Goal: Transaction & Acquisition: Purchase product/service

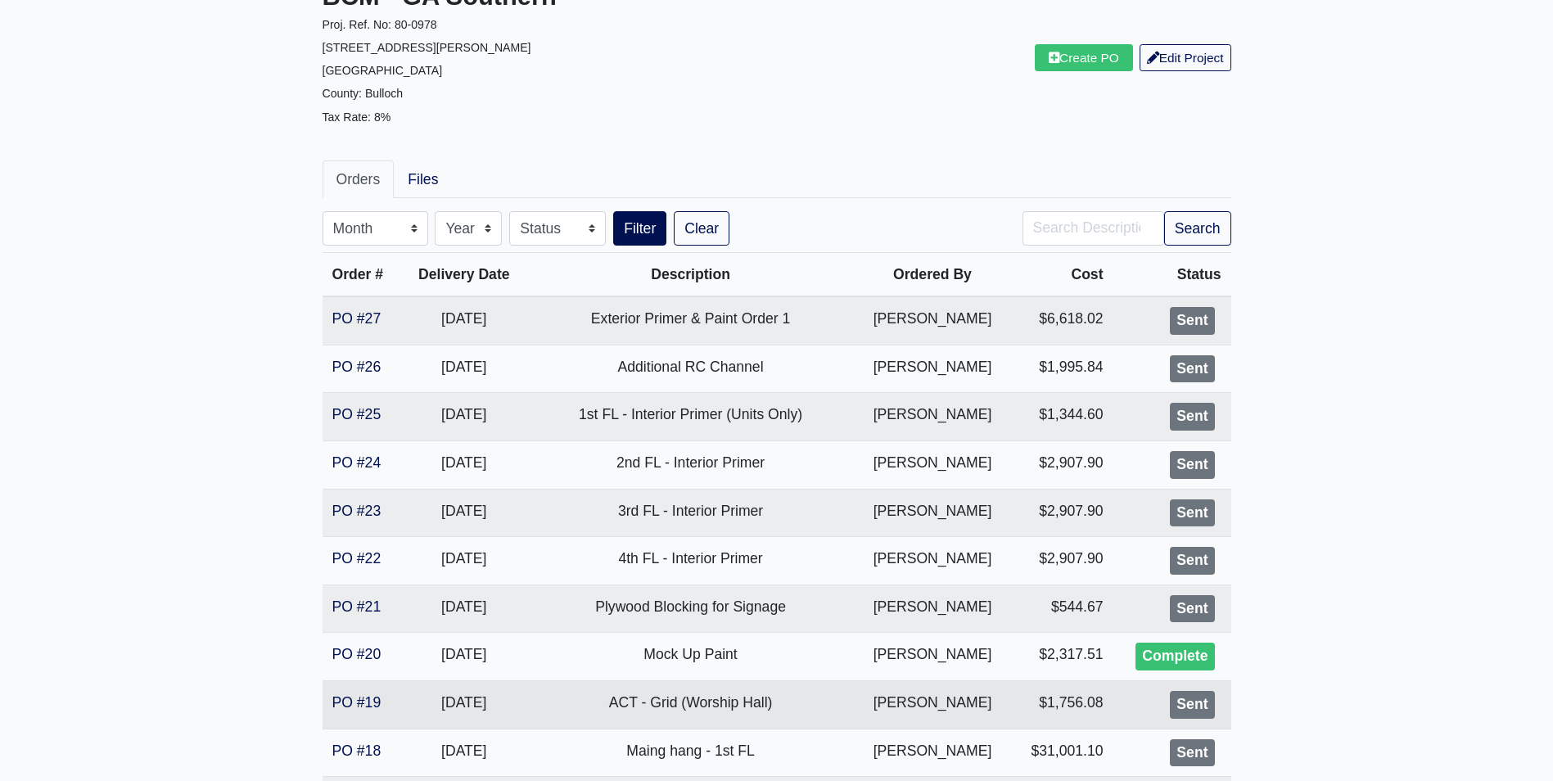
scroll to position [164, 0]
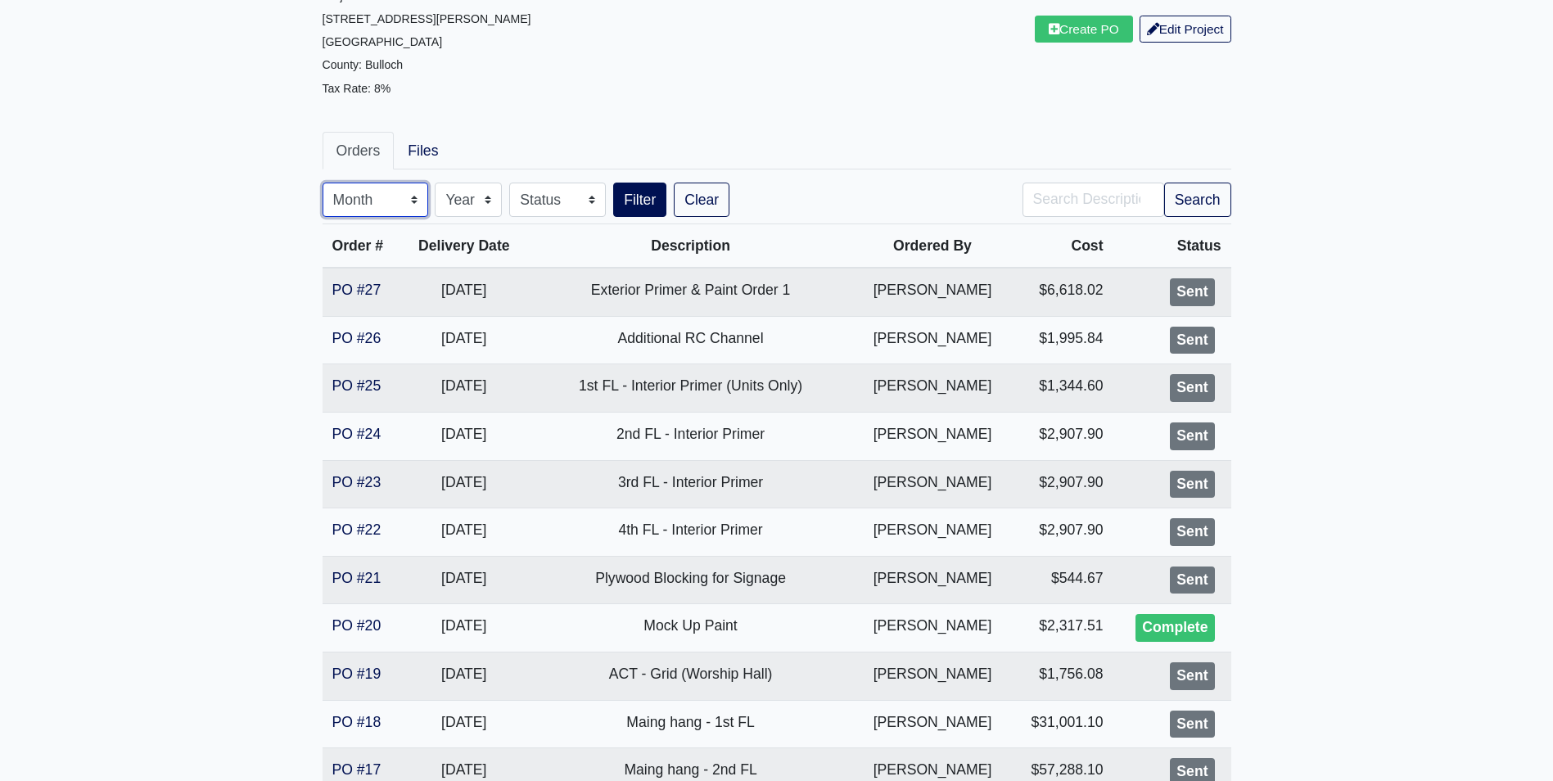
click at [372, 202] on select "Month January February March April May June July August September October Novem…" at bounding box center [376, 200] width 106 height 34
select select "9"
click at [323, 183] on select "Month January February March April May June July August September October Novem…" at bounding box center [376, 200] width 106 height 34
click at [632, 192] on button "Filter" at bounding box center [639, 200] width 53 height 34
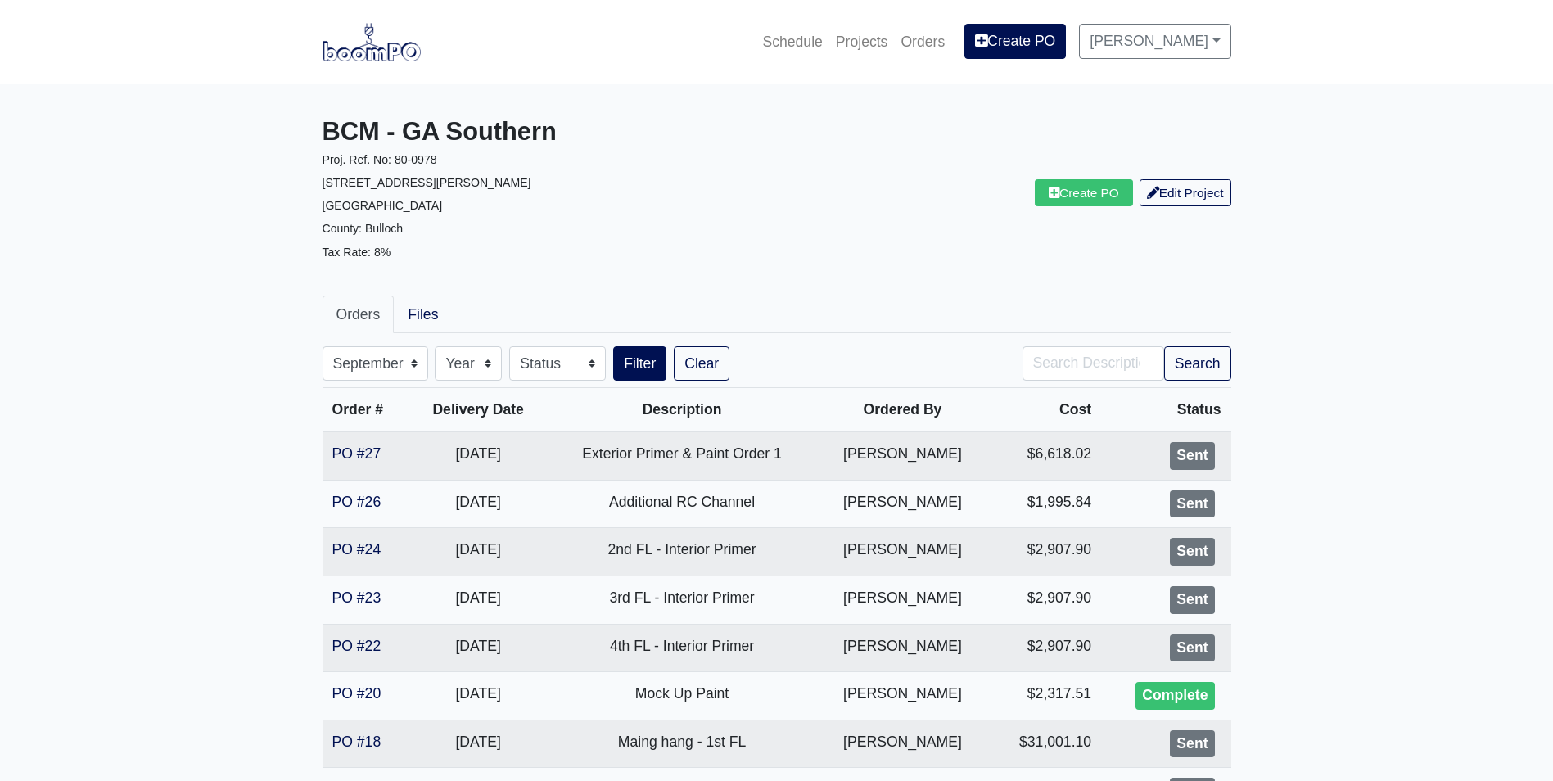
select select "9"
click at [369, 39] on img at bounding box center [372, 42] width 98 height 38
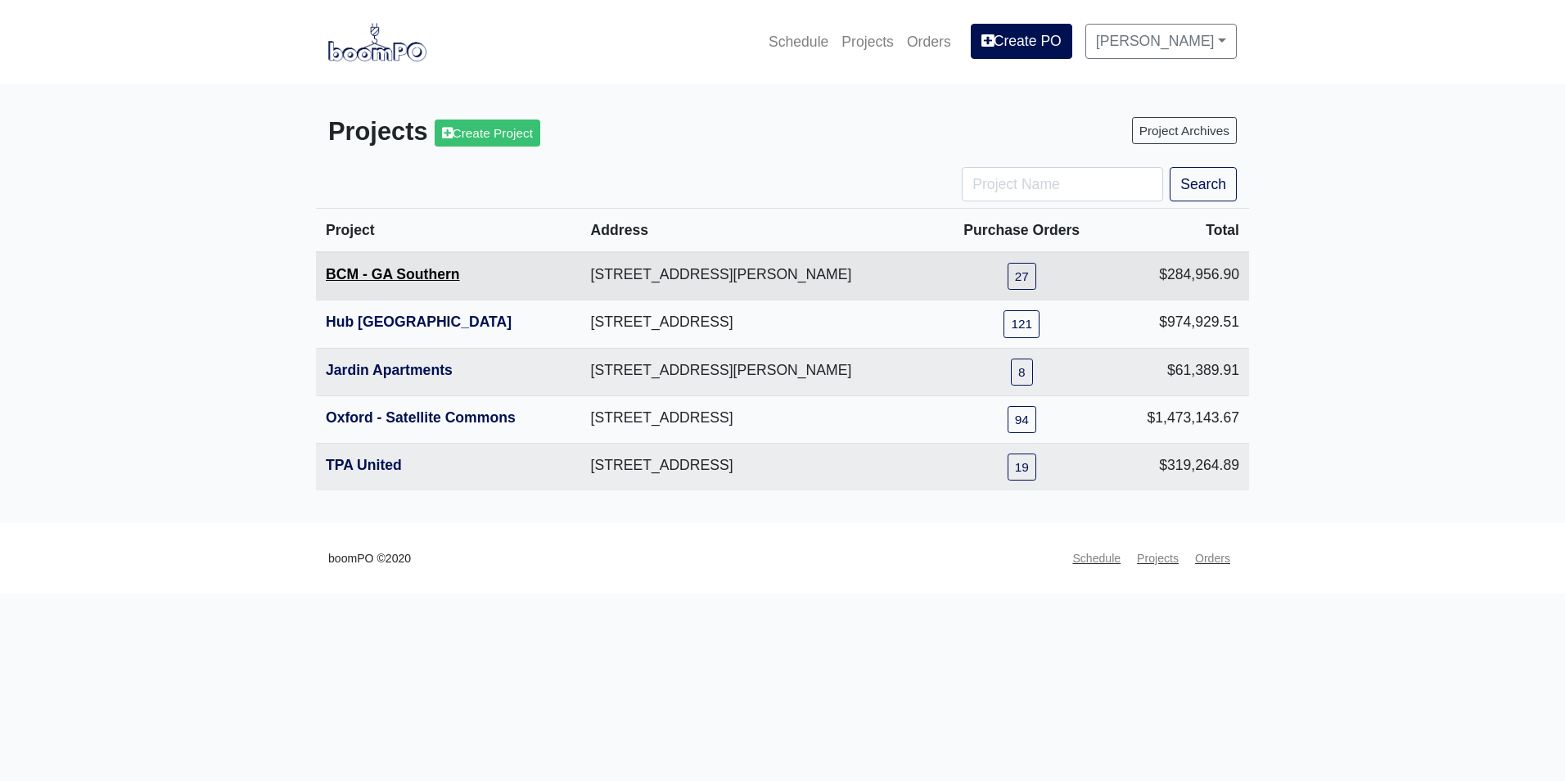
click at [368, 281] on link "BCM - GA Southern" at bounding box center [393, 274] width 134 height 16
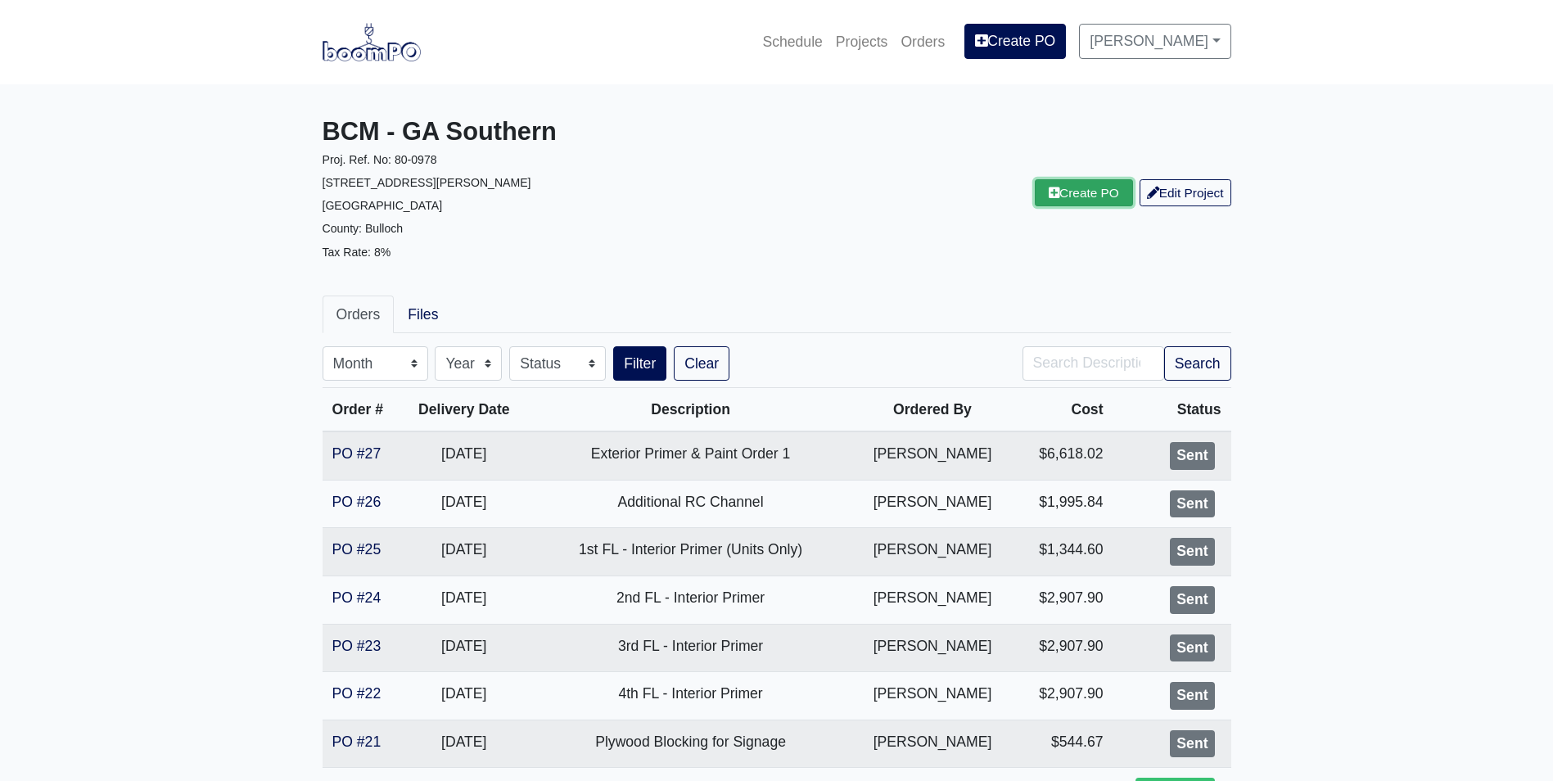
click at [1067, 200] on link "Create PO" at bounding box center [1084, 192] width 98 height 27
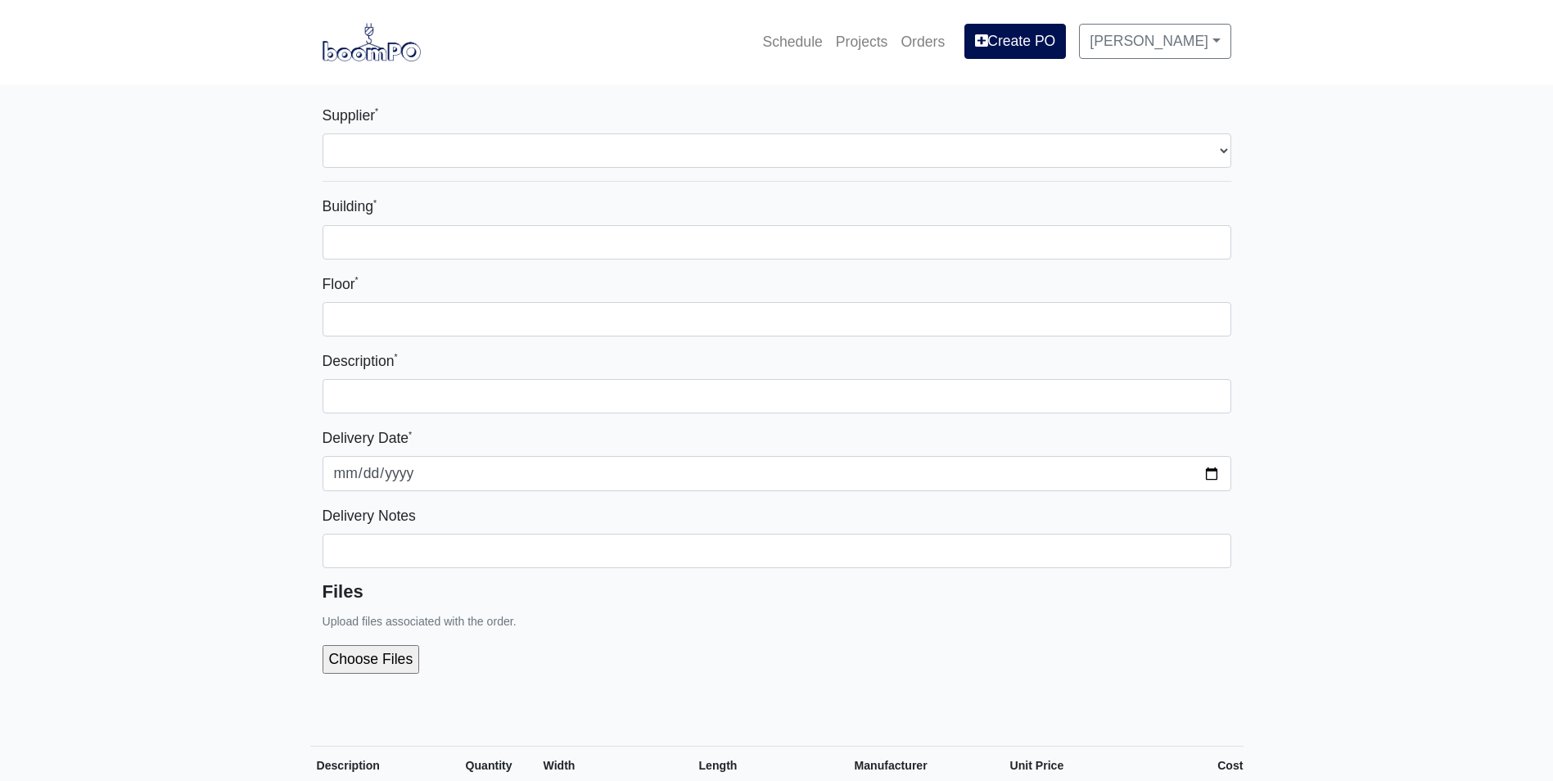
select select
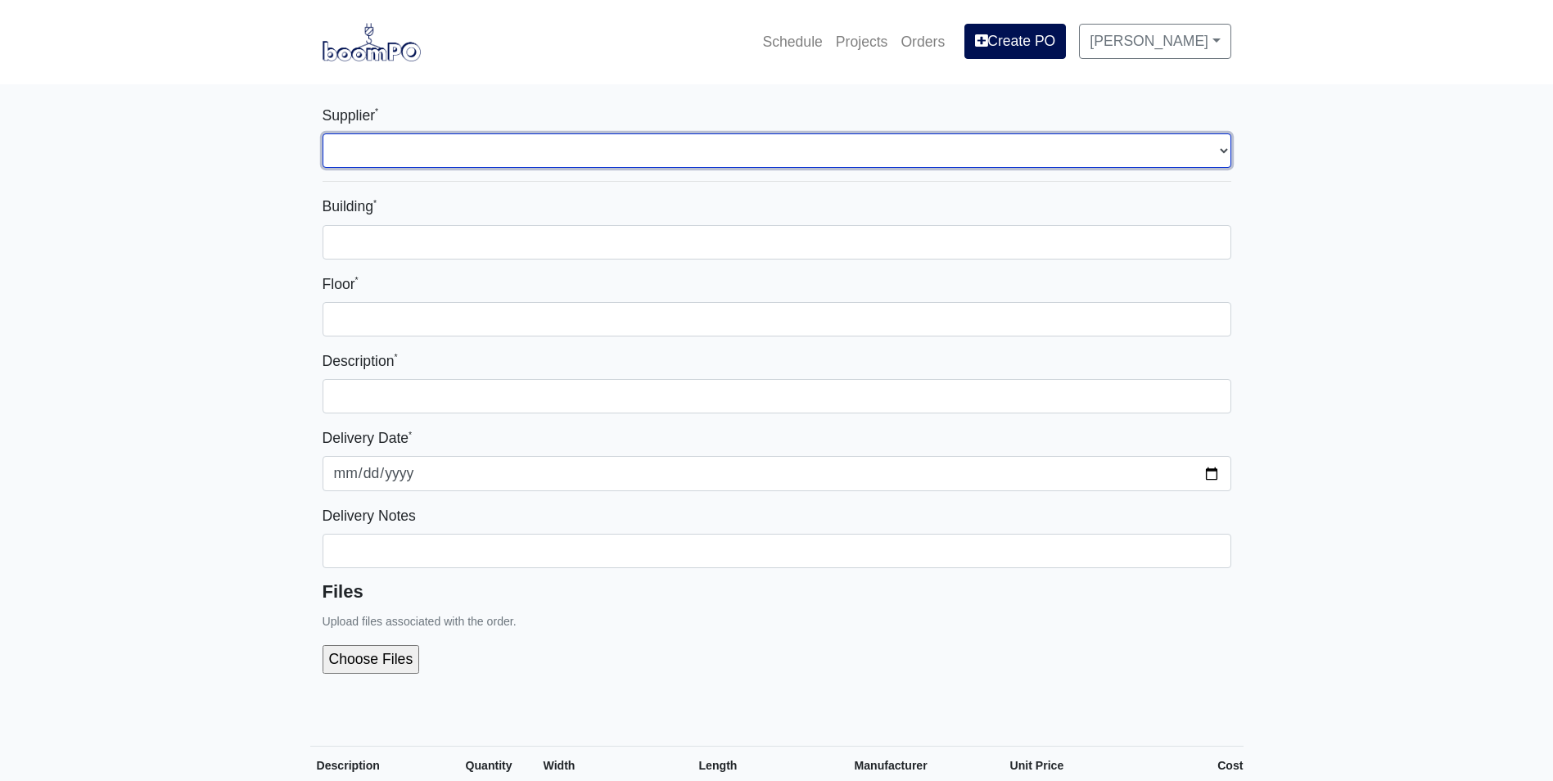
click at [814, 151] on select "Select one... Capitol Materials Coastal - Statesboro, GA Sherwin-Williams - Sta…" at bounding box center [777, 150] width 909 height 34
select select "871"
click at [323, 133] on select "Select one... Capitol Materials Coastal - Statesboro, GA Sherwin-Williams - Sta…" at bounding box center [777, 150] width 909 height 34
select select
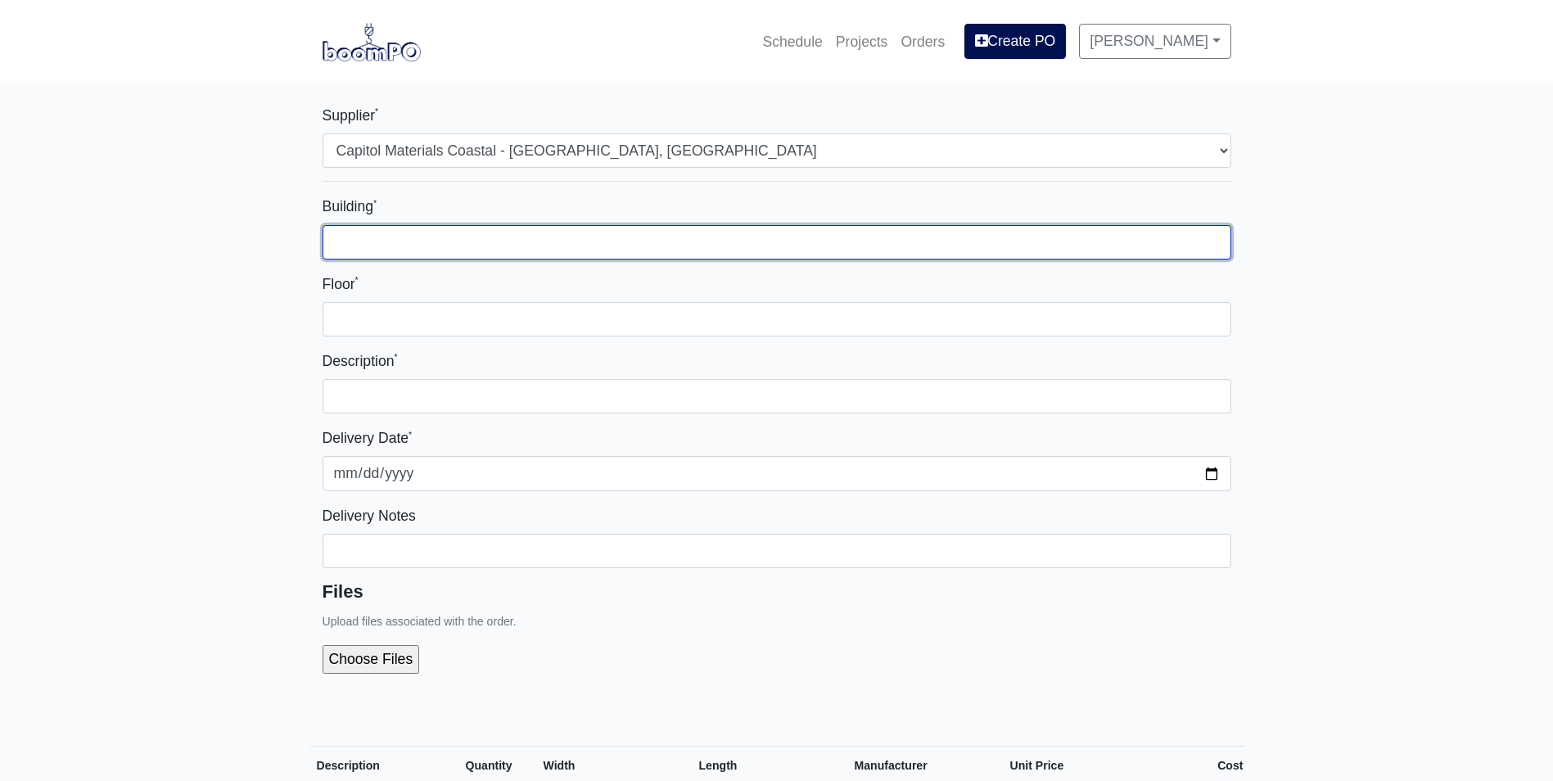
click at [557, 249] on input "Building *" at bounding box center [777, 242] width 909 height 34
type input "1"
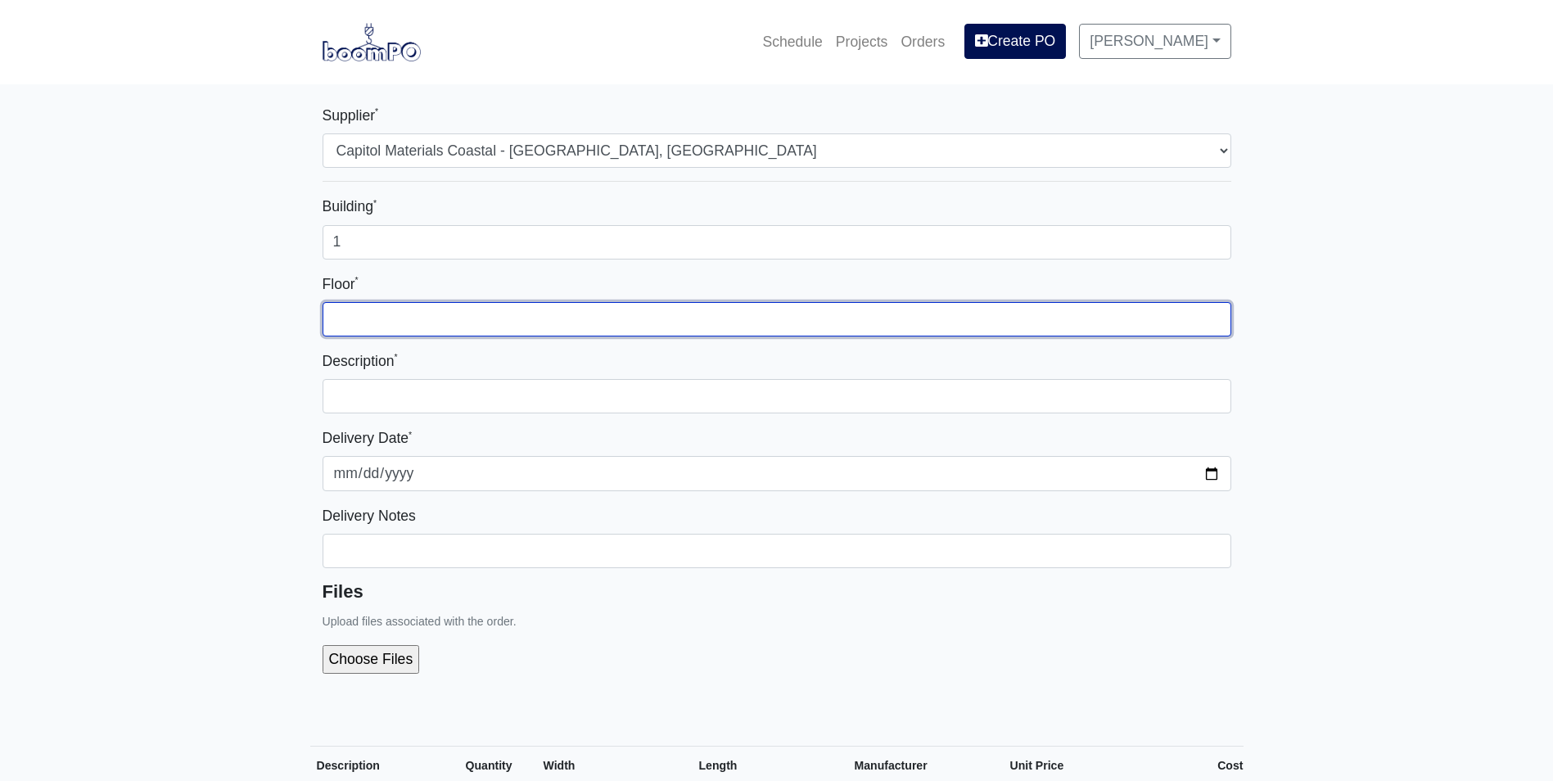
click at [715, 334] on input "Floor *" at bounding box center [777, 319] width 909 height 34
type input "1"
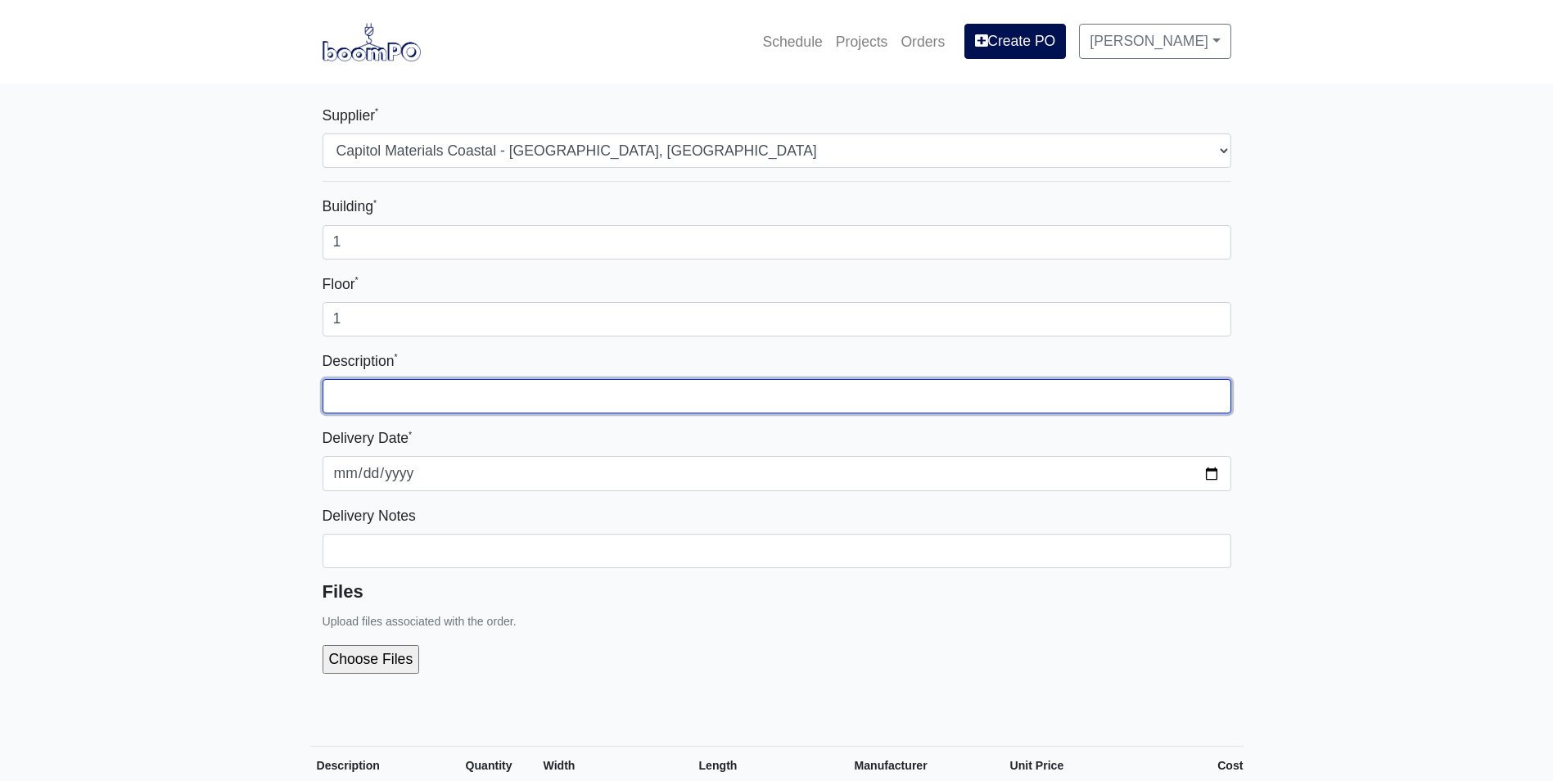
click at [707, 395] on input "text" at bounding box center [777, 396] width 909 height 34
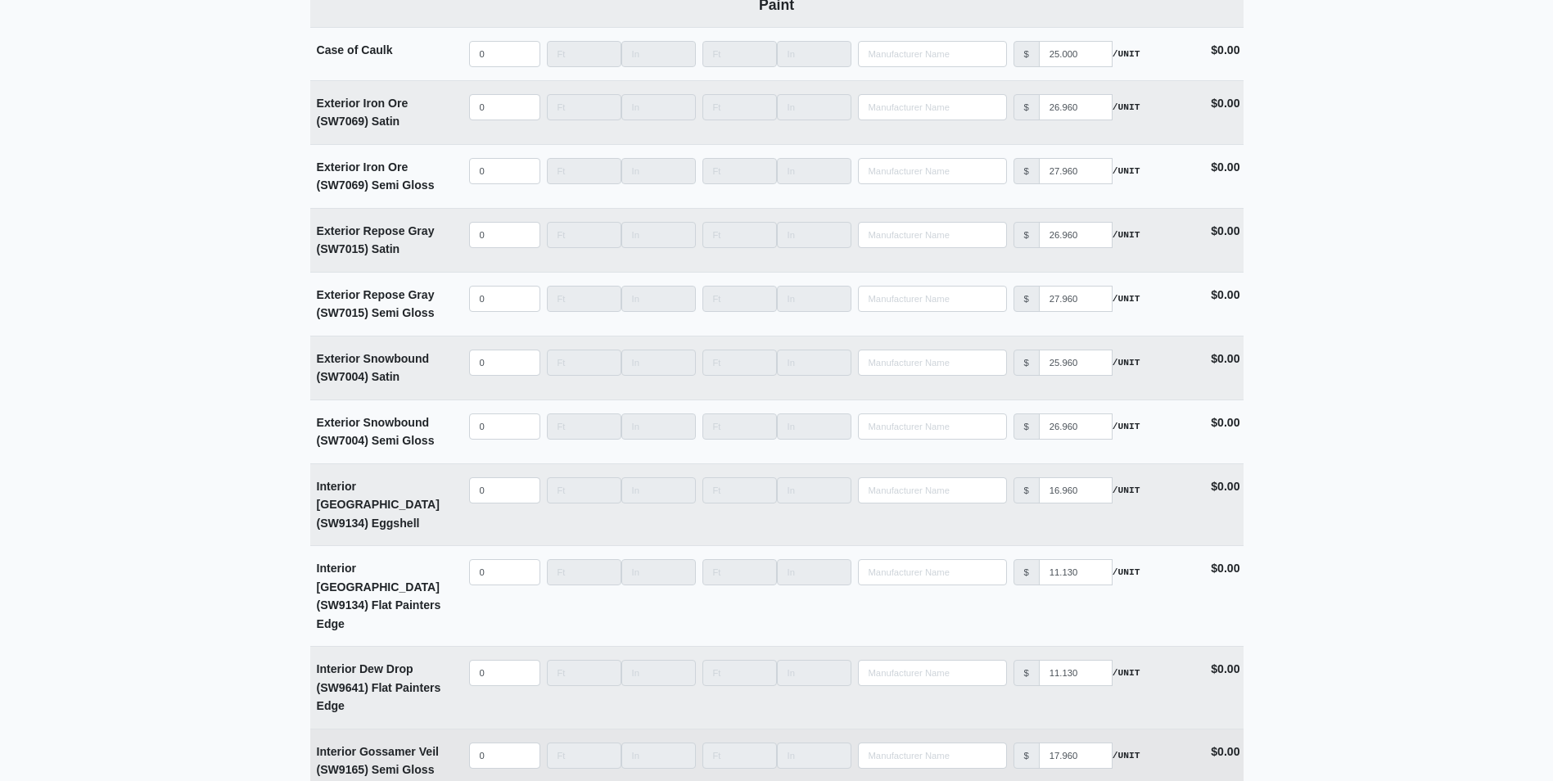
scroll to position [4092, 0]
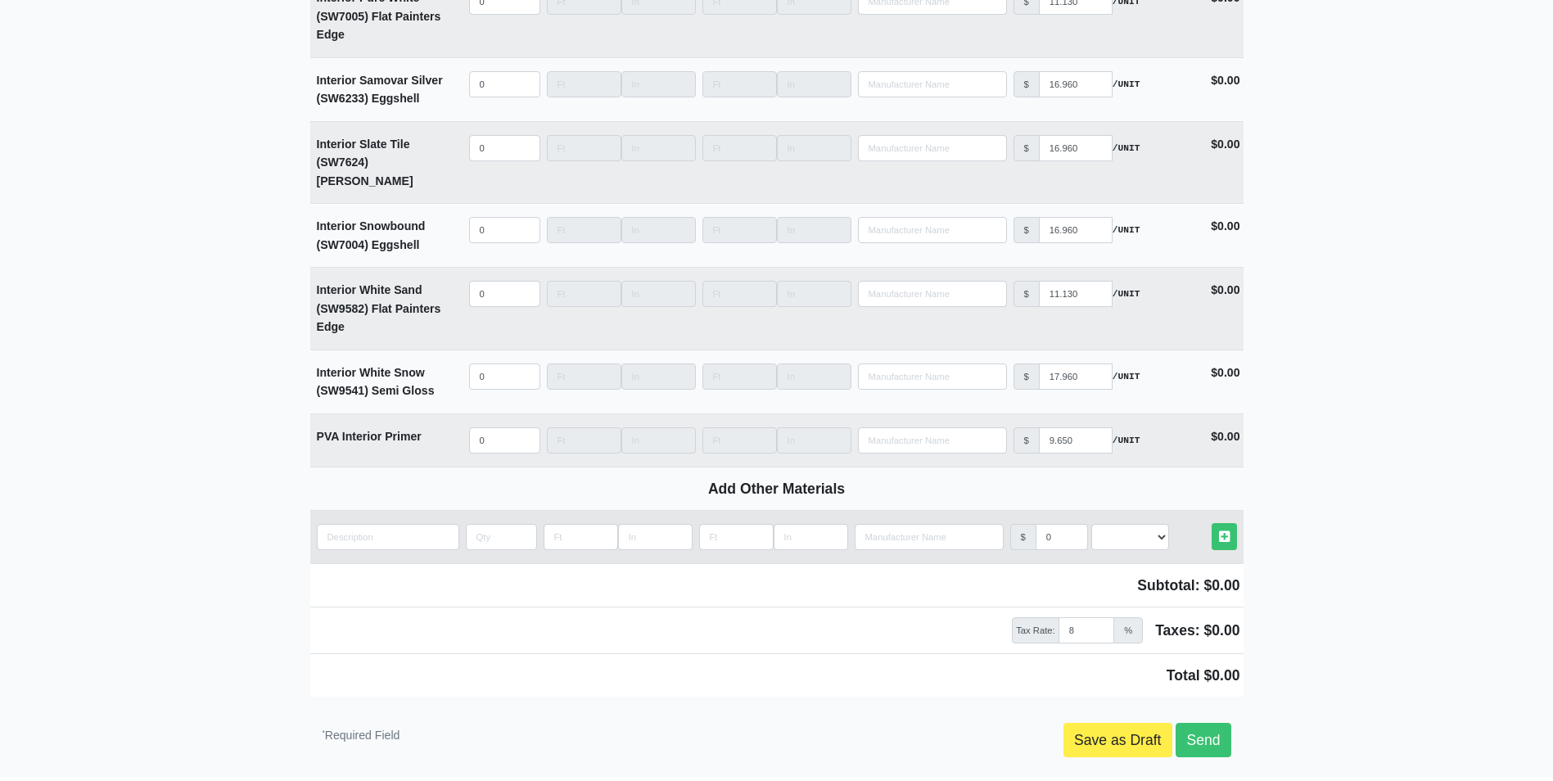
type input "Durabond Bags"
click at [360, 524] on input "quantity" at bounding box center [388, 537] width 142 height 26
type input "4"
select select
type input "45"
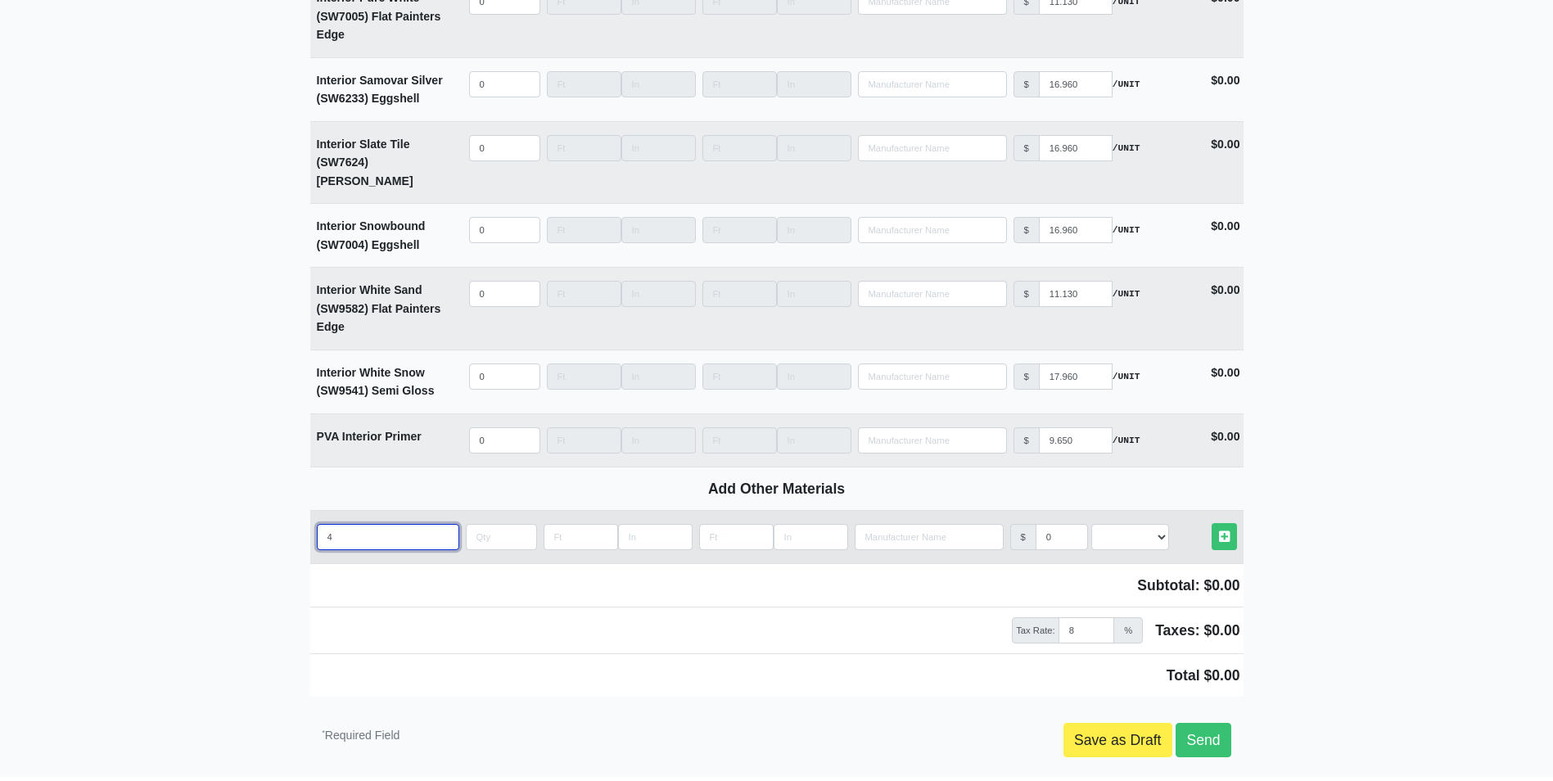
select select
type input "45"
select select
type input "45 m"
select select
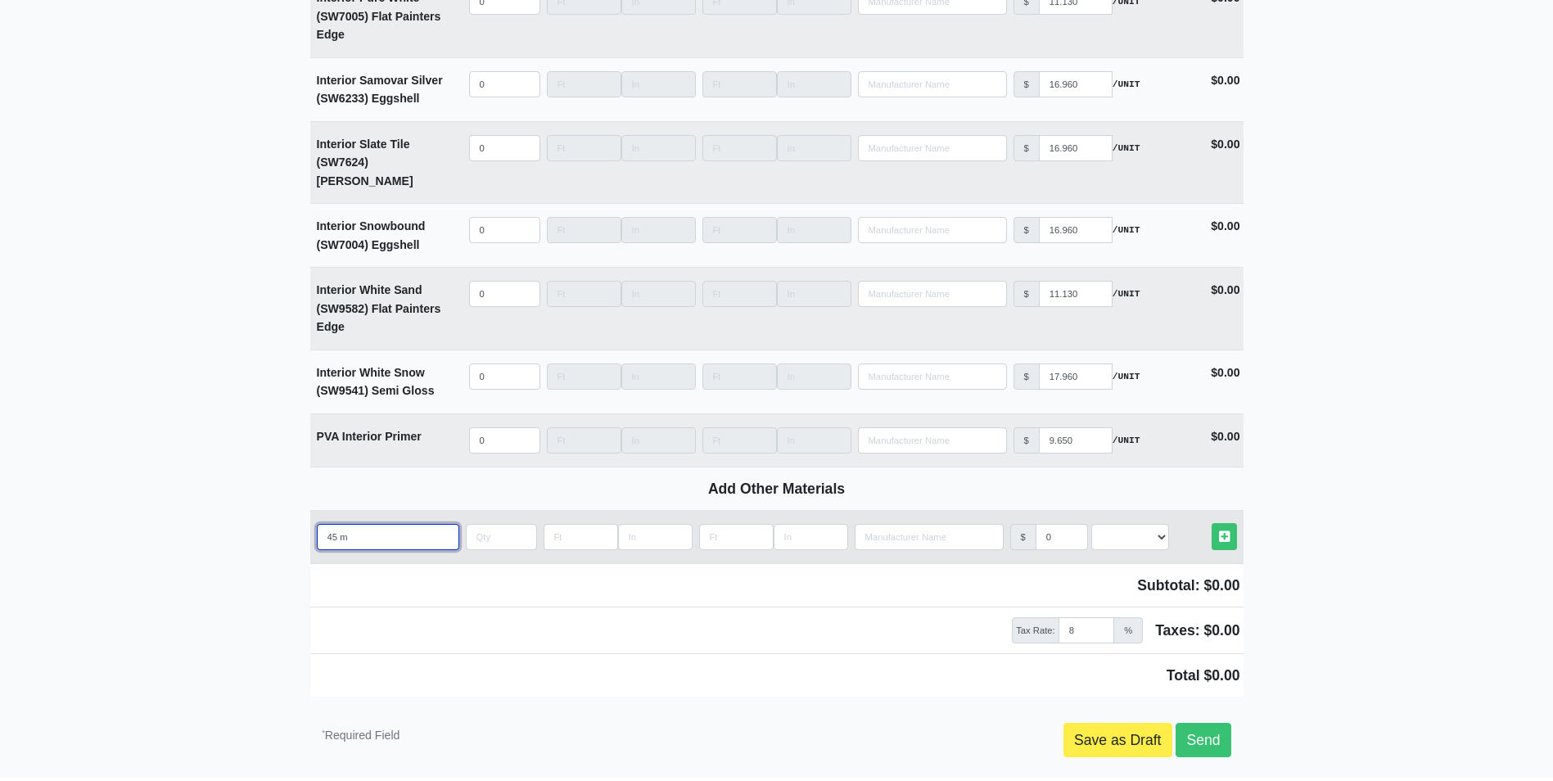
type input "45 mi"
select select
type input "45 min"
select select
type input "45 minu"
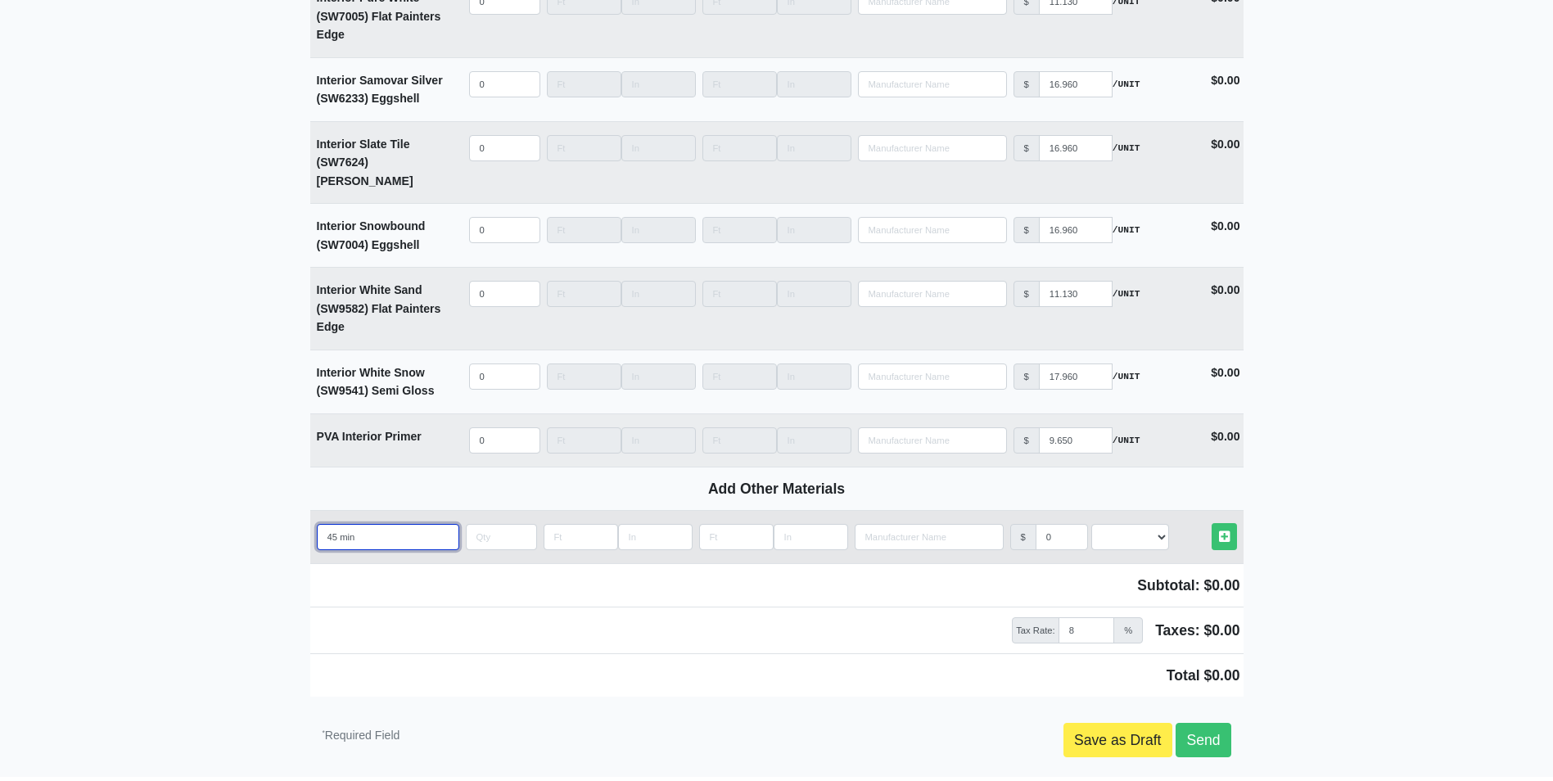
select select
type input "45 minut"
select select
type input "45 minute"
select select
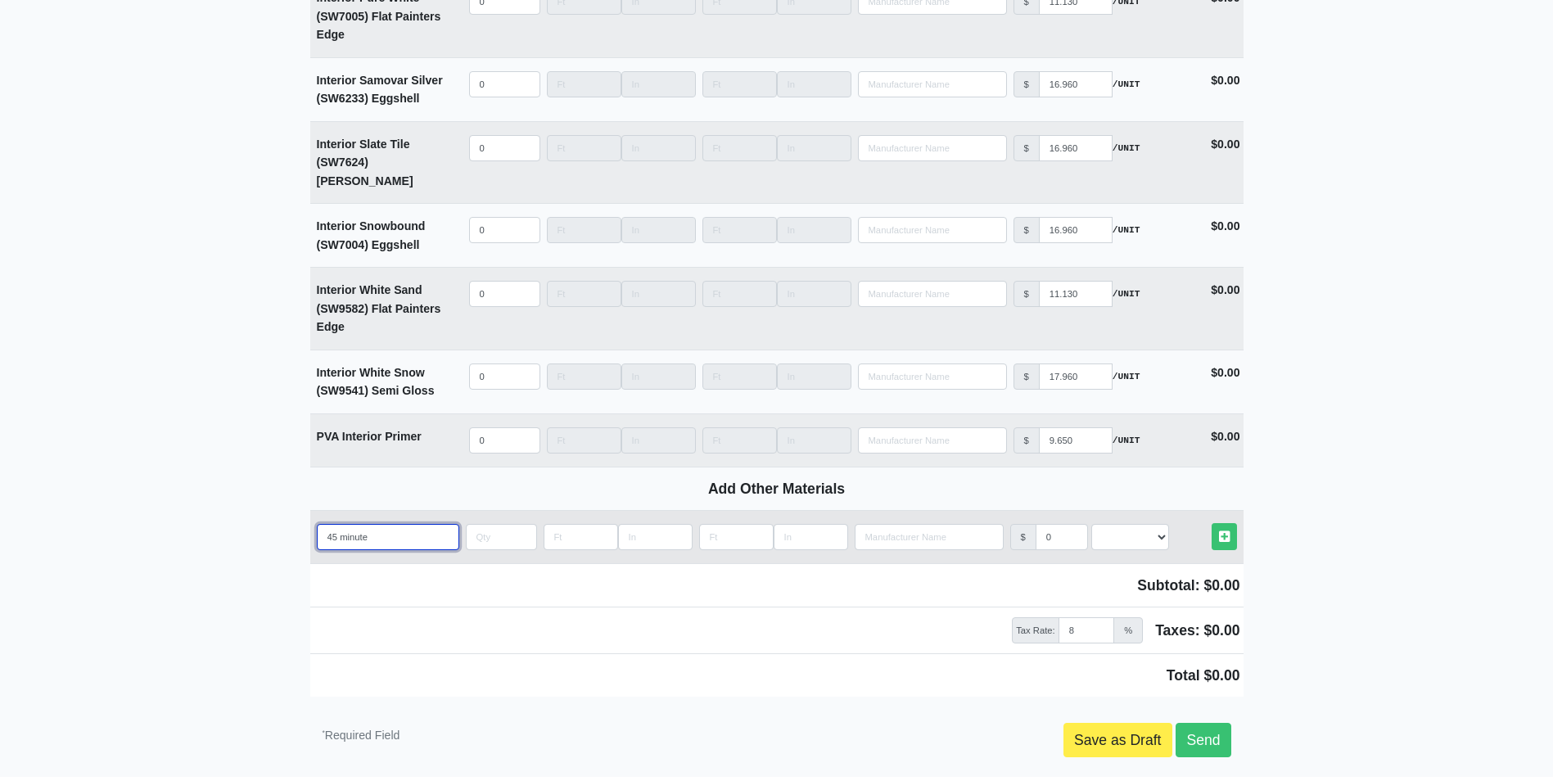
type input "45 minute"
select select
type input "45 minute d"
select select
type input "45 minute du"
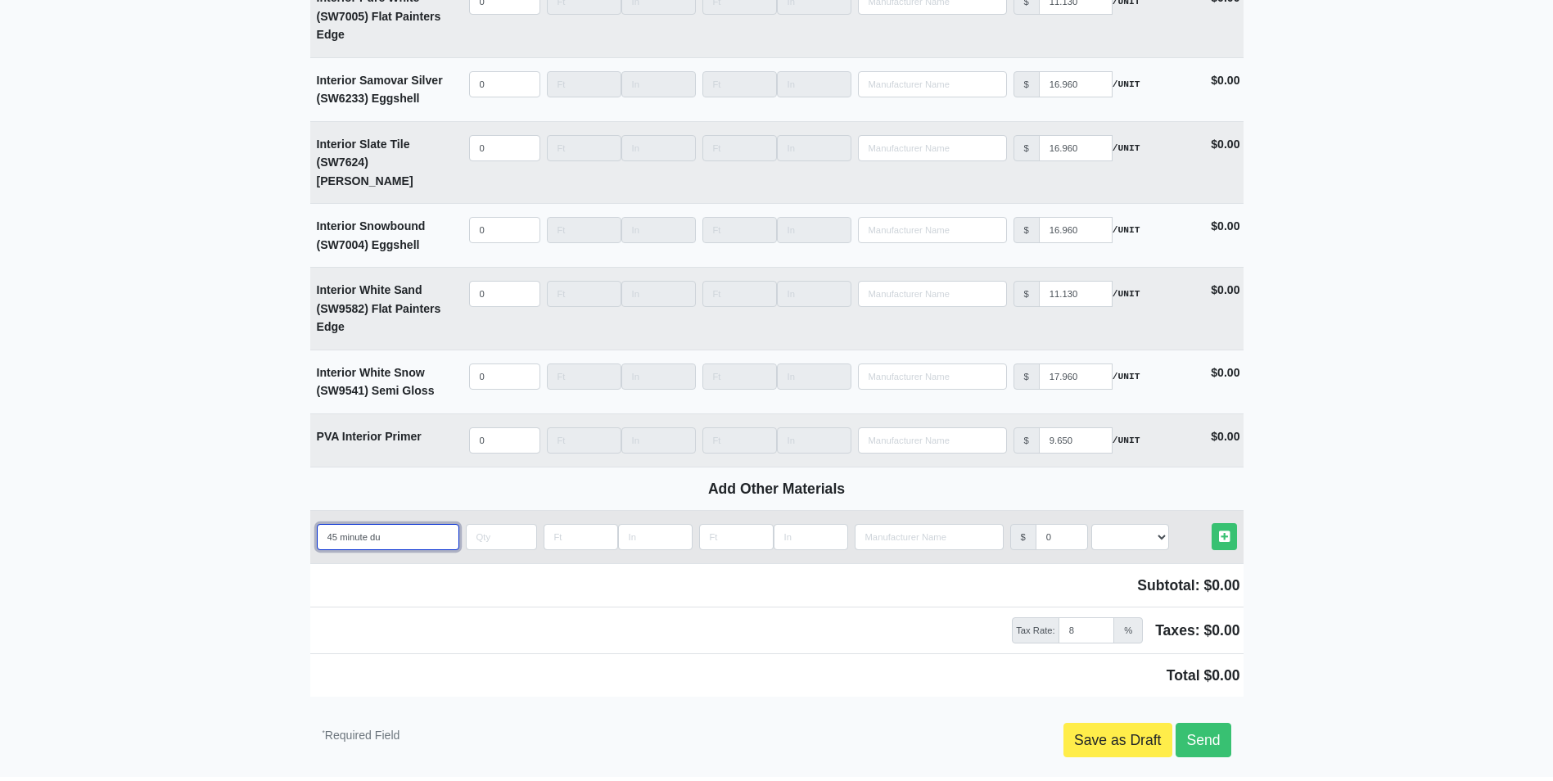
select select
type input "45 minute dur"
select select
type input "45 minute dura"
select select
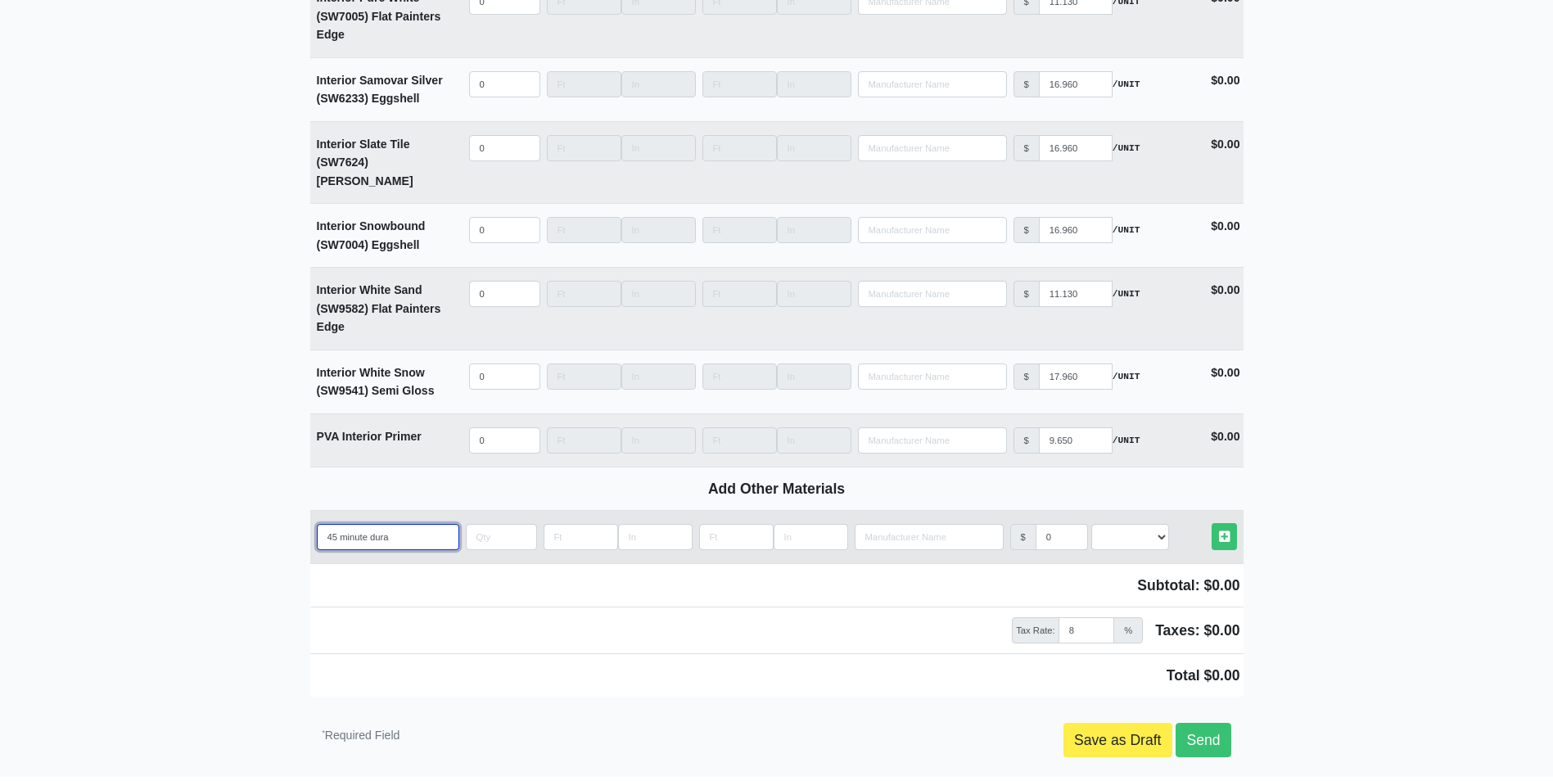
type input "45 minute duran"
select select
type input "45 minute duranb"
select select
type input "45 minute duran"
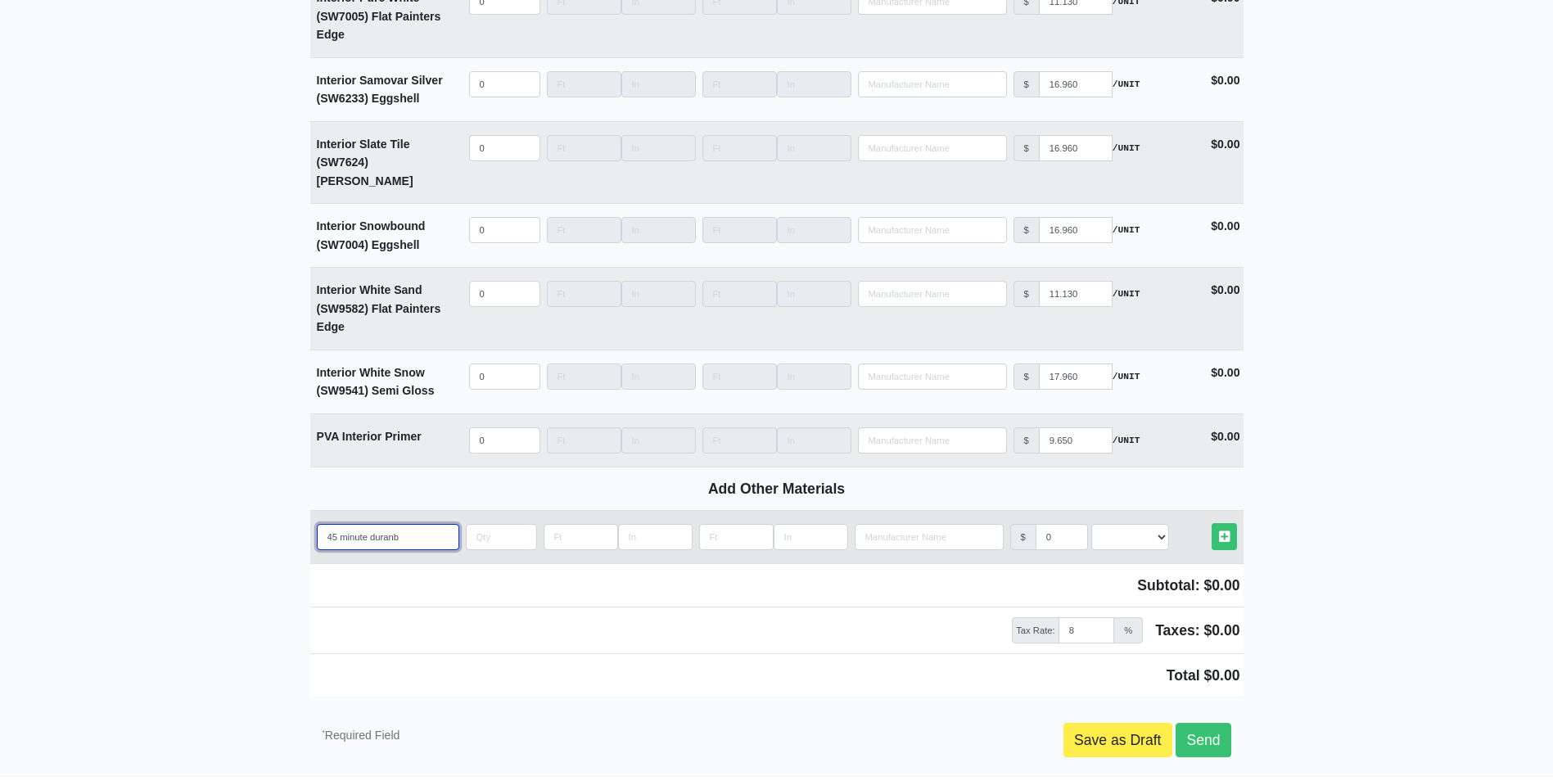
select select
type input "45 minute dura"
select select
type input "45 minute durab"
select select
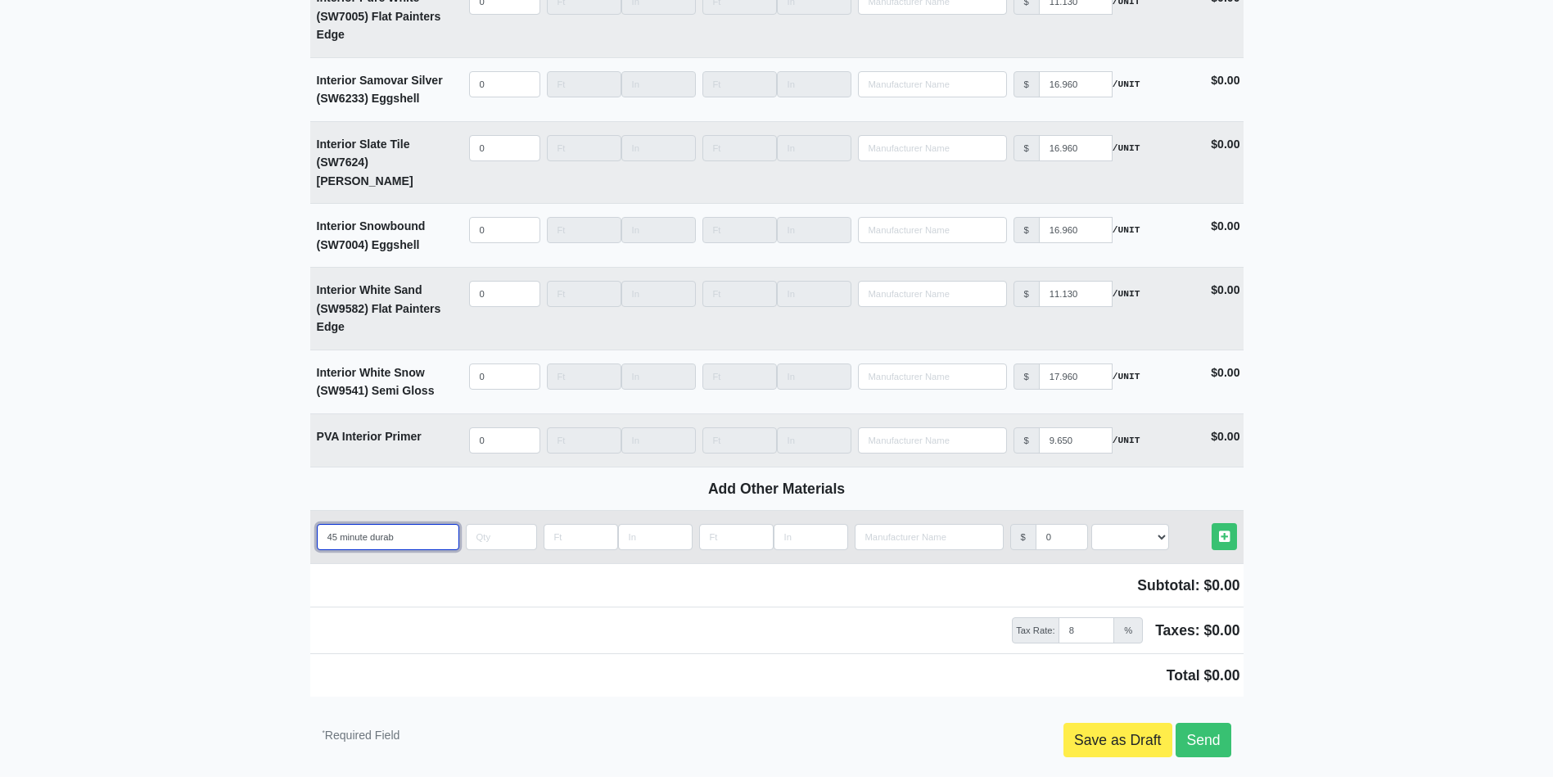
type input "45 minute durabo"
select select
type input "45 minute durabon"
select select
type input "45 minute durabond"
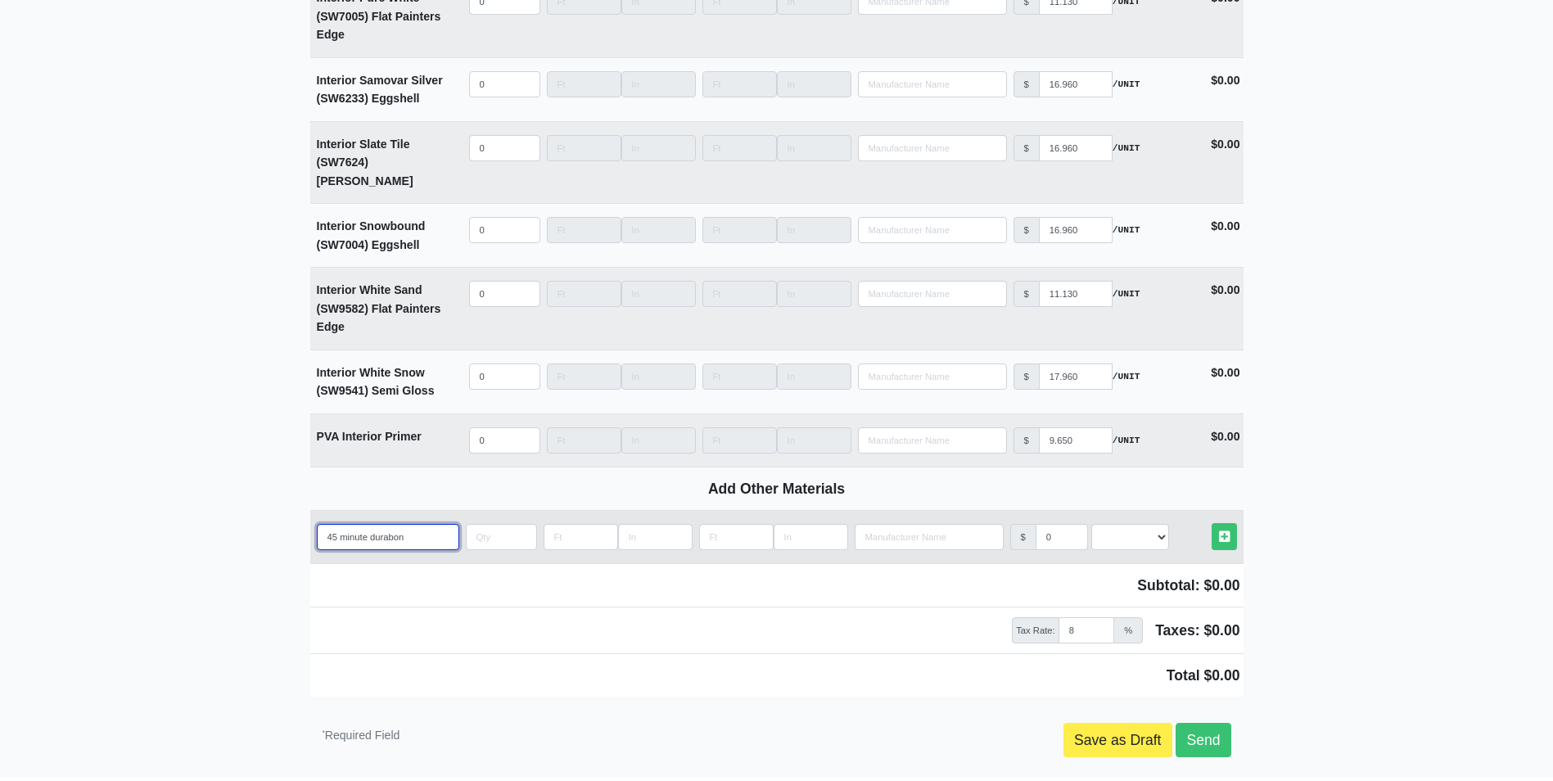
select select
type input "45 minute durabond"
select select
type input "45 minute durabond b"
select select
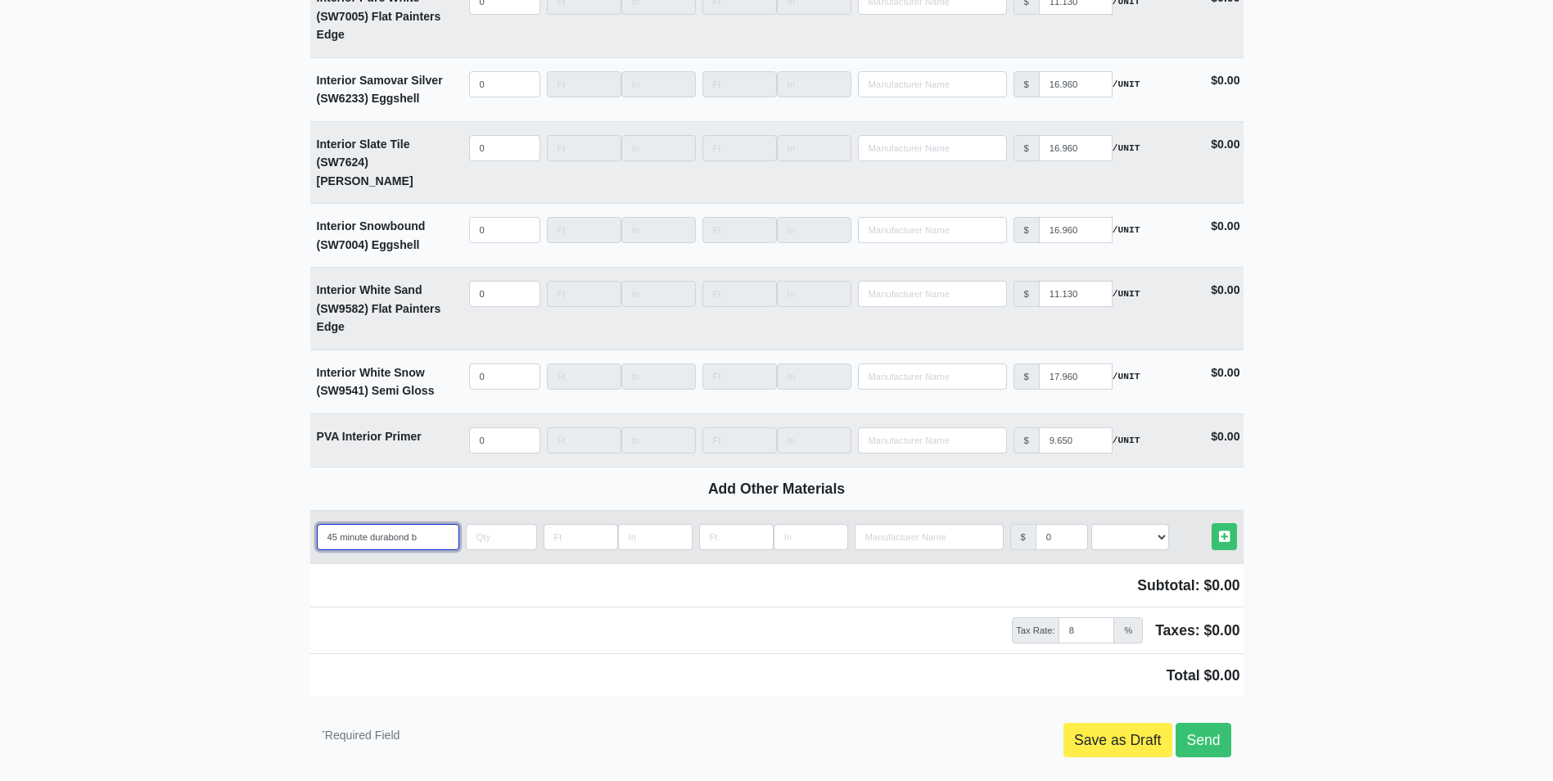
type input "45 minute durabond ba"
select select
type input "45 minute durabond bag"
select select
type input "45 minute durabond bags"
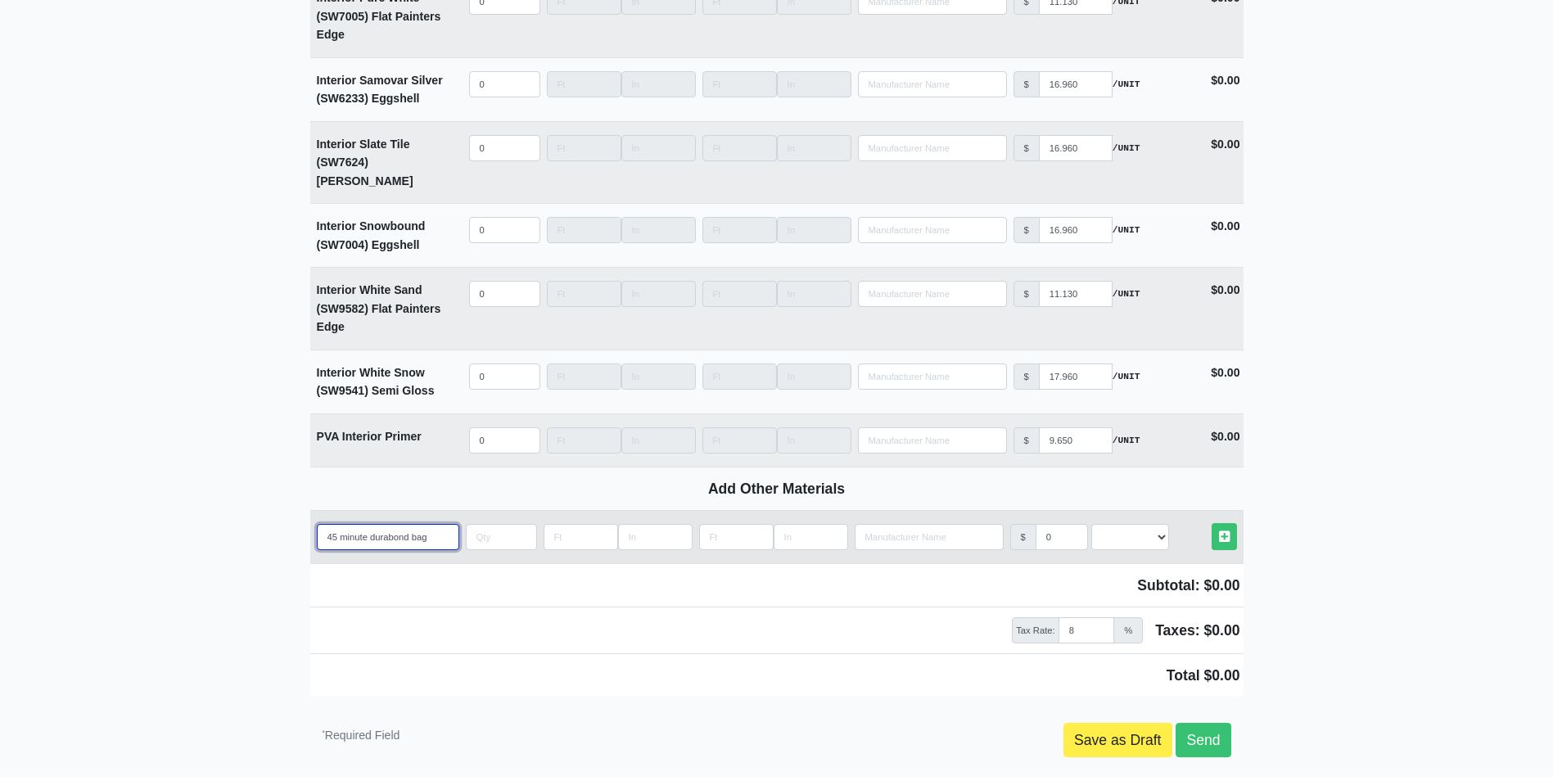
select select
type input "45 minute durabond bags"
select select
type input "45 minute durabond bags"
type input "2"
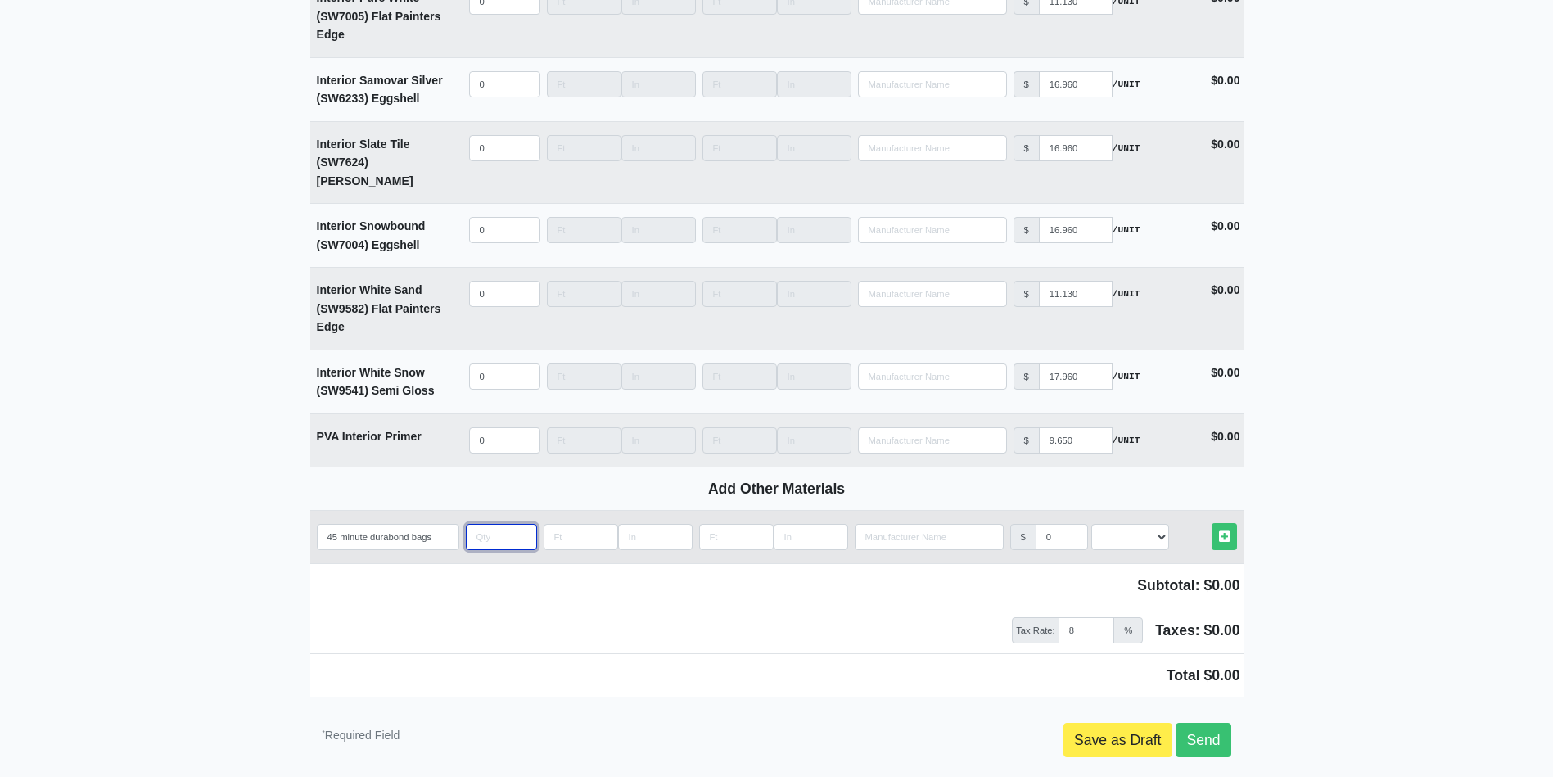
select select
type input "20"
select select
type input "20"
type input "2"
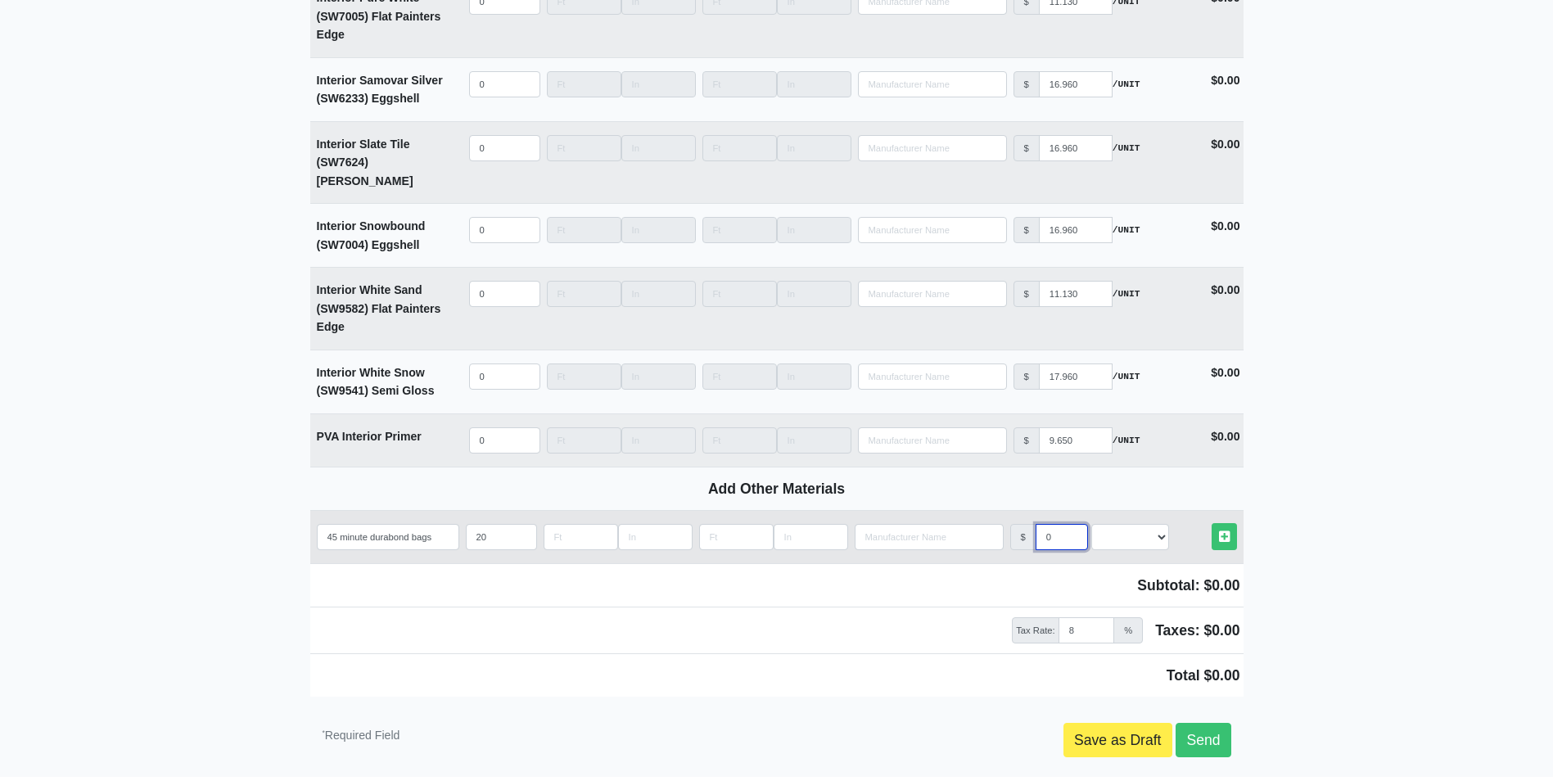
select select
type input "20"
select select
type input "20"
select select "2"
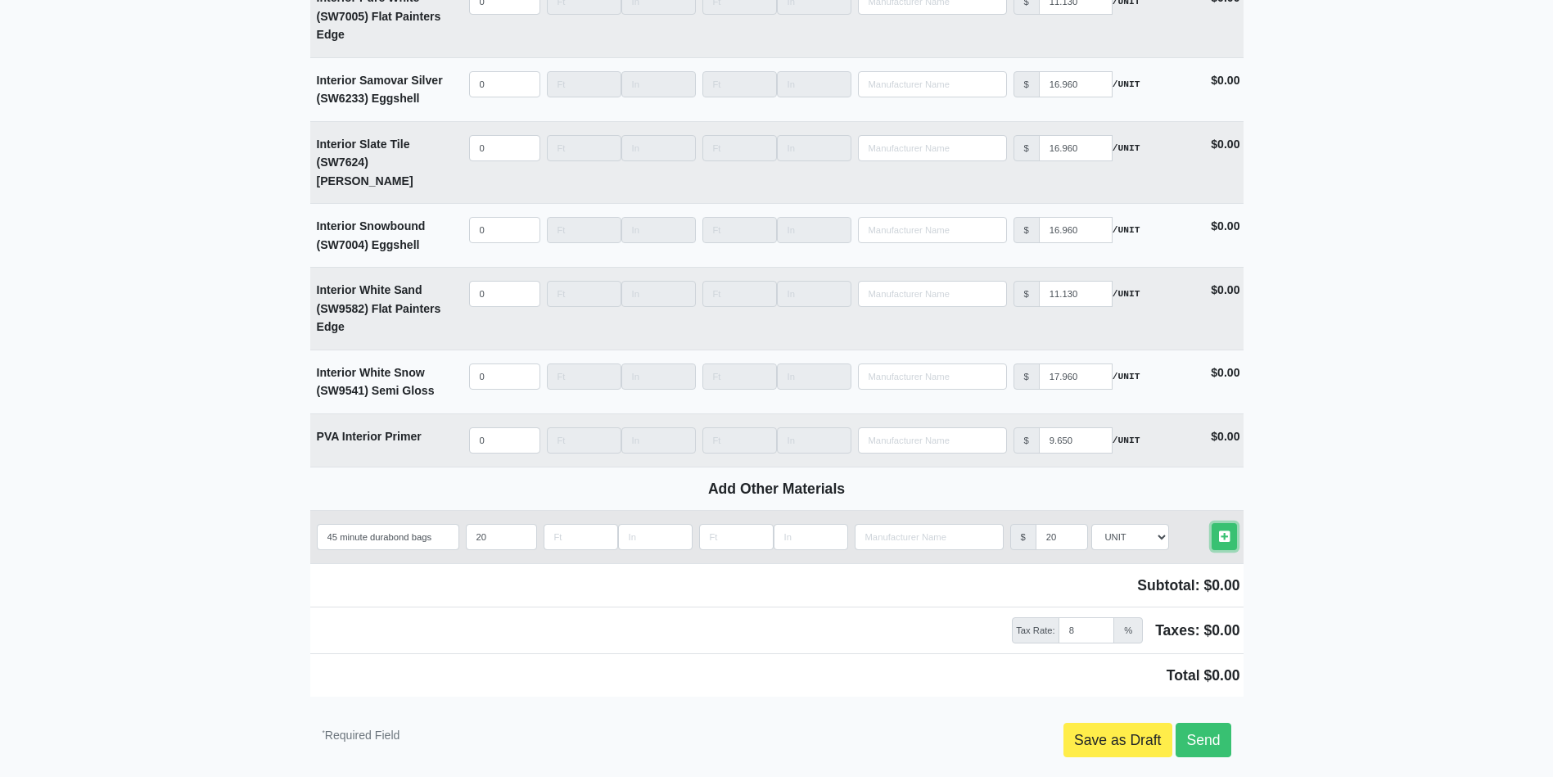
click at [1212, 523] on link "Other Materials" at bounding box center [1224, 536] width 25 height 27
select select
click at [1198, 722] on link "Send" at bounding box center [1202, 739] width 55 height 34
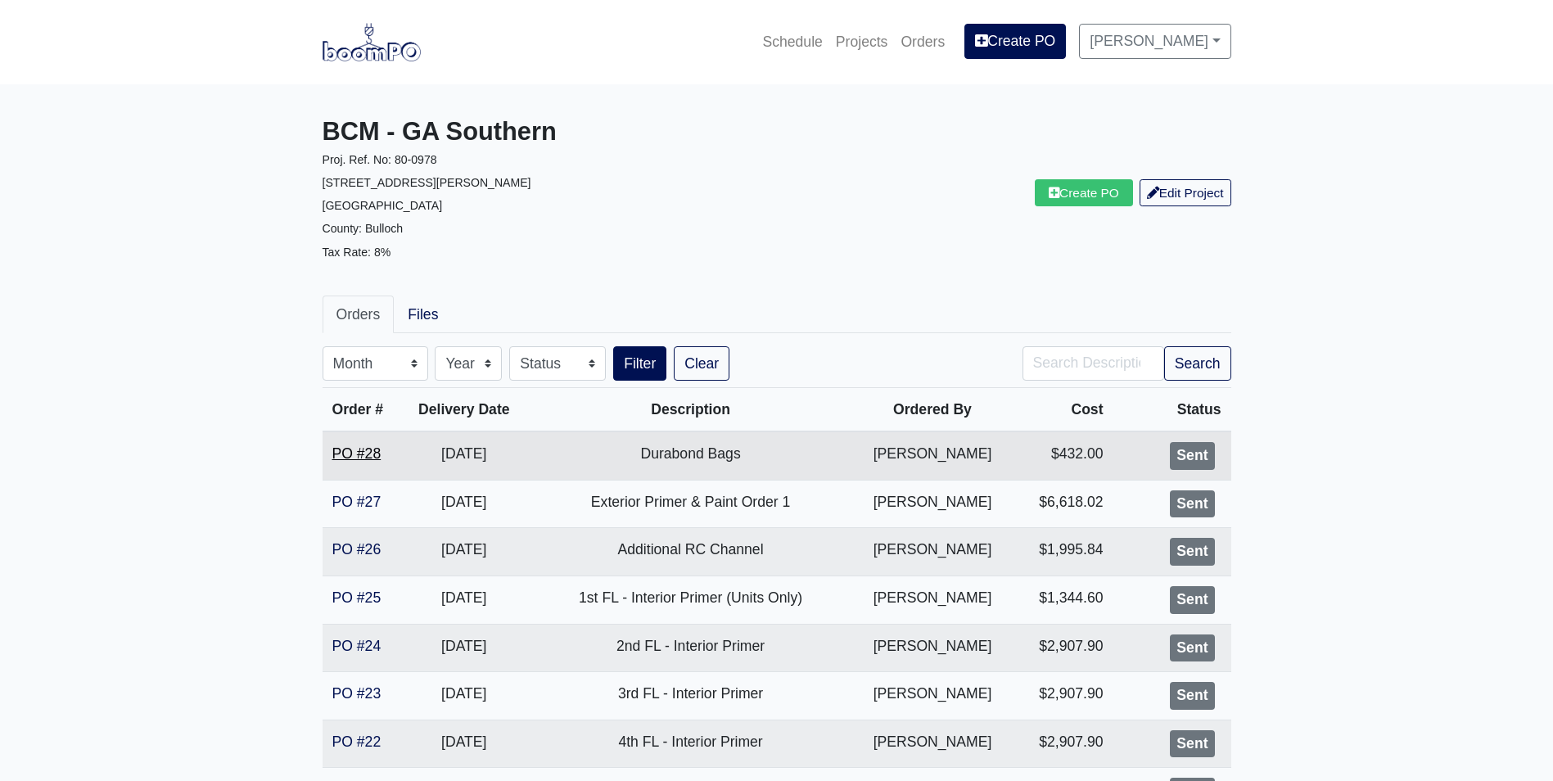
click at [359, 454] on link "PO #28" at bounding box center [356, 453] width 49 height 16
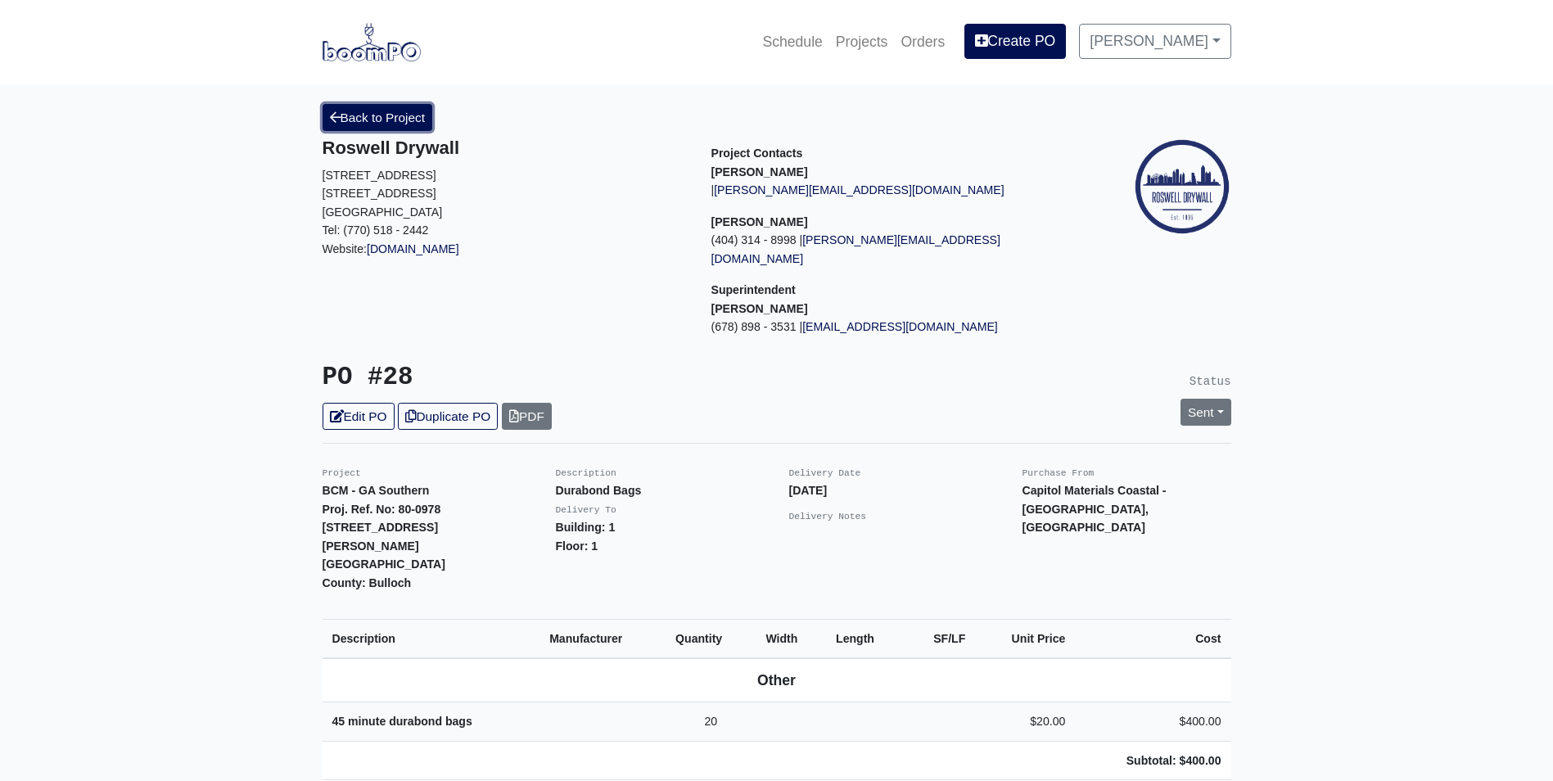
click at [374, 117] on link "Back to Project" at bounding box center [378, 117] width 111 height 27
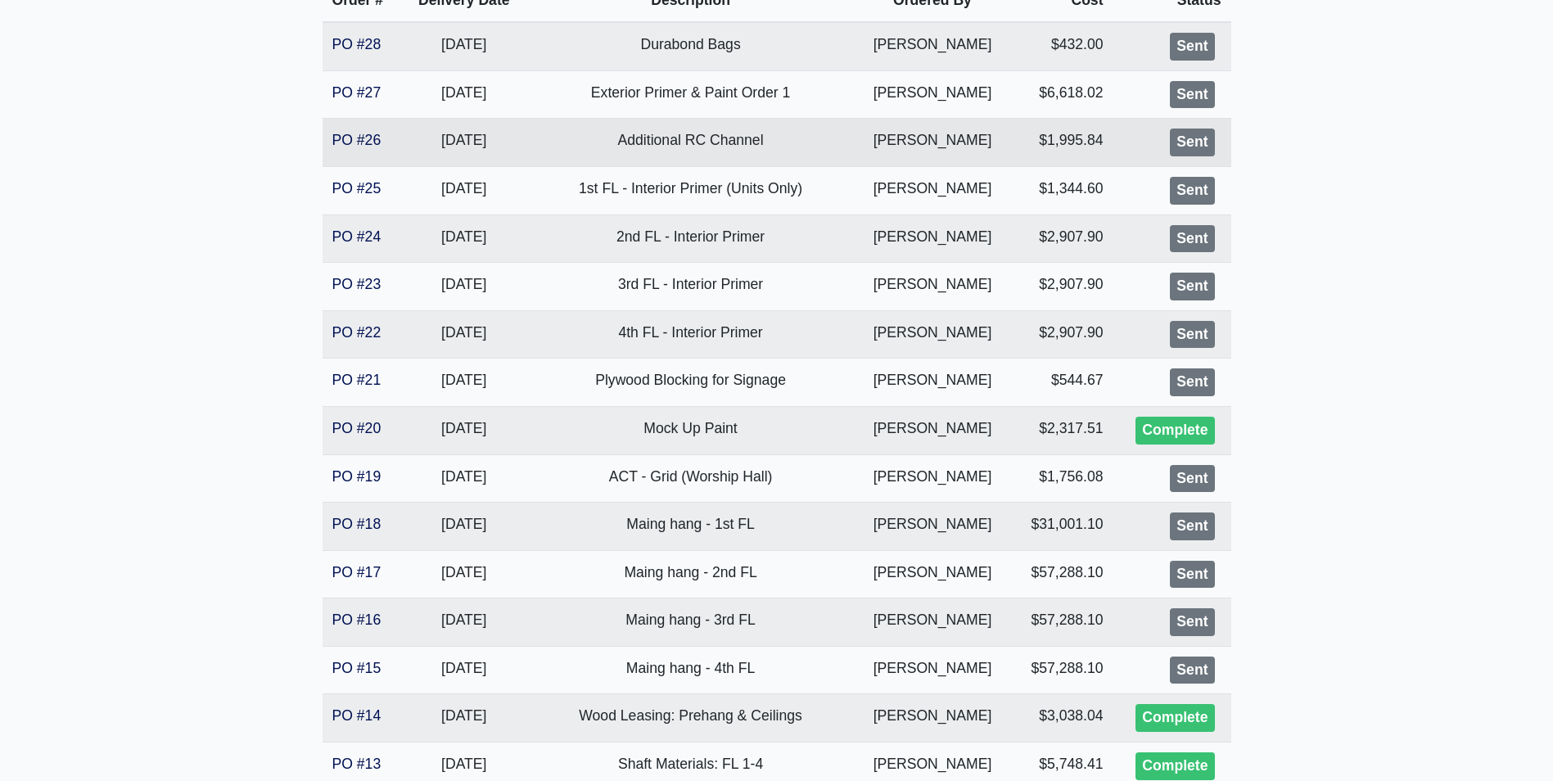
scroll to position [655, 0]
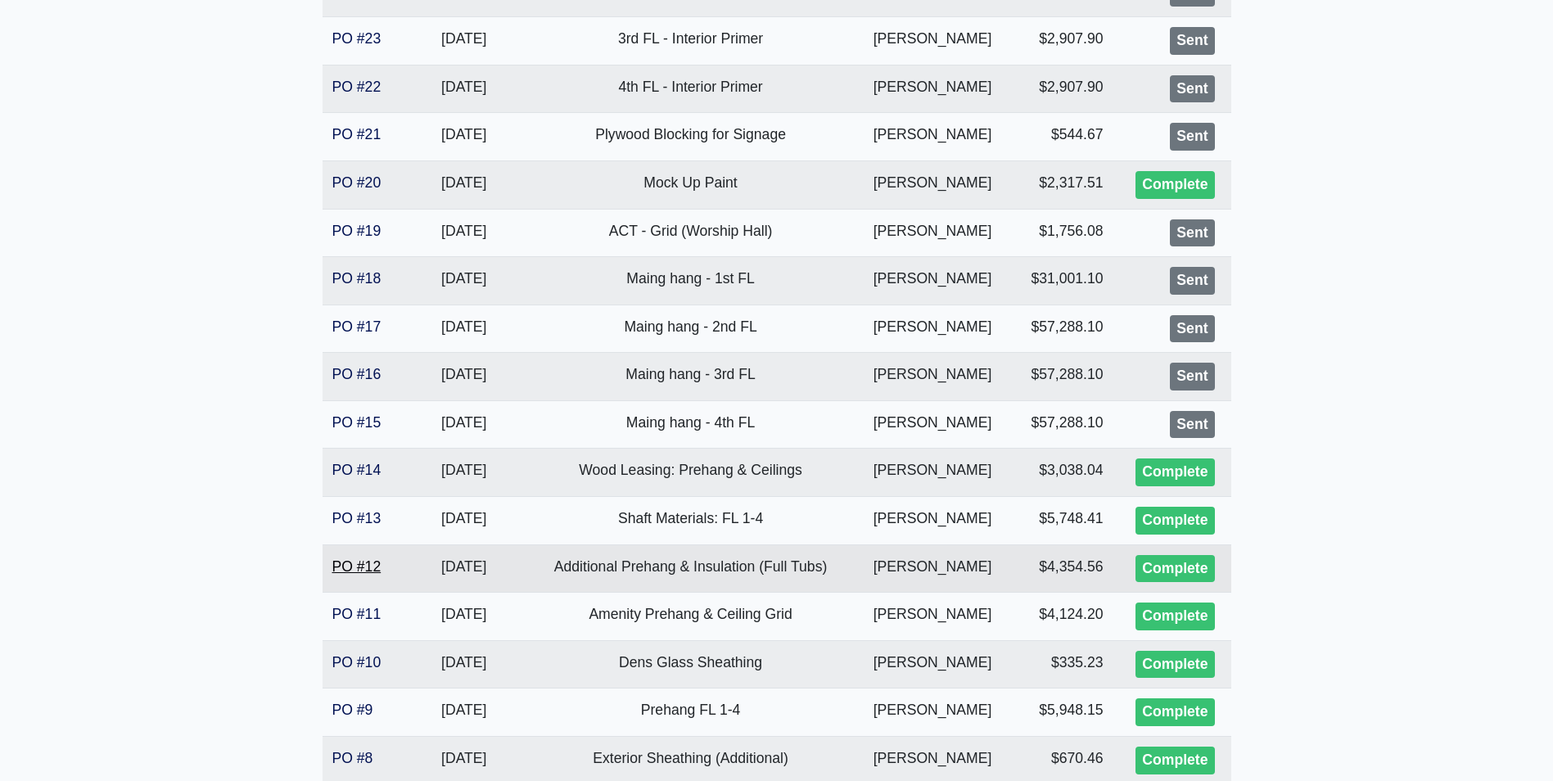
click at [348, 563] on link "PO #12" at bounding box center [356, 566] width 49 height 16
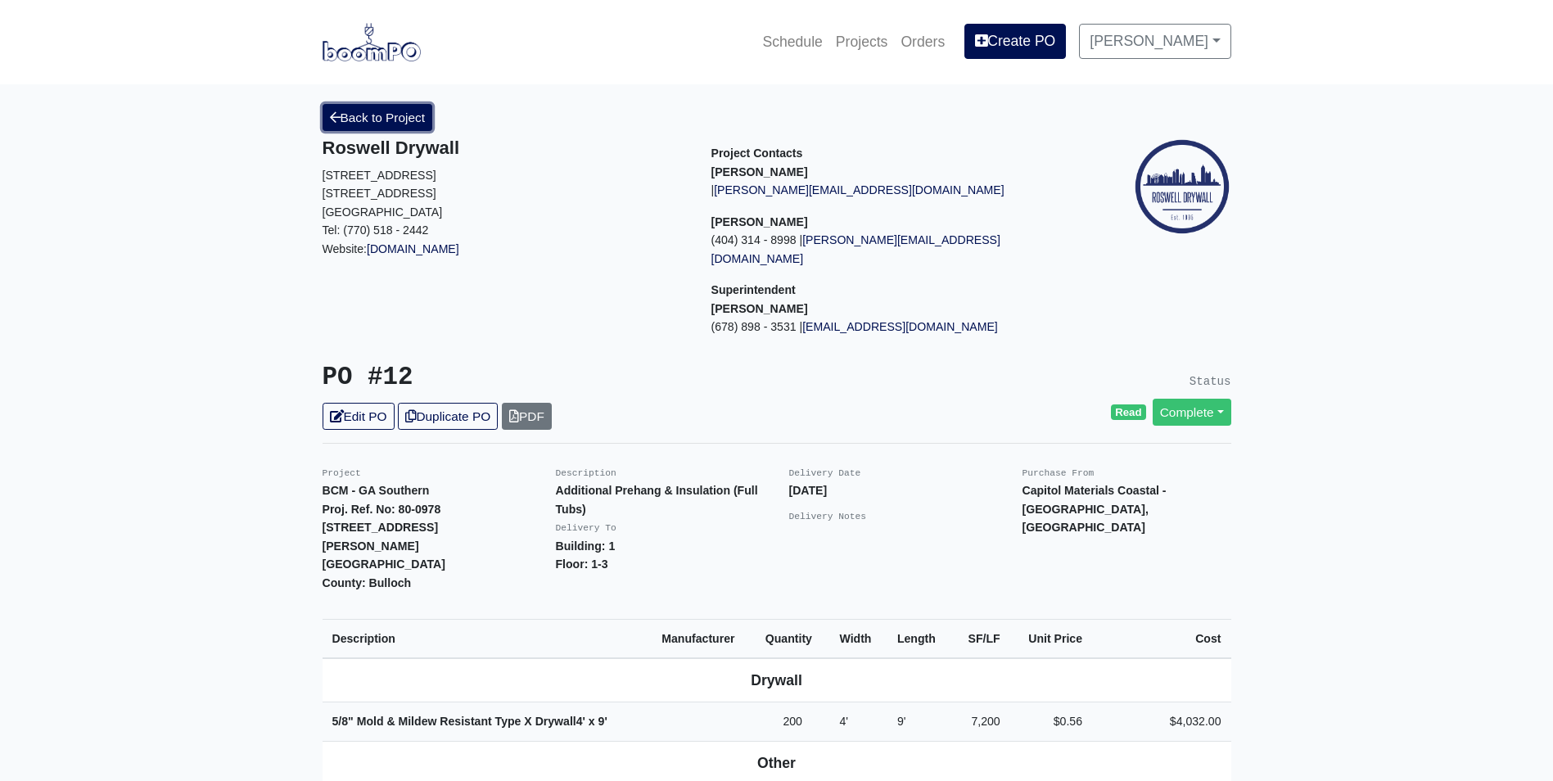
click at [375, 105] on link "Back to Project" at bounding box center [378, 117] width 111 height 27
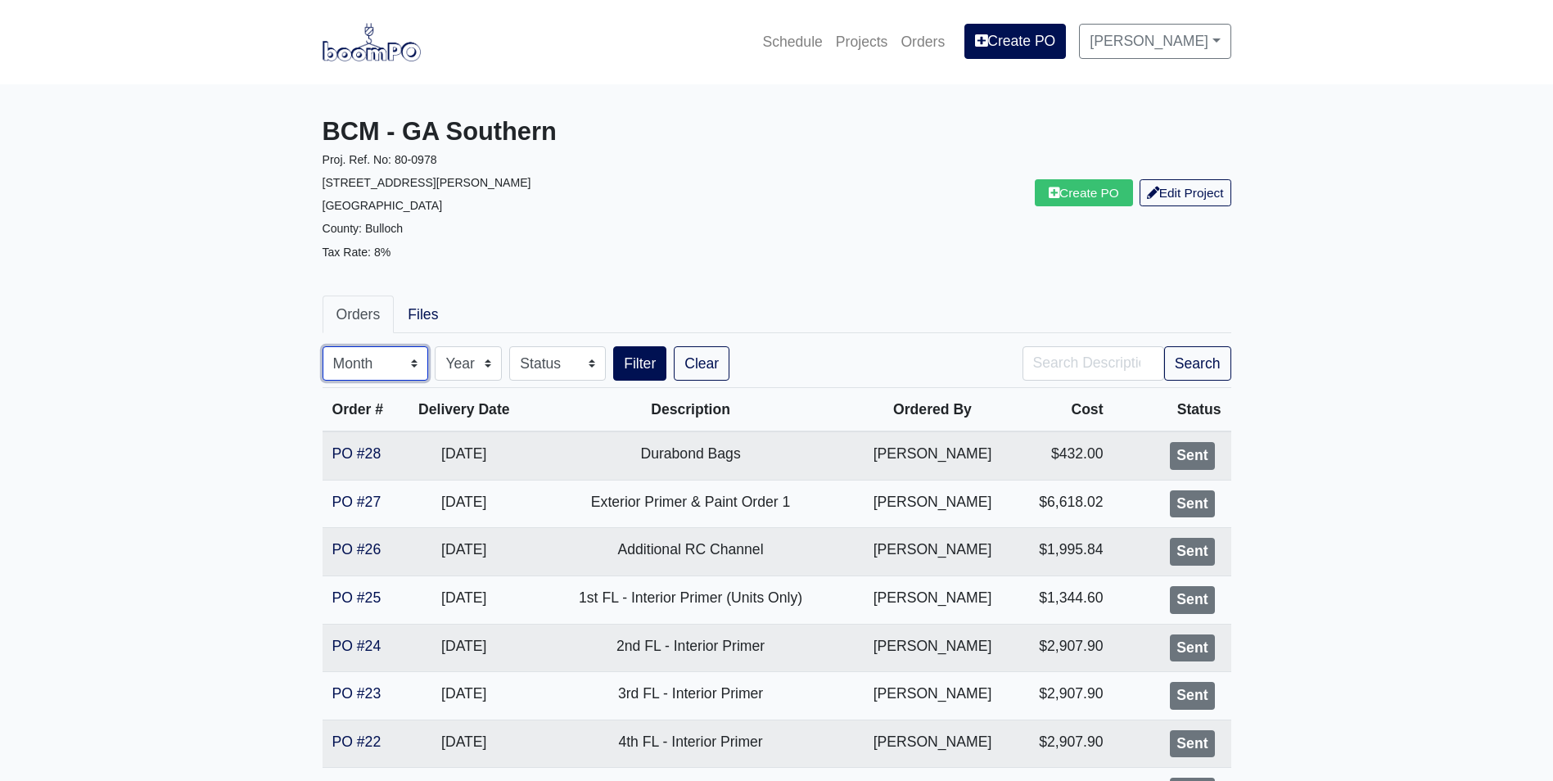
drag, startPoint x: 349, startPoint y: 381, endPoint x: 354, endPoint y: 372, distance: 10.0
click at [350, 381] on select "Month January February March April May June July August September October Novem…" at bounding box center [376, 363] width 106 height 34
click at [354, 372] on select "Month January February March April May June July August September October Novem…" at bounding box center [376, 363] width 106 height 34
select select "9"
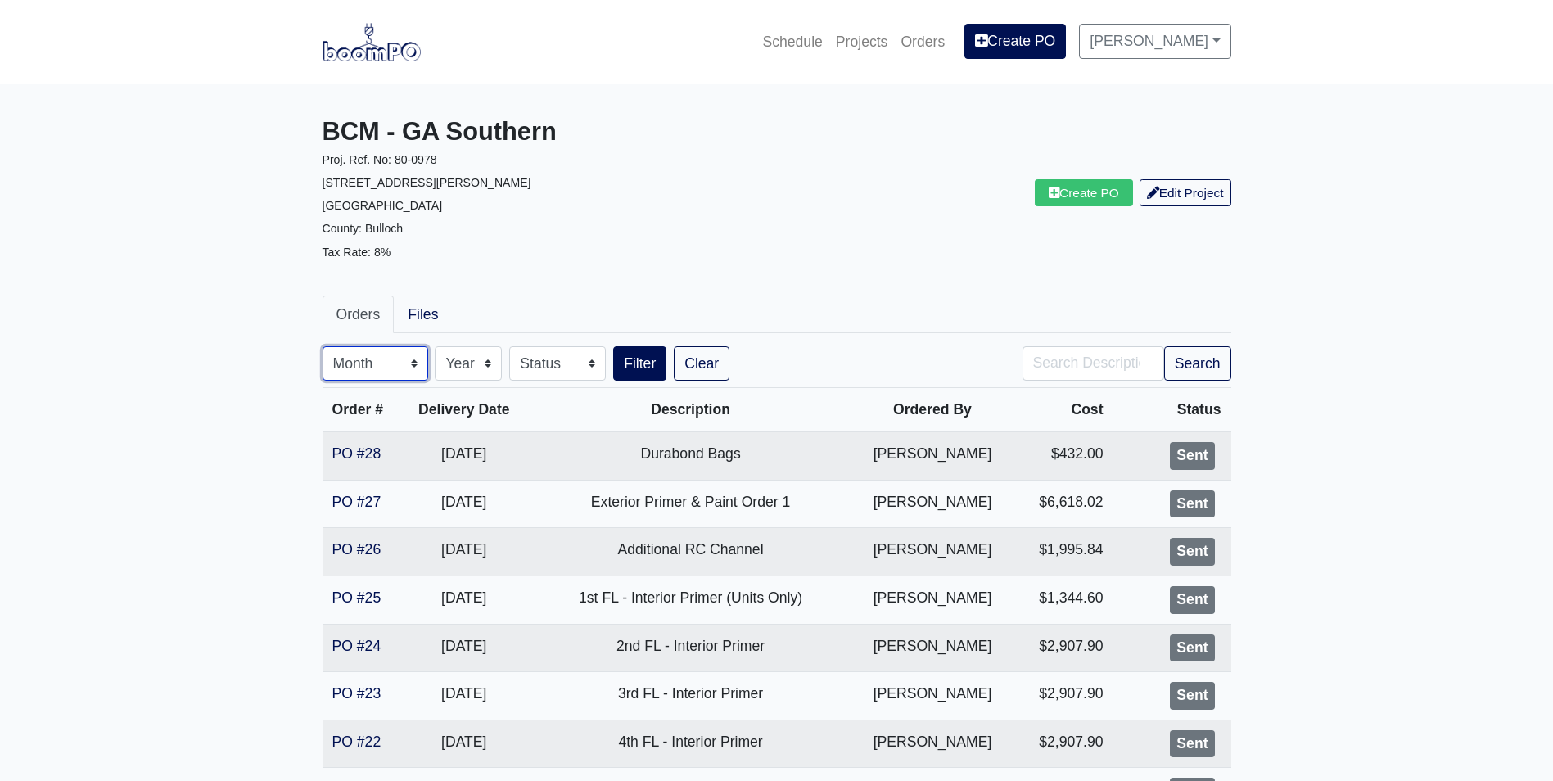
click at [323, 346] on select "Month January February March April May June July August September October Novem…" at bounding box center [376, 363] width 106 height 34
click at [631, 365] on button "Filter" at bounding box center [639, 363] width 53 height 34
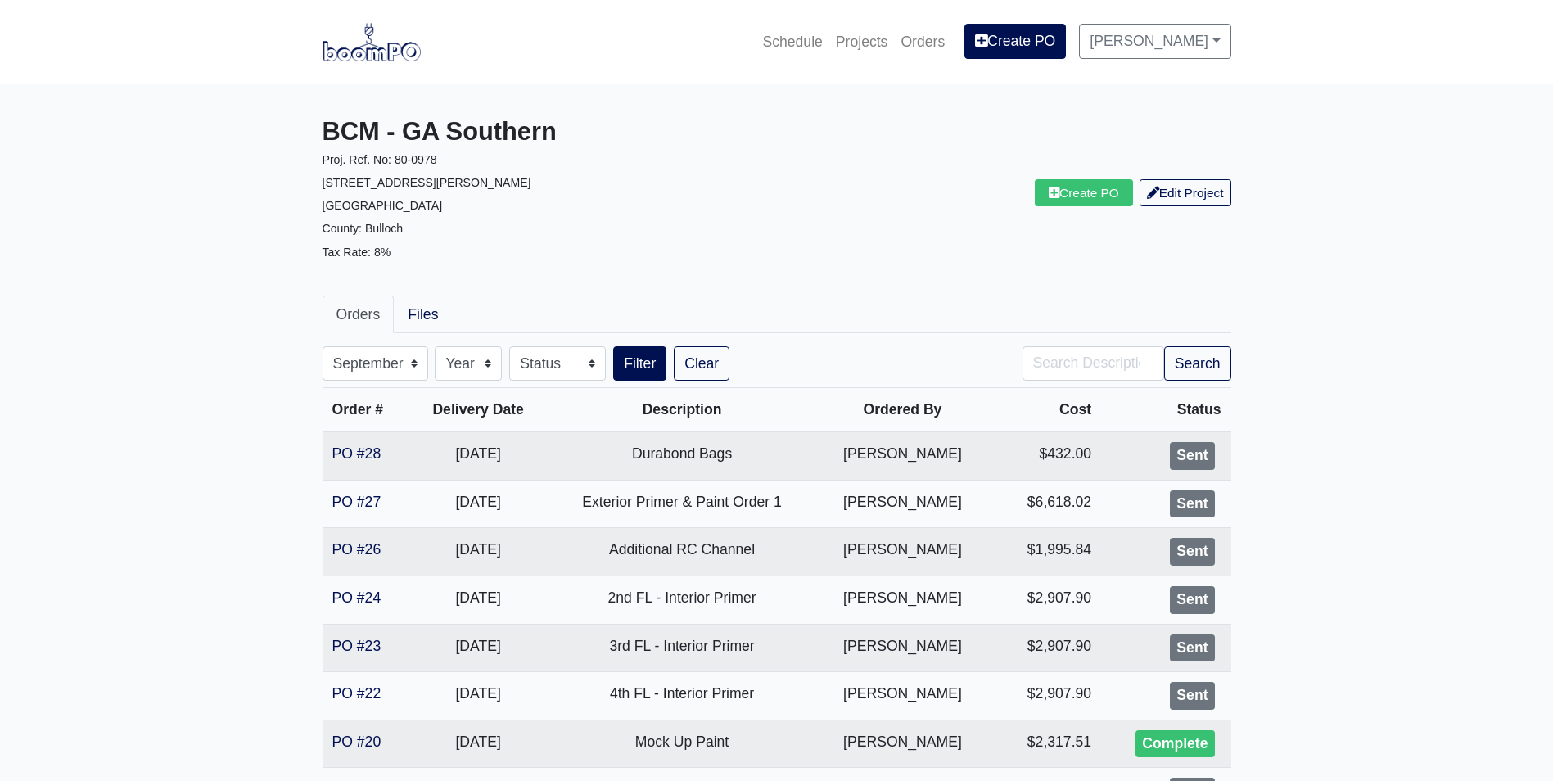
select select "9"
click at [376, 61] on link at bounding box center [372, 42] width 98 height 45
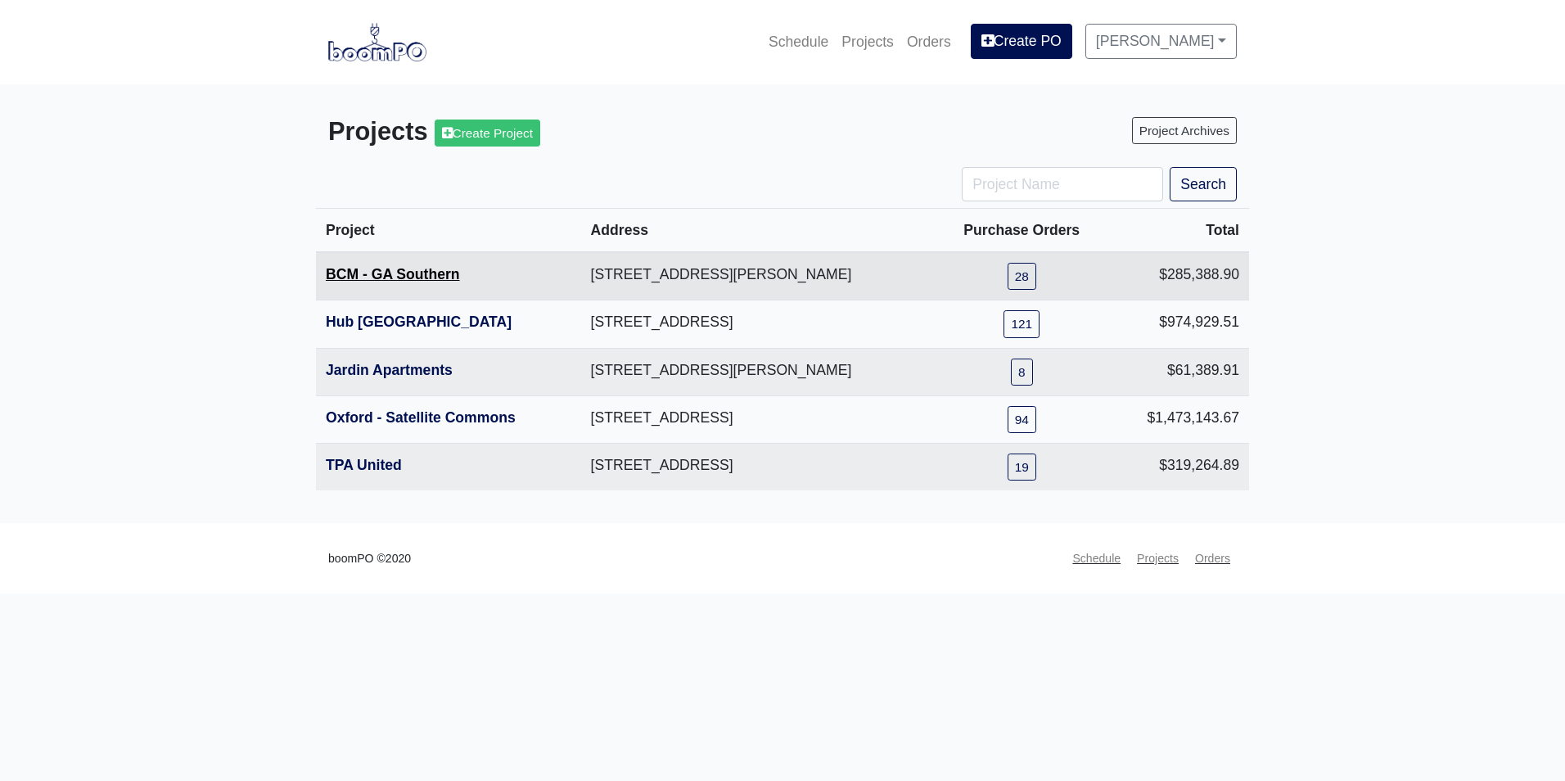
click at [399, 274] on link "BCM - GA Southern" at bounding box center [393, 274] width 134 height 16
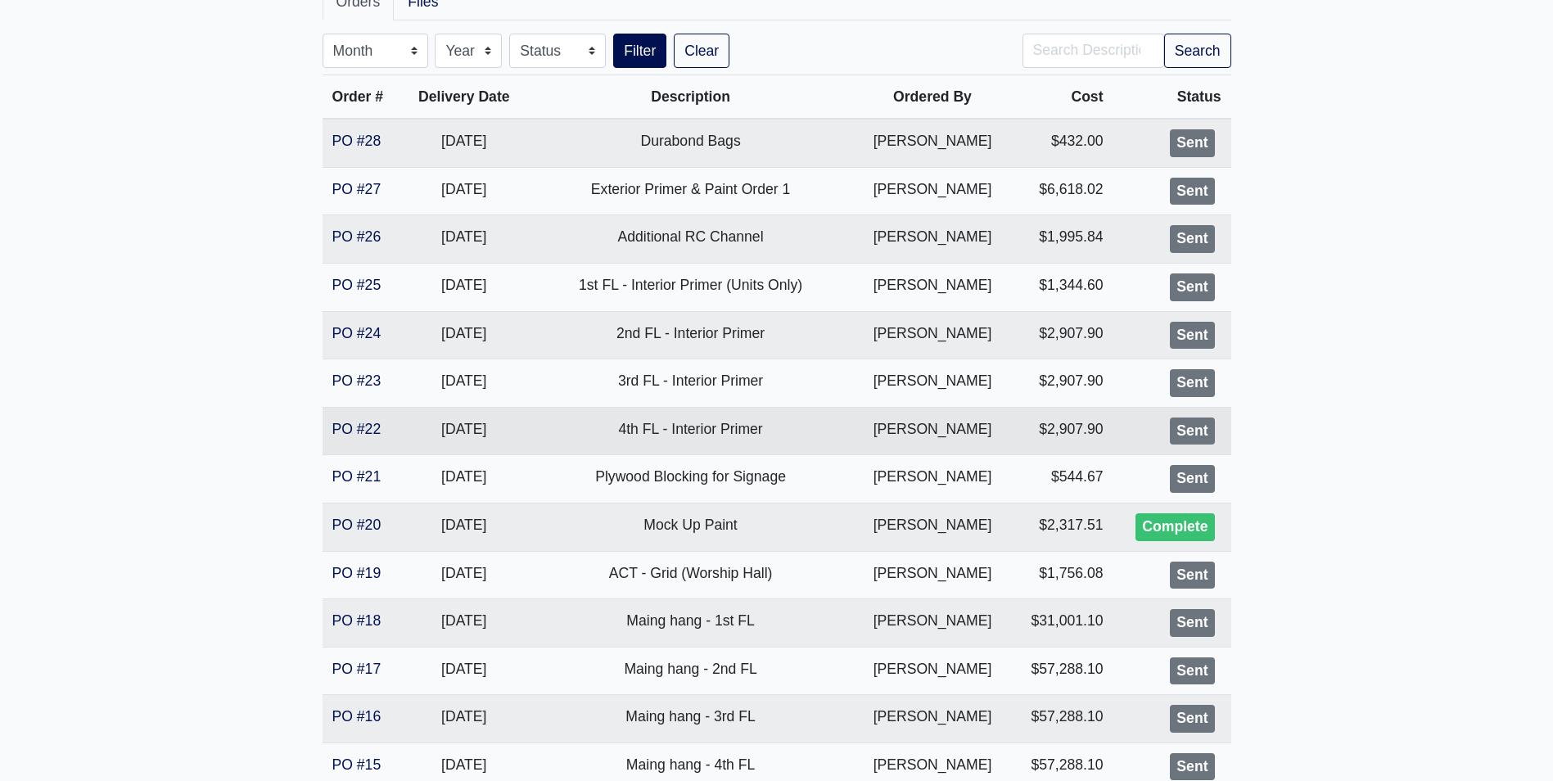
scroll to position [327, 0]
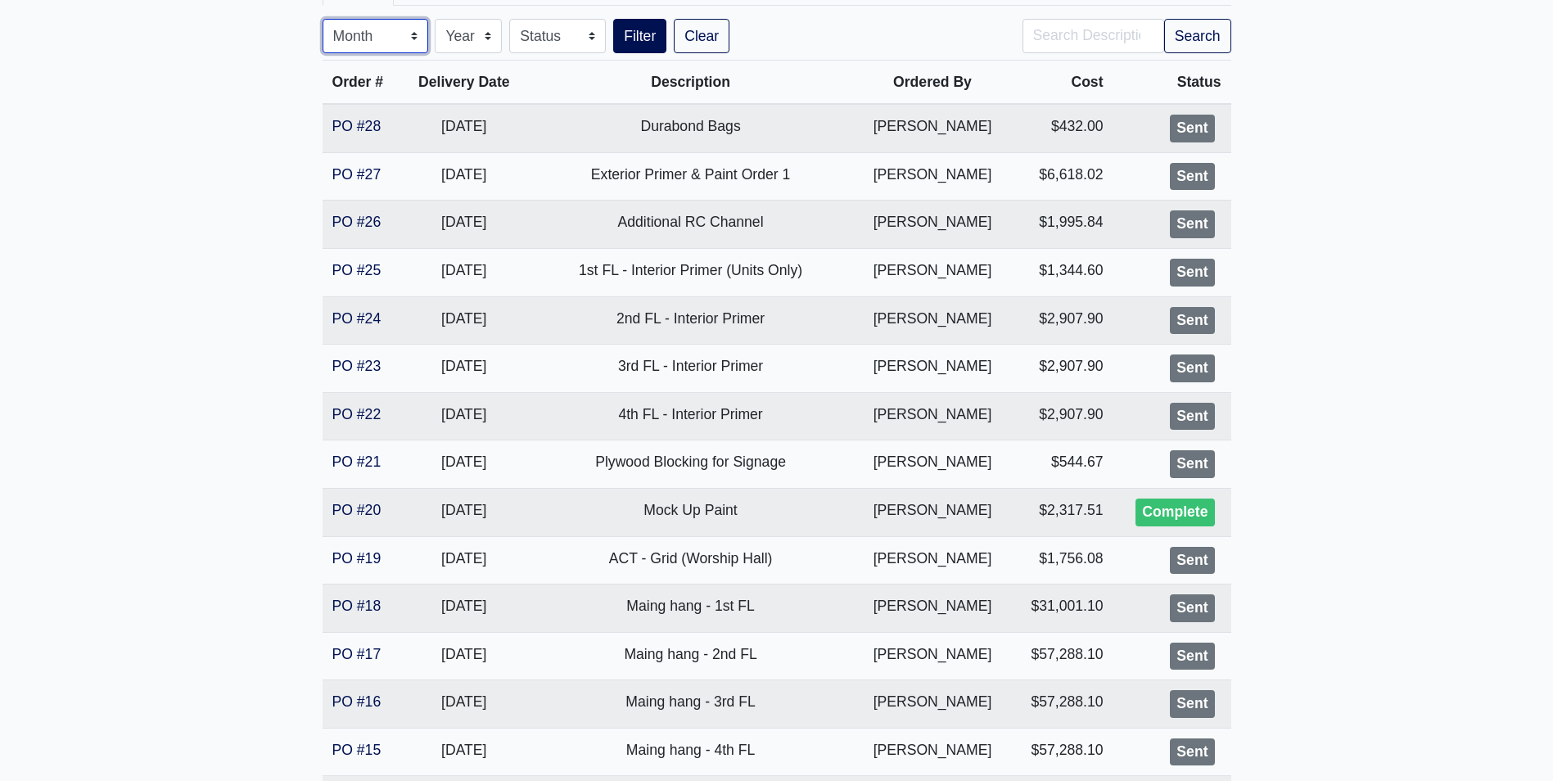
click at [377, 44] on select "Month January February March April May June July August September October Novem…" at bounding box center [376, 36] width 106 height 34
select select "9"
click at [323, 19] on select "Month January February March April May June July August September October Novem…" at bounding box center [376, 36] width 106 height 34
click at [642, 29] on button "Filter" at bounding box center [639, 36] width 53 height 34
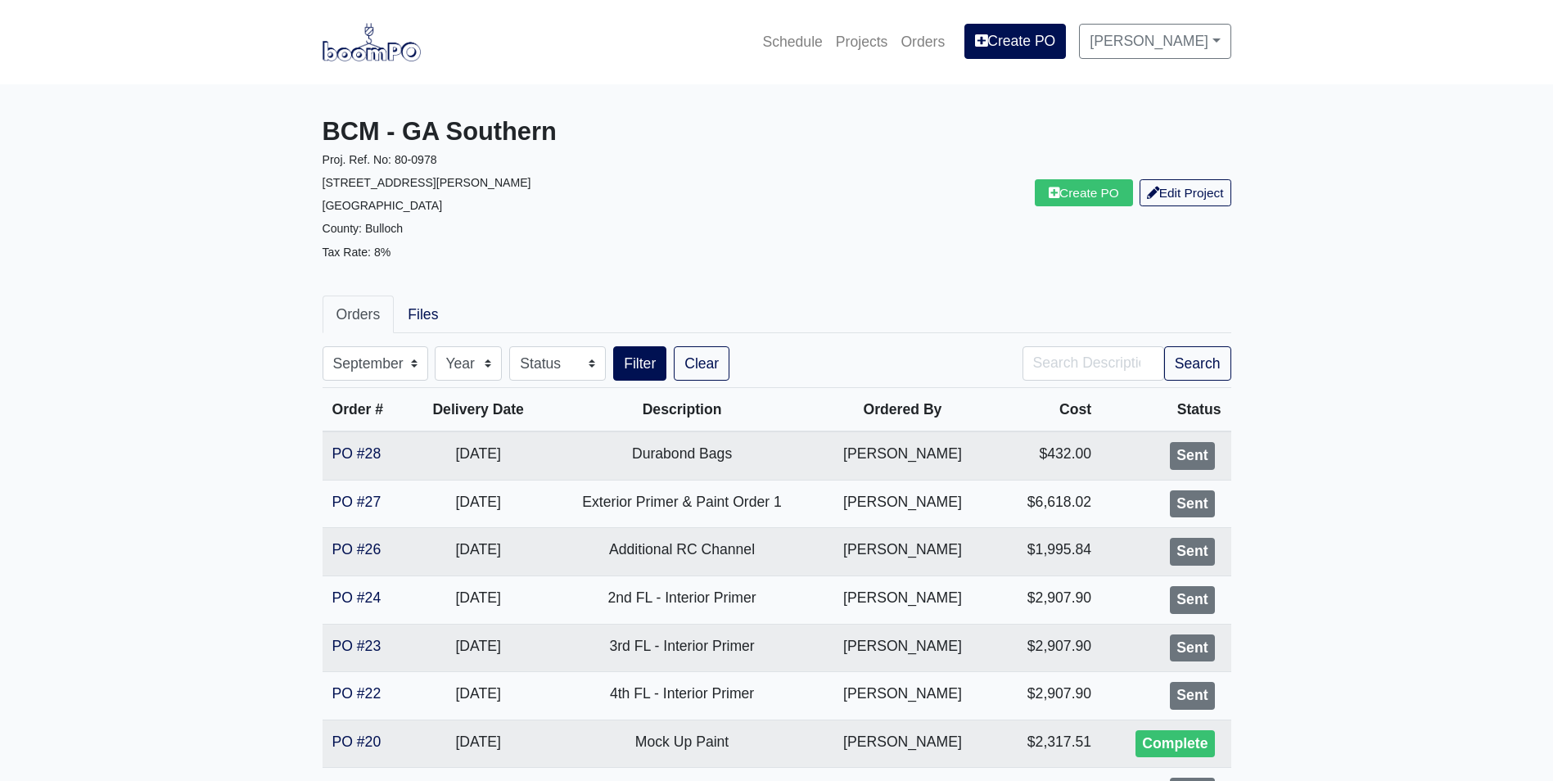
select select "9"
click at [356, 51] on img at bounding box center [372, 42] width 98 height 38
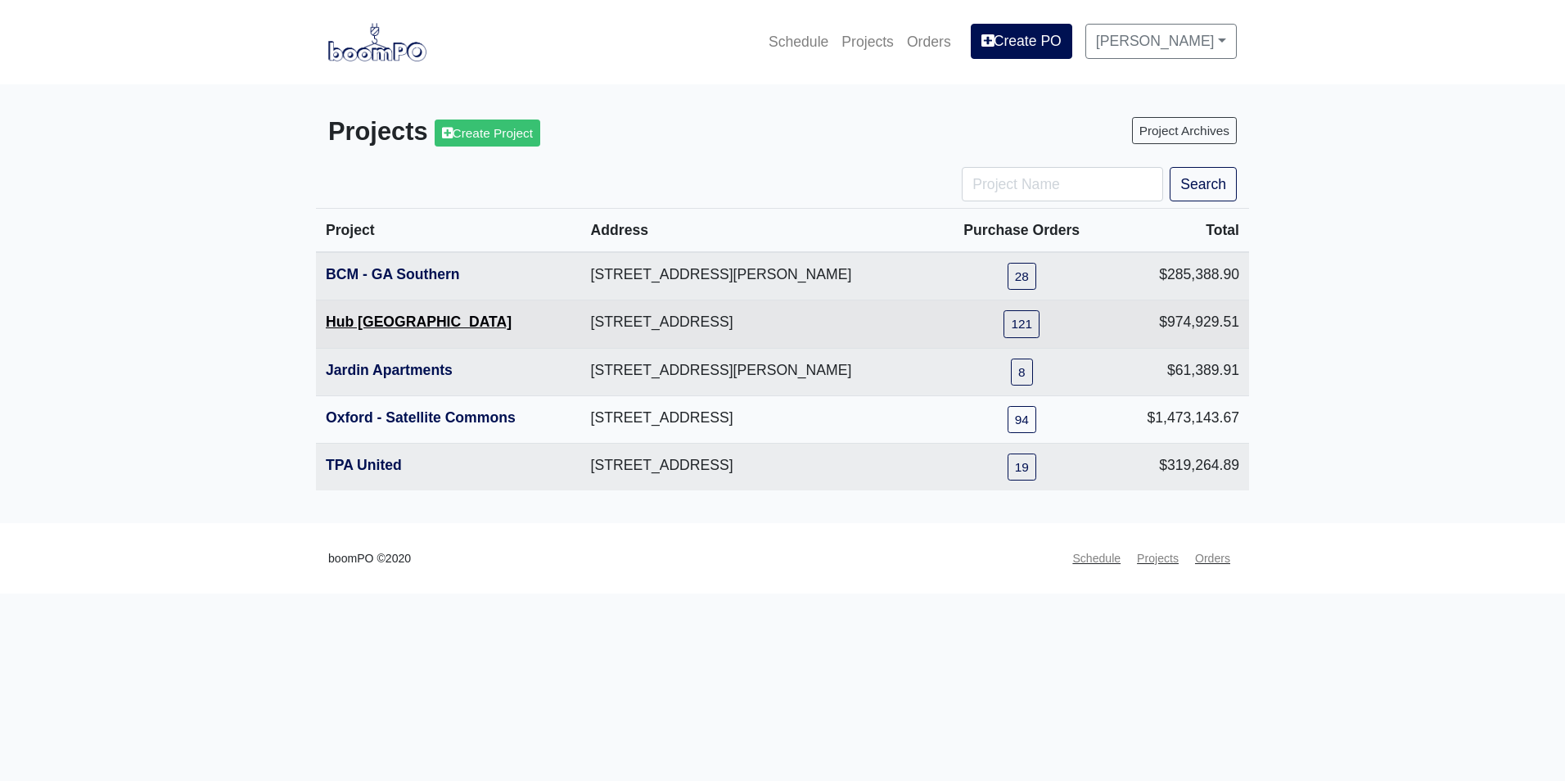
click at [375, 325] on link "Hub [GEOGRAPHIC_DATA]" at bounding box center [419, 322] width 186 height 16
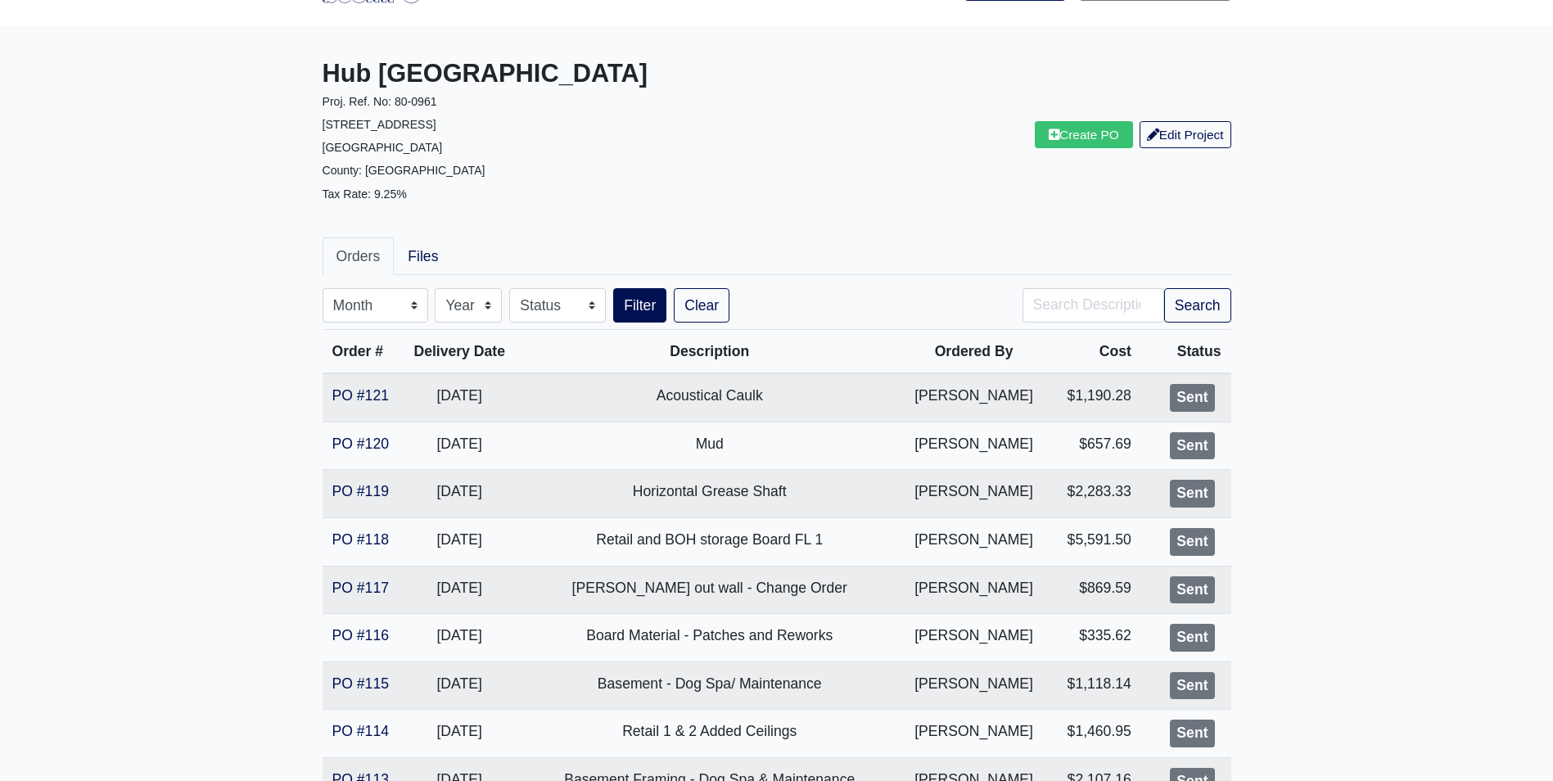
scroll to position [82, 0]
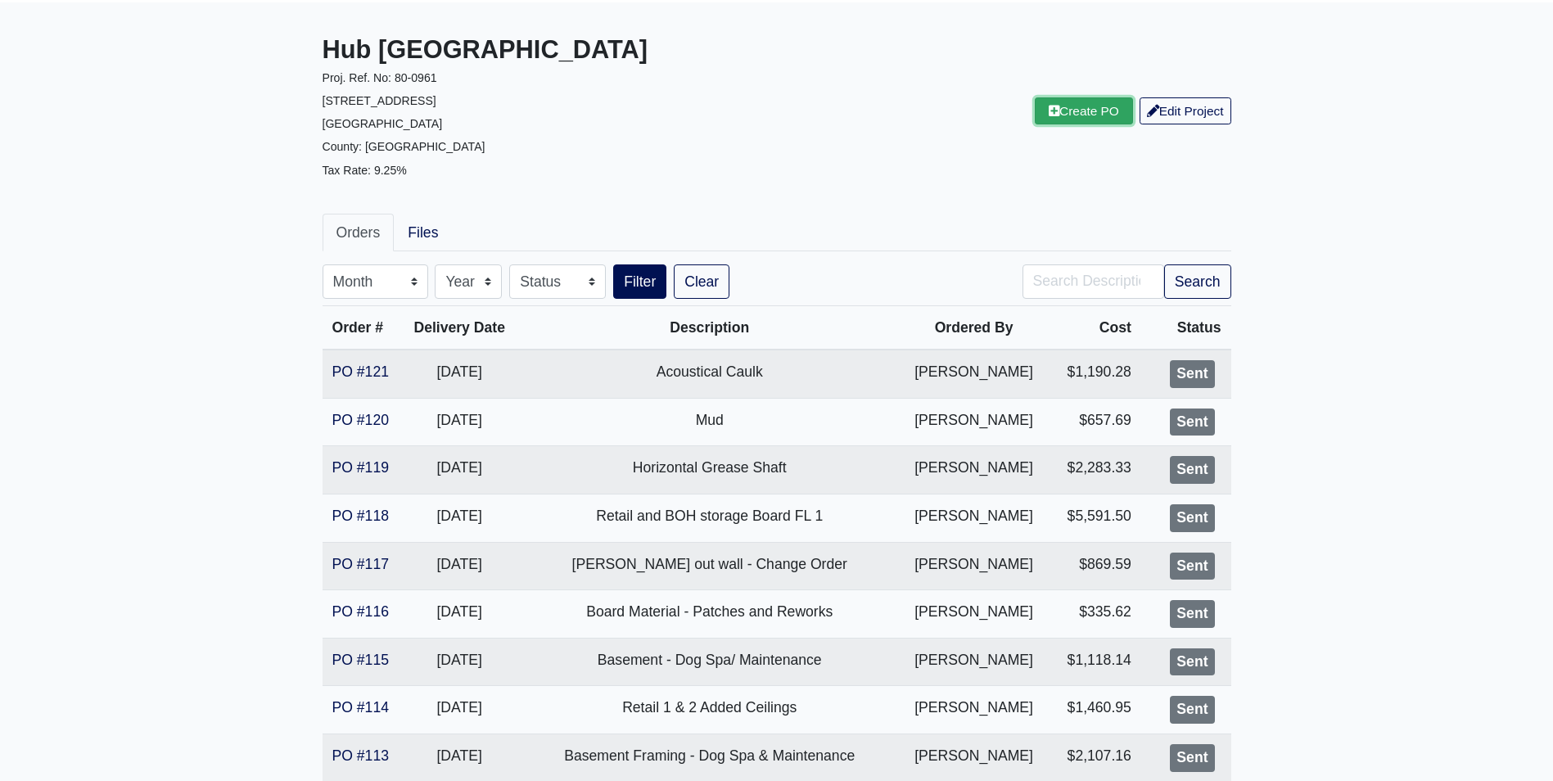
click at [1054, 103] on link "Create PO" at bounding box center [1084, 110] width 98 height 27
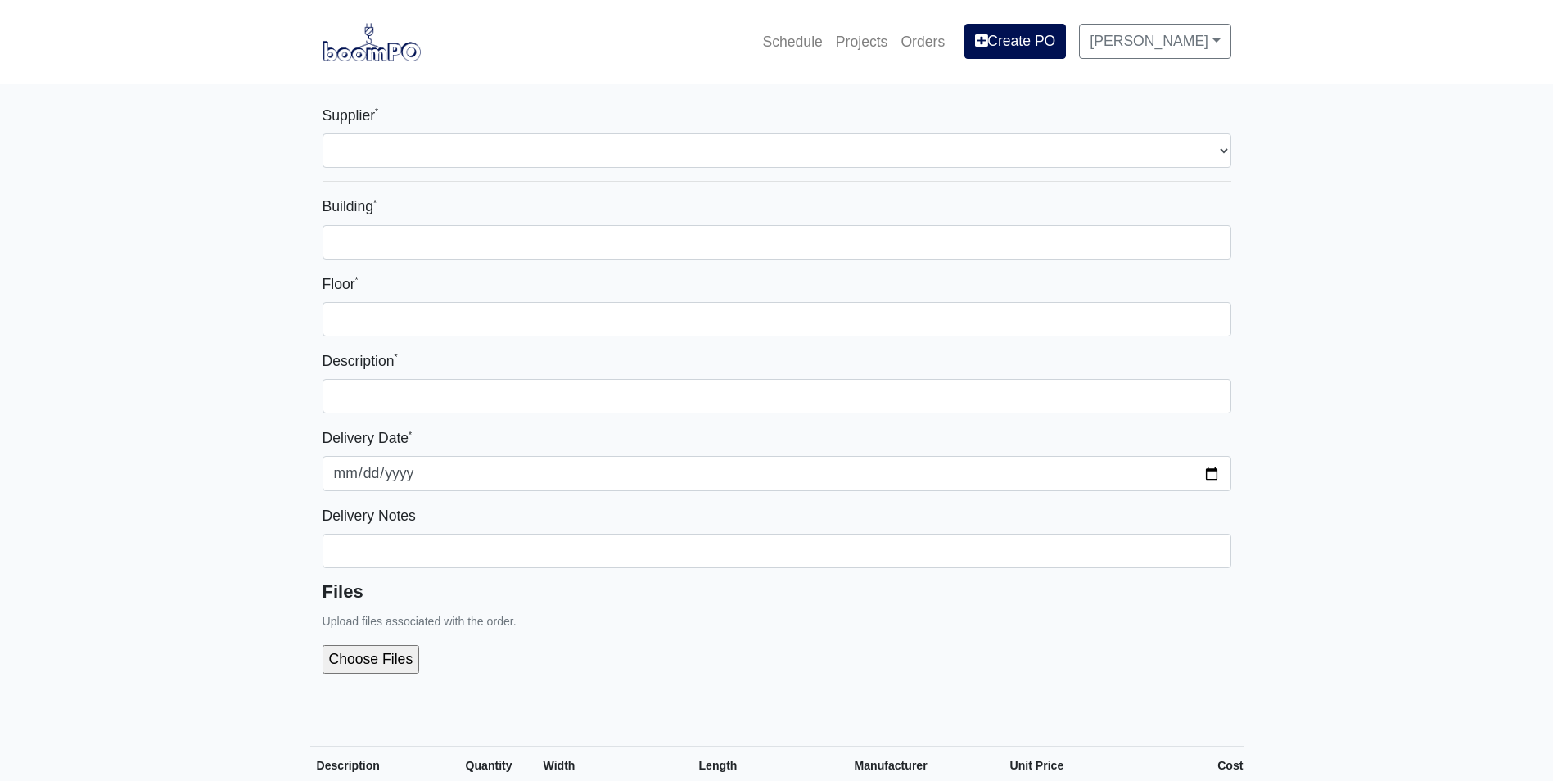
select select
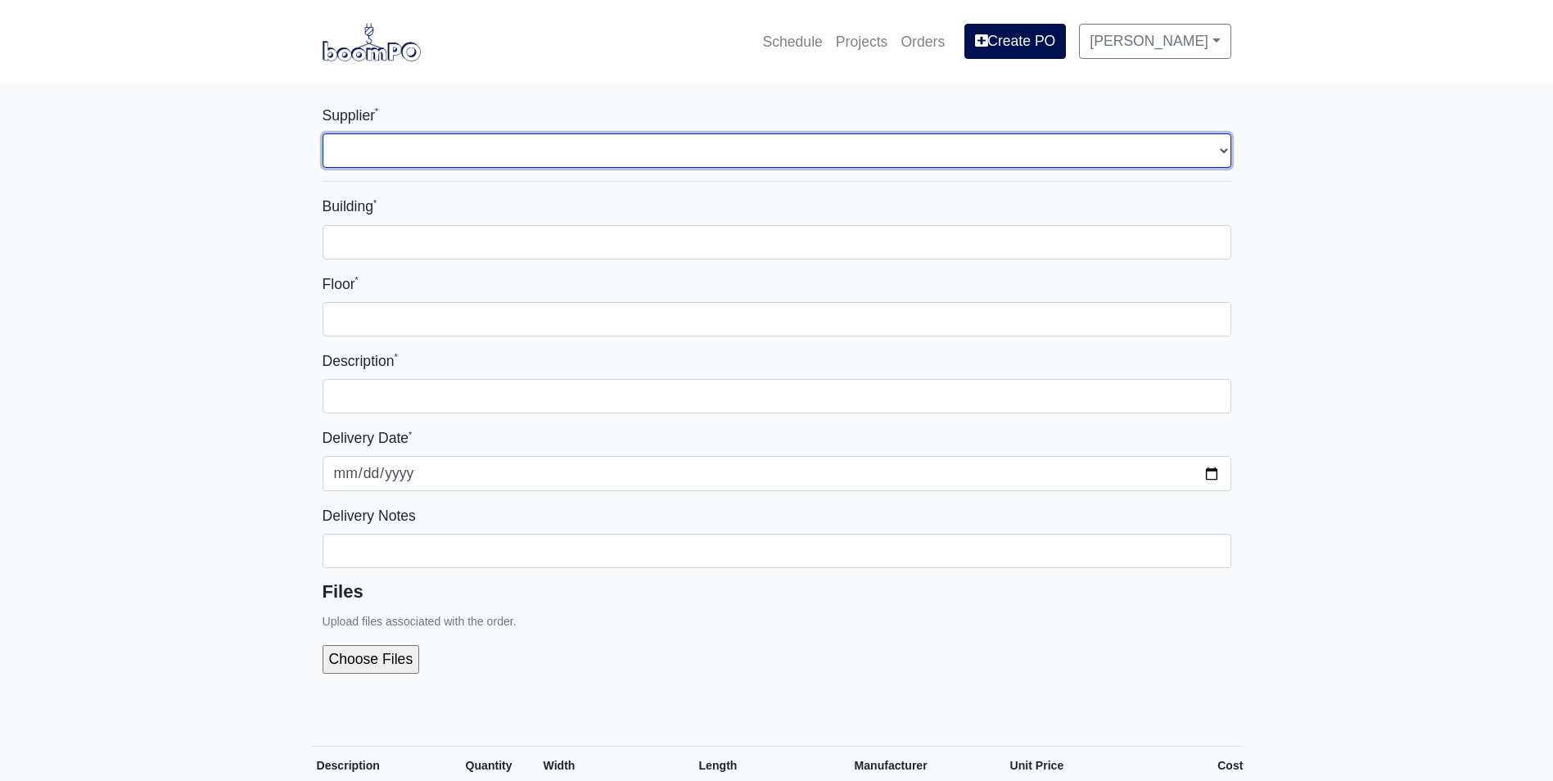
click at [469, 148] on select "Select one... Rew Materials - Nashville, TN Hilti - Atlanta, GA Brand Vaughn Lu…" at bounding box center [777, 150] width 909 height 34
select select "8"
click at [323, 133] on select "Select one... Rew Materials - Nashville, TN Hilti - Atlanta, GA Brand Vaughn Lu…" at bounding box center [777, 150] width 909 height 34
select select
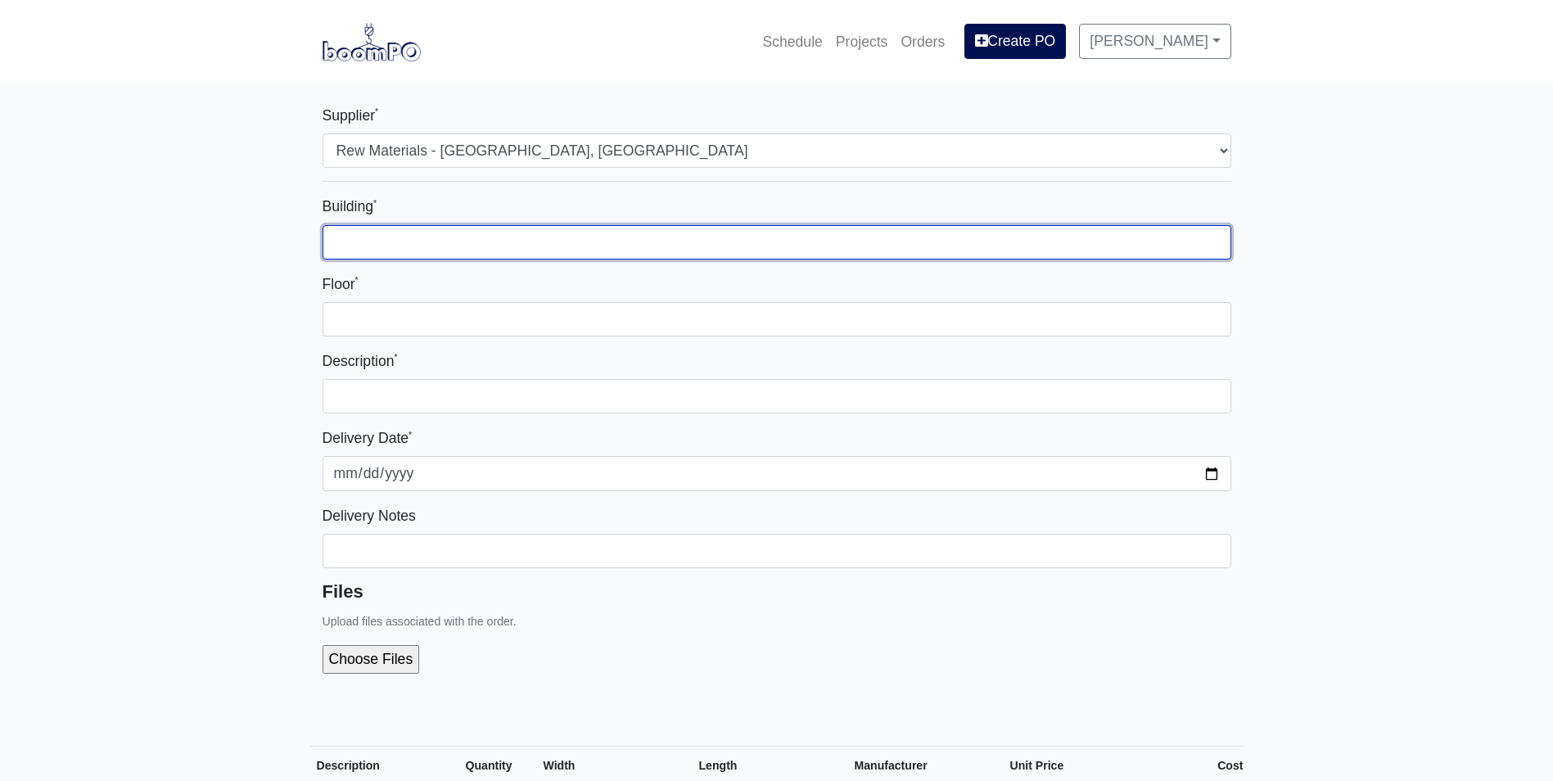
click at [433, 231] on input "Building *" at bounding box center [777, 242] width 909 height 34
type input "1"
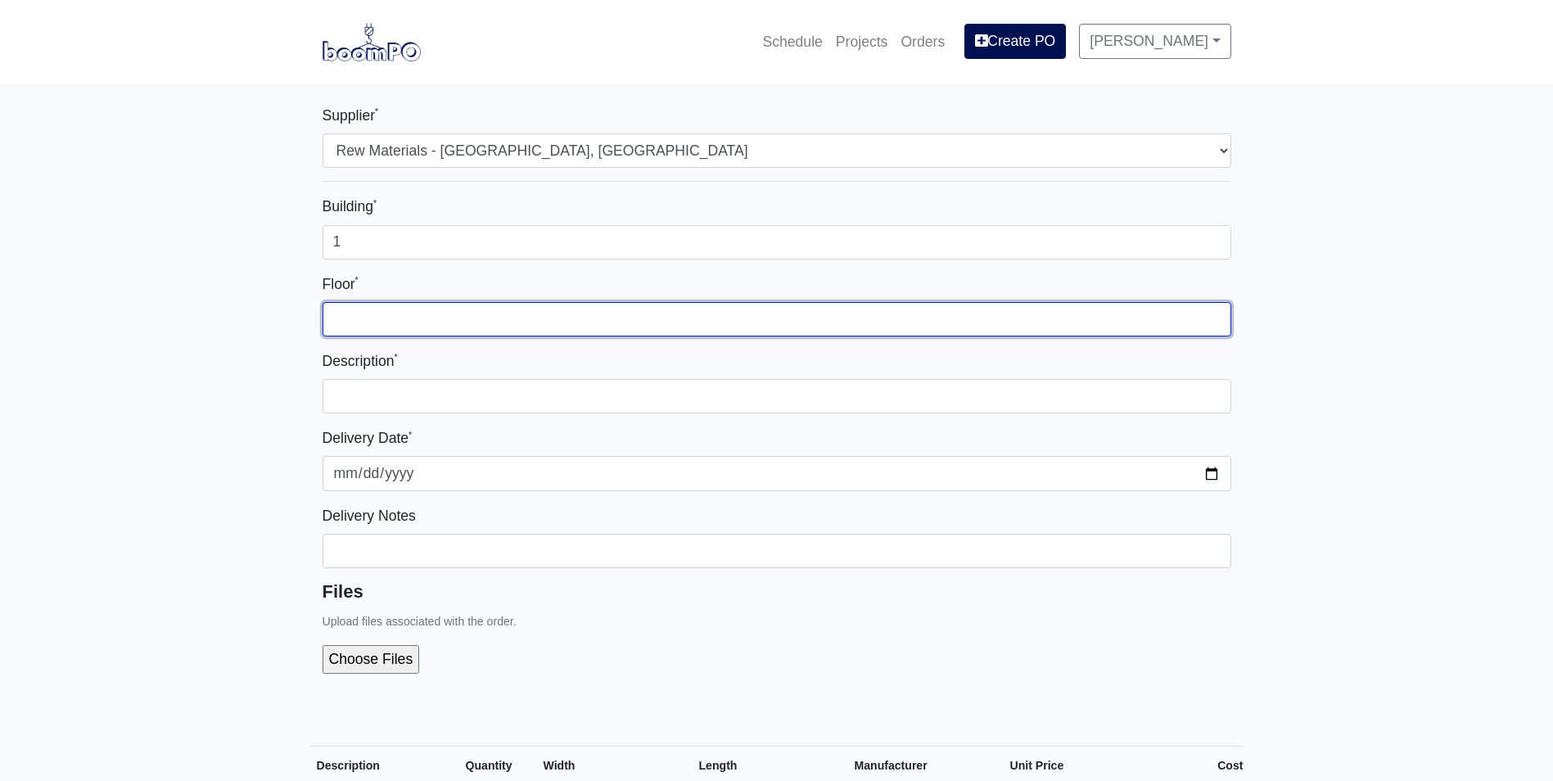
click at [683, 318] on input "Floor *" at bounding box center [777, 319] width 909 height 34
type input "1"
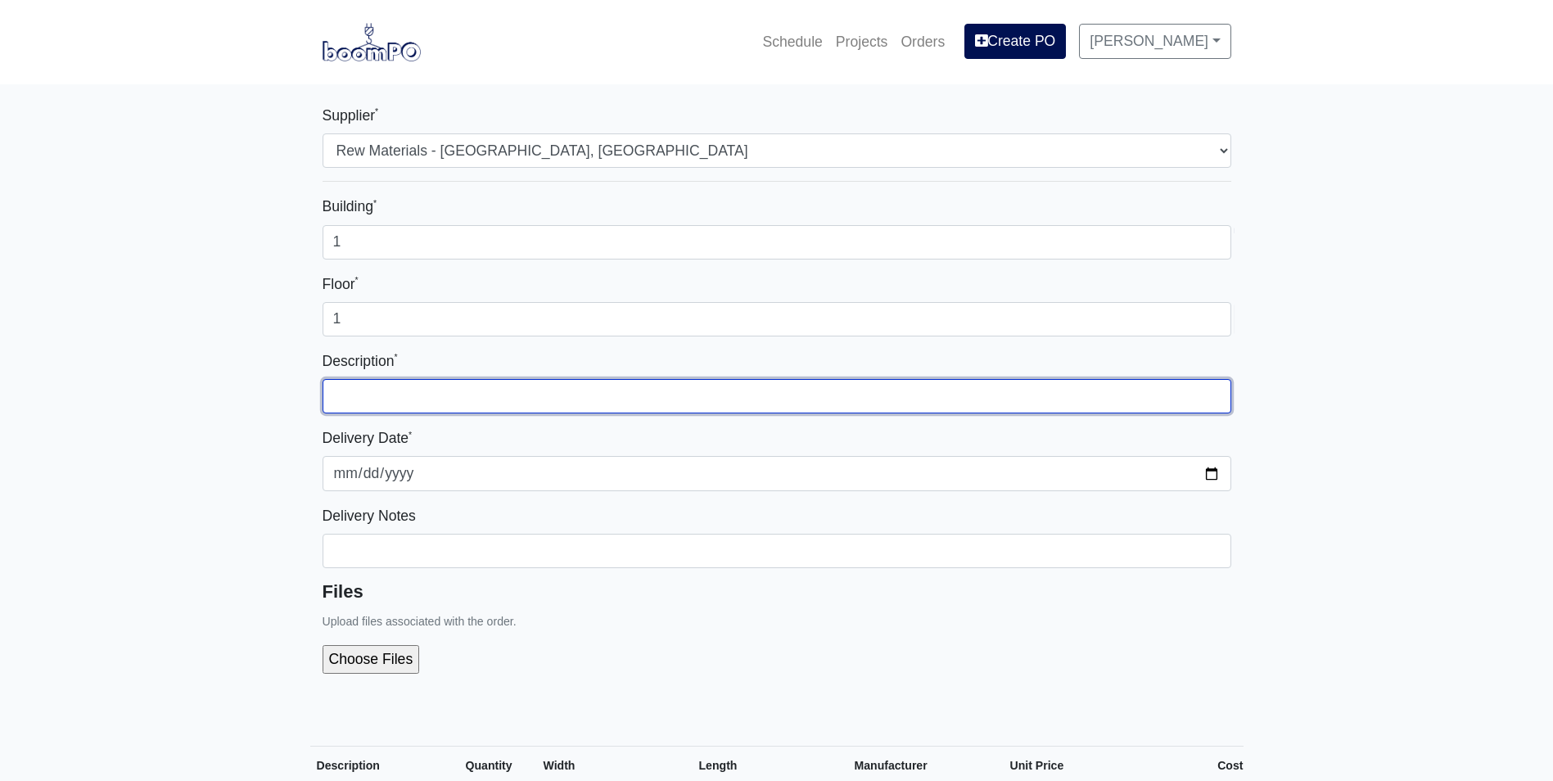
click at [686, 385] on input "text" at bounding box center [777, 396] width 909 height 34
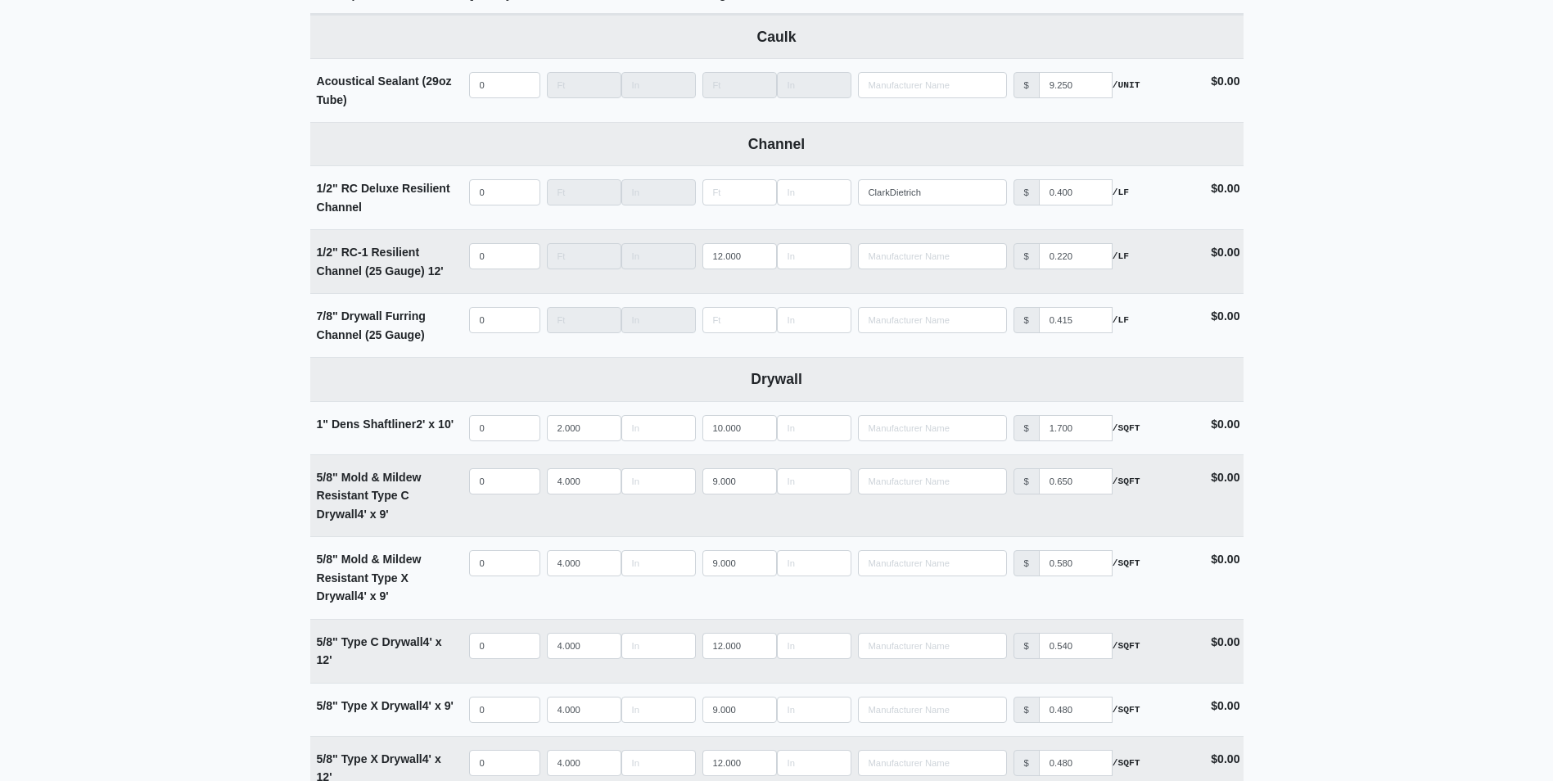
scroll to position [1146, 0]
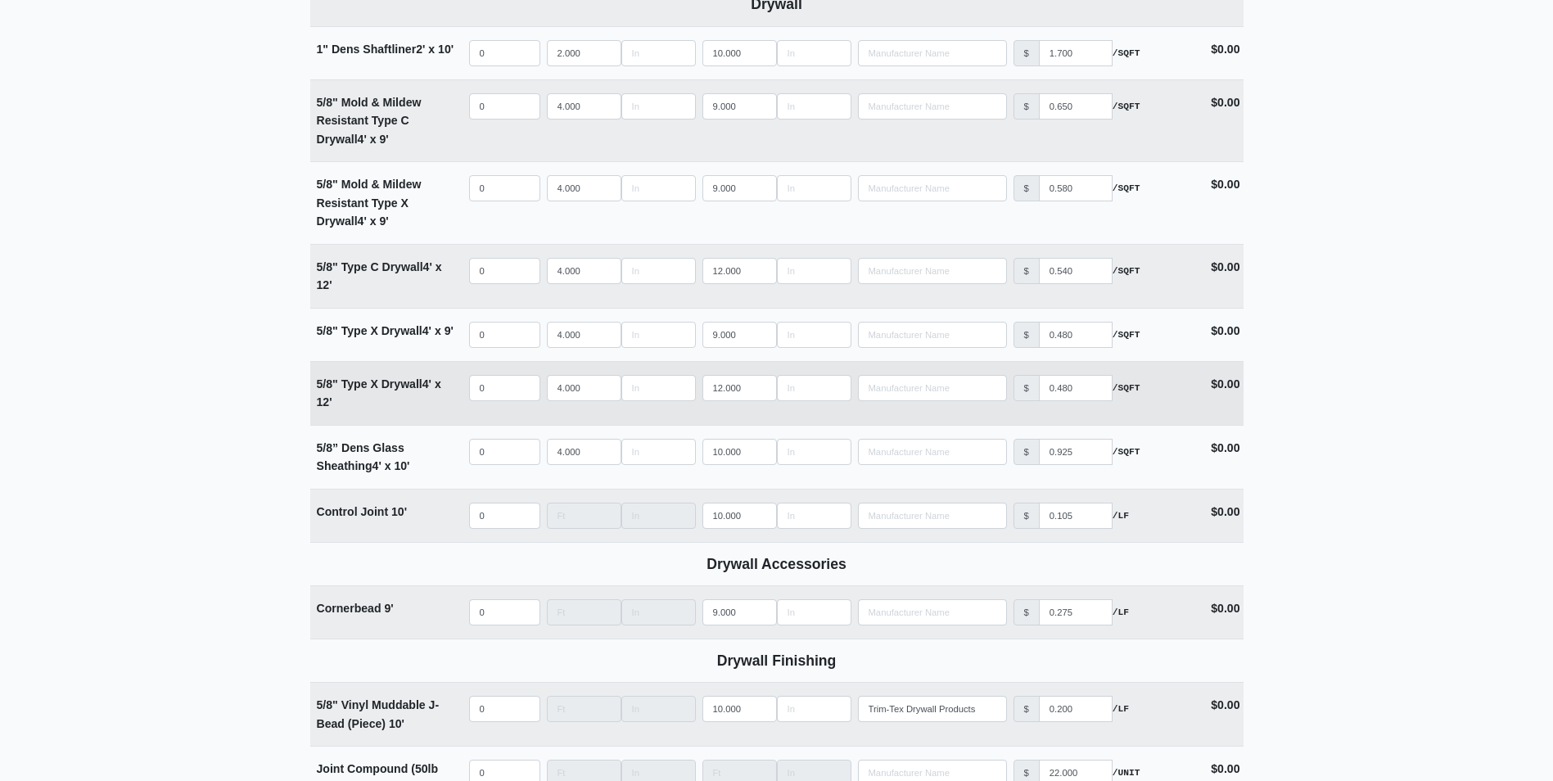
type input "Retail Material"
select select
click at [510, 390] on input "quantity" at bounding box center [504, 388] width 71 height 26
type input "1"
select select
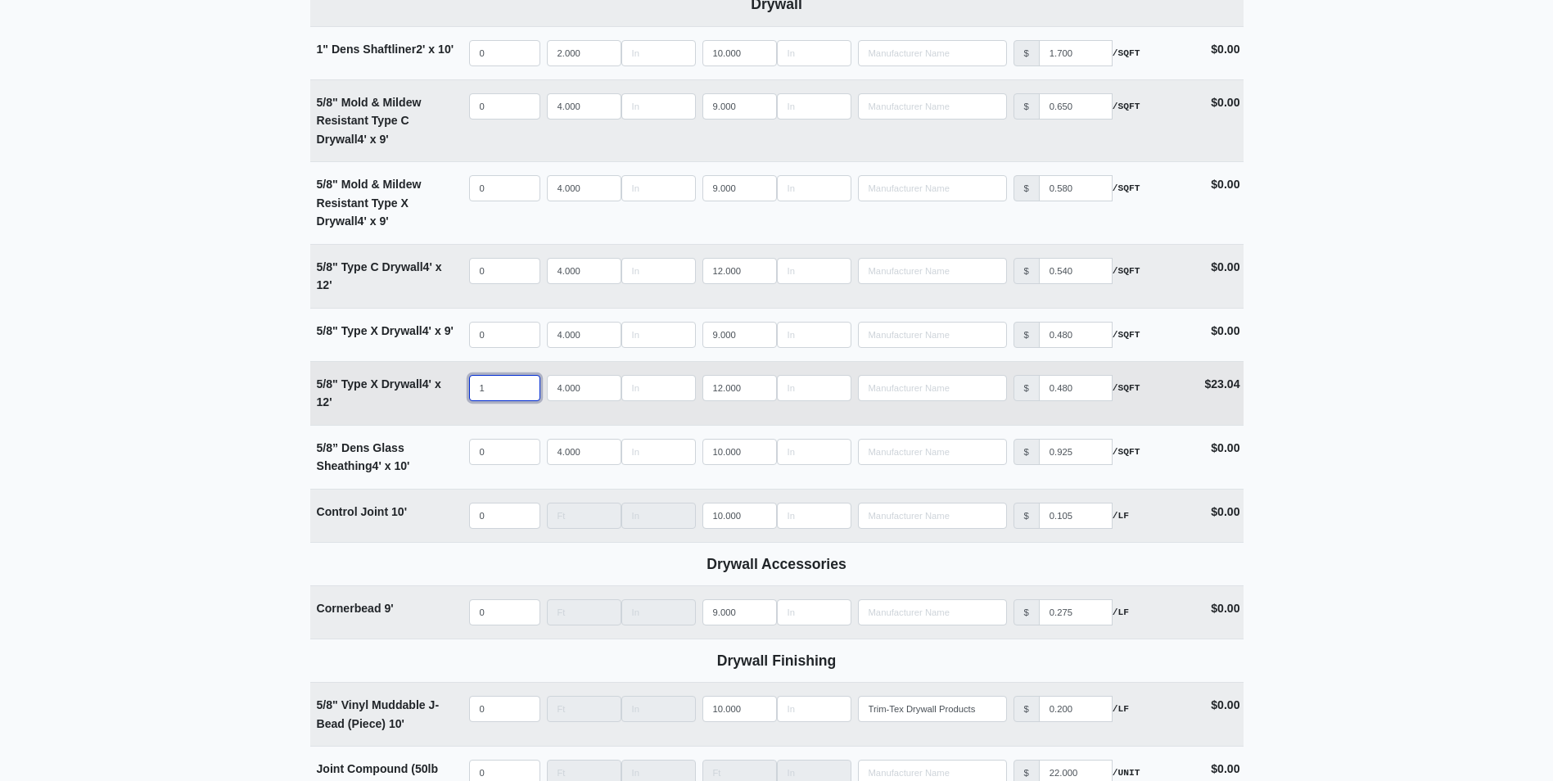
type input "14"
select select
type input "140"
select select
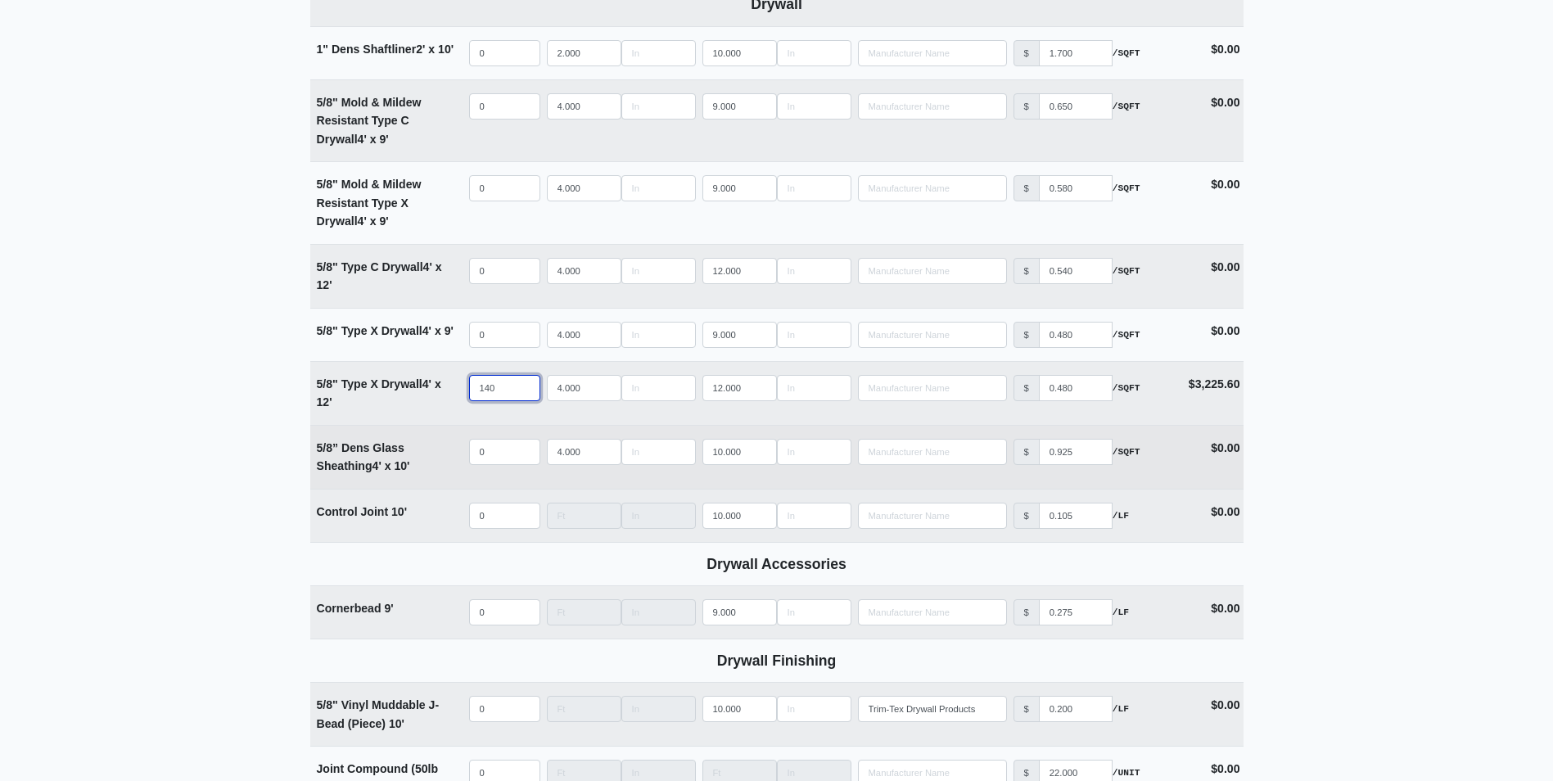
type input "140"
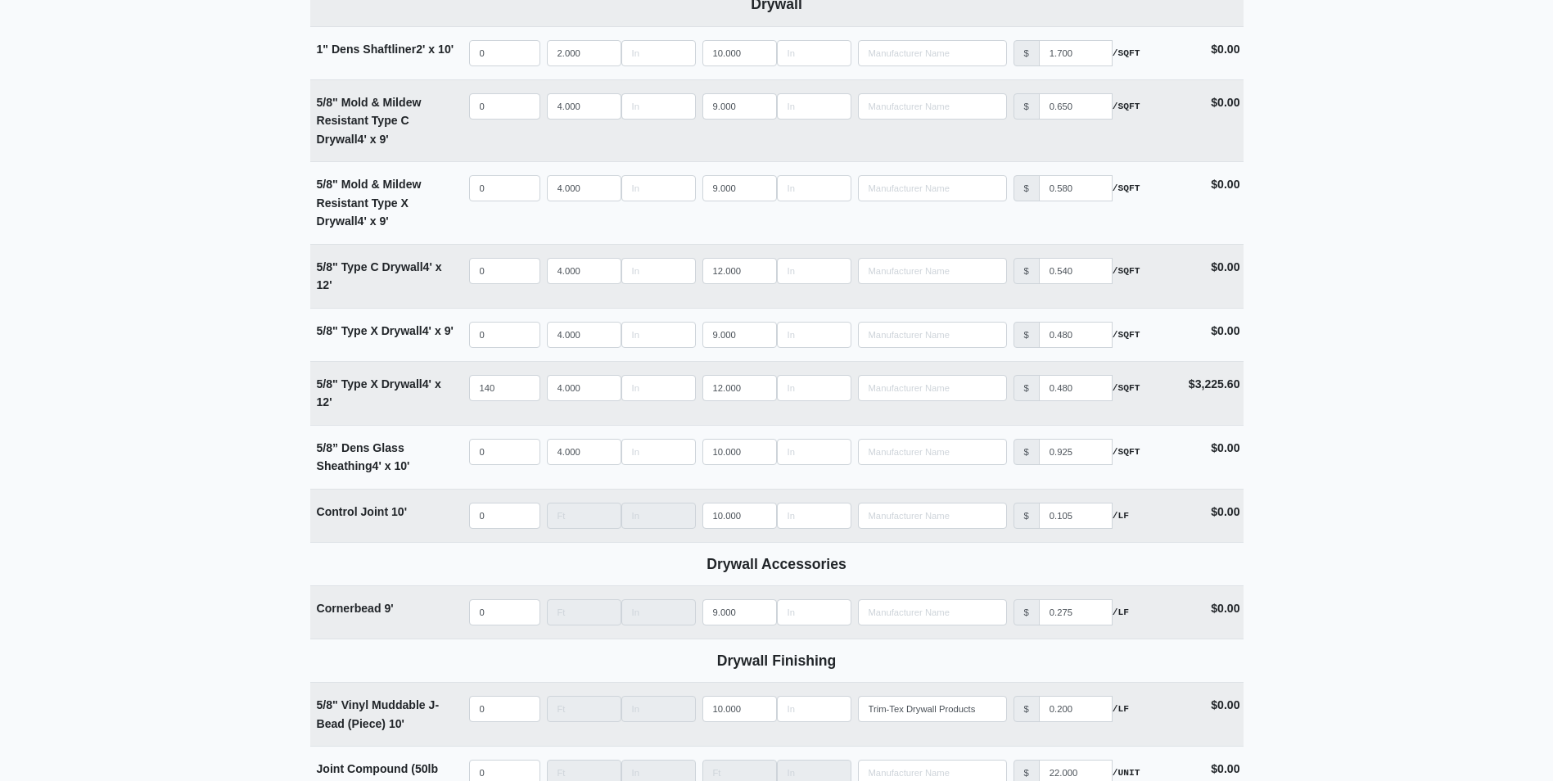
drag, startPoint x: 472, startPoint y: 486, endPoint x: 182, endPoint y: 283, distance: 353.8
click at [182, 283] on main "Supplier * Select one... Rew Materials - Nashville, TN Hilti - Atlanta, GA Bran…" at bounding box center [776, 757] width 1553 height 3639
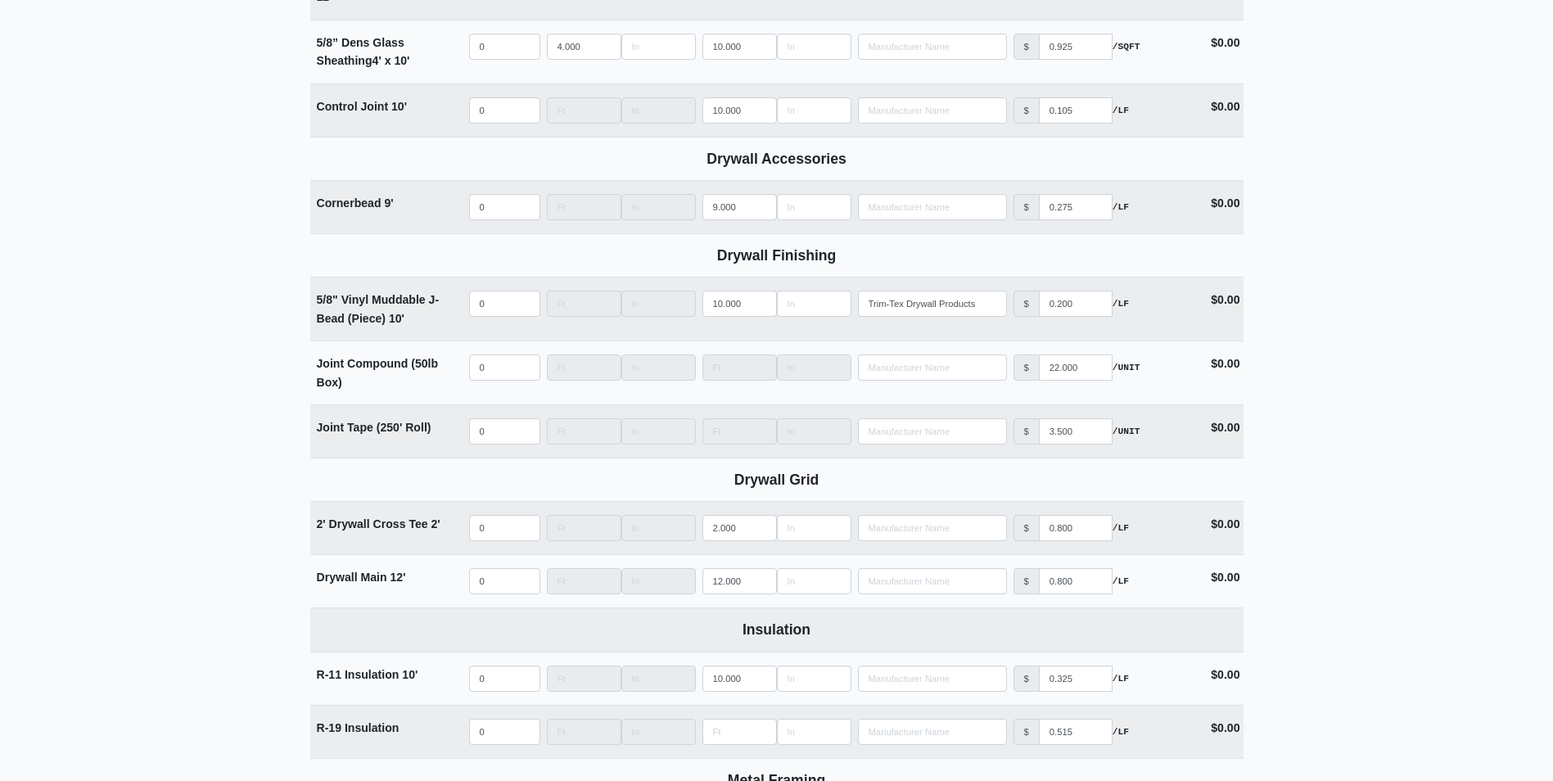
scroll to position [1555, 0]
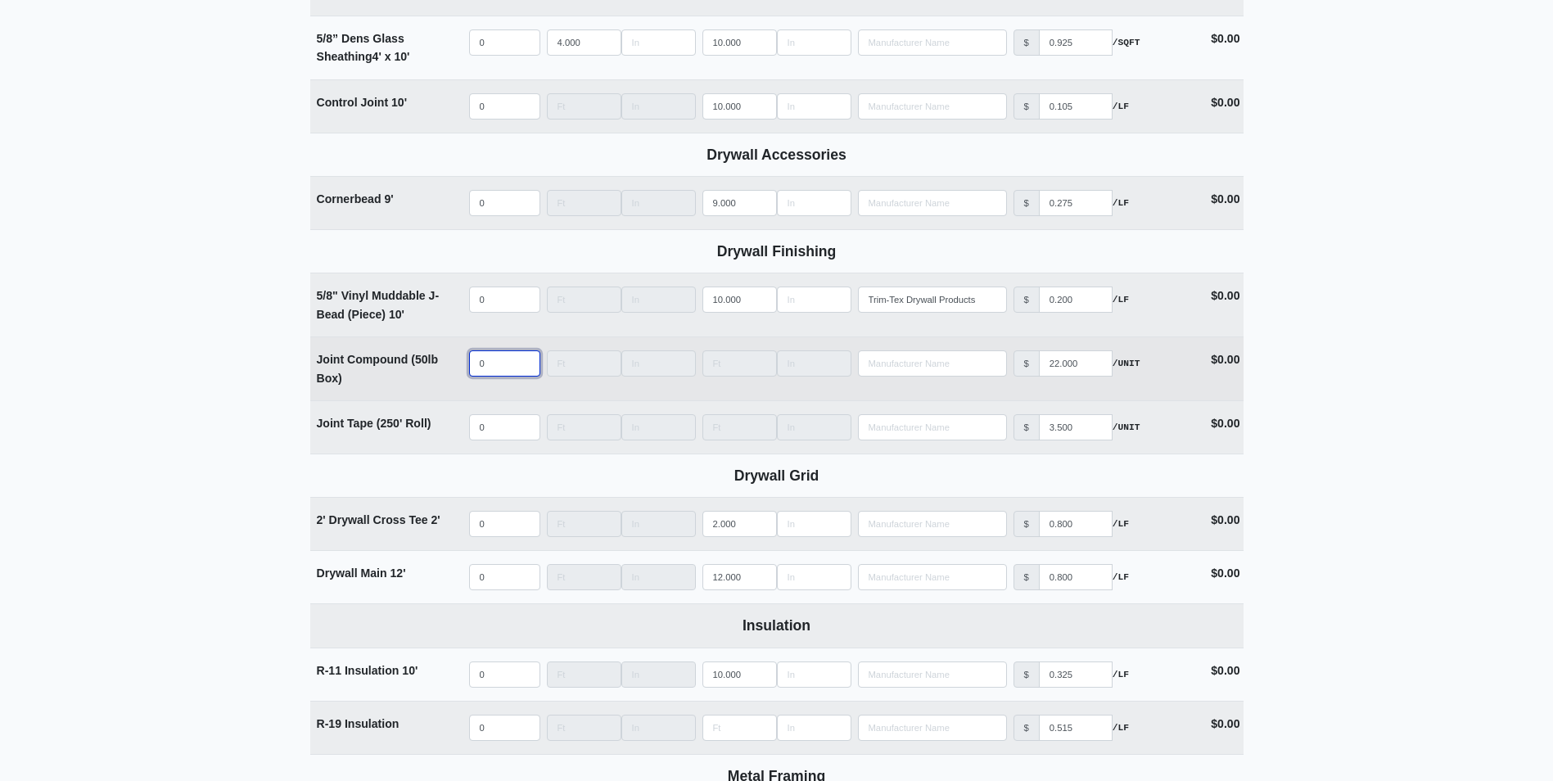
select select
click at [491, 364] on input "quantity" at bounding box center [504, 363] width 71 height 26
type input "6"
select select
type input "60"
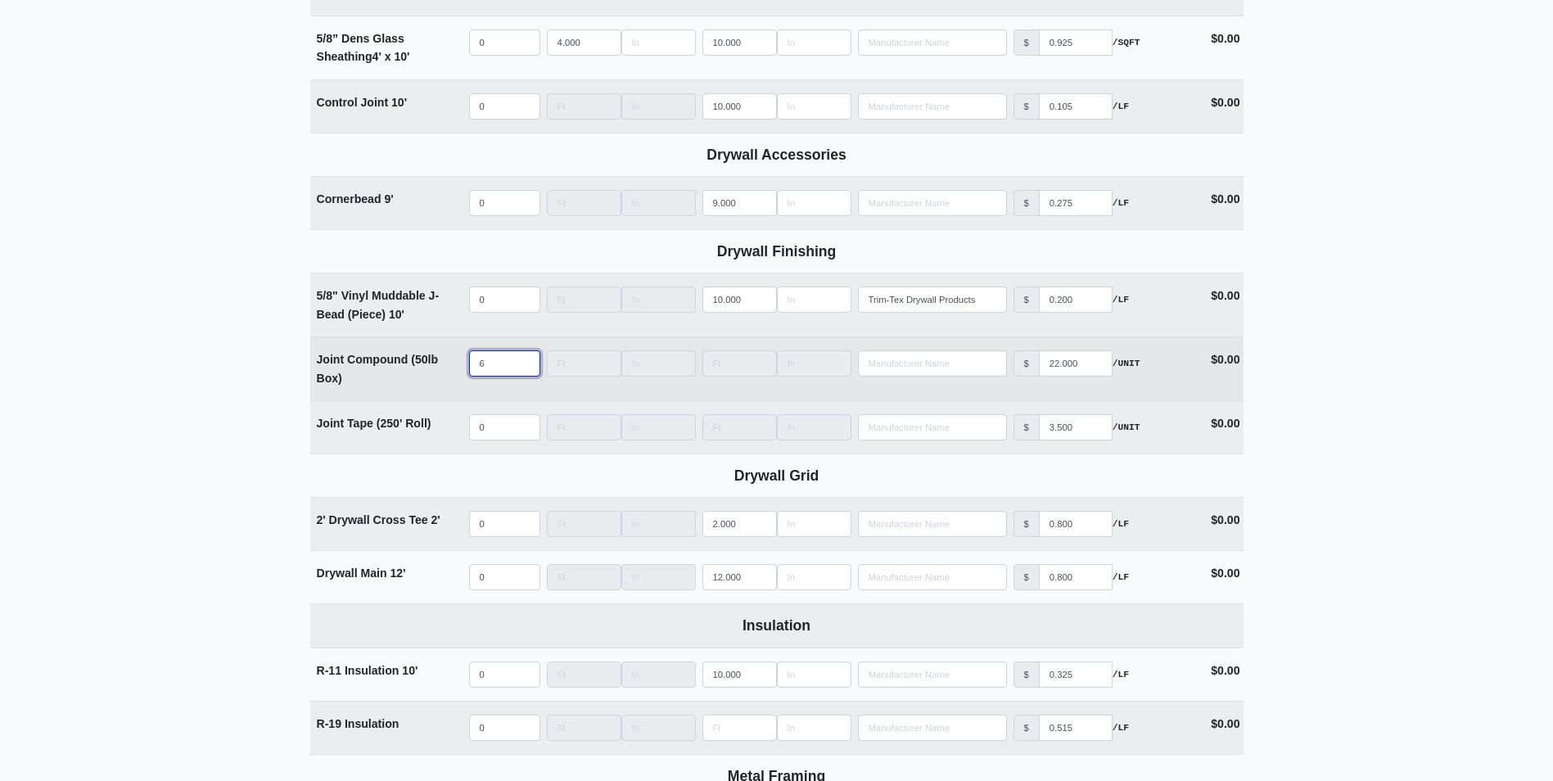
select select
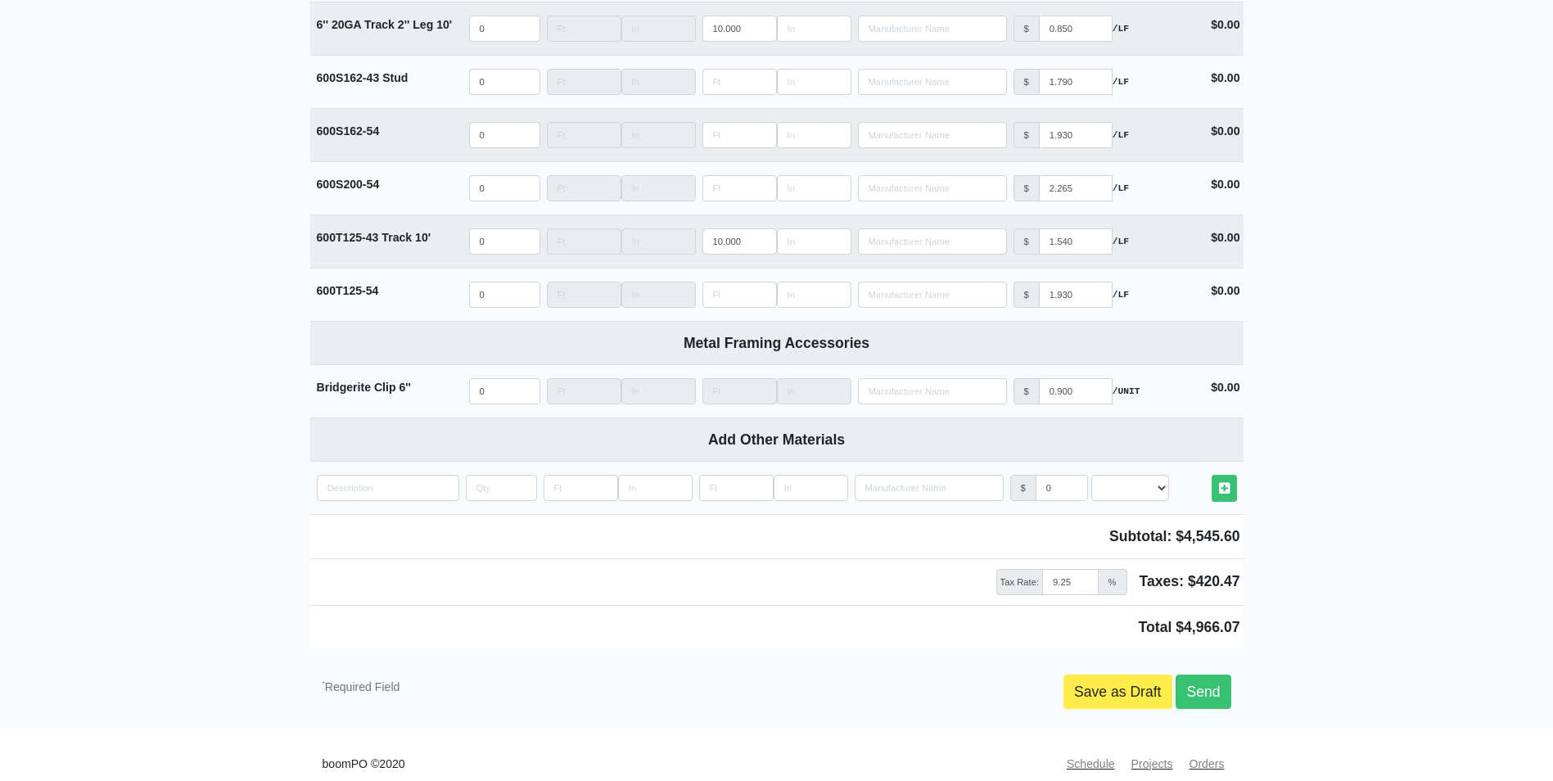
scroll to position [3021, 0]
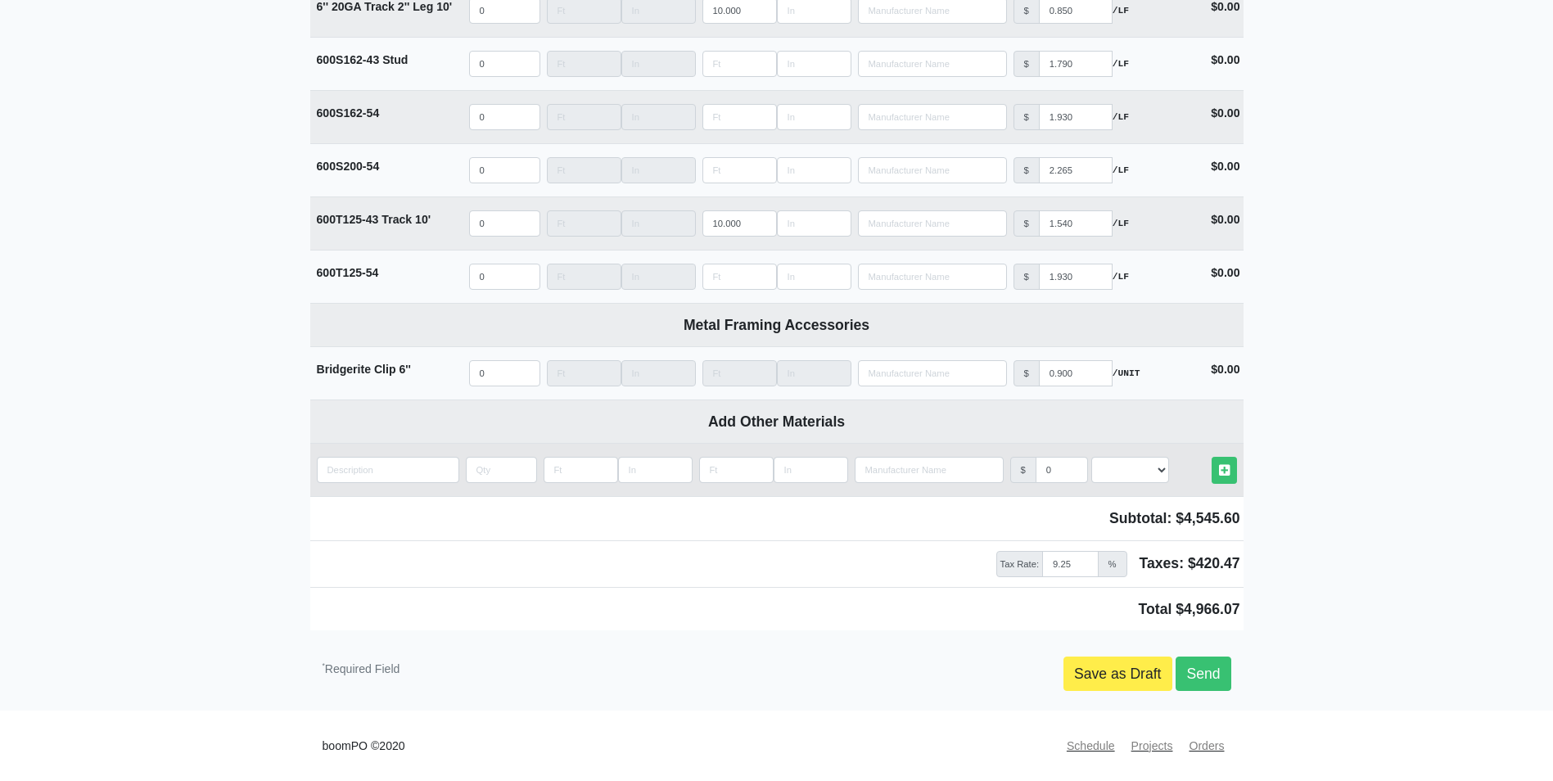
type input "60"
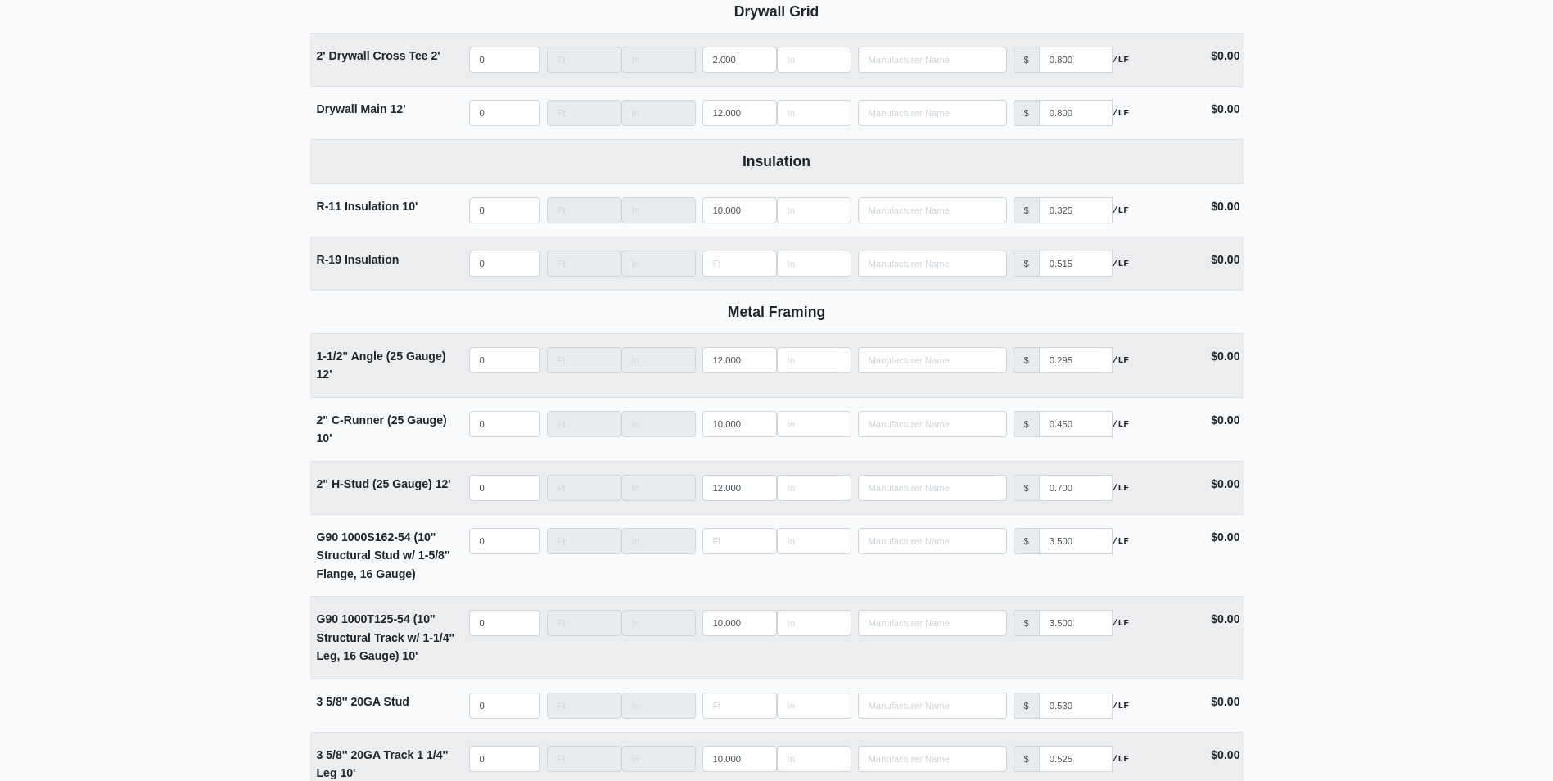
scroll to position [1956, 0]
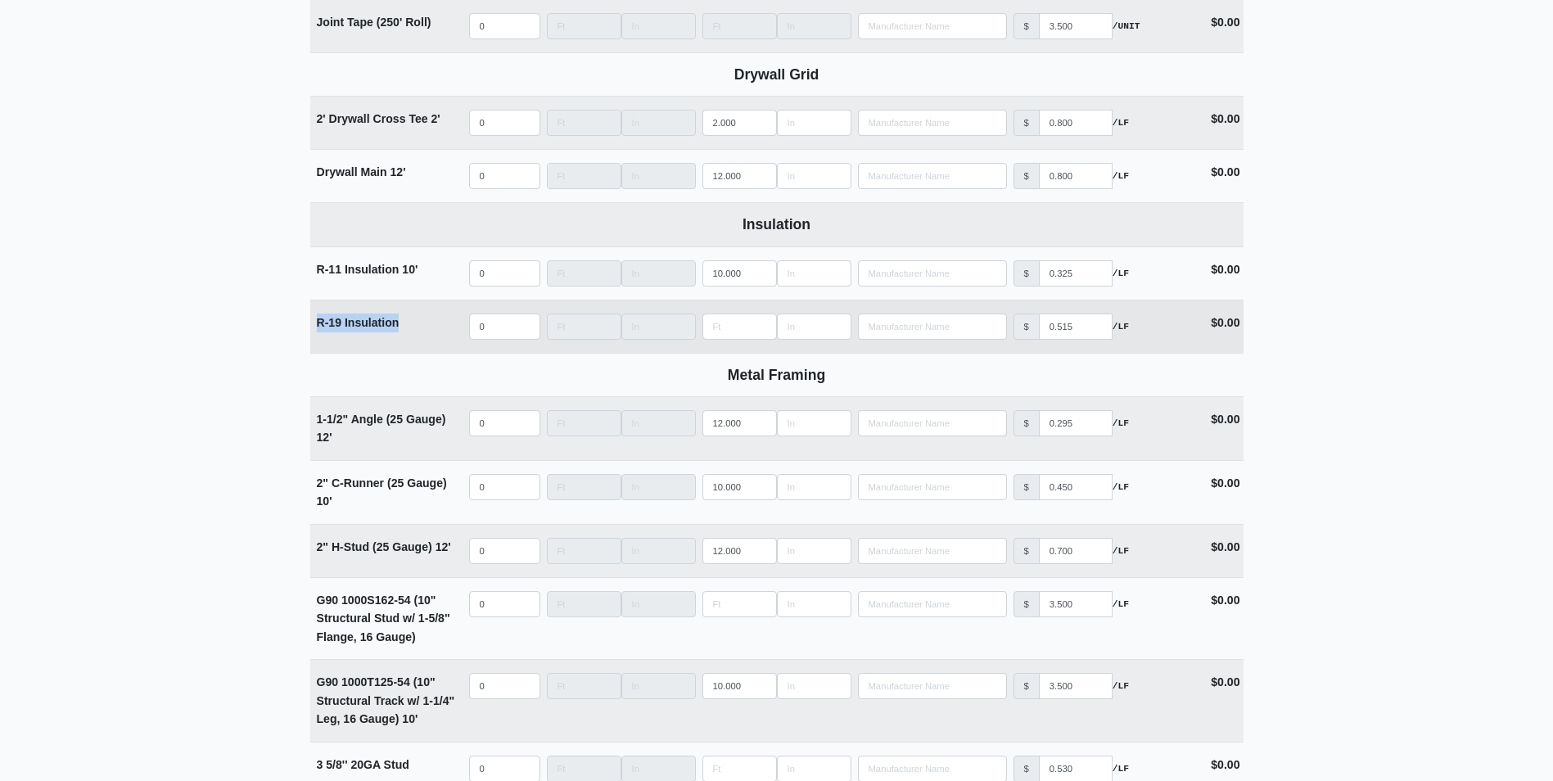
drag, startPoint x: 417, startPoint y: 324, endPoint x: 313, endPoint y: 318, distance: 104.1
click at [313, 318] on td "R-19 Insulation" at bounding box center [388, 326] width 156 height 52
copy strong "R-19 Insulation"
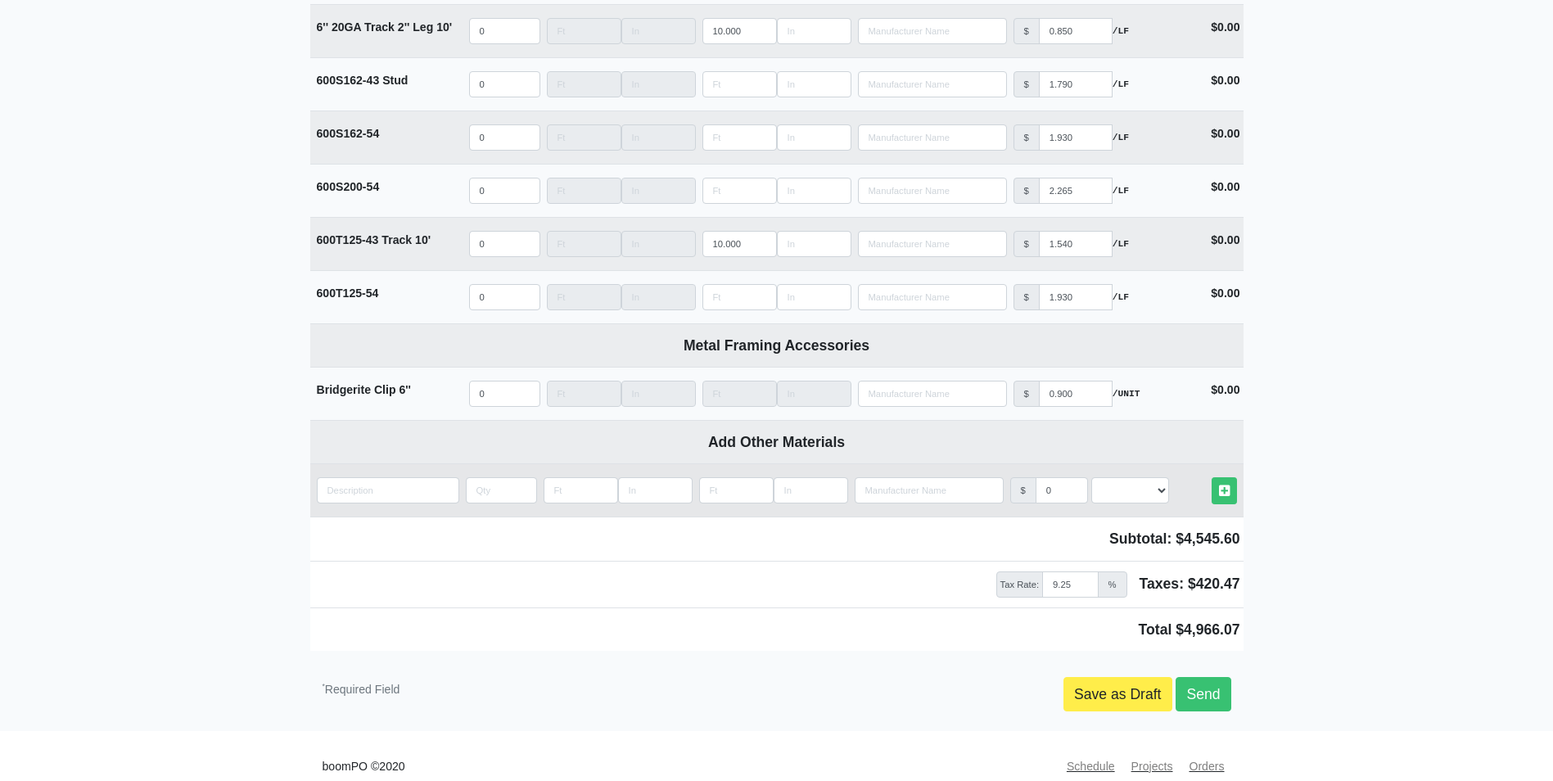
scroll to position [3021, 0]
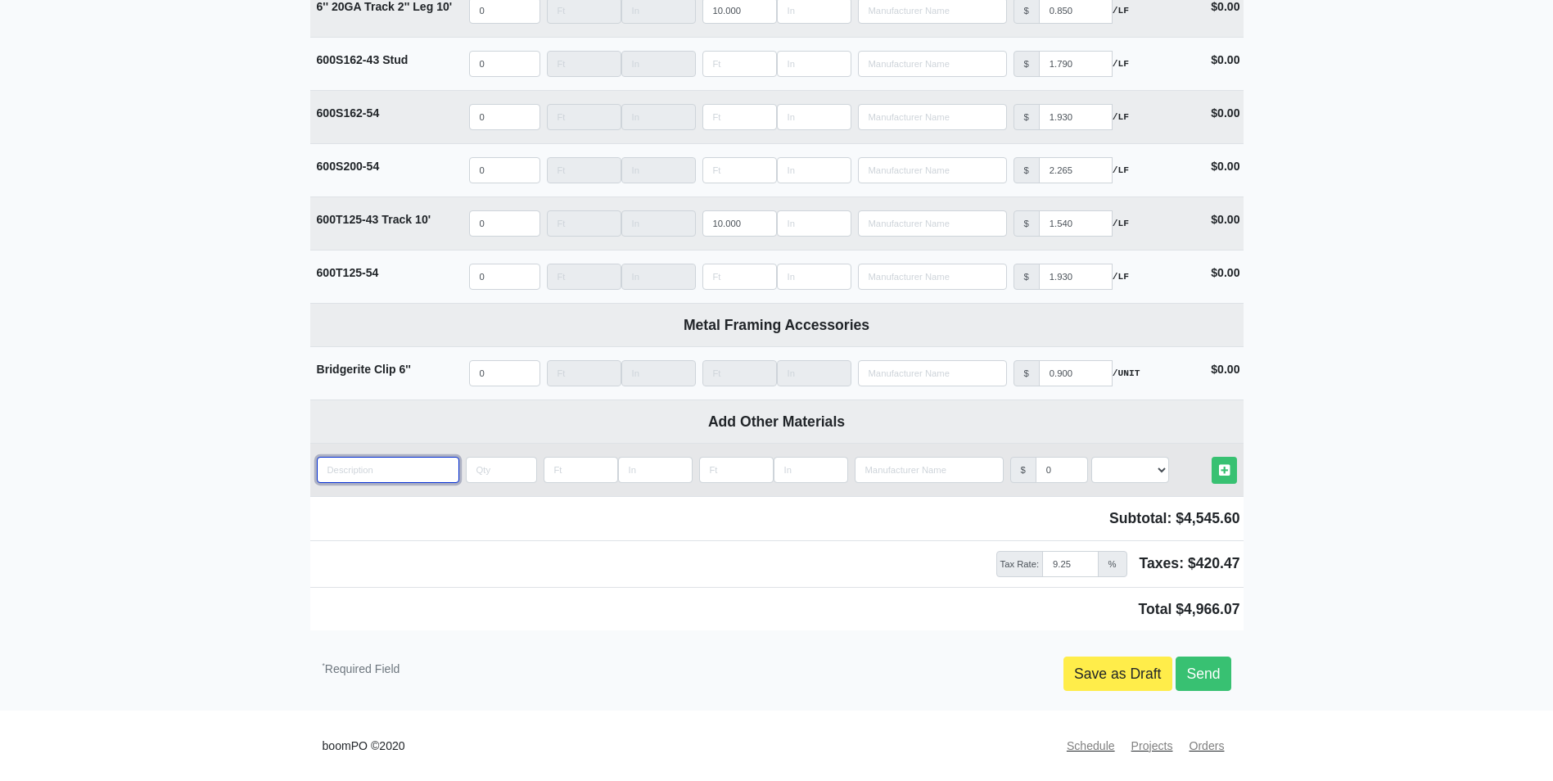
click at [384, 473] on input "quantity" at bounding box center [388, 470] width 142 height 26
paste input "R-19 Insulation"
type input "R-19 Insulation"
select select
type input "R-19 Insulation"
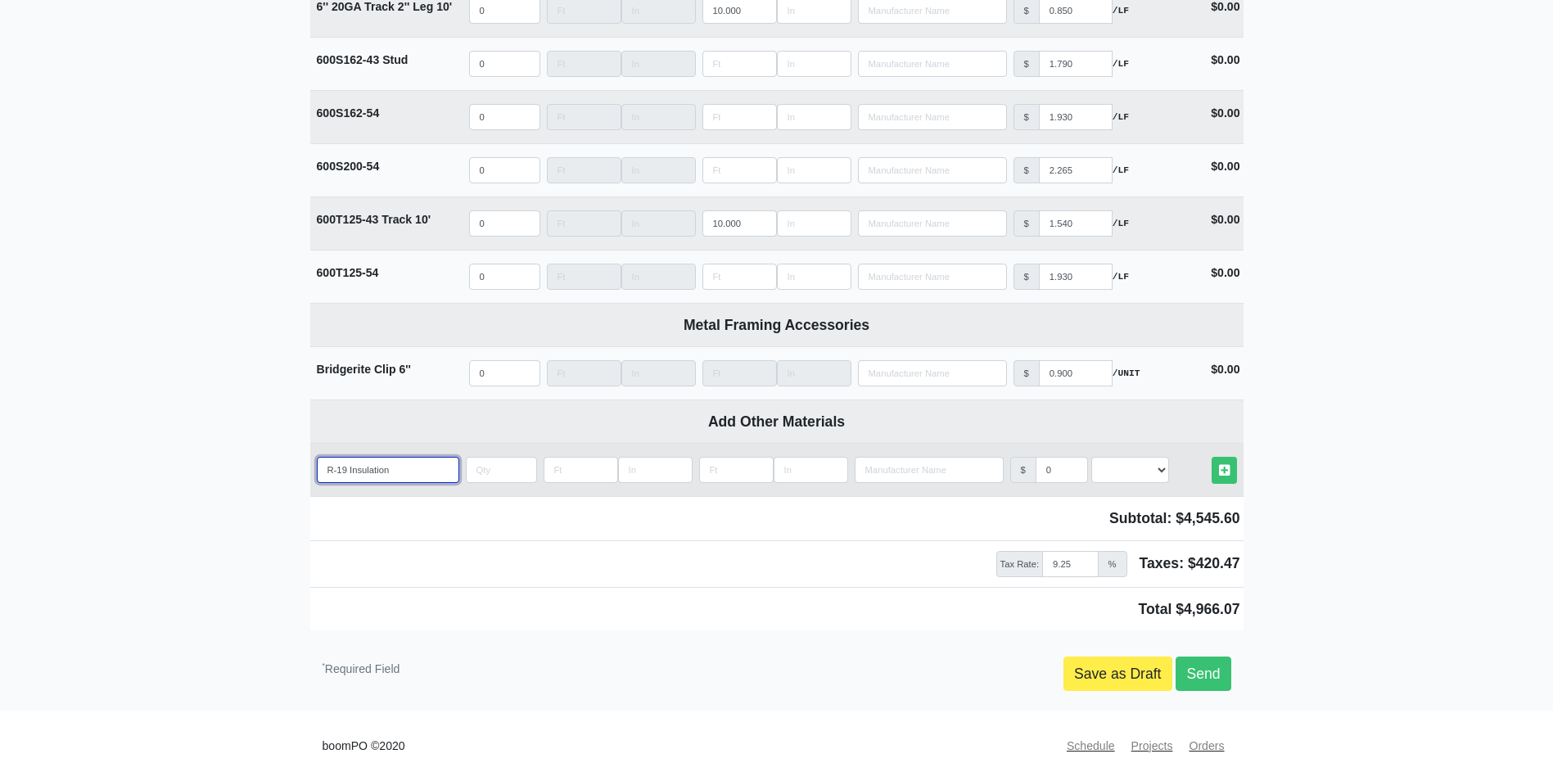
select select
type input "R-19 Insulation 2"
select select
type input "R-19 Insulation"
select select
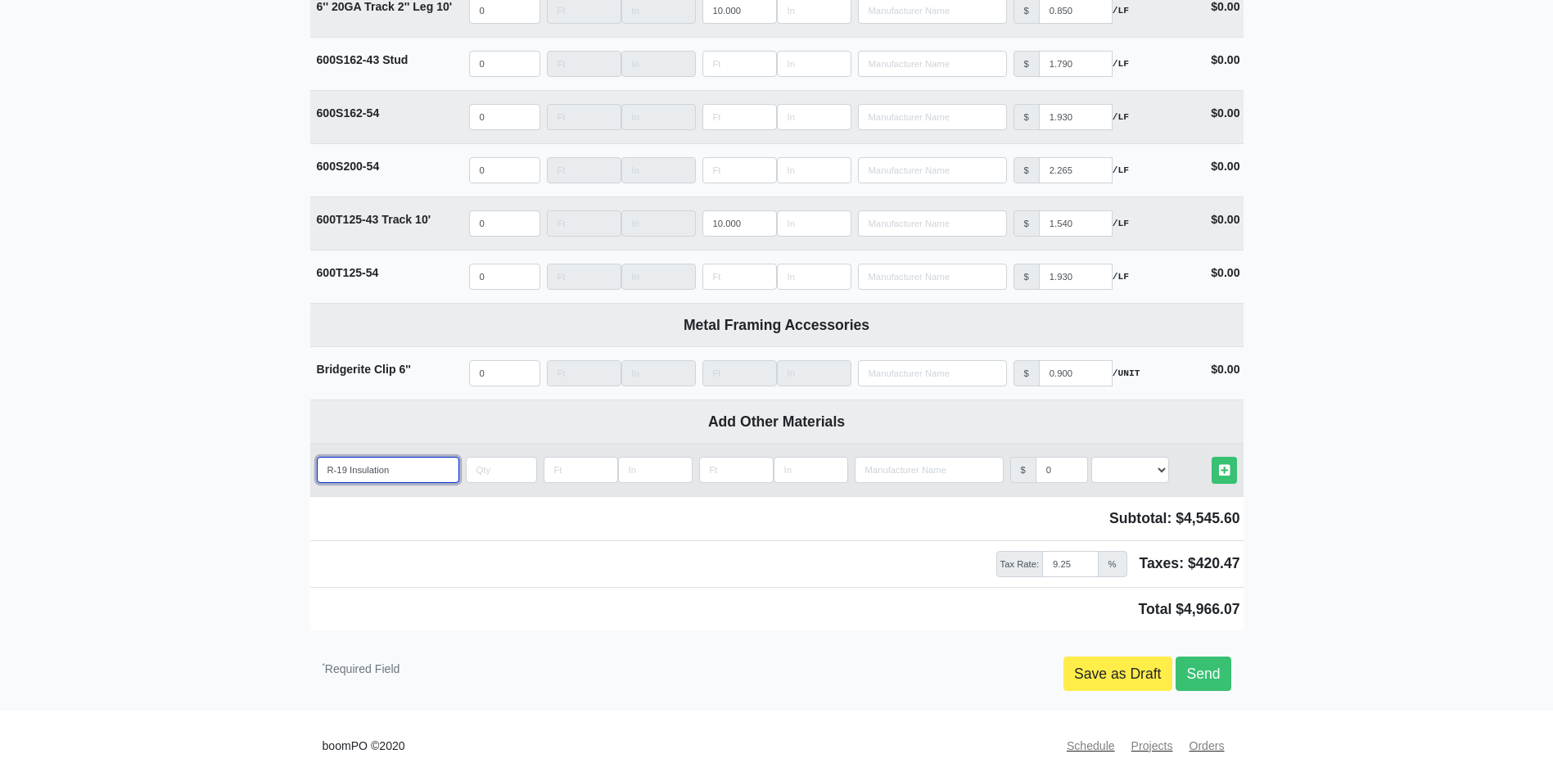
type input "R-19 Insulation b"
select select
type input "R-19 Insulation ba"
select select
type input "R-19 Insulation bag"
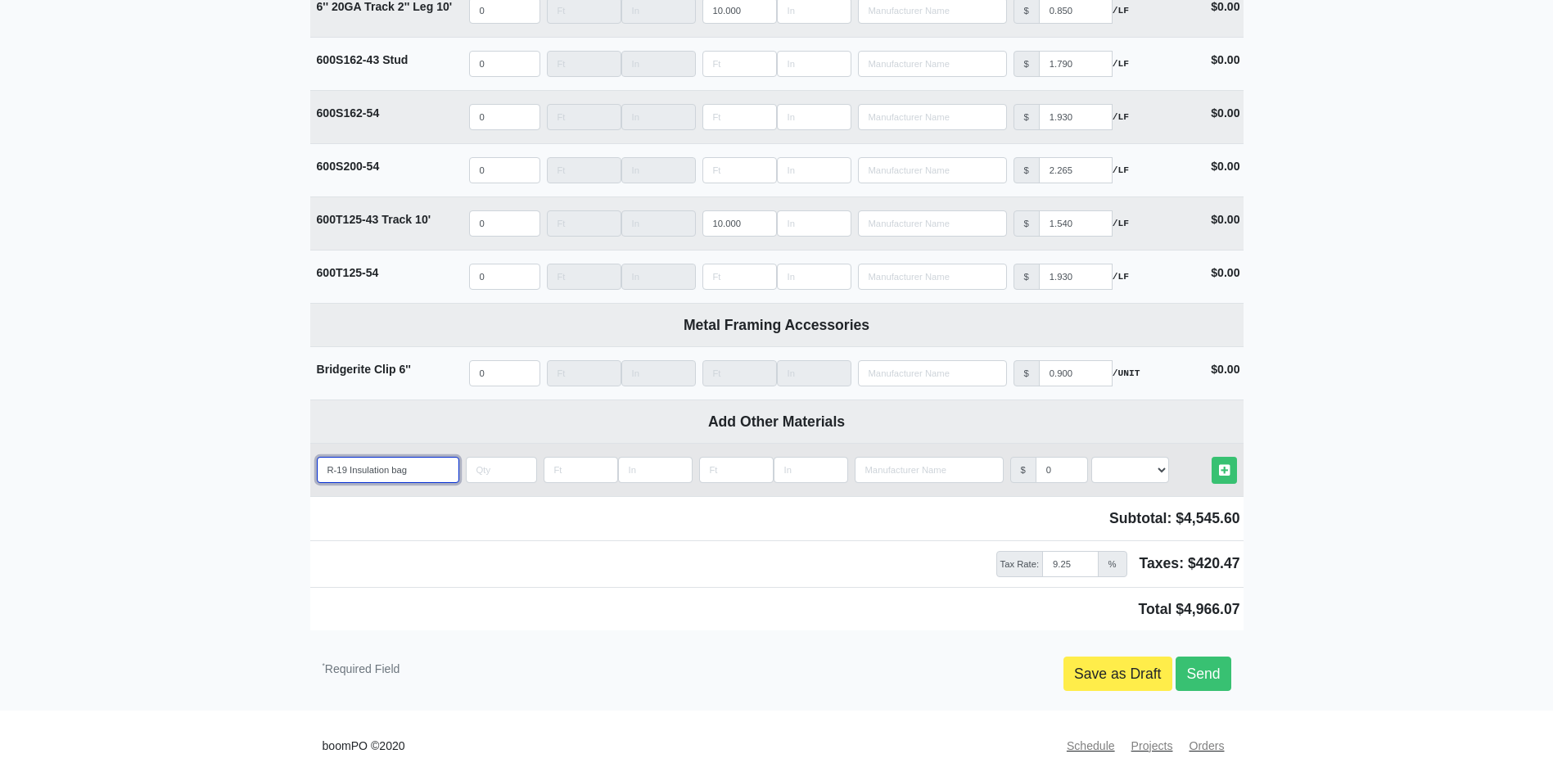
select select
type input "R-19 Insulation bags"
select select
type input "R-19 Insulation bags"
select select
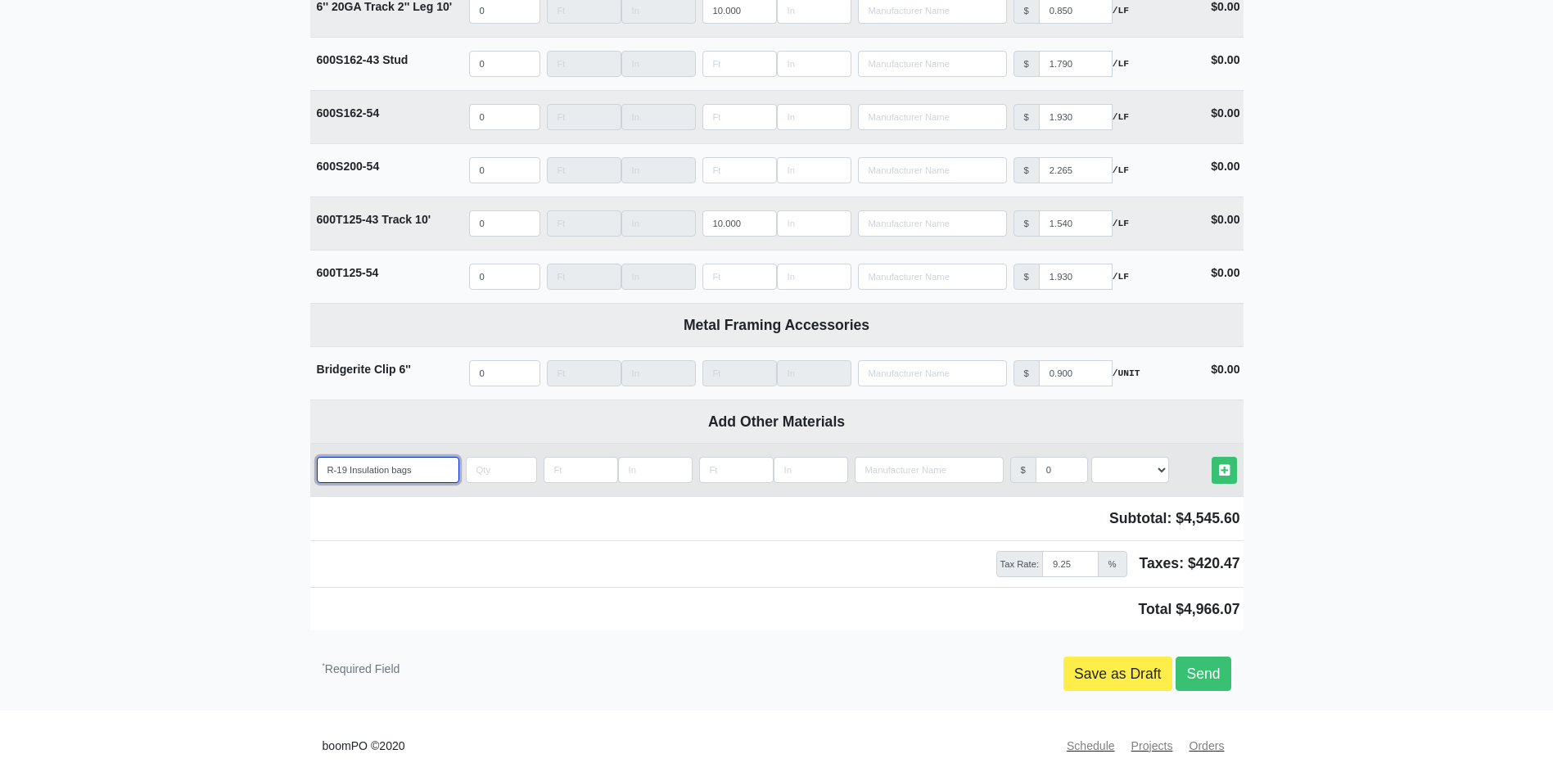
type input "R-19 Insulation bags"
type input "2"
select select
type input "20"
select select
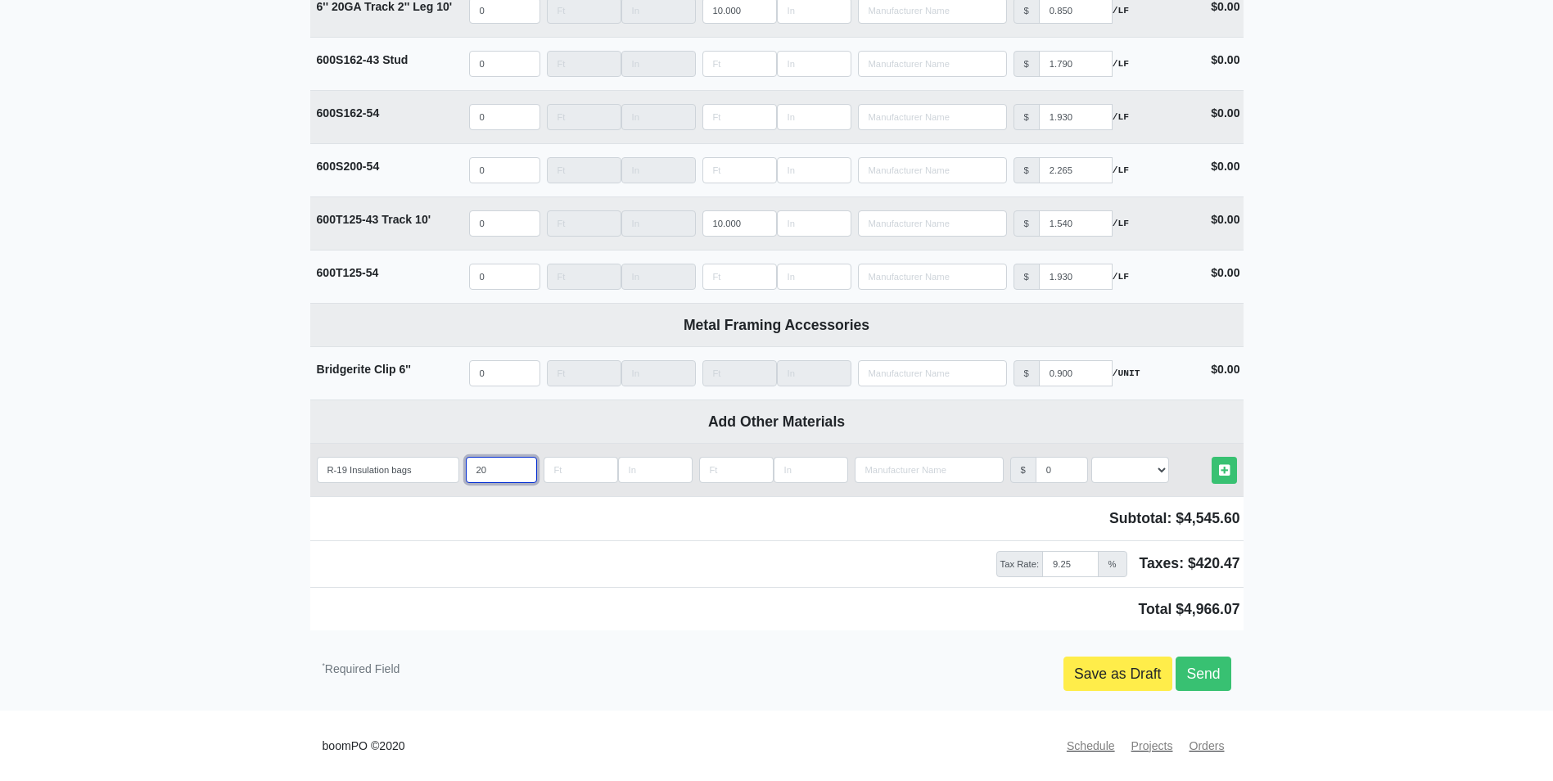
type input "20"
select select "2"
click at [1212, 457] on link "Other Materials" at bounding box center [1224, 470] width 25 height 27
select select
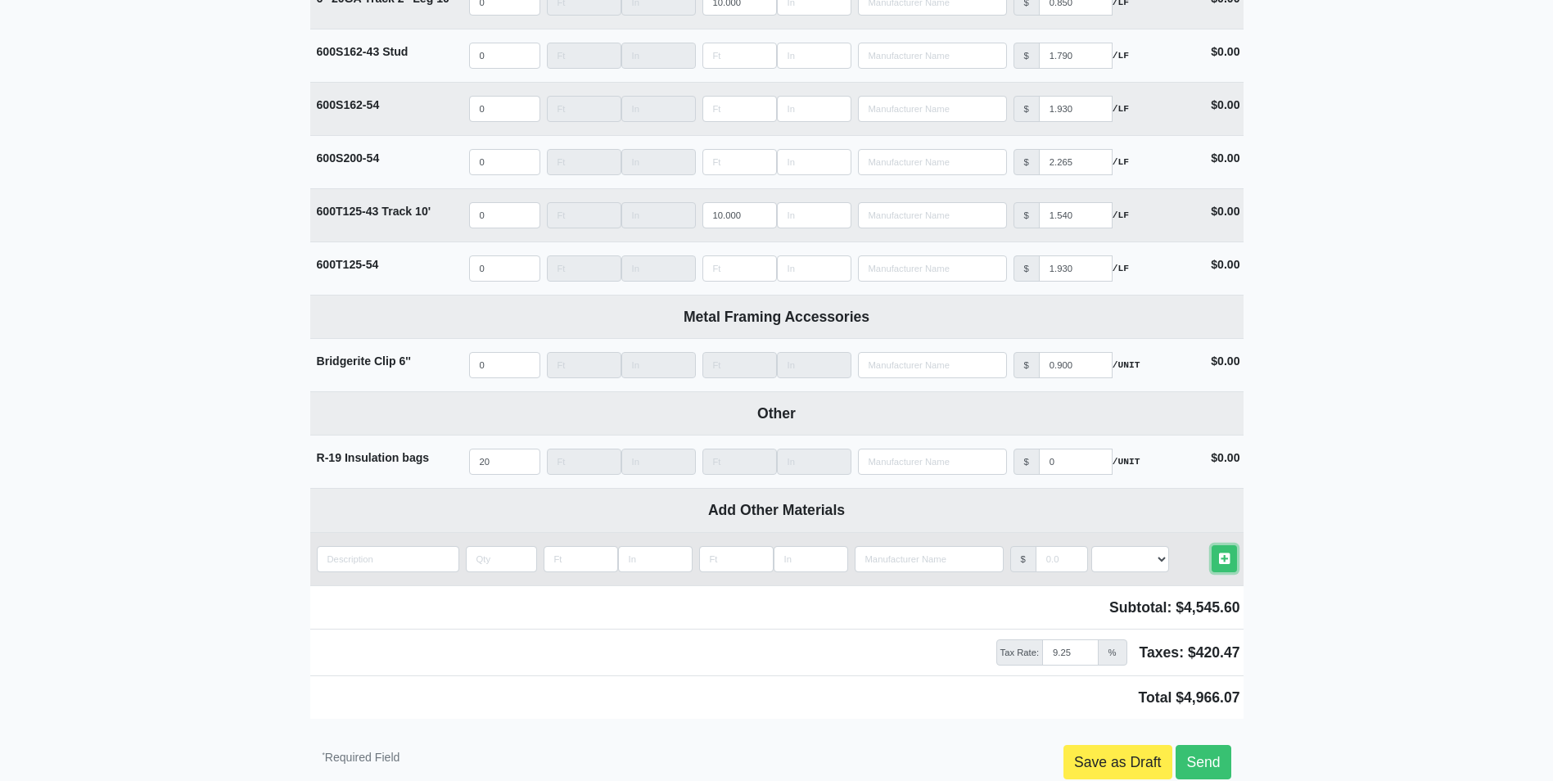
scroll to position [3119, 0]
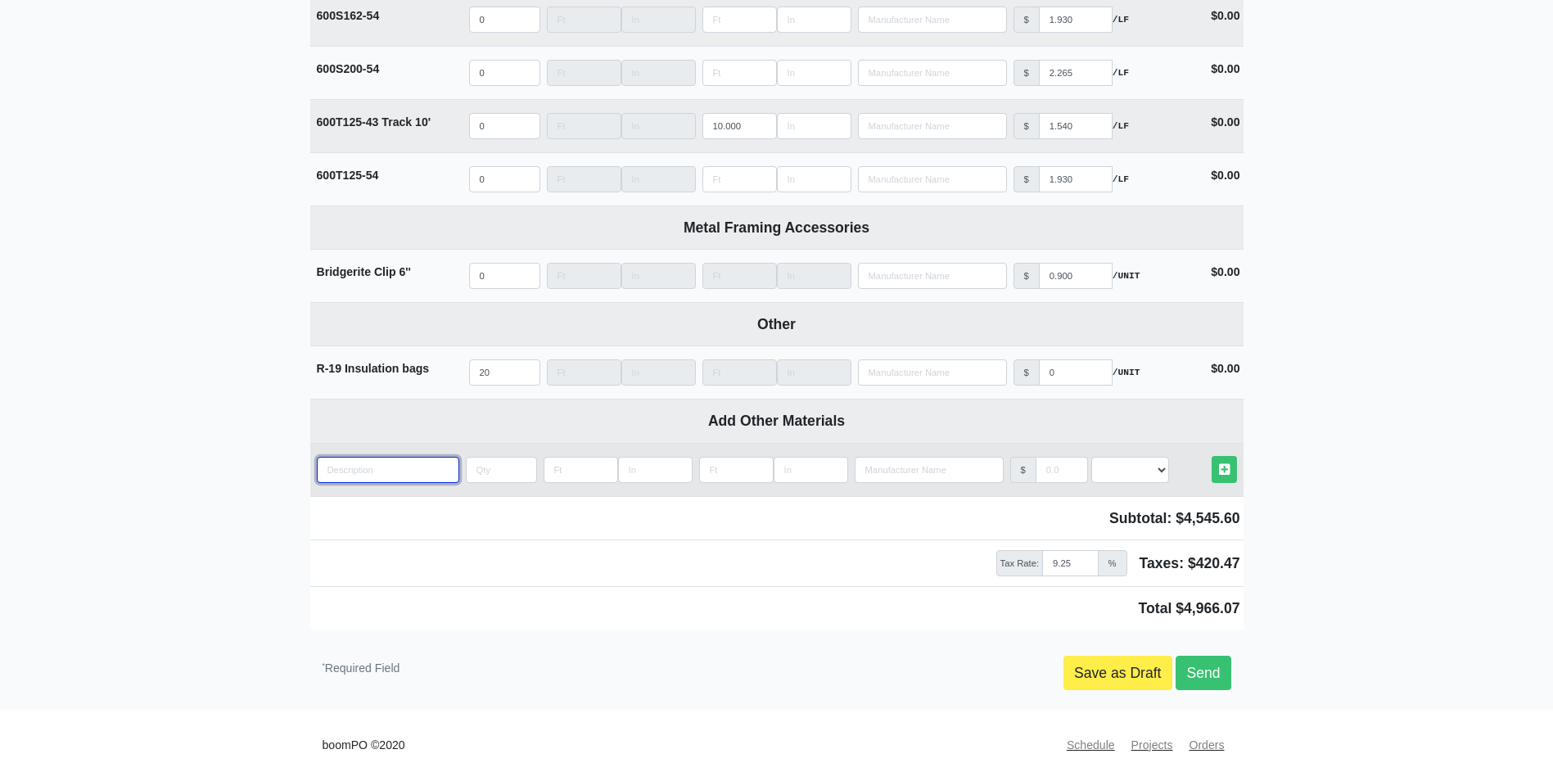
click at [404, 468] on input "quantity" at bounding box center [388, 470] width 142 height 26
type input "M"
select select
type input "Mu"
select select
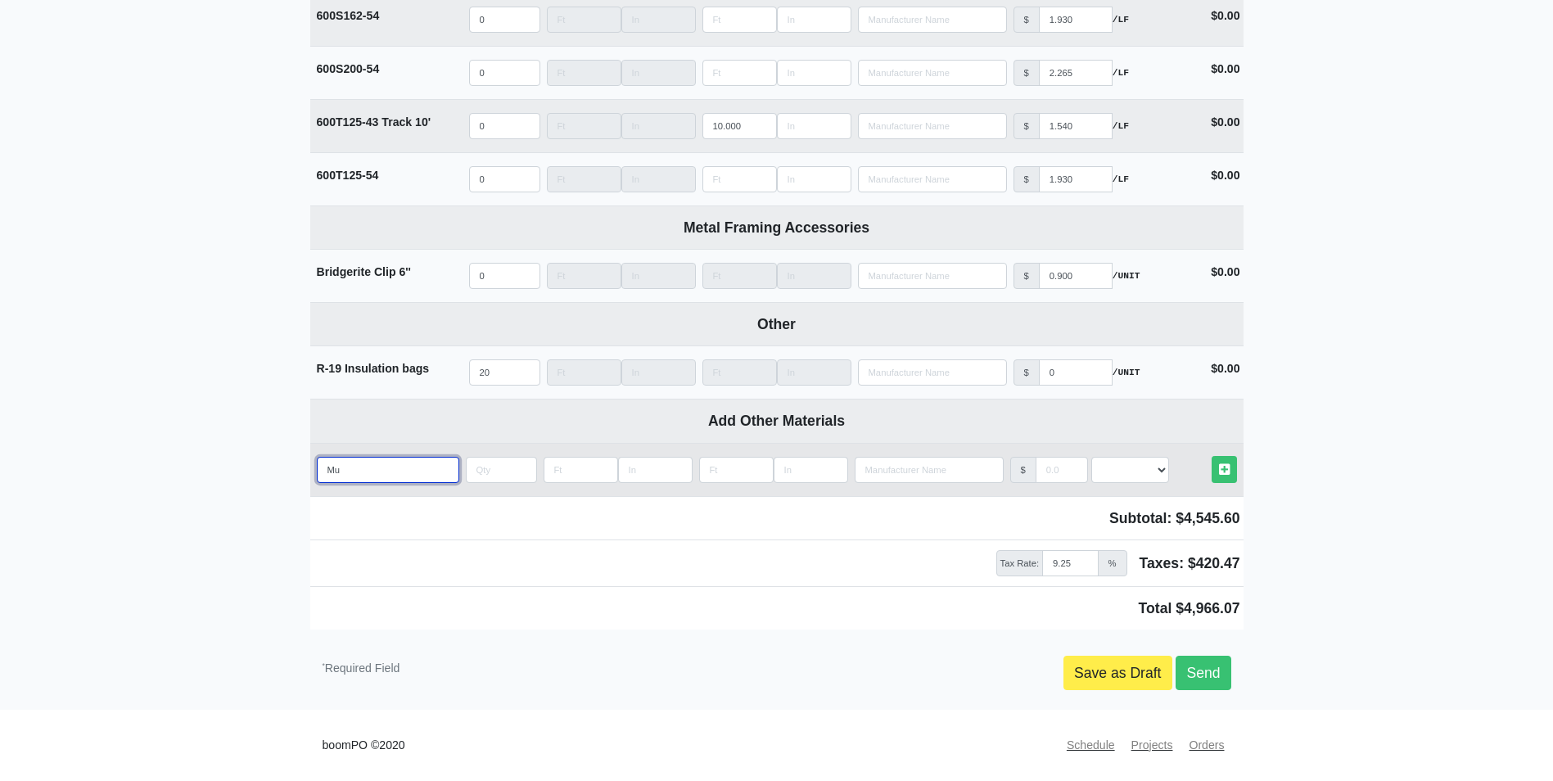
type input "Mud"
select select
type input "Mud"
select select
type input "Mud b"
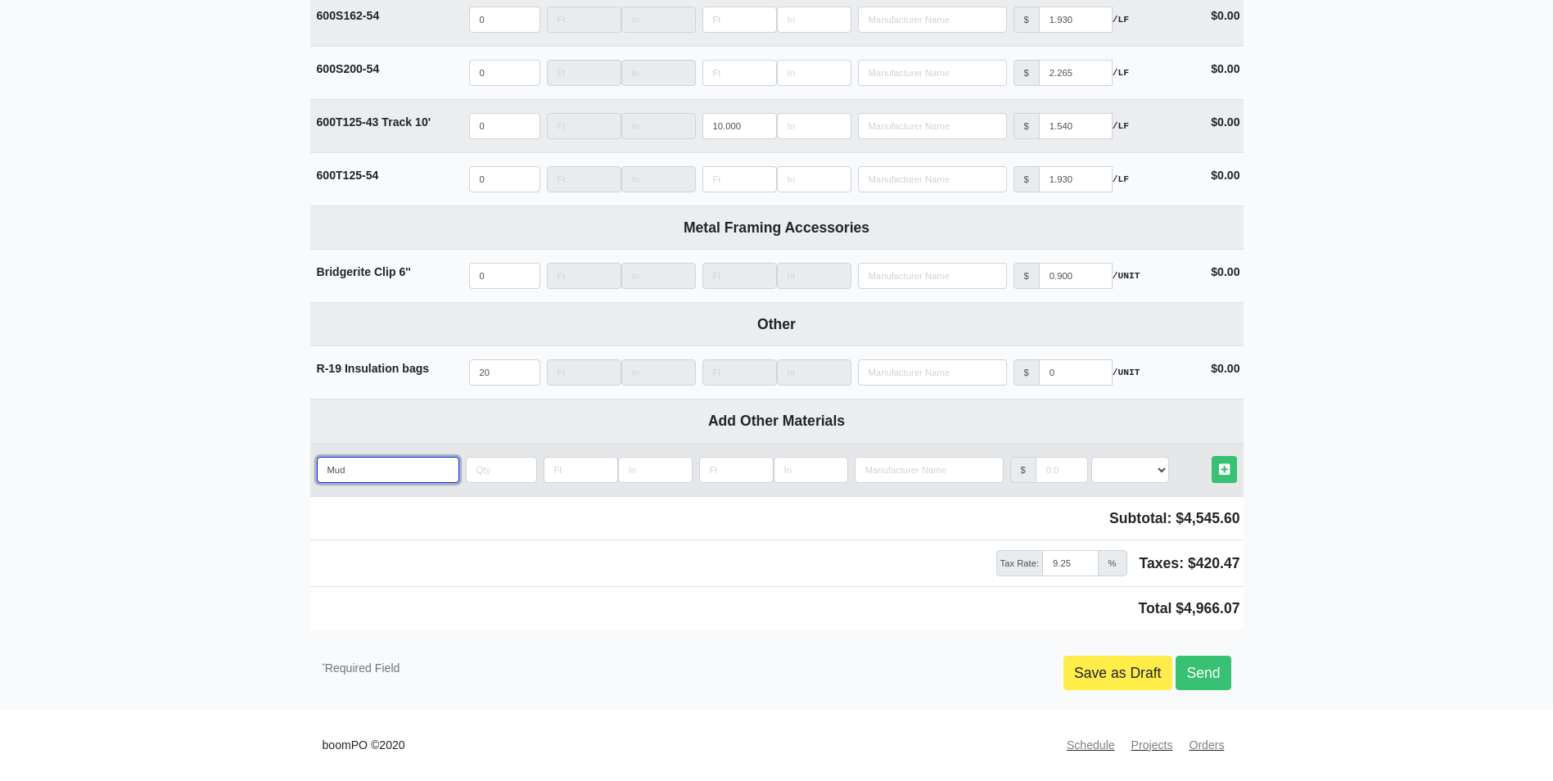
select select
type input "Mud bu"
select select
type input "Mud buc"
select select
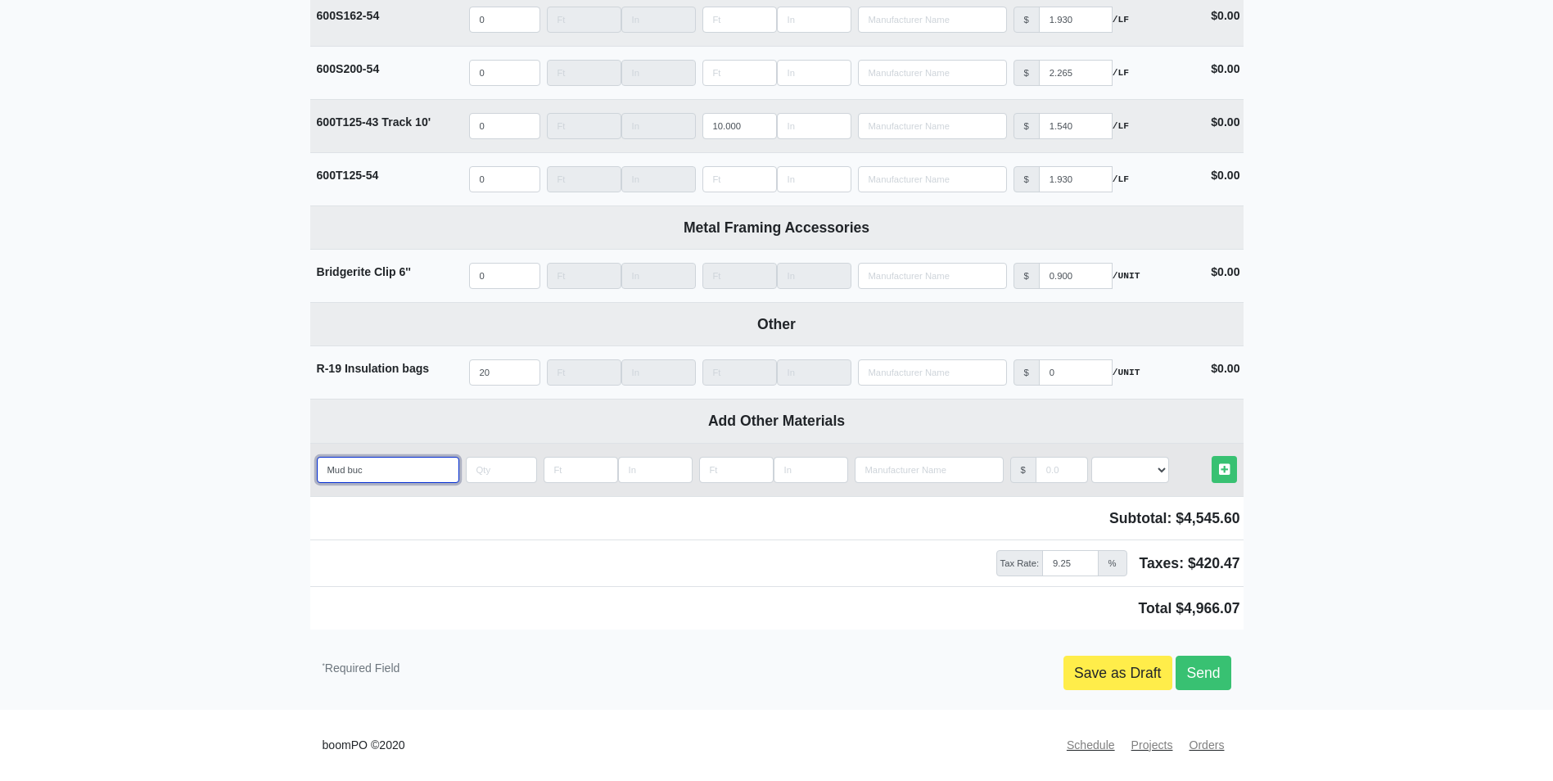
type input "Mud bucx"
select select
type input "Mud bucxk"
select select
type input "Mud bucxke"
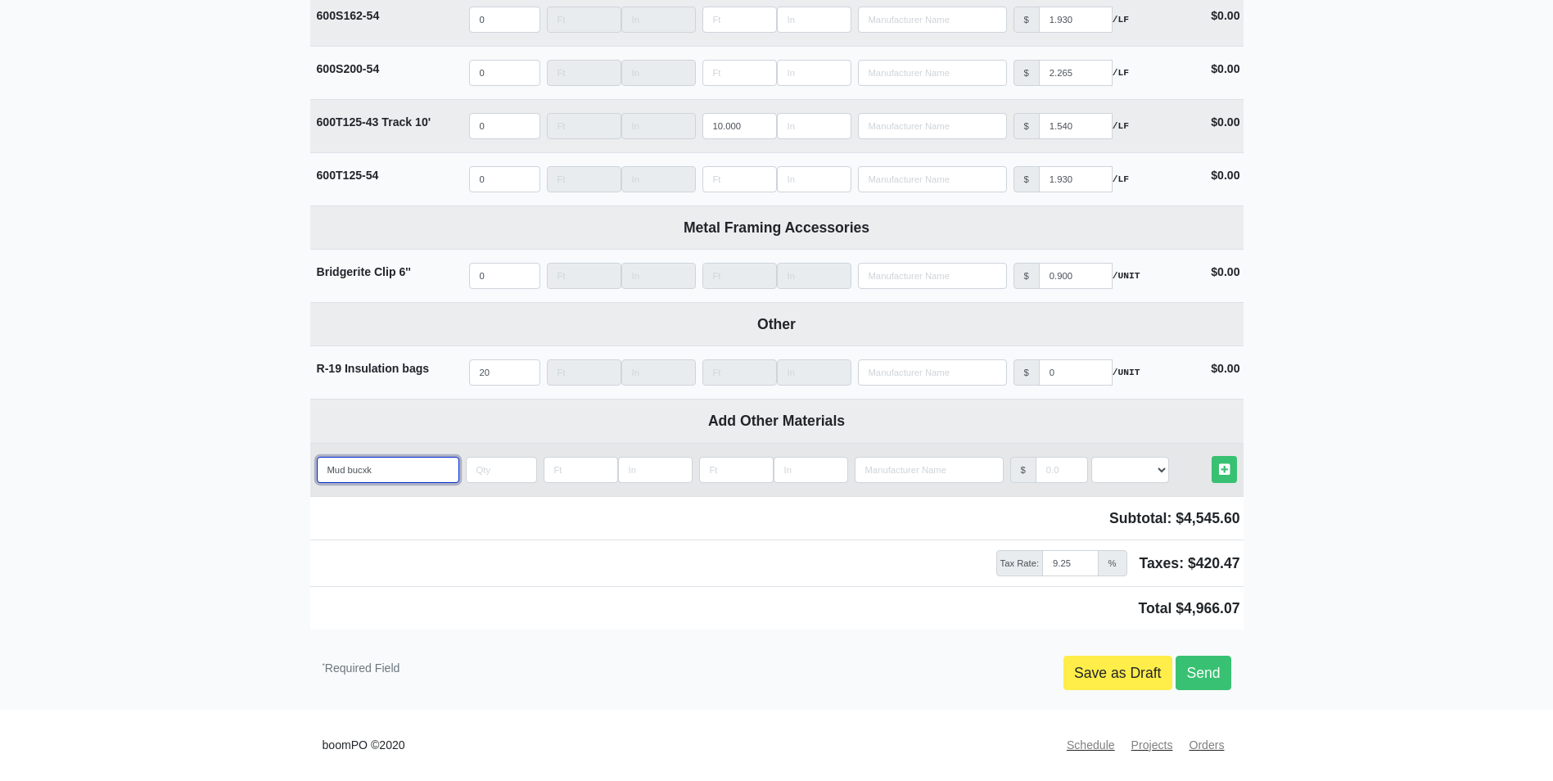
select select
type input "Mud bucxk"
select select
type input "Mud bucx"
select select
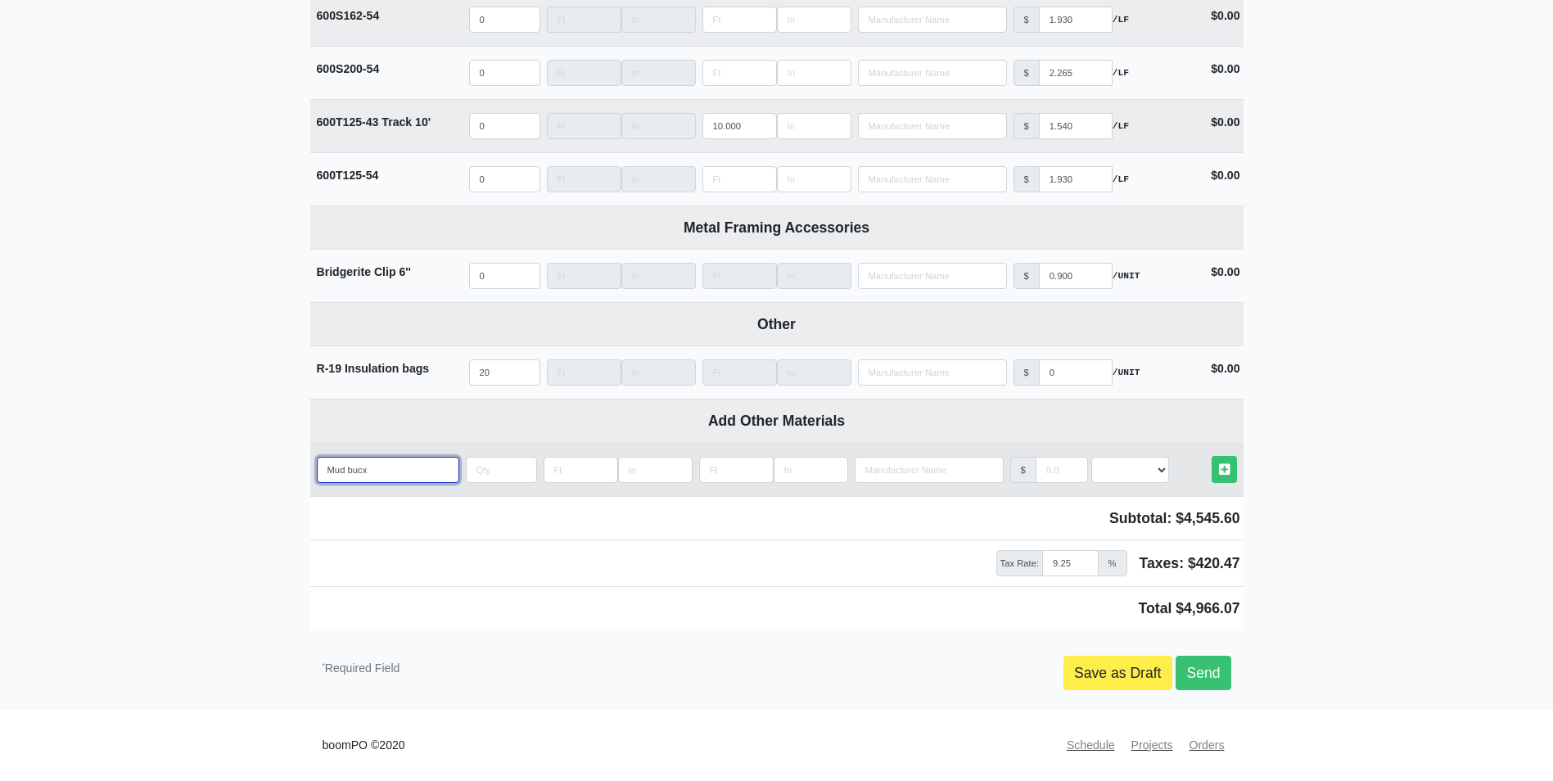
type input "Mud buc"
select select
type input "Mud buce"
select select
type input "Mud bucet"
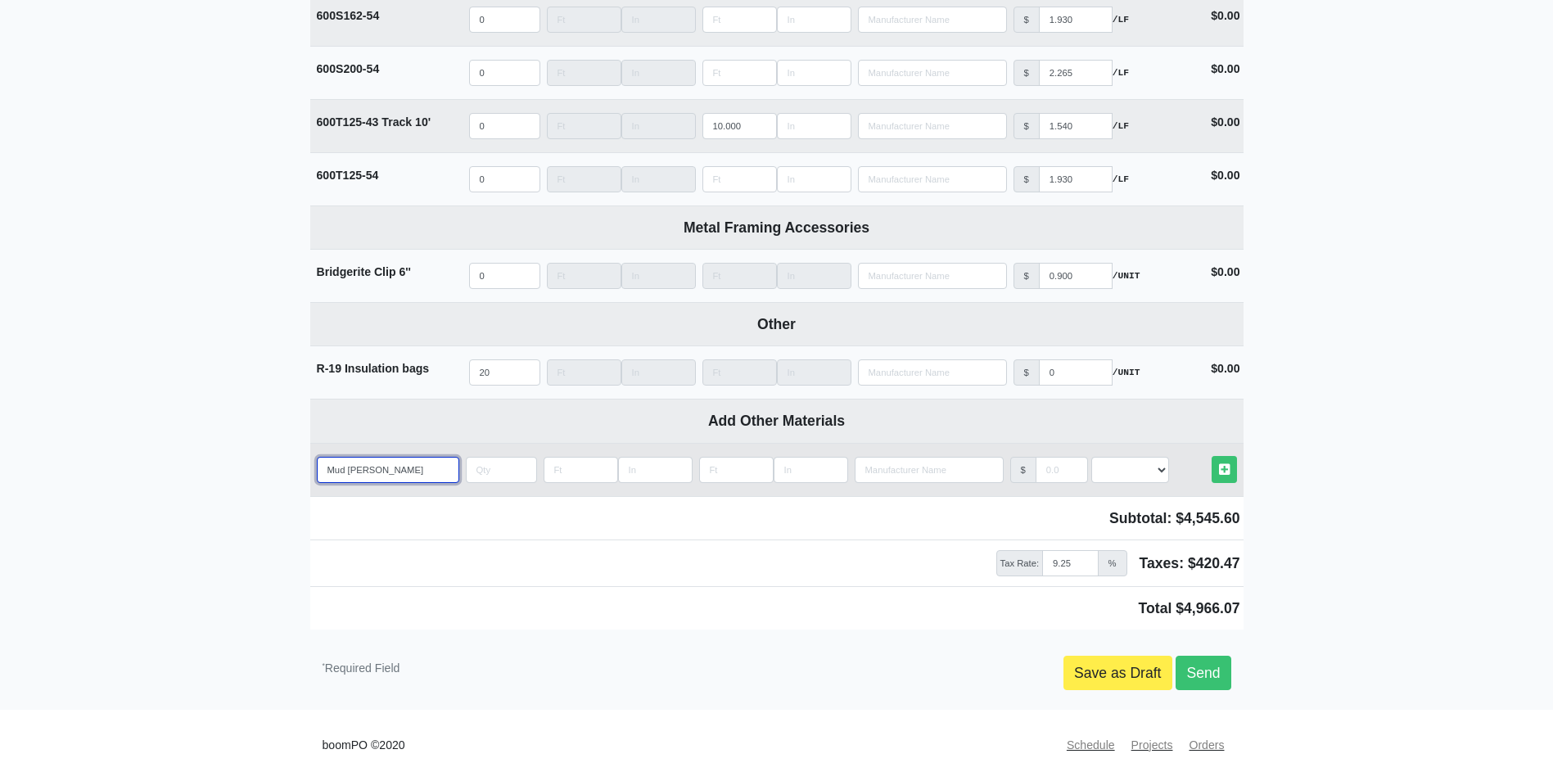
select select
type input "Mud bucets"
select select
type input "Mud bucet"
select select
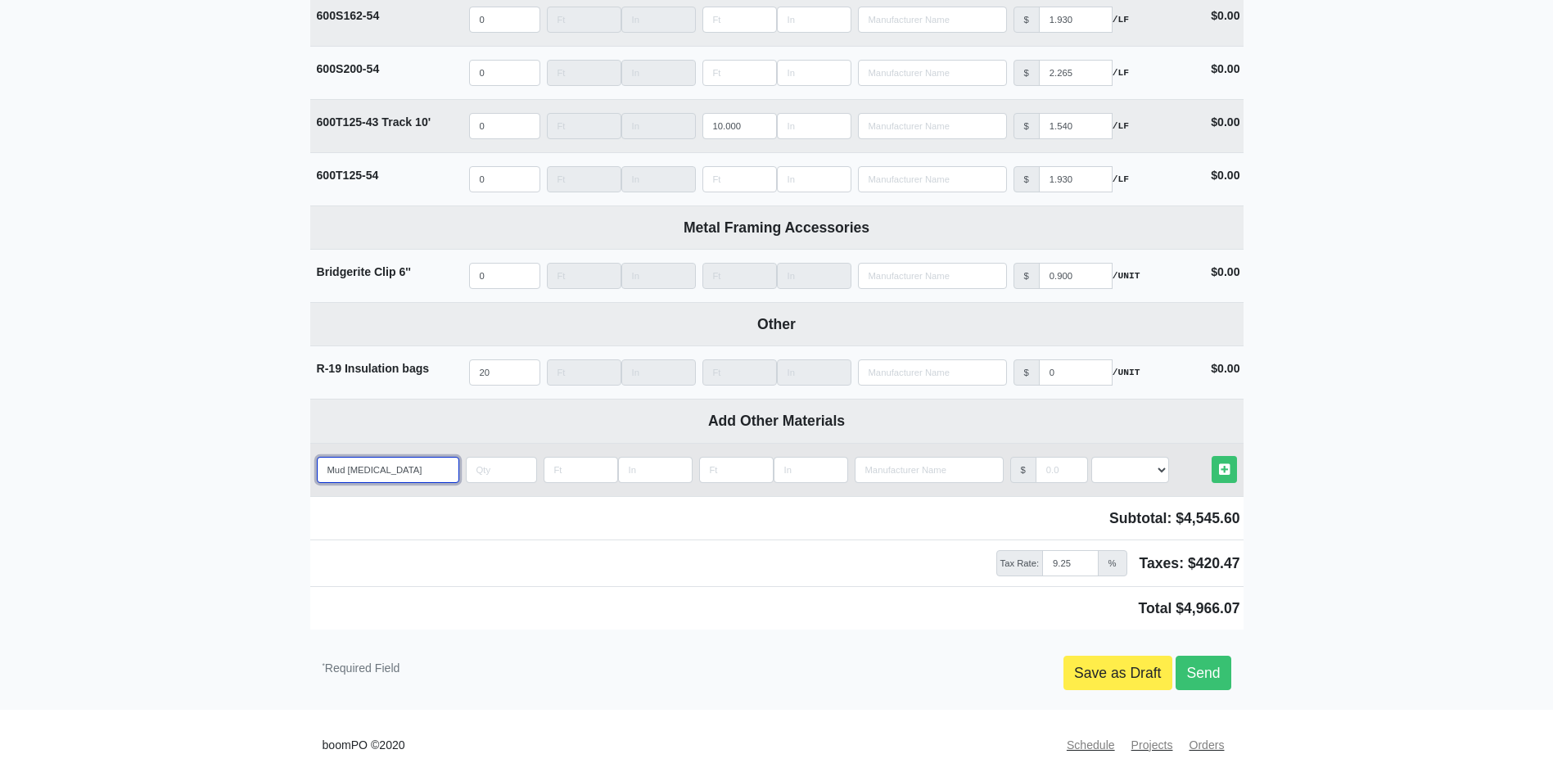
type input "Mud buce"
select select
type input "Mud buc"
select select
type input "Mud buck"
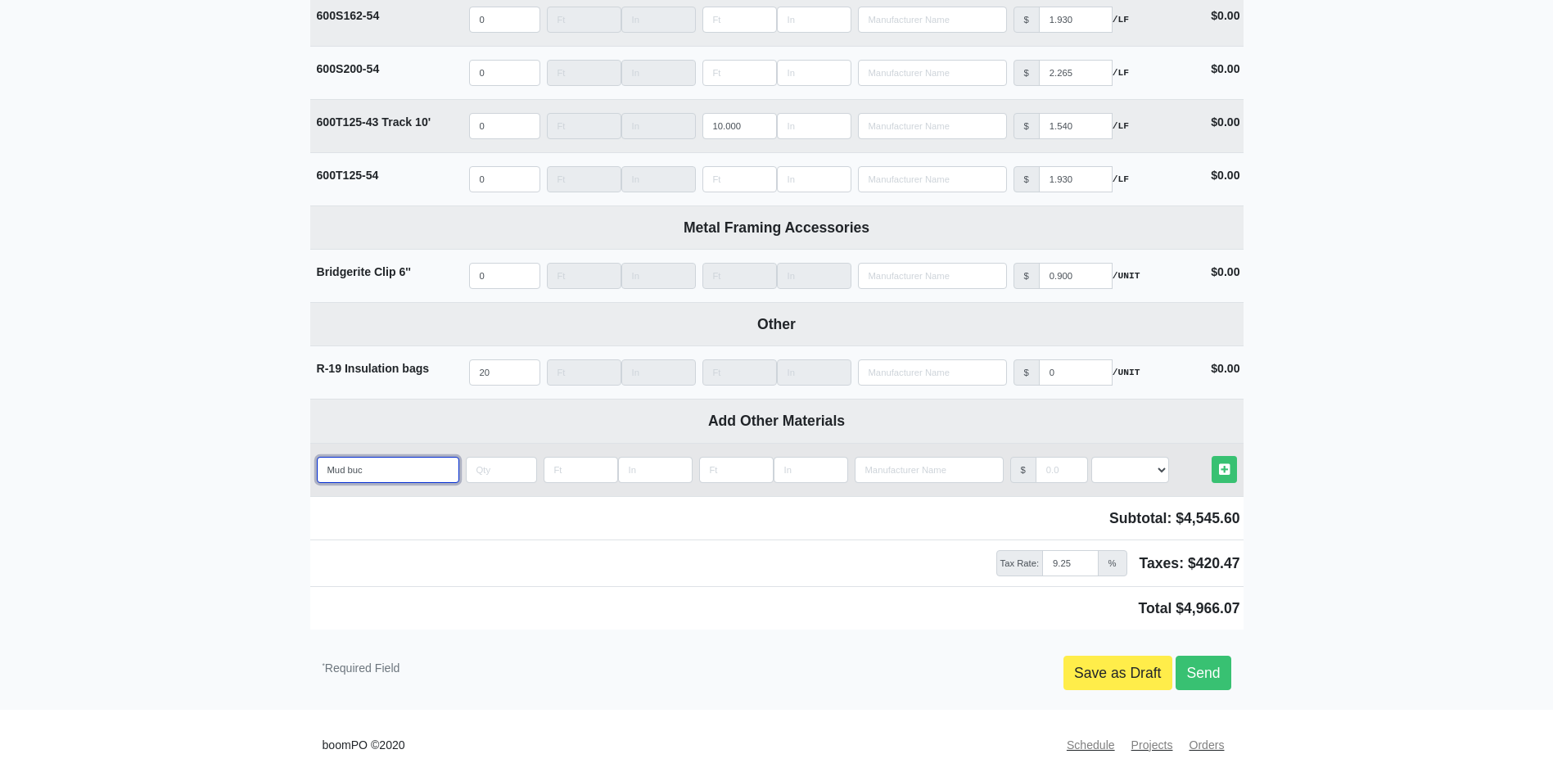
select select
type input "Mud bucke"
select select
type input "Mud bucket"
select select
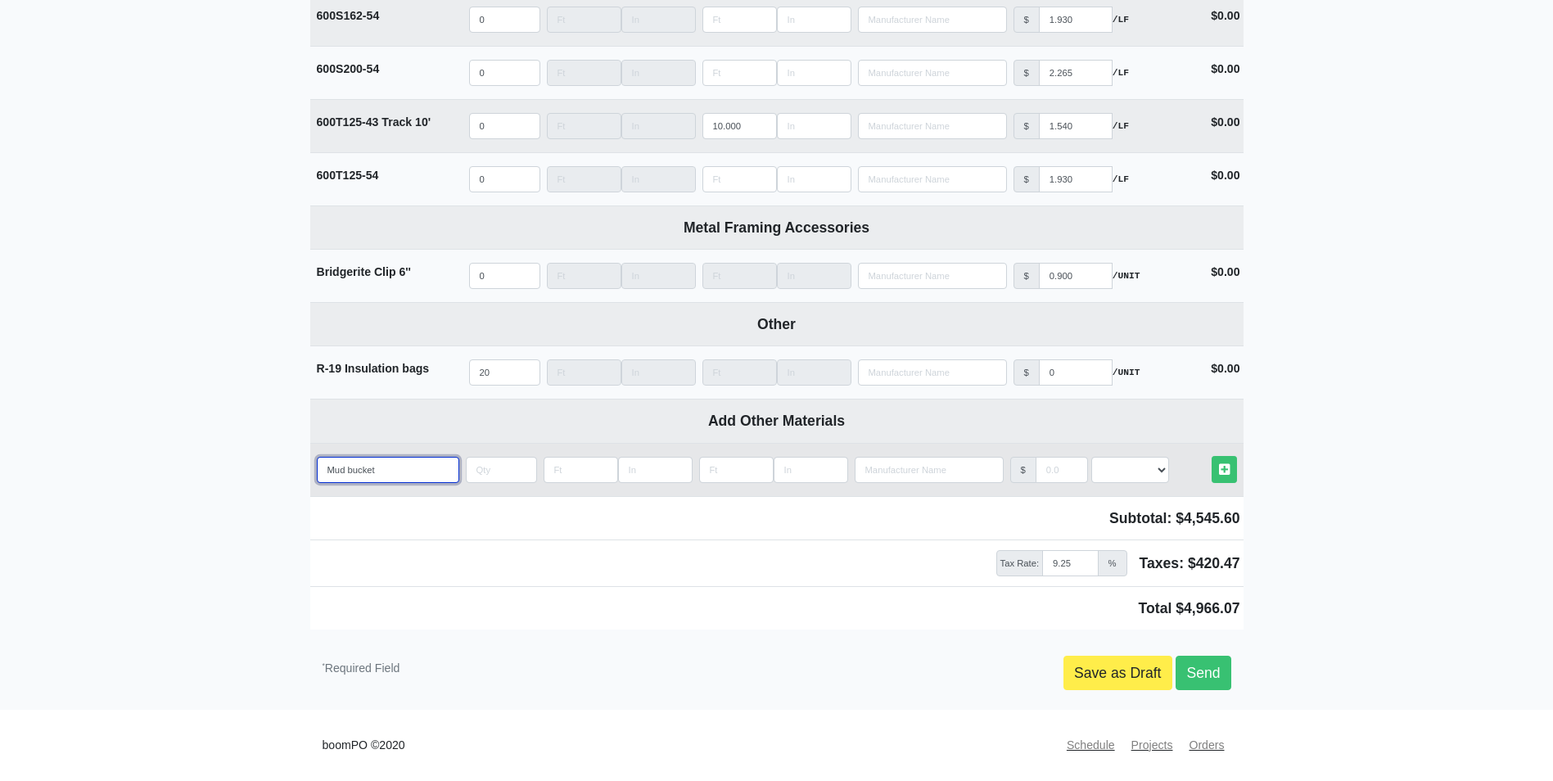
type input "Mud buckets"
select select
type input "Mud buckets"
select select
type input "Mud buckets"
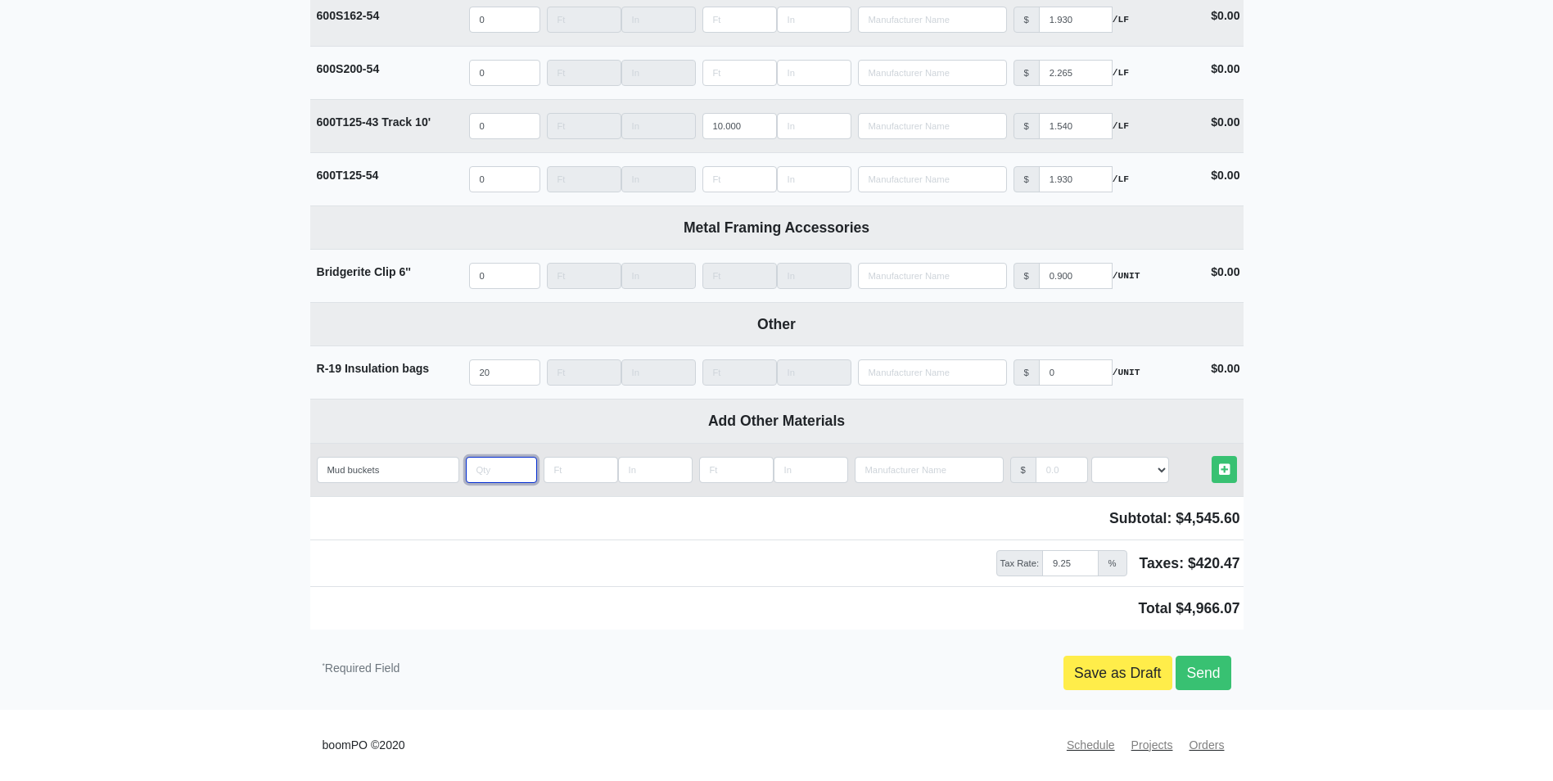
type input "5"
select select
type input "5"
type input "2"
select select
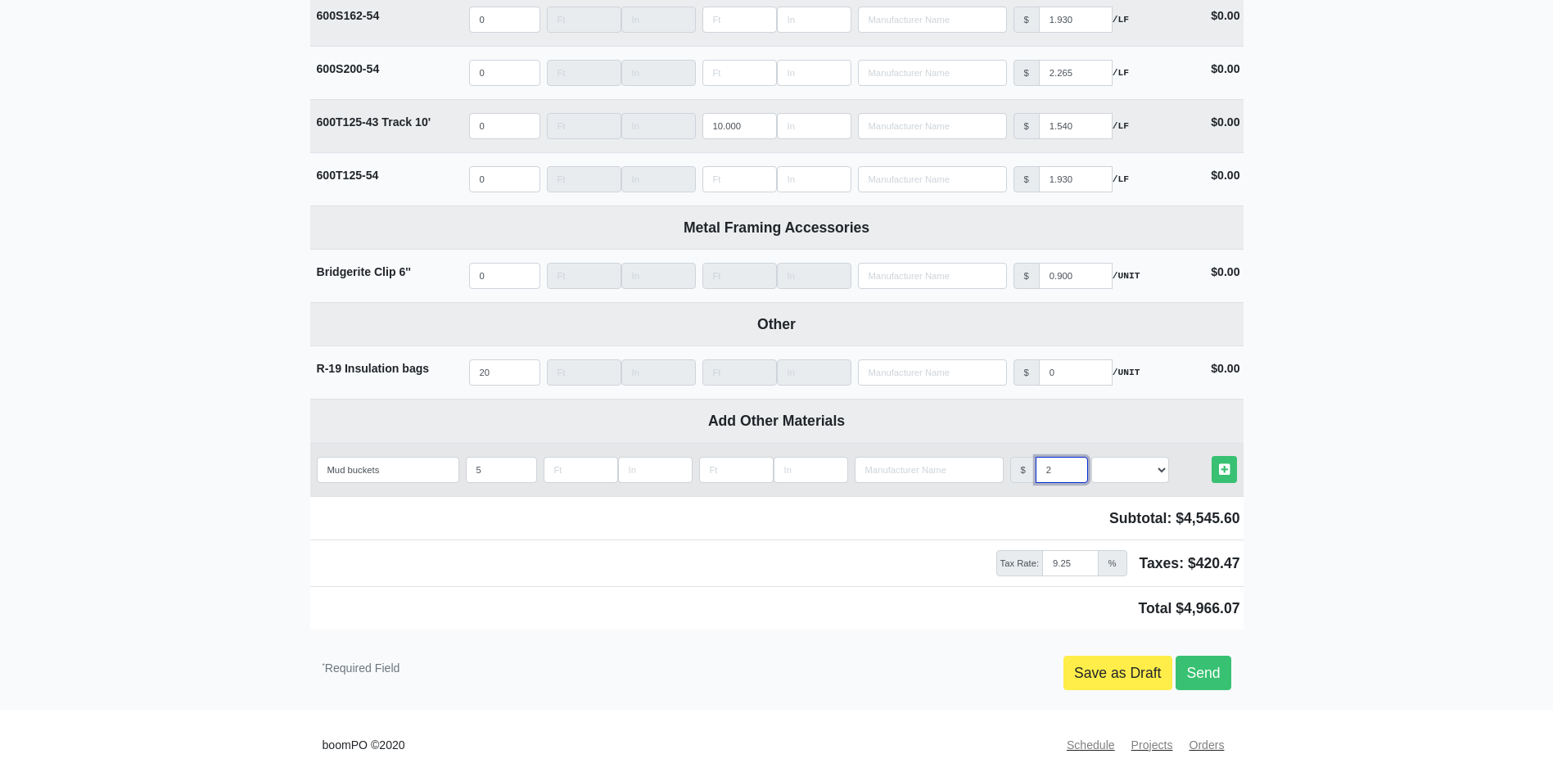
type input "20"
select select
type input "20"
select select "4"
click at [1212, 456] on link "Other Materials" at bounding box center [1224, 469] width 25 height 27
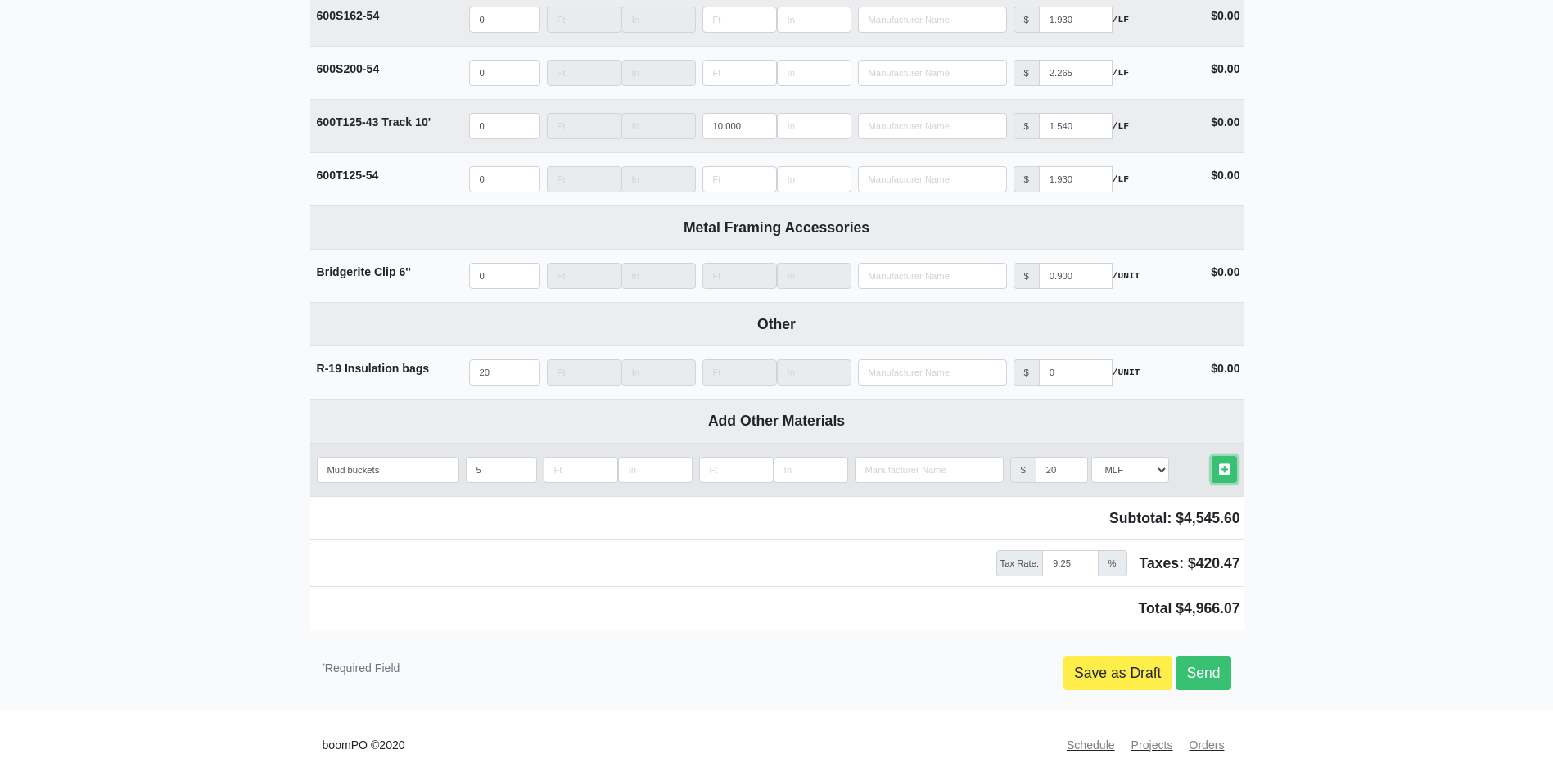
select select
type input "5"
type input "20"
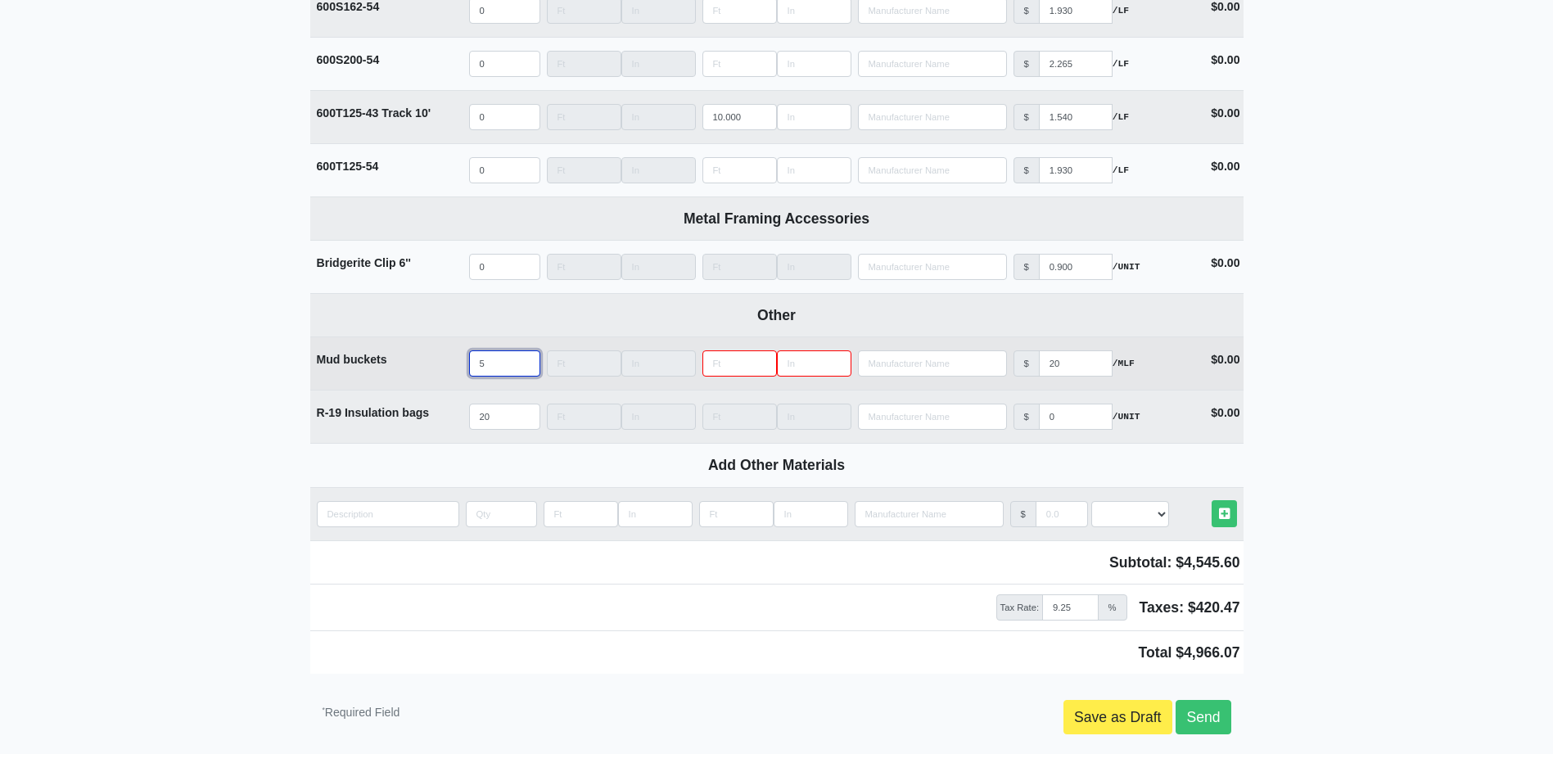
click at [459, 371] on tr "Mud buckets Qty 5 Width Length Manufacturer No Results Price $ 20 /MLF Cost $0.…" at bounding box center [776, 362] width 933 height 53
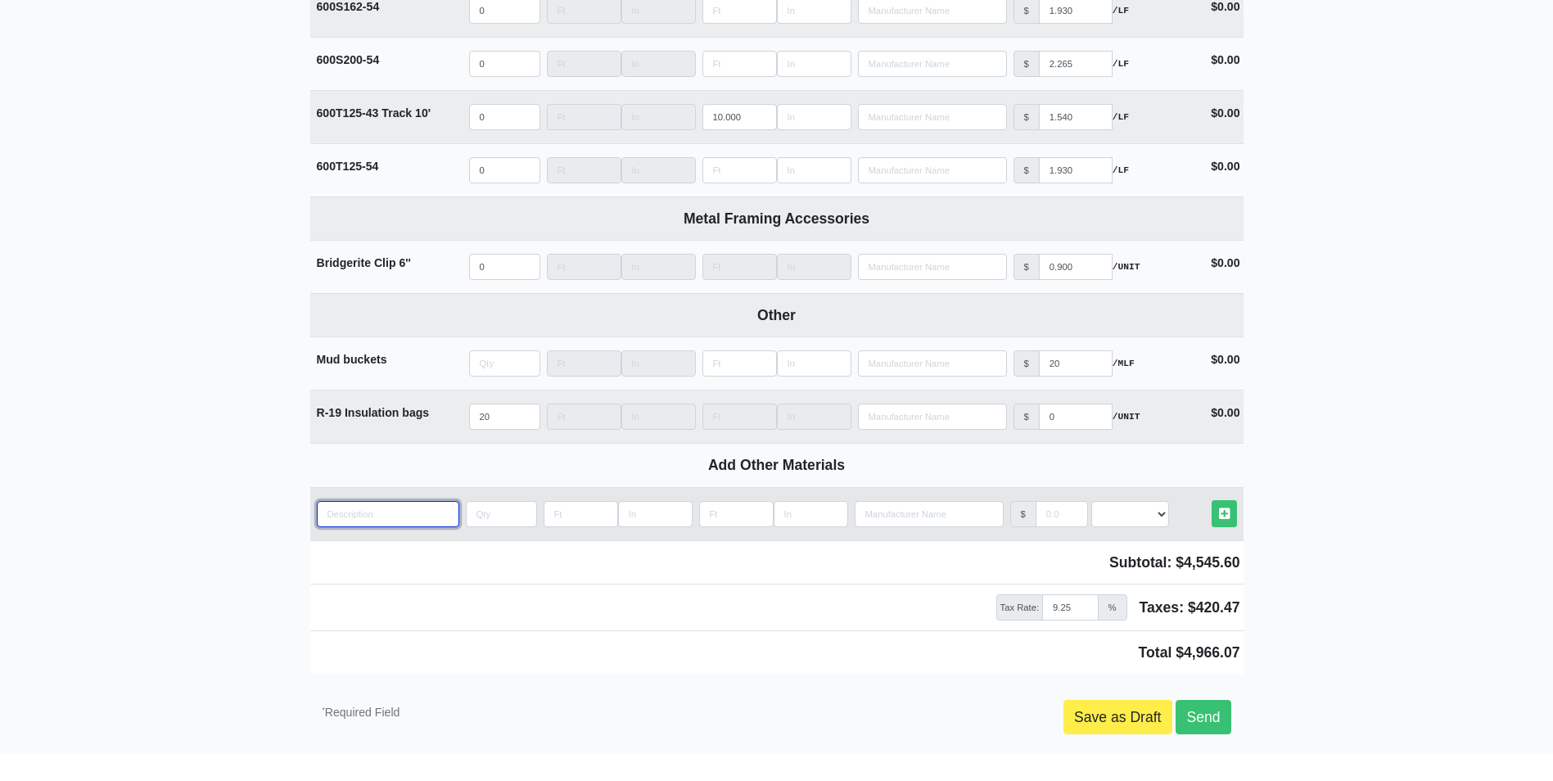
type input "0"
click at [375, 526] on input "quantity" at bounding box center [388, 514] width 142 height 26
type input "M"
select select
type input "Mu"
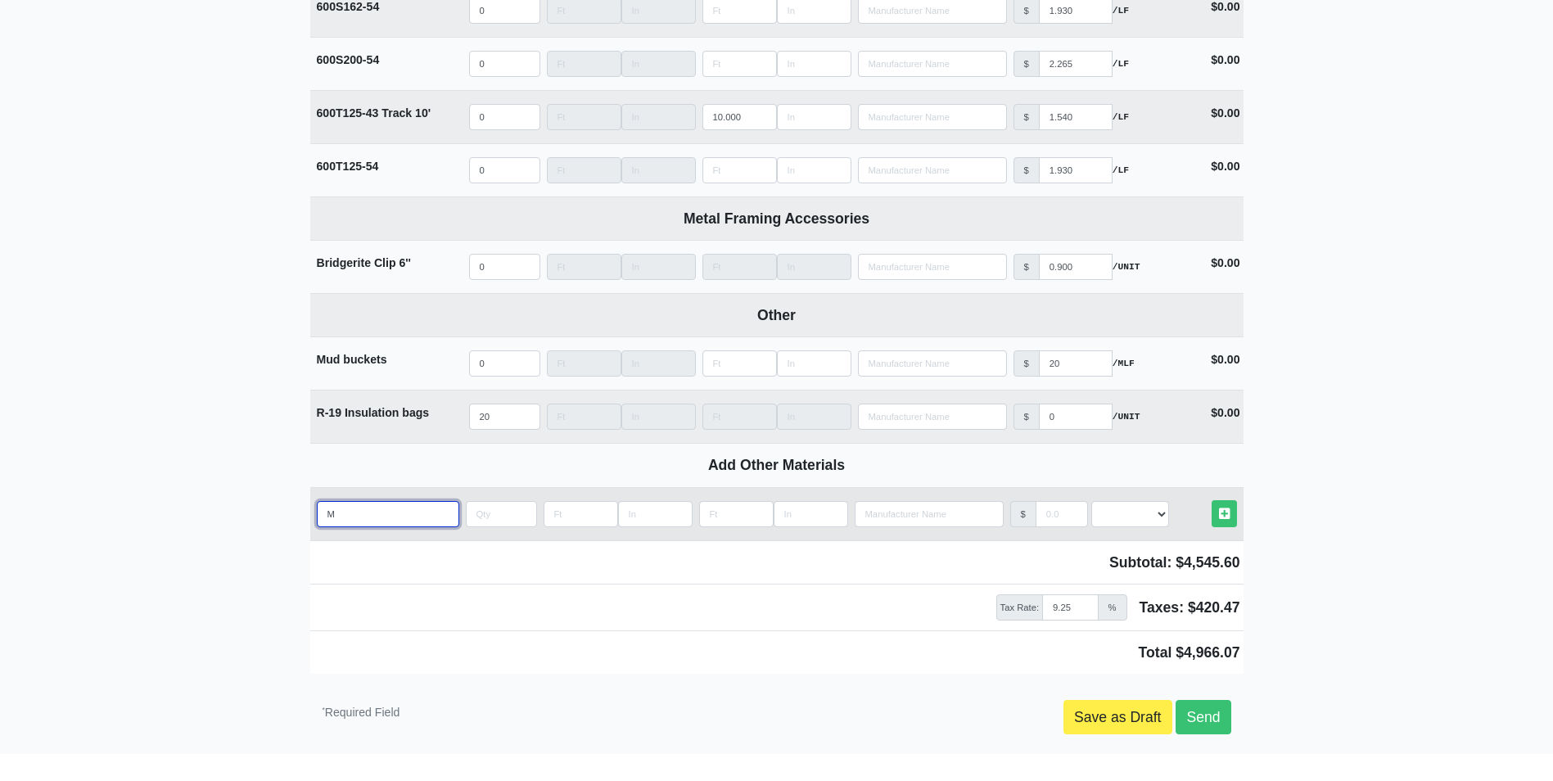
select select
type input "Mud"
select select
type input "Mud"
select select
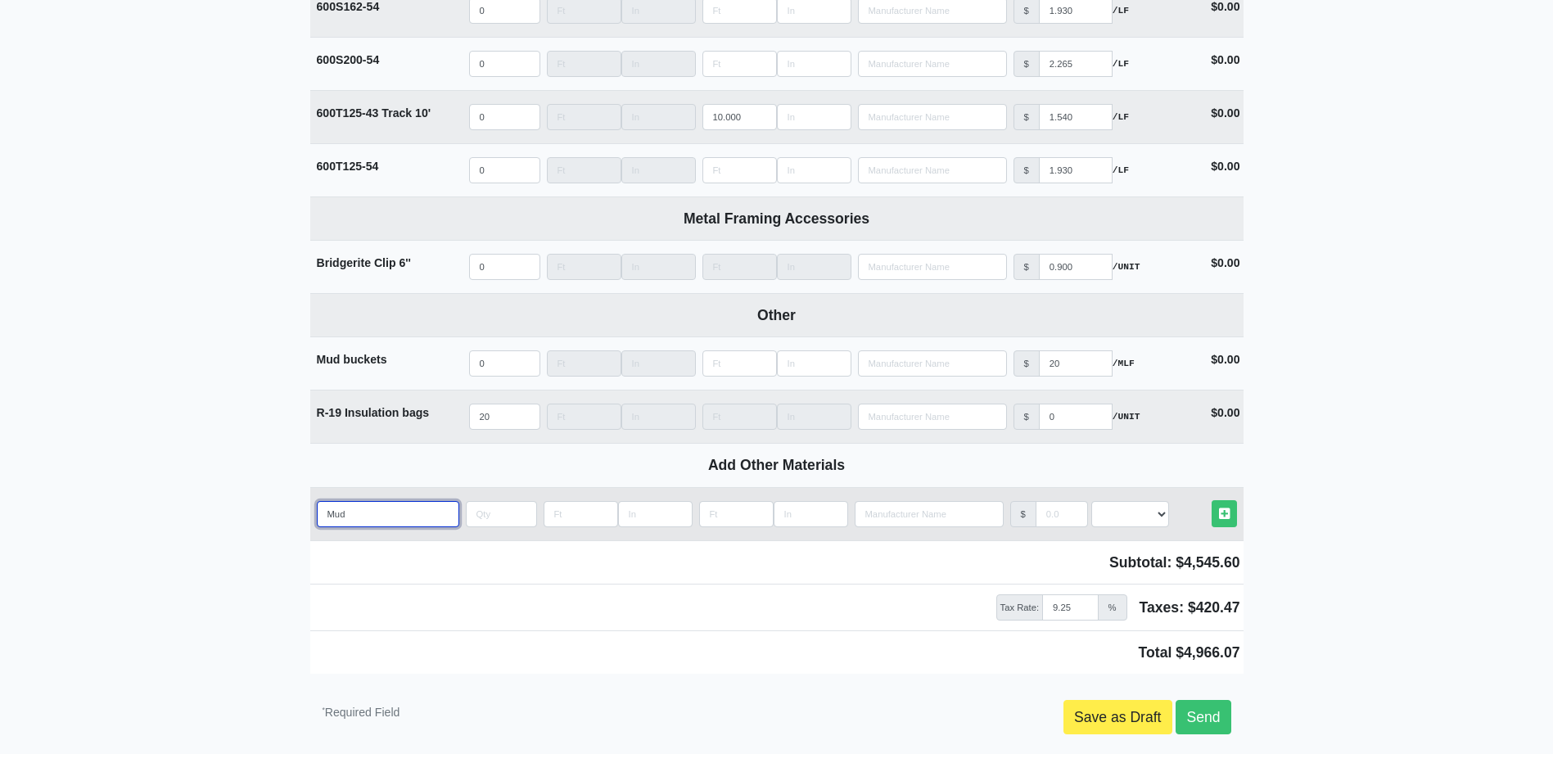
type input "Mud b"
select select
type input "Mud bu"
select select
type input "Mud bux"
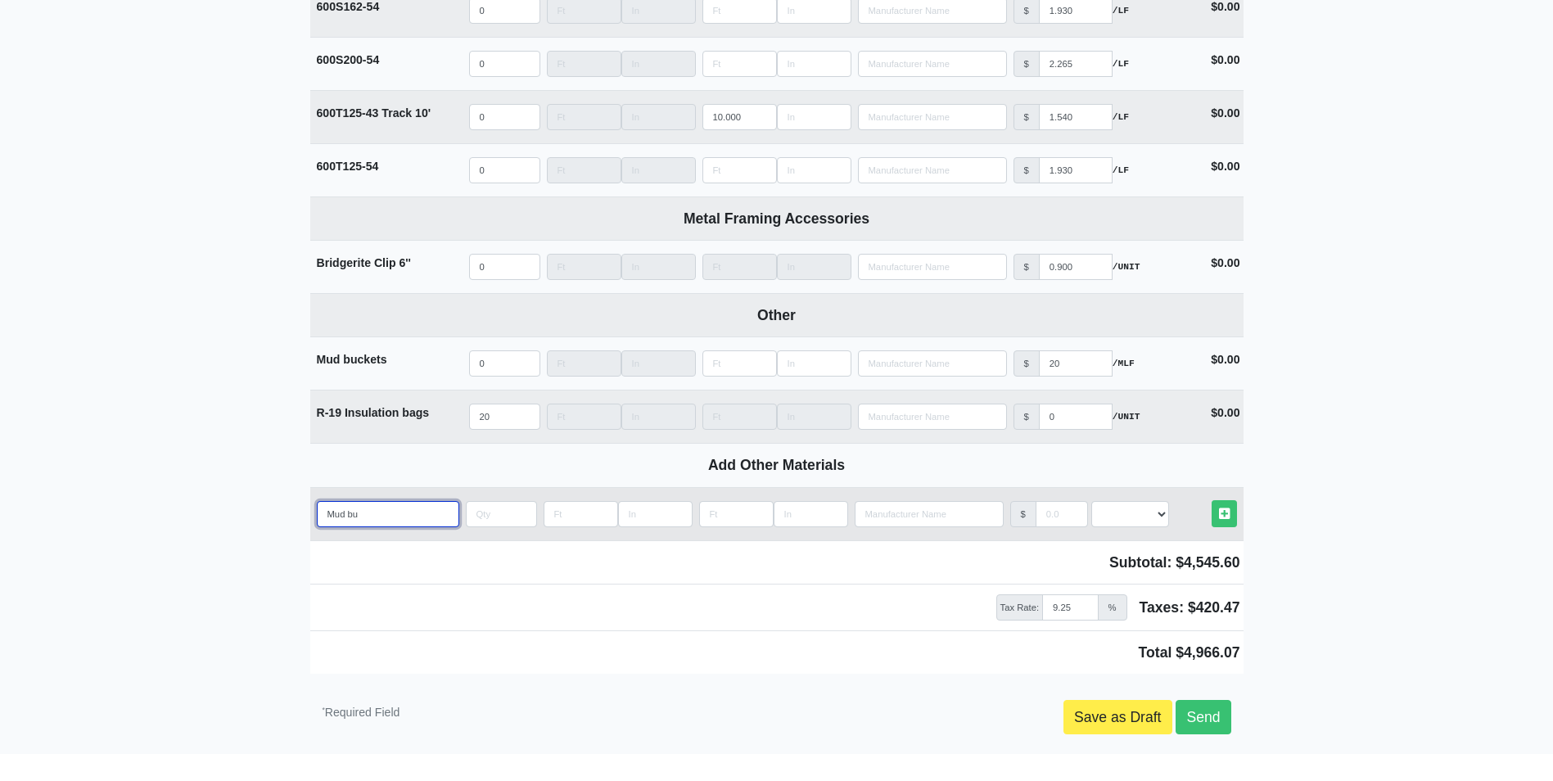
select select
type input "Mud buxk"
select select
type input "Mud buxke"
select select
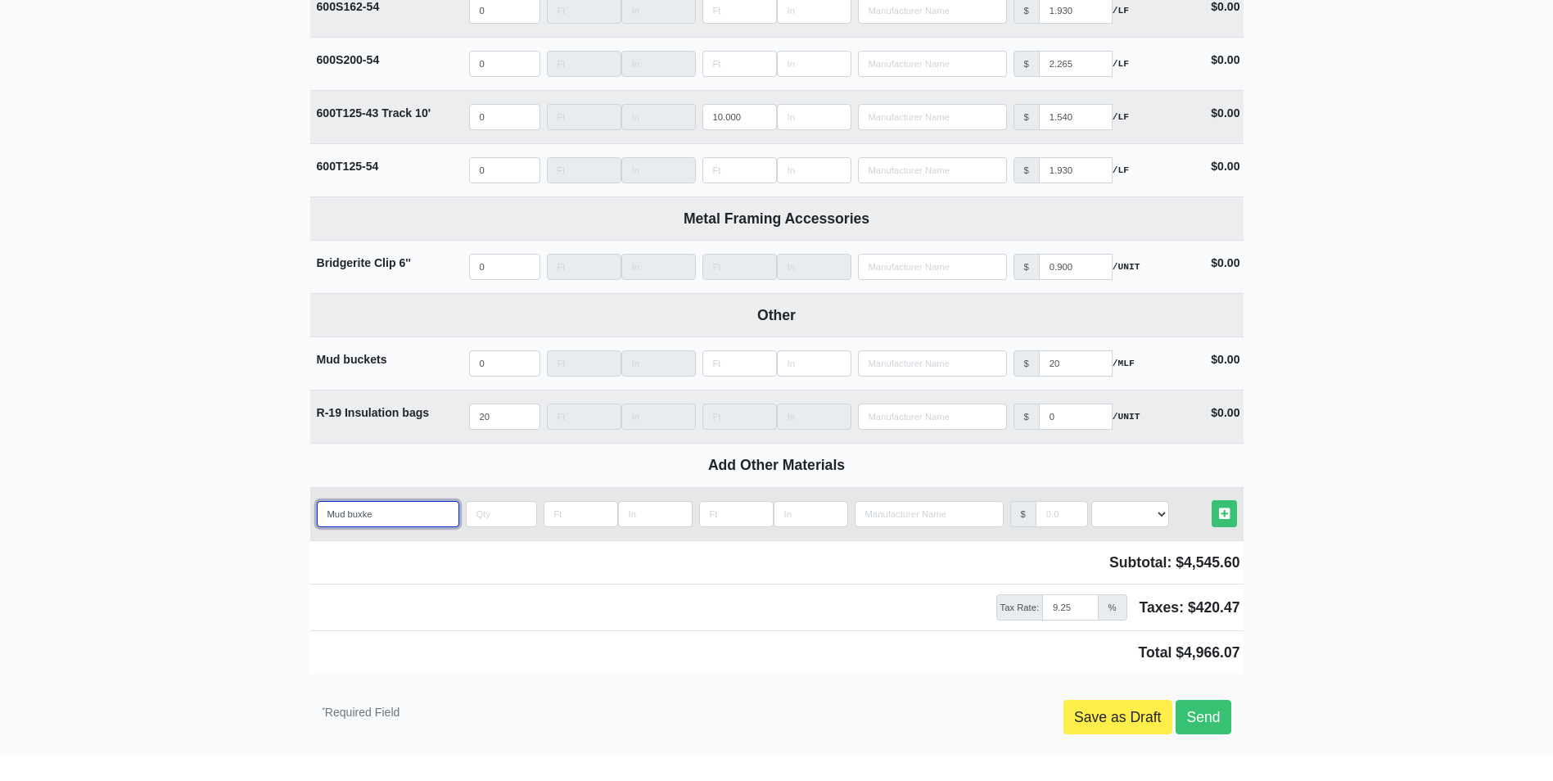
type input "Mud buxket"
select select
type input "Mud buxke"
select select
type input "Mud buxk"
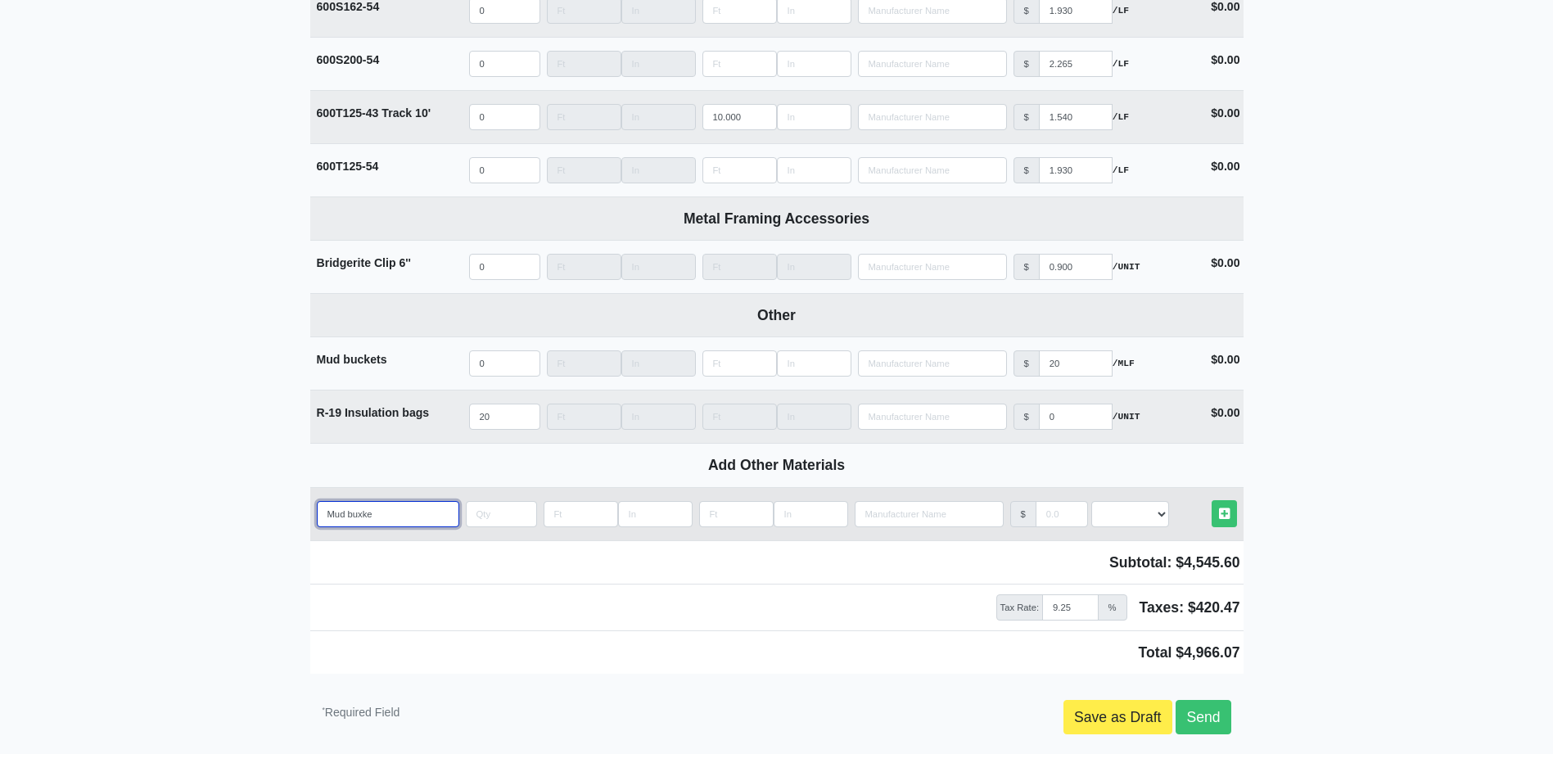
select select
type input "Mud bux"
select select
type input "Mud bu"
select select
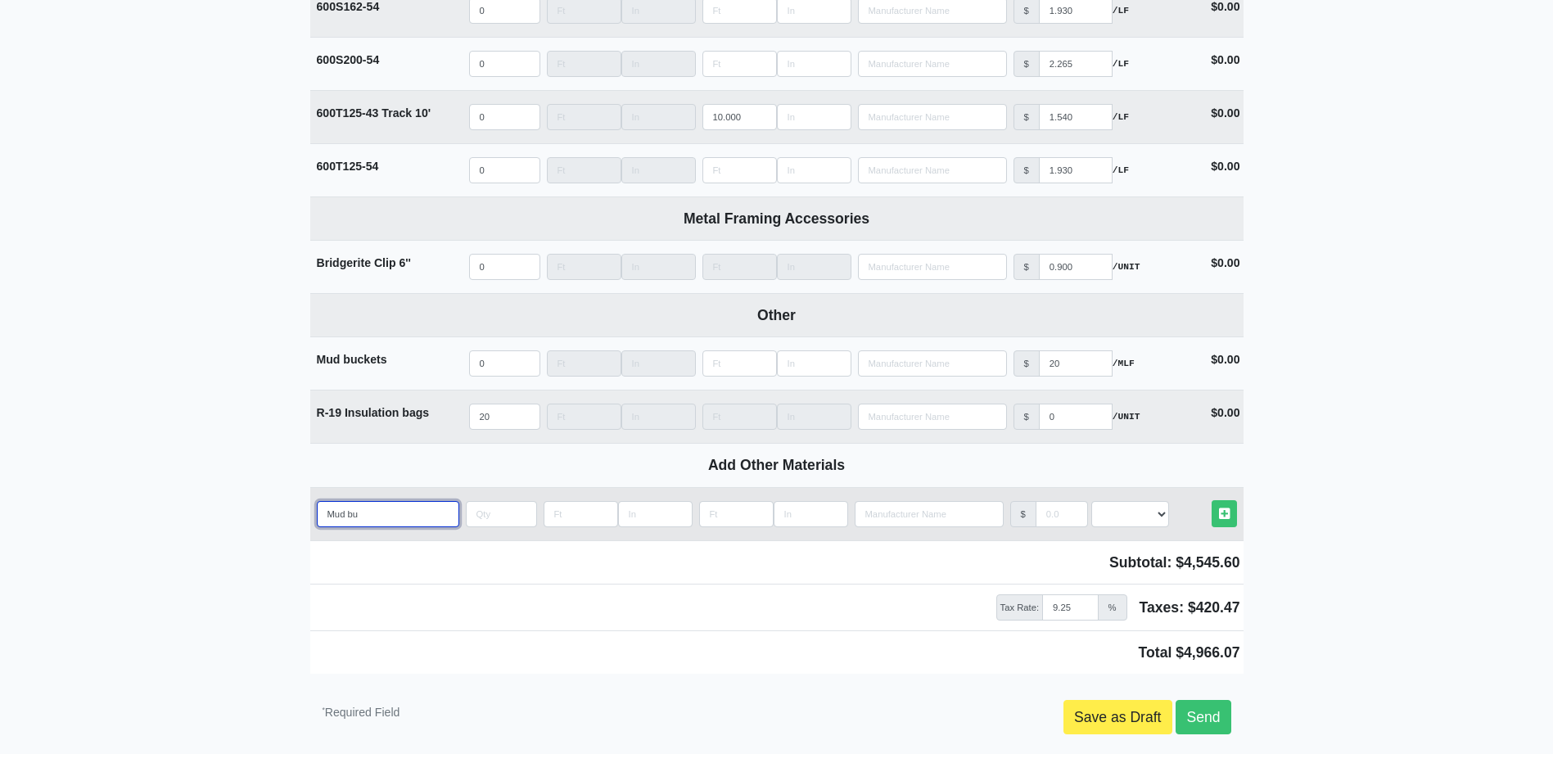
type input "Mud b"
select select
type input "Mud bu"
select select
type input "Mud buc"
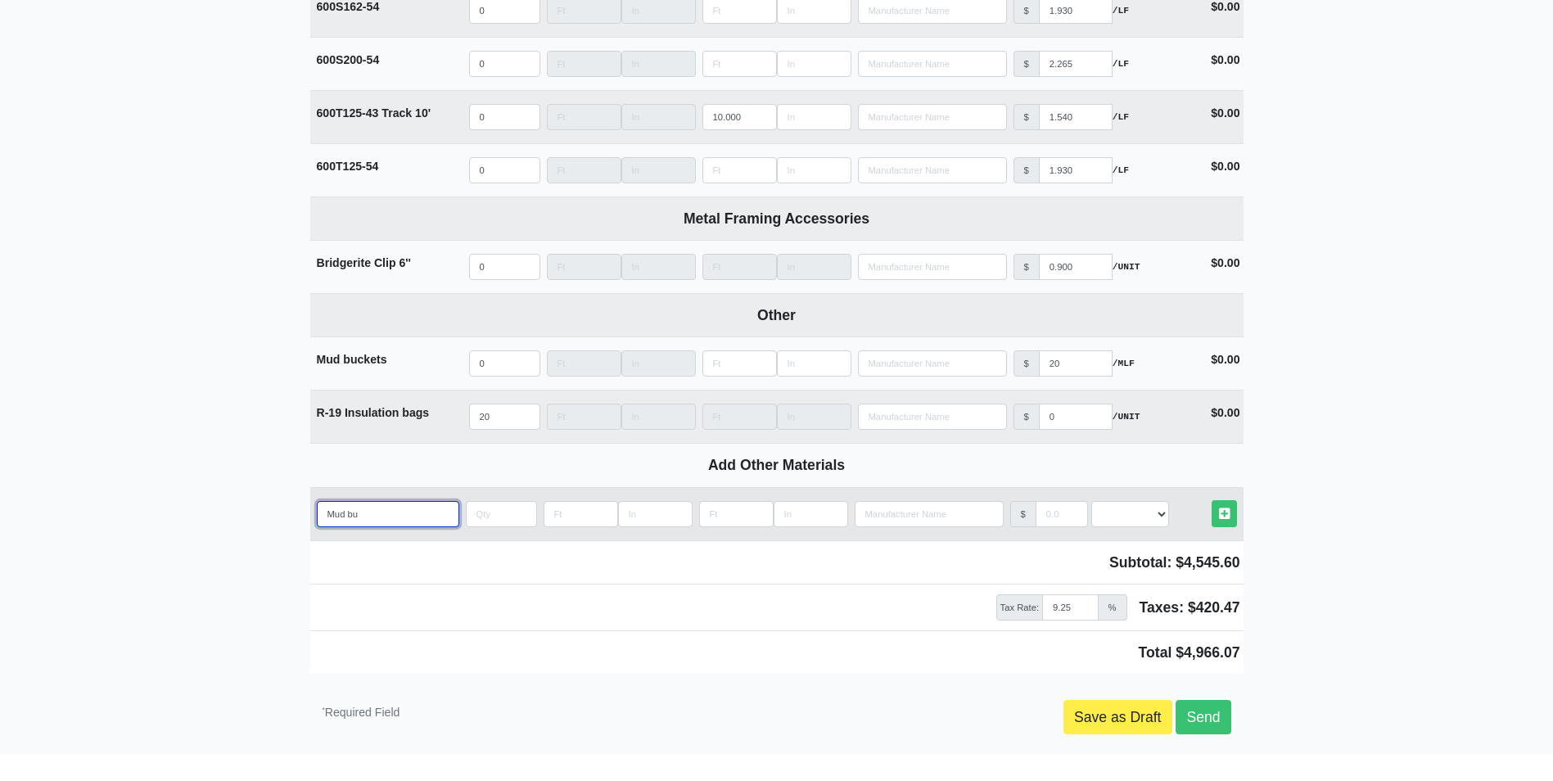
select select
type input "Mud buck"
select select
type input "Mud buckl"
select select
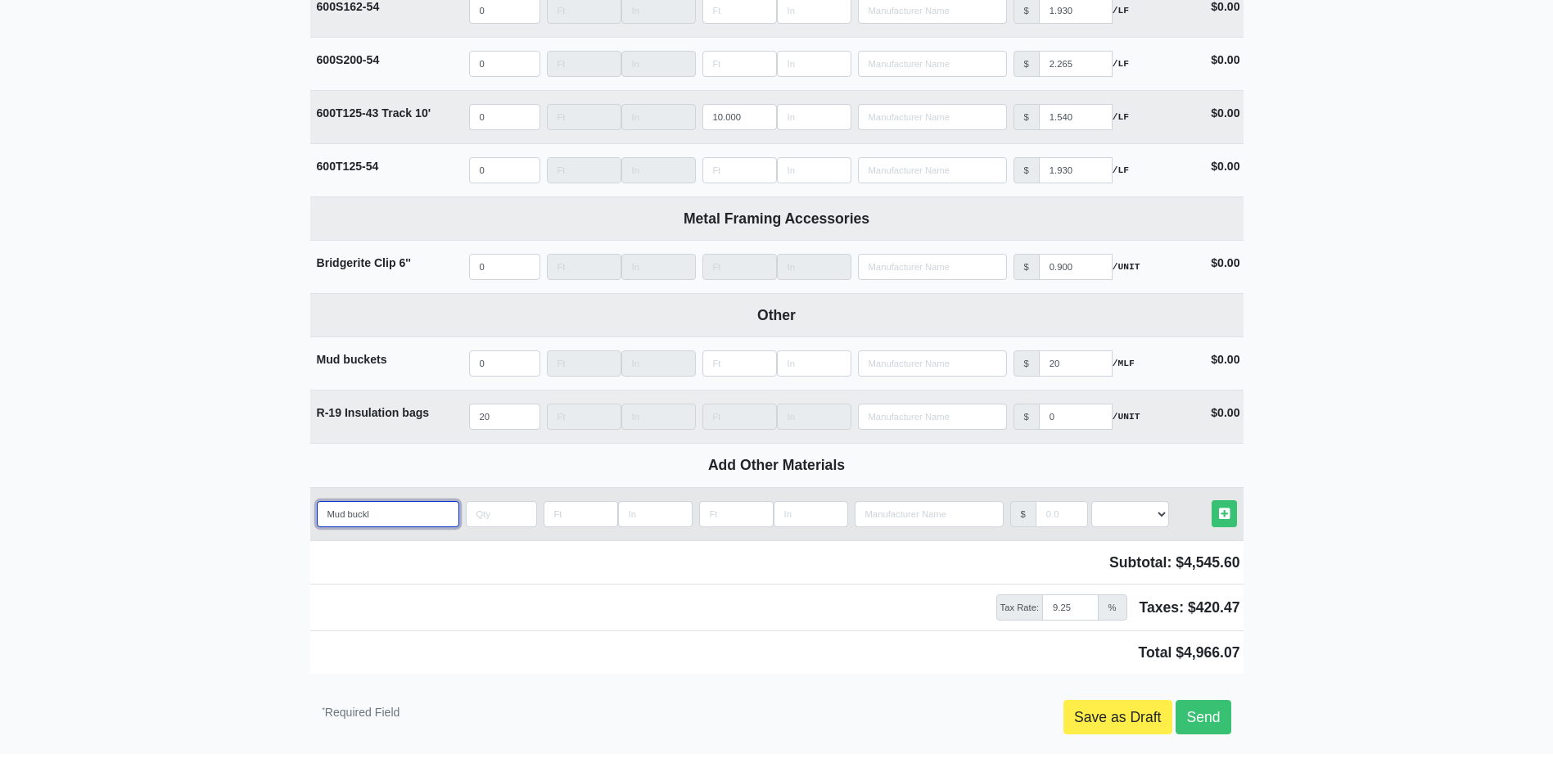
type input "Mud buckle"
select select
type input "Mud bucklet"
select select
type input "Mud bucklets"
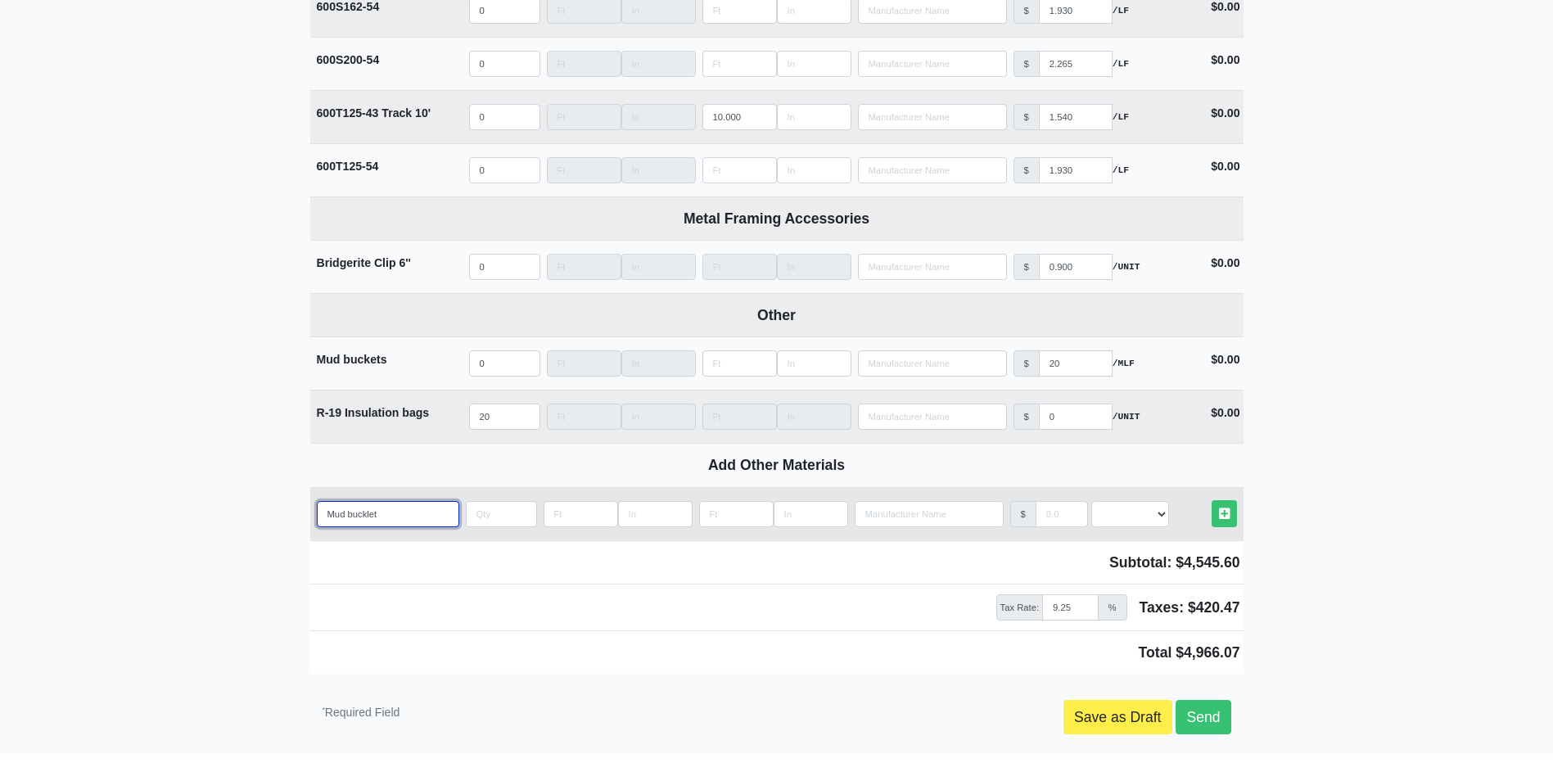
select select
type input "Mud bucklets"
select select
type input "Mud bucklets"
select select
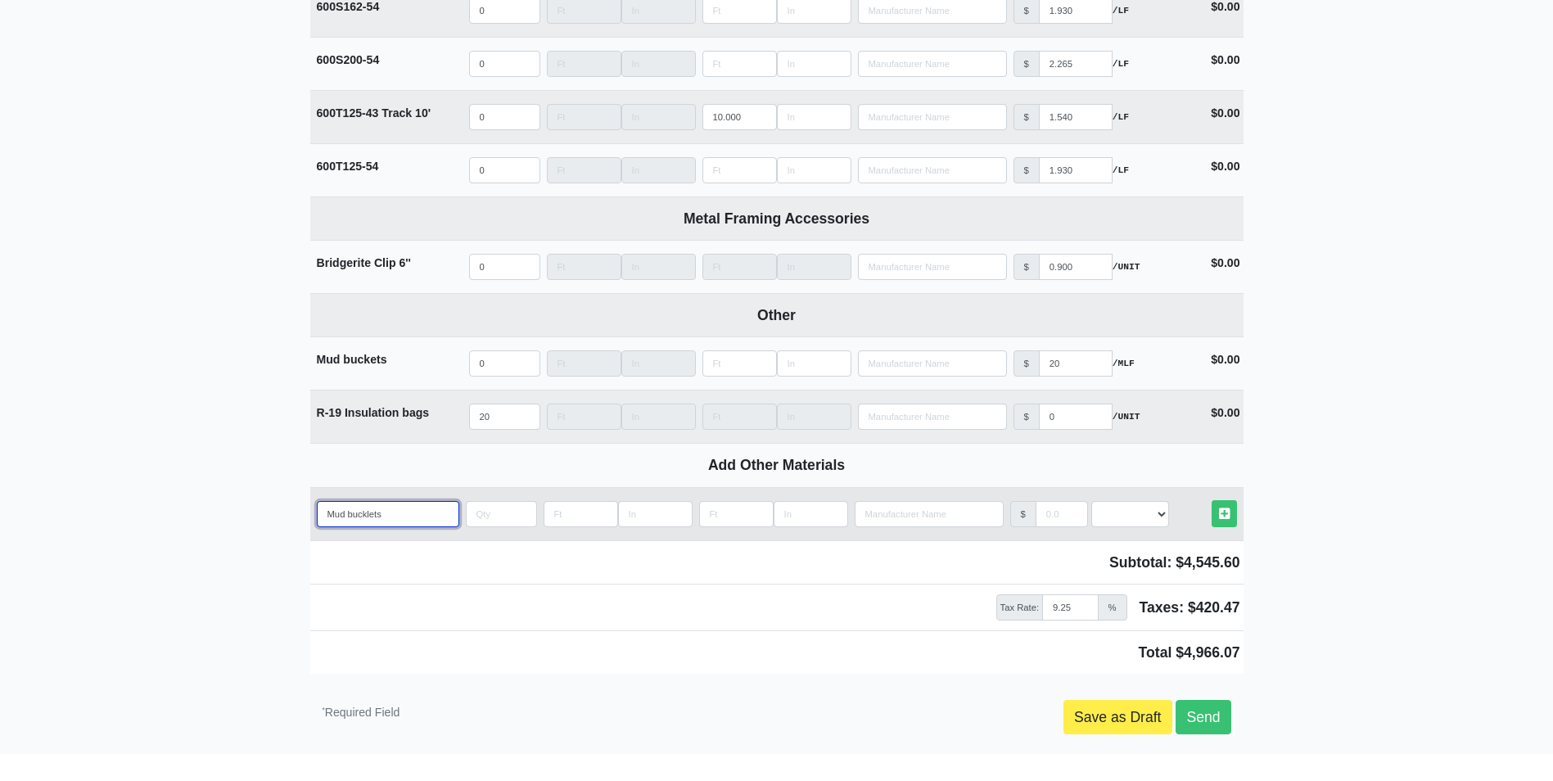
type input "Mud bucklet"
select select
type input "Mud buckle"
select select
type input "Mud buckl"
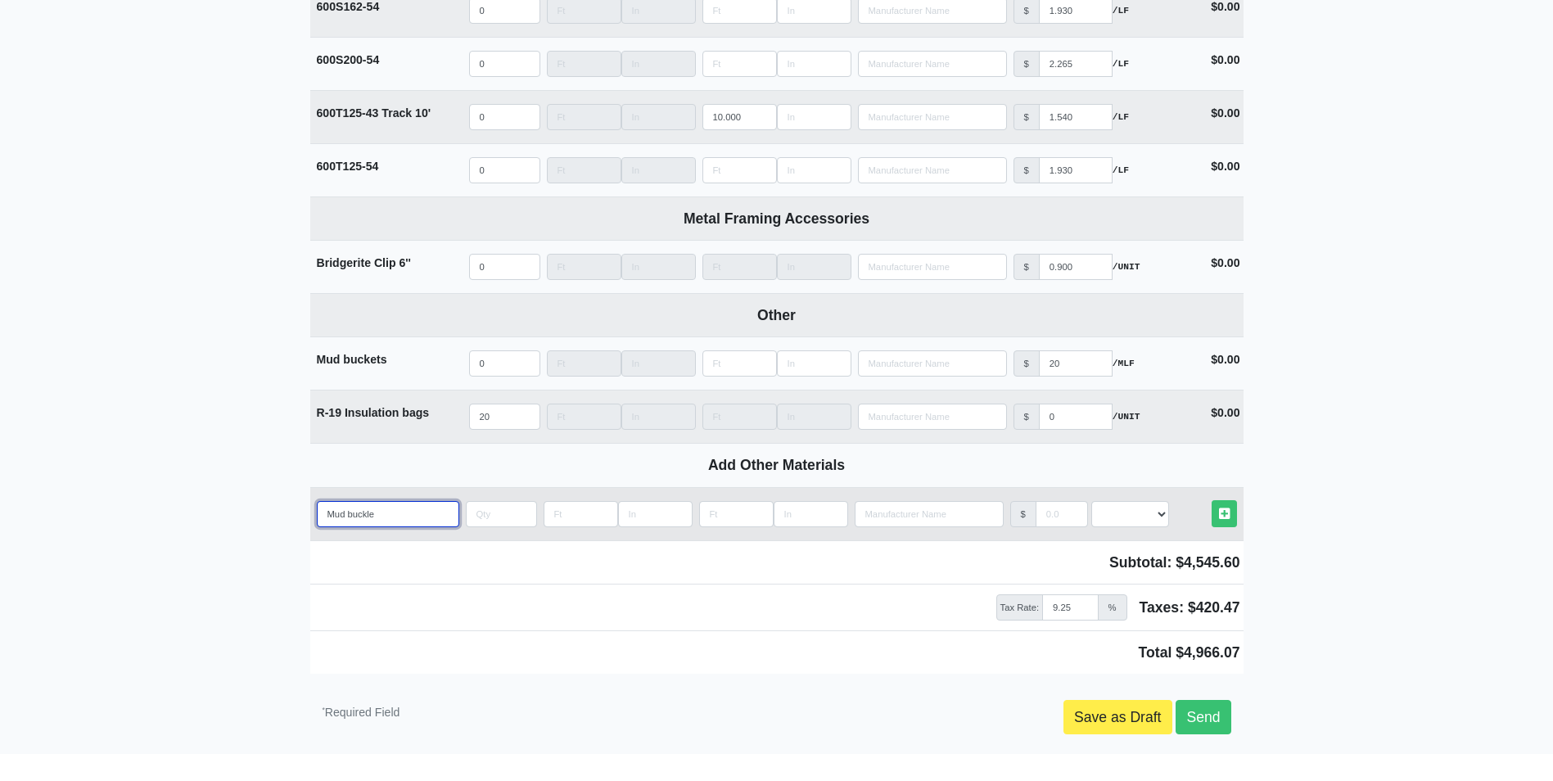
select select
type input "Mud buck"
select select
type input "Mud bucke"
select select
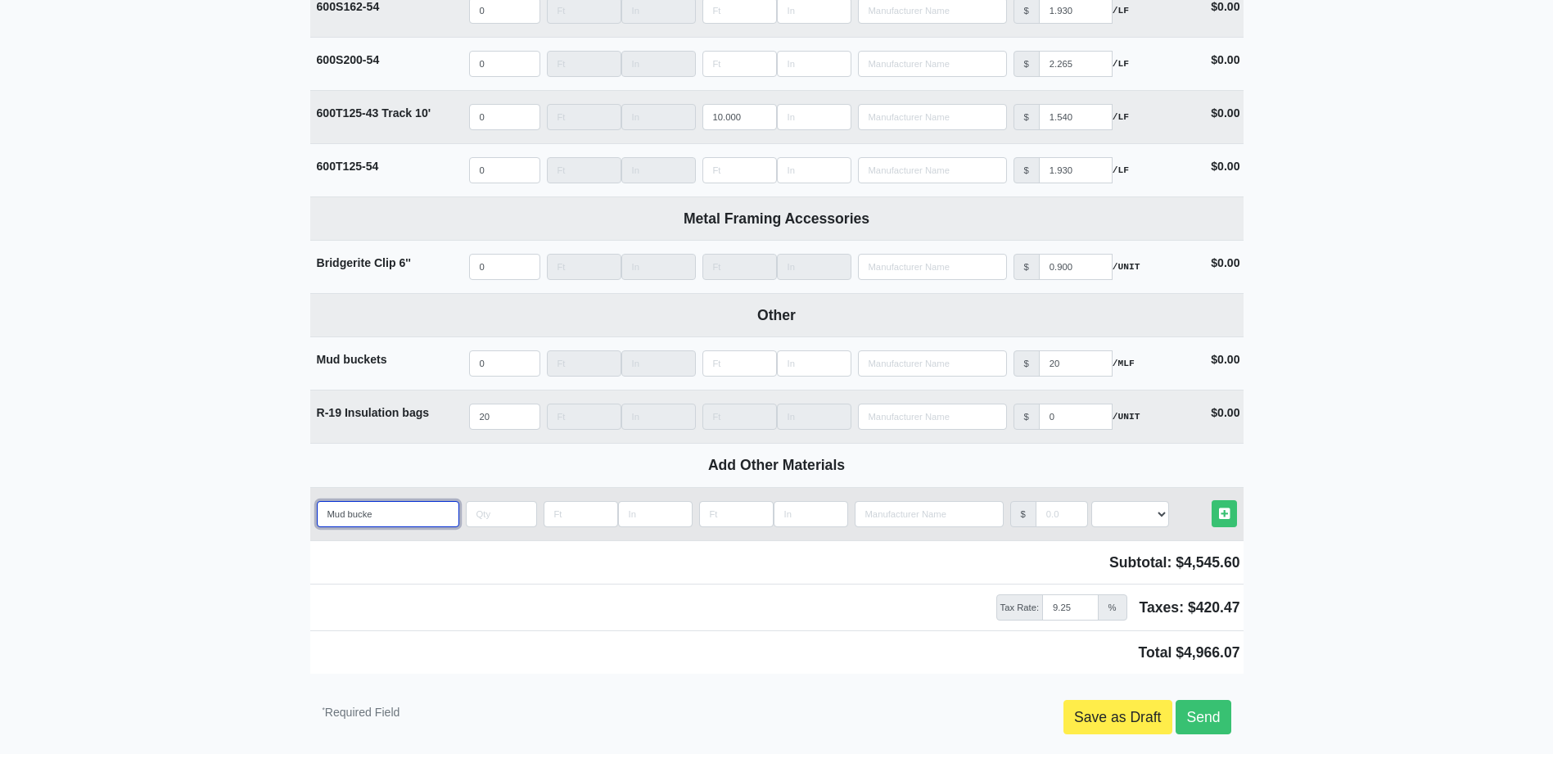
type input "Mud bucket"
select select
type input "Mud buckets"
select select
type input "Mud buckets"
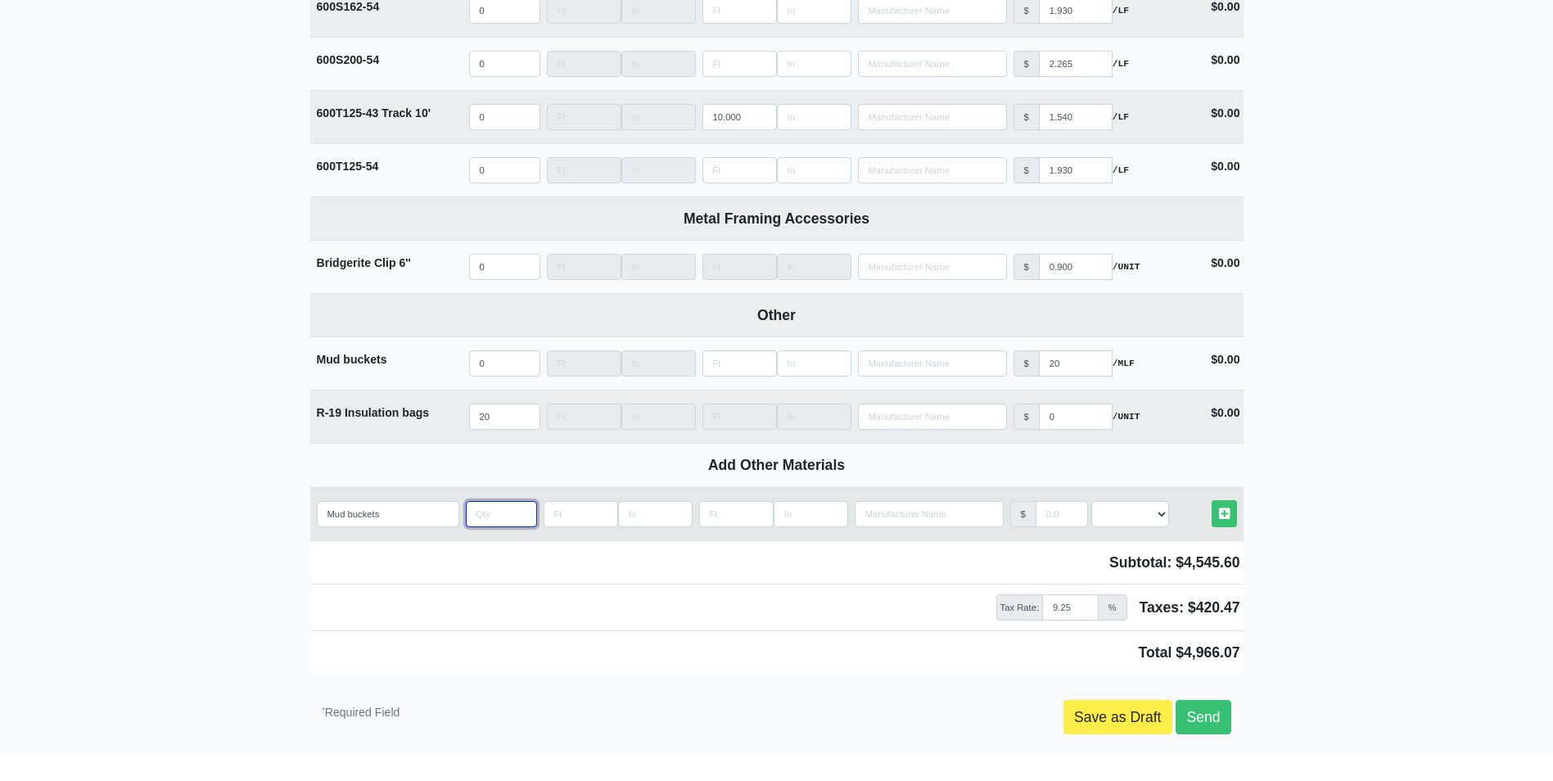
type input "2"
select select
type input "5"
select select
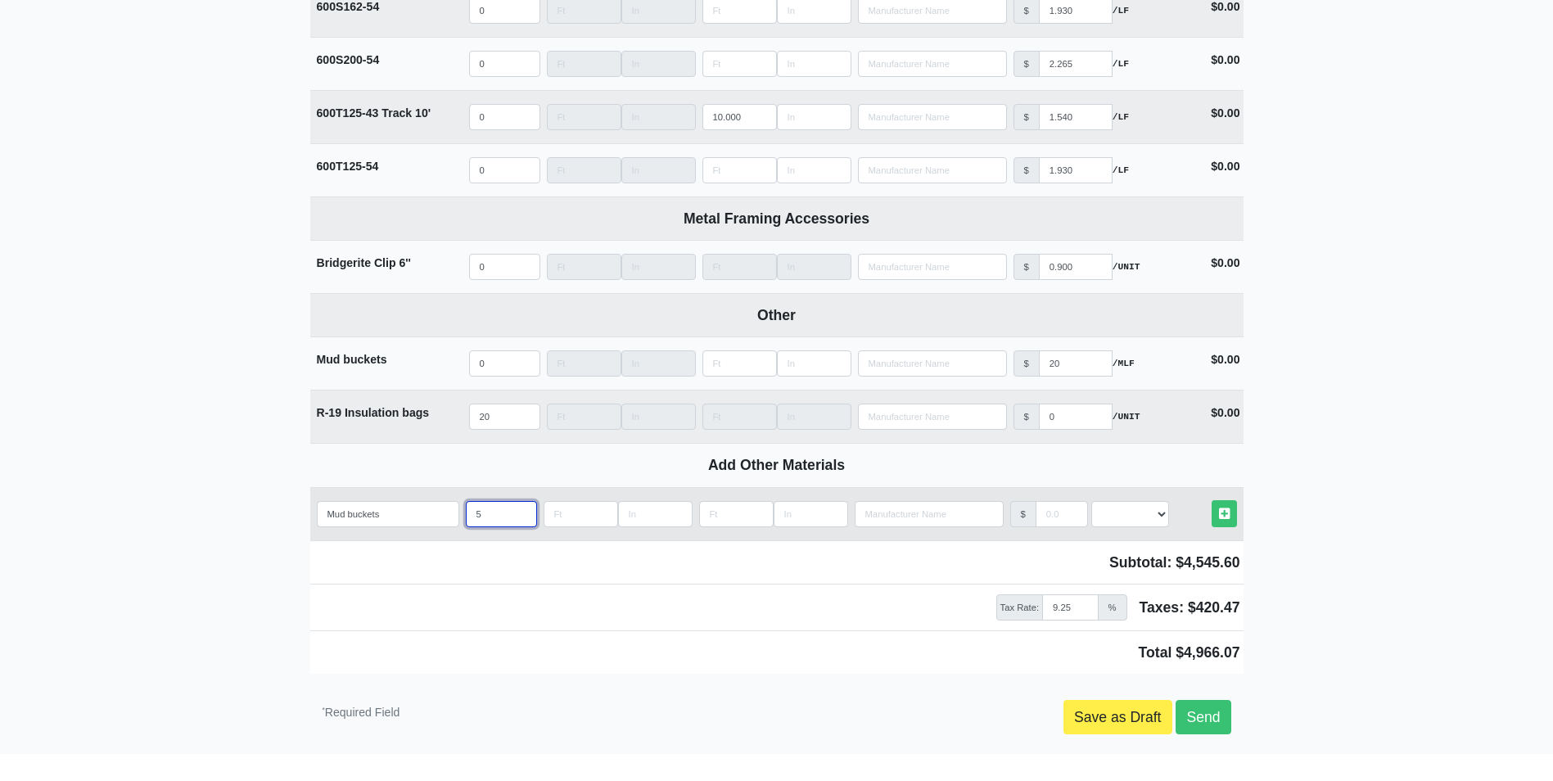
type input "5"
type input "2"
select select
type input "20"
select select
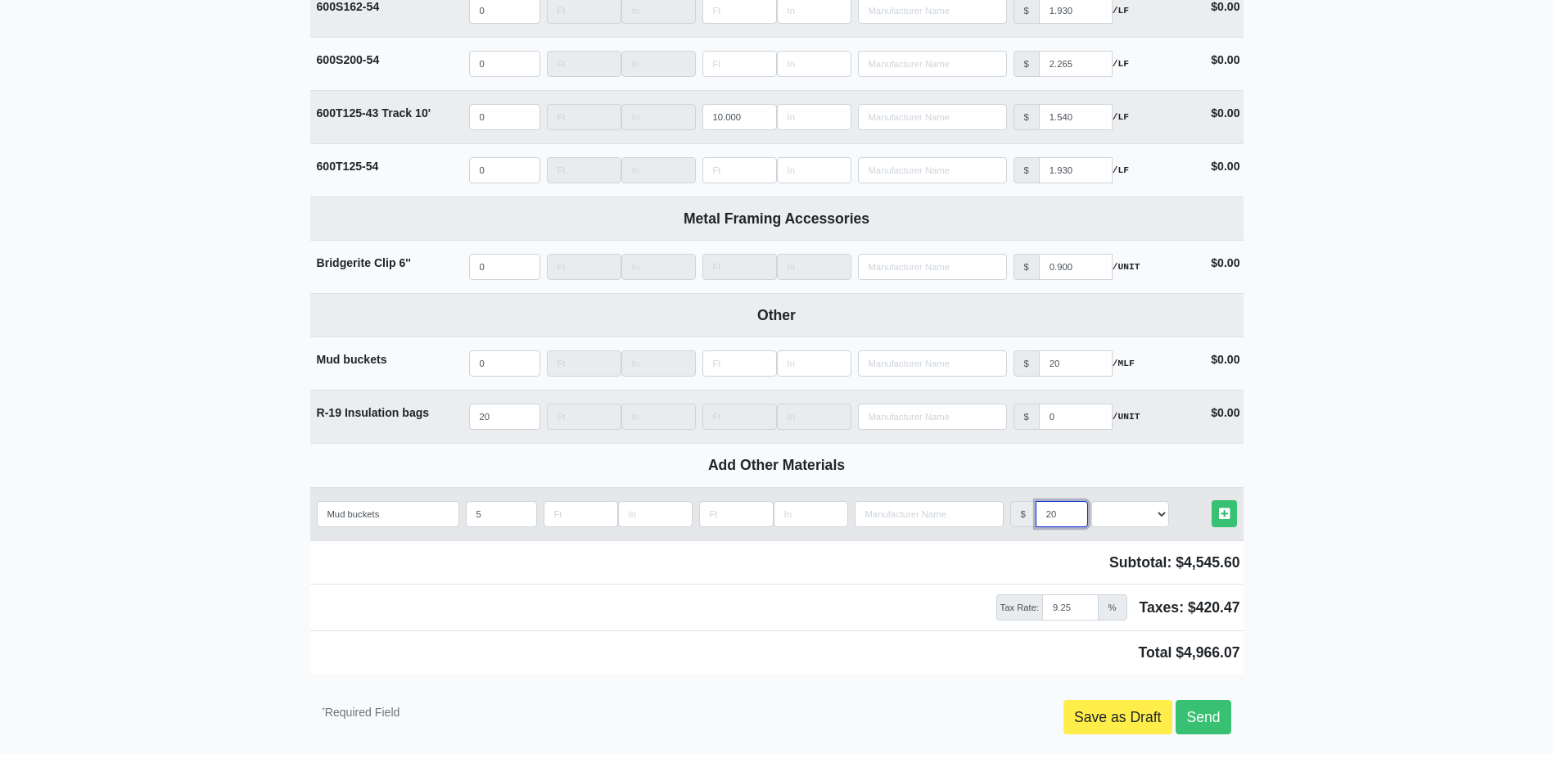
type input "20"
select select "2"
click at [1212, 500] on link "Other Materials" at bounding box center [1224, 513] width 25 height 27
select select
type input "5"
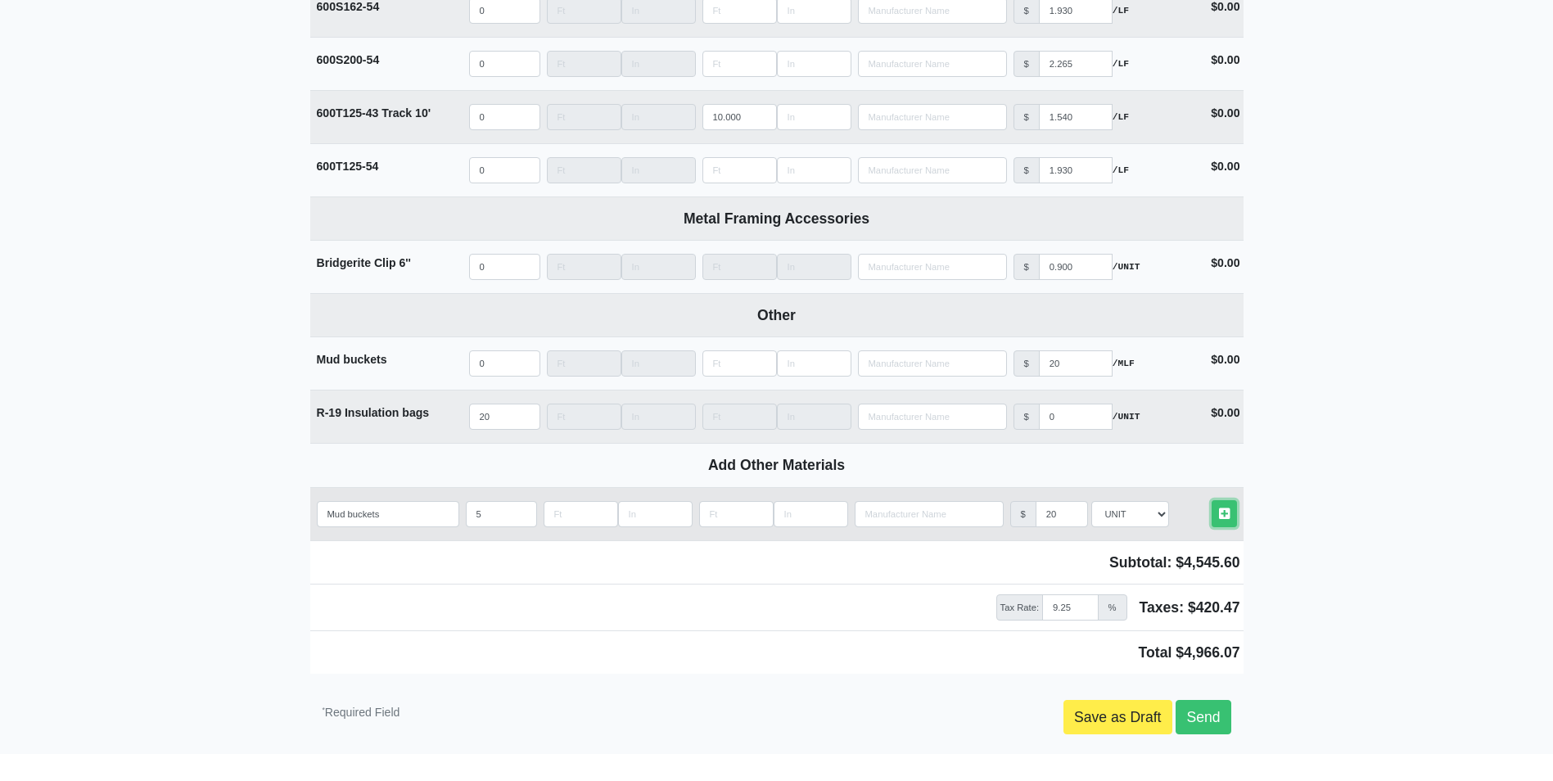
type input "0"
type input "20"
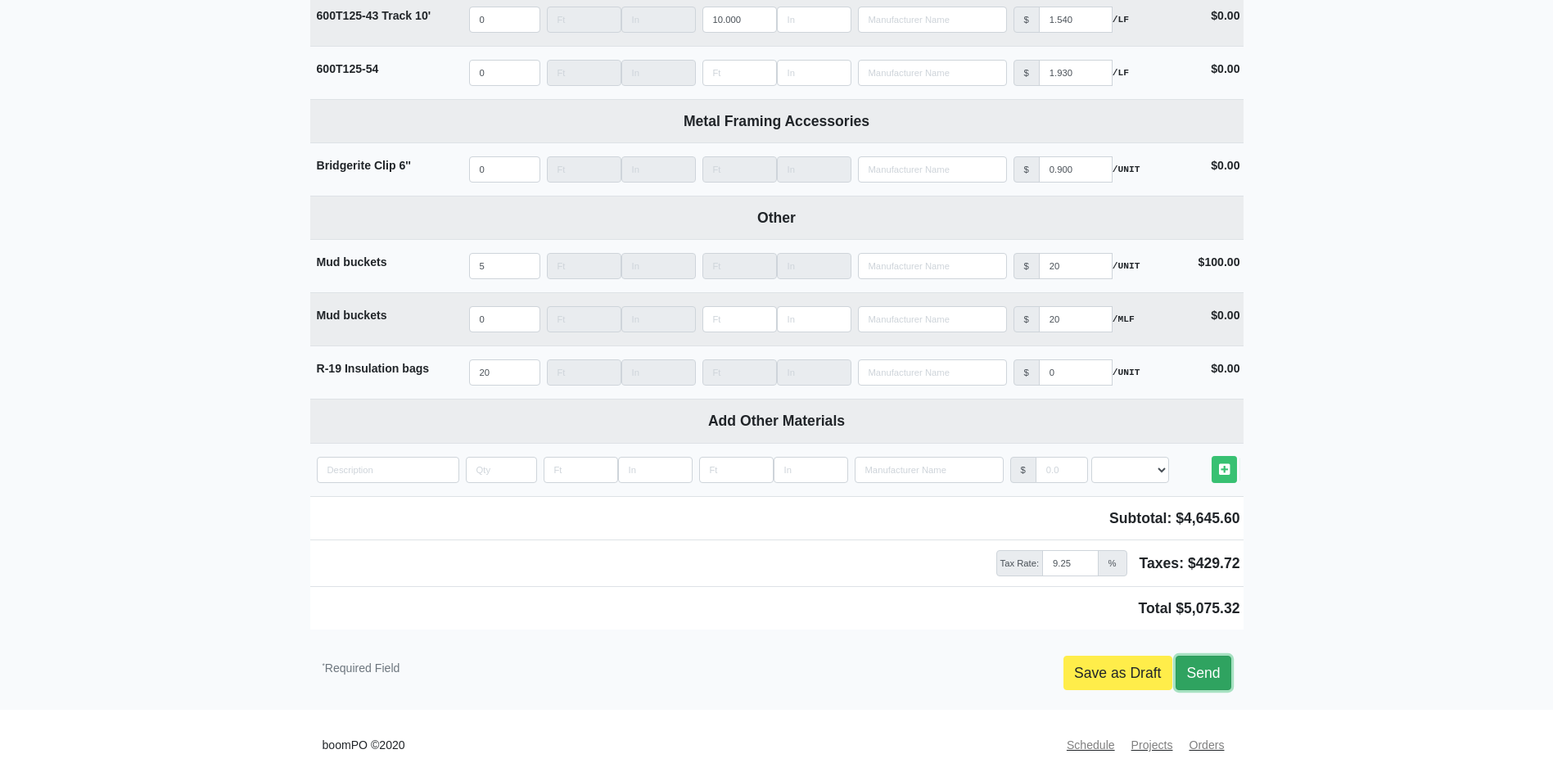
click at [1196, 668] on link "Send" at bounding box center [1202, 673] width 55 height 34
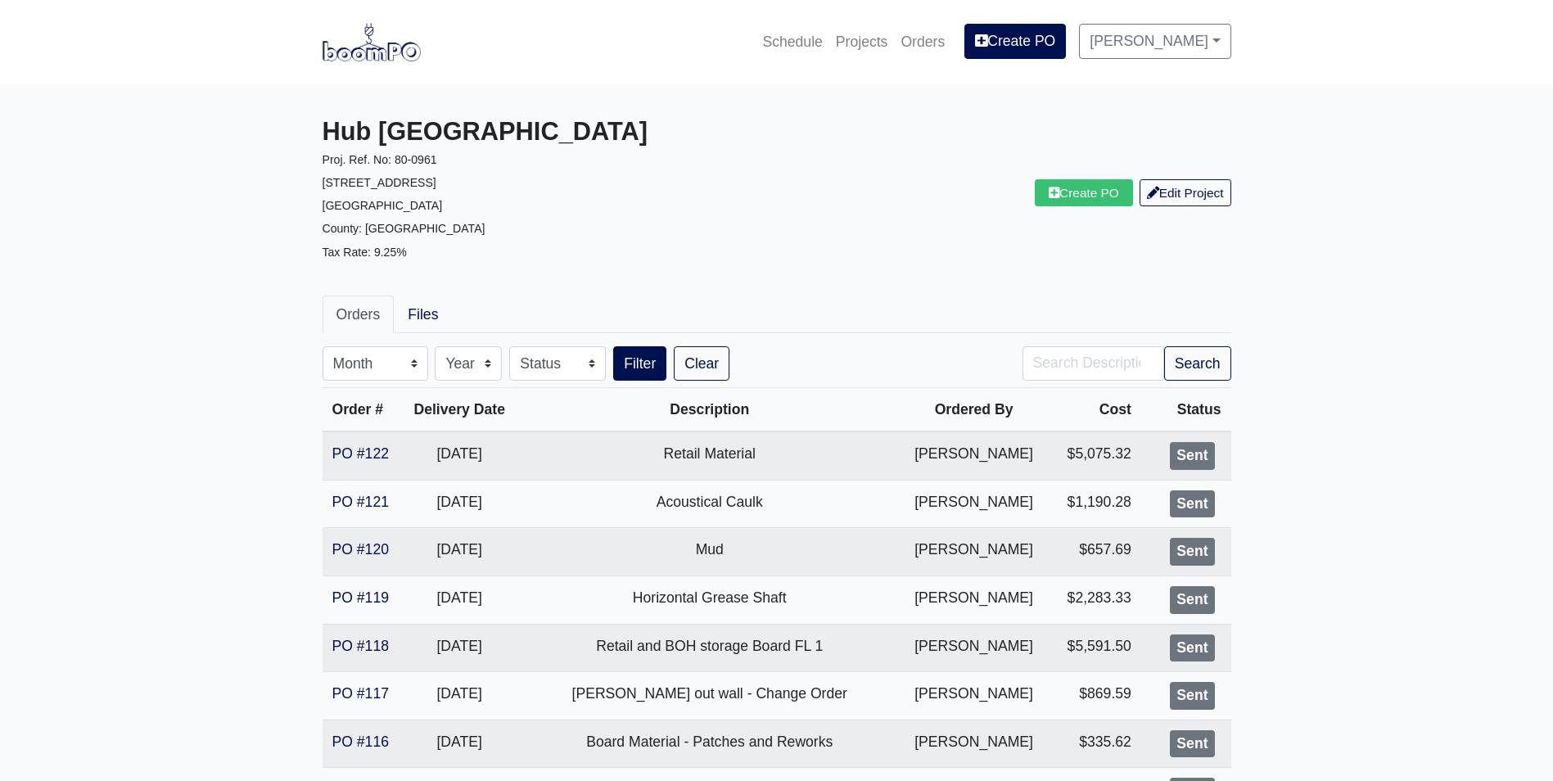
click at [390, 56] on img at bounding box center [372, 42] width 98 height 38
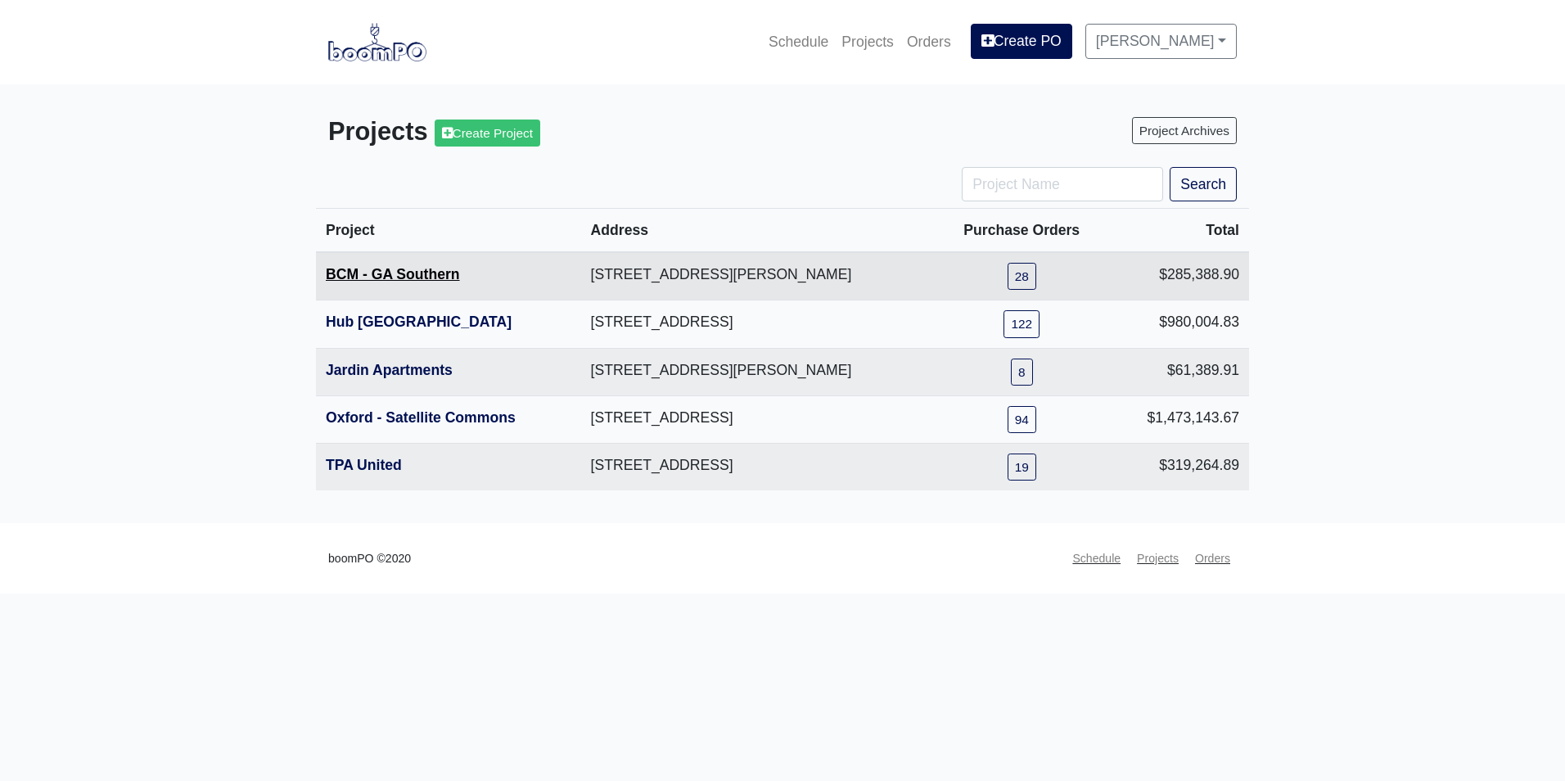
click at [389, 275] on link "BCM - GA Southern" at bounding box center [393, 274] width 134 height 16
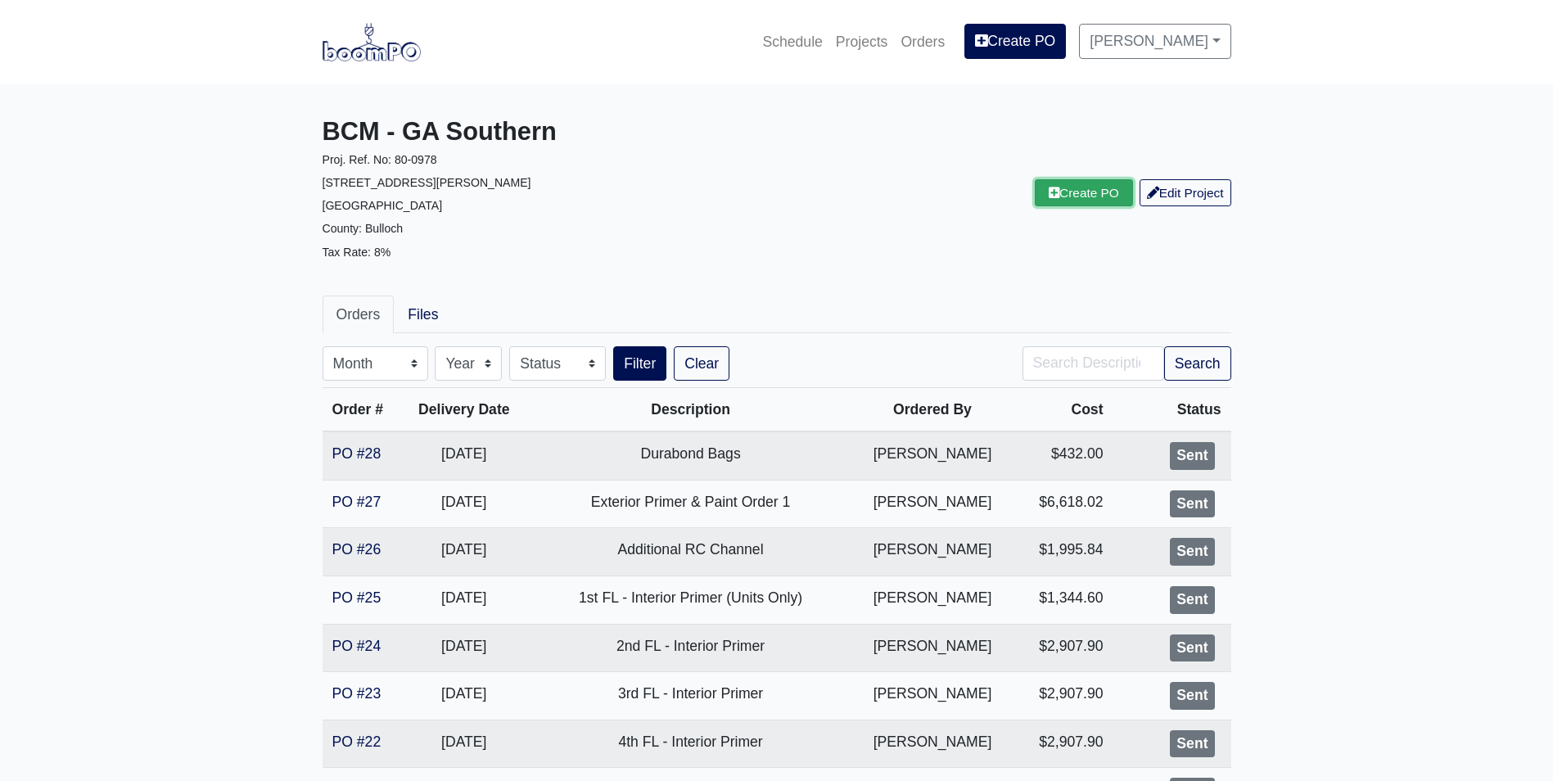
click at [1059, 201] on link "Create PO" at bounding box center [1084, 192] width 98 height 27
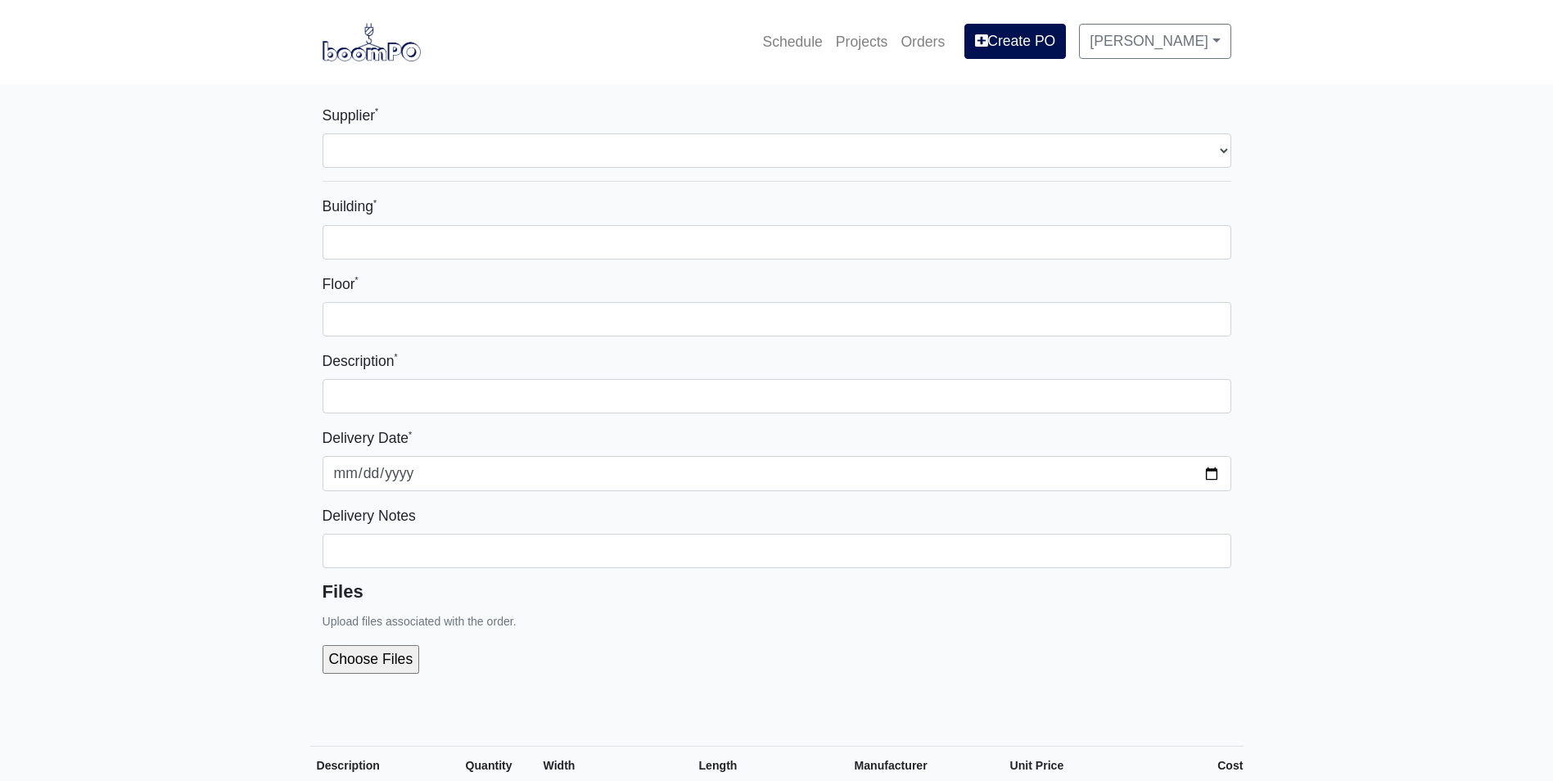
select select
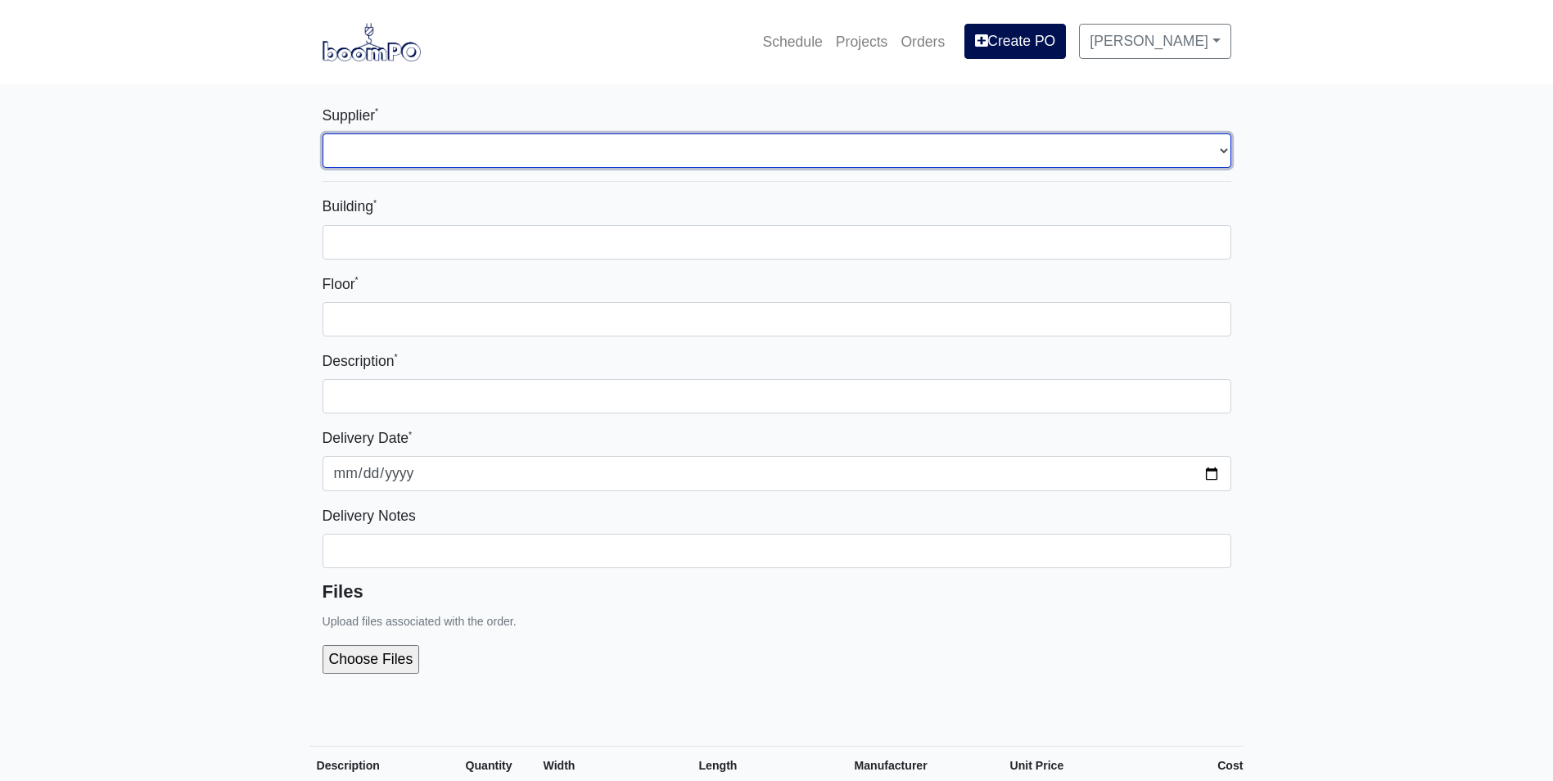
click at [420, 134] on select "Select one... Capitol Materials Coastal - Statesboro, GA Sherwin-Williams - Sta…" at bounding box center [777, 150] width 909 height 34
select select "871"
click at [323, 133] on select "Select one... Capitol Materials Coastal - Statesboro, GA Sherwin-Williams - Sta…" at bounding box center [777, 150] width 909 height 34
select select
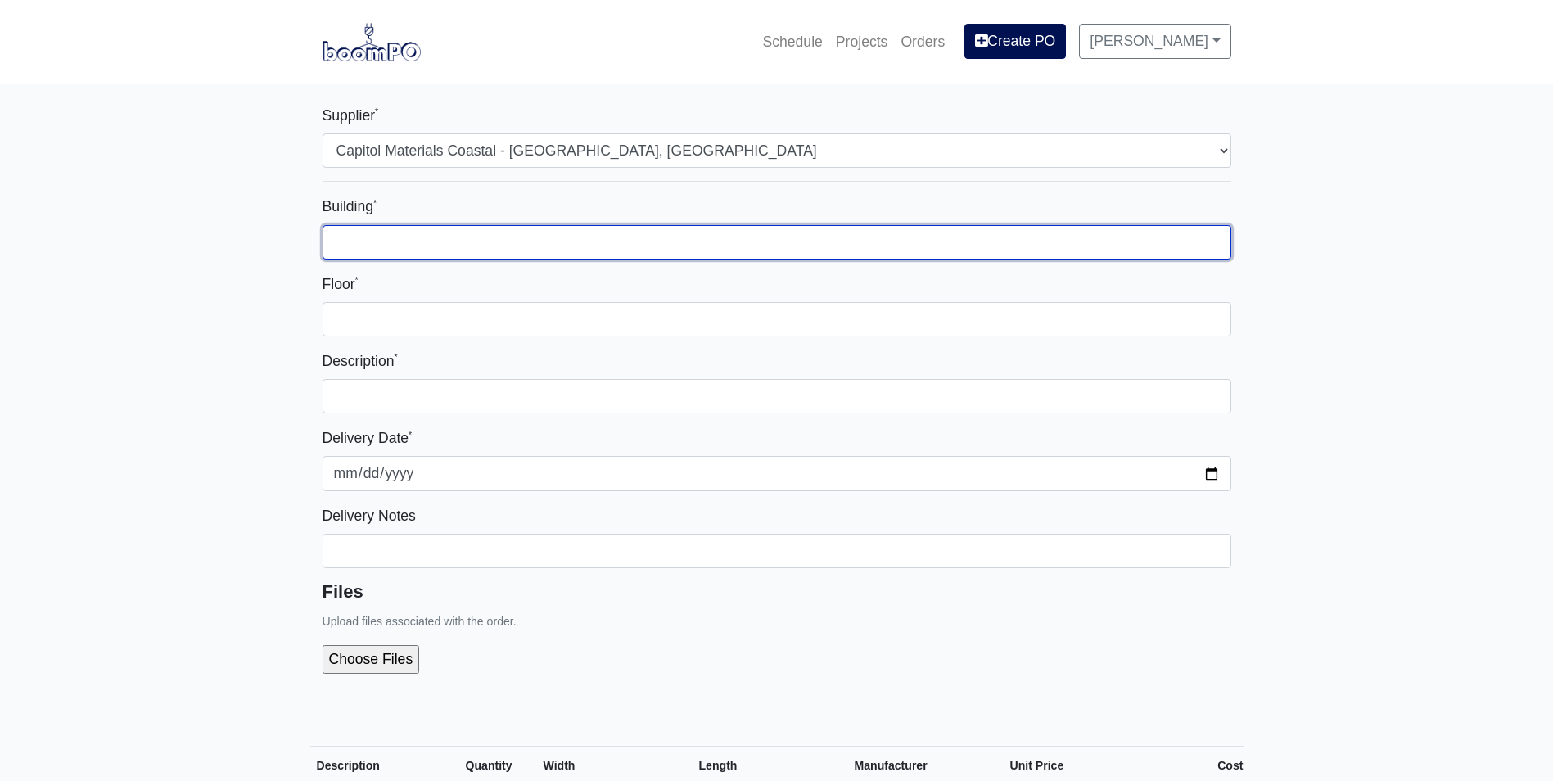
click at [459, 250] on input "Building *" at bounding box center [777, 242] width 909 height 34
type input "1"
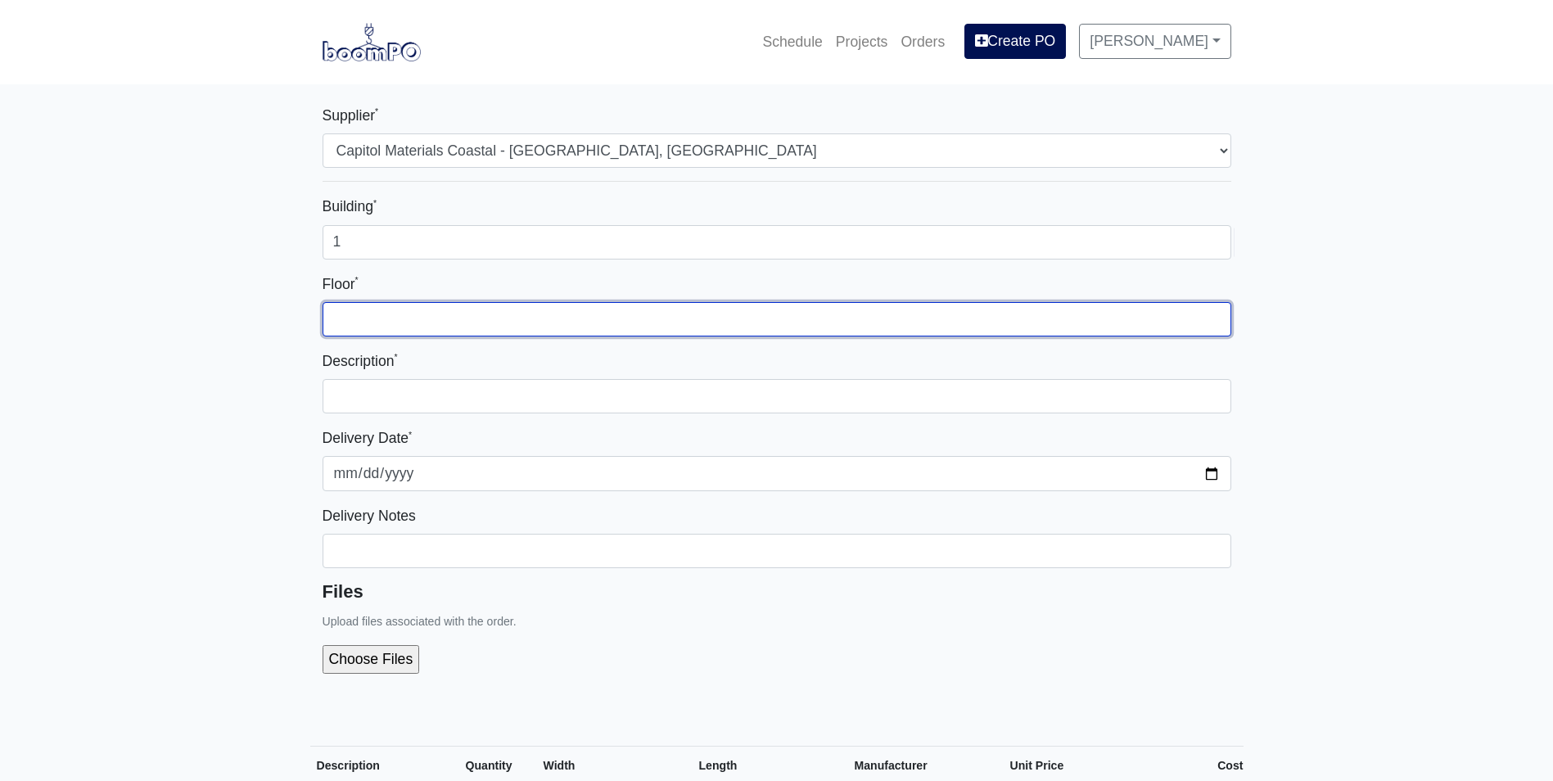
drag, startPoint x: 756, startPoint y: 318, endPoint x: 757, endPoint y: 332, distance: 13.9
click at [756, 318] on input "Floor *" at bounding box center [777, 319] width 909 height 34
type input "1"
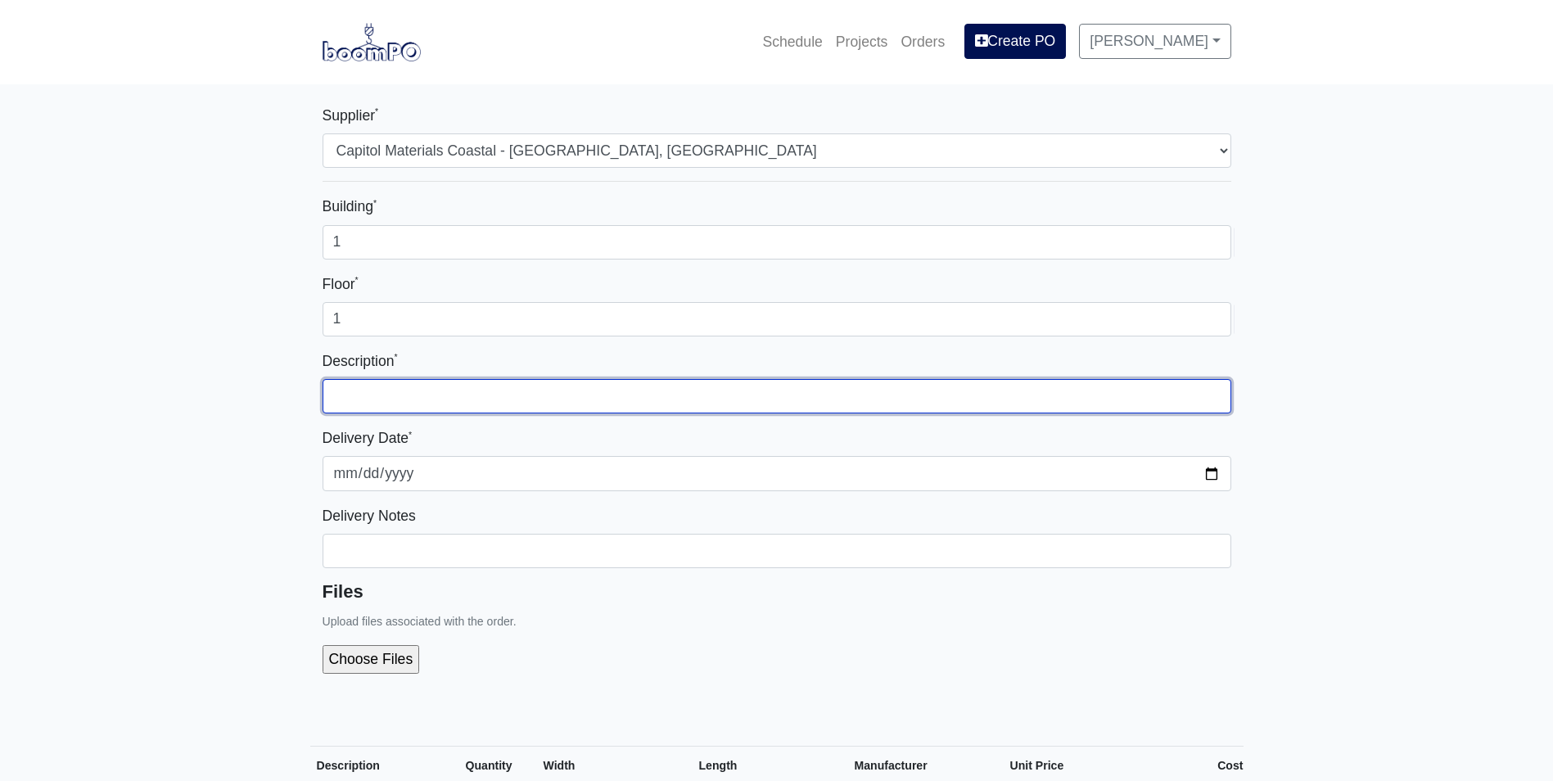
click at [757, 395] on input "text" at bounding box center [777, 396] width 909 height 34
type input "Wood Leasing Material"
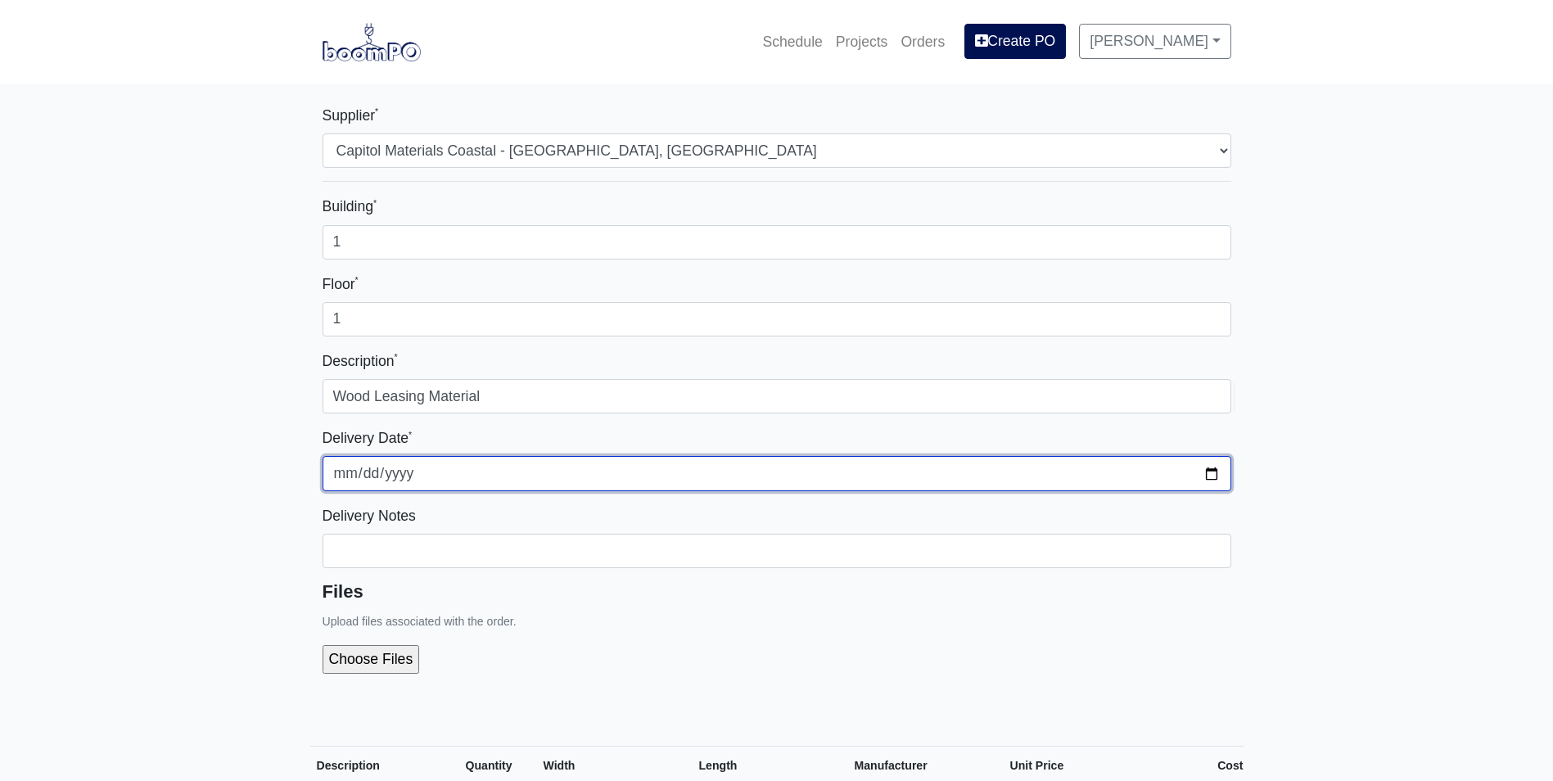
click at [1210, 474] on input "2025-09-15" at bounding box center [777, 473] width 909 height 34
type input "2025-09-24"
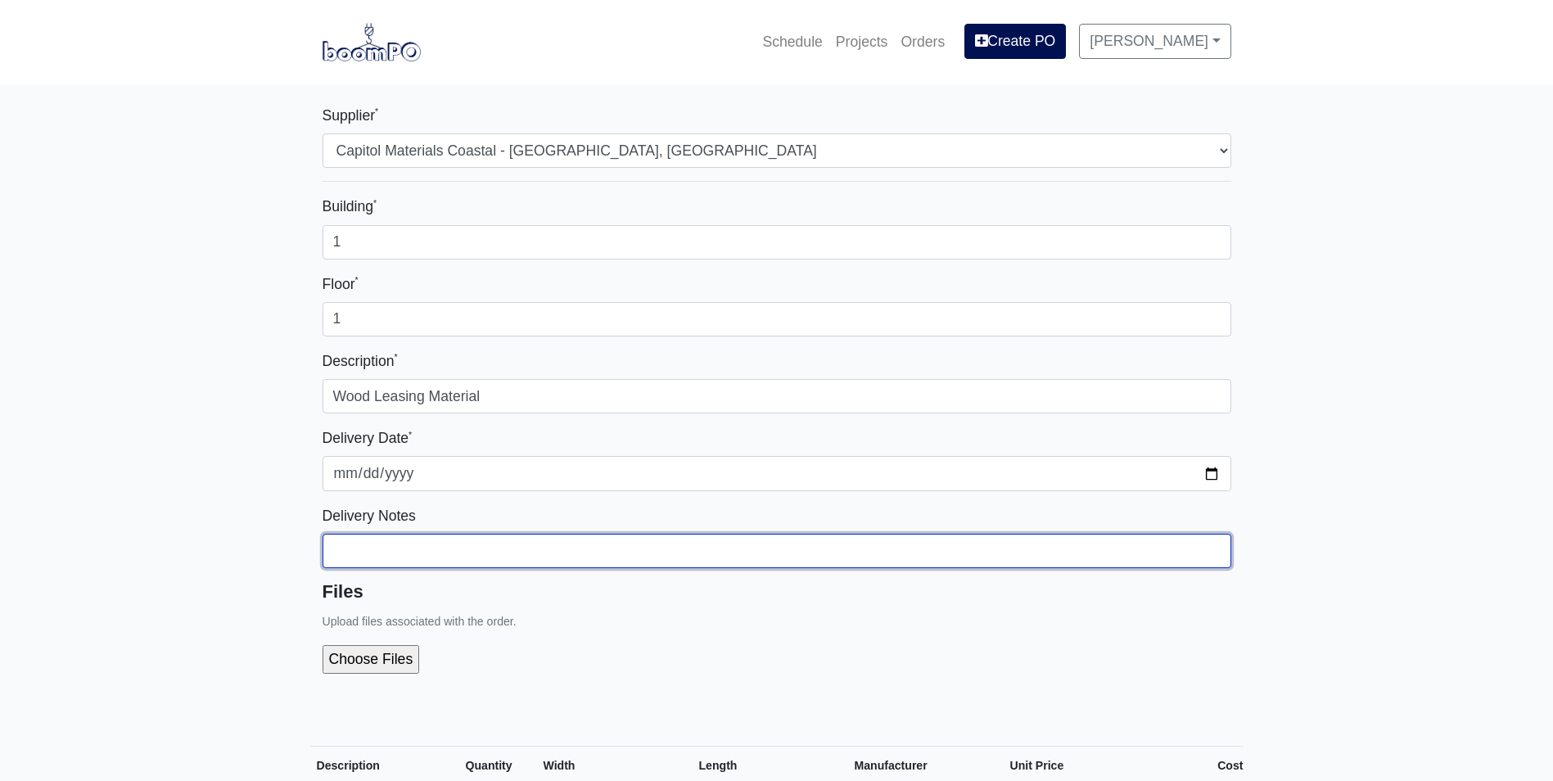
click at [396, 557] on input "Building *" at bounding box center [777, 551] width 909 height 34
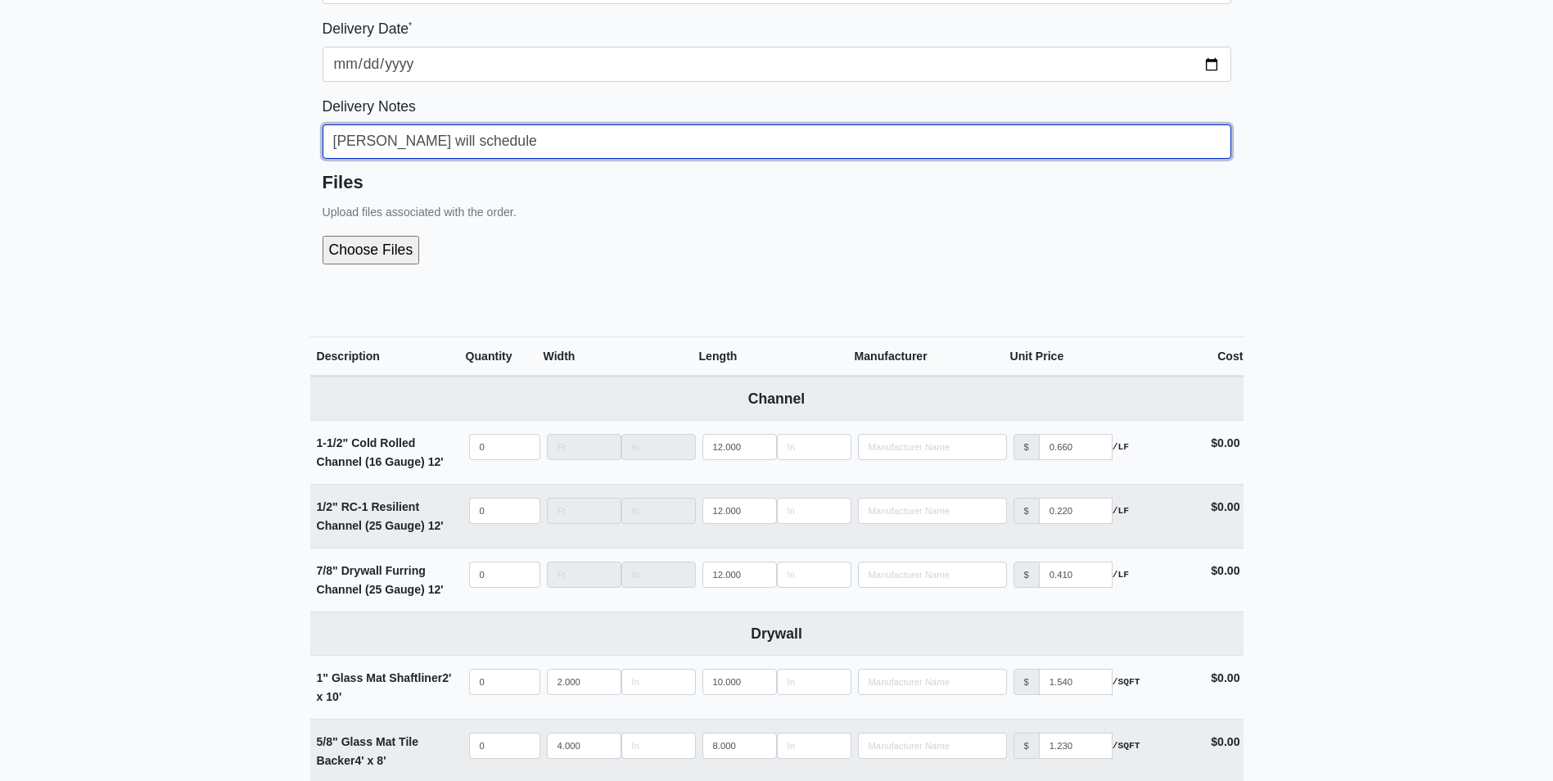
type input "Leo will schedule"
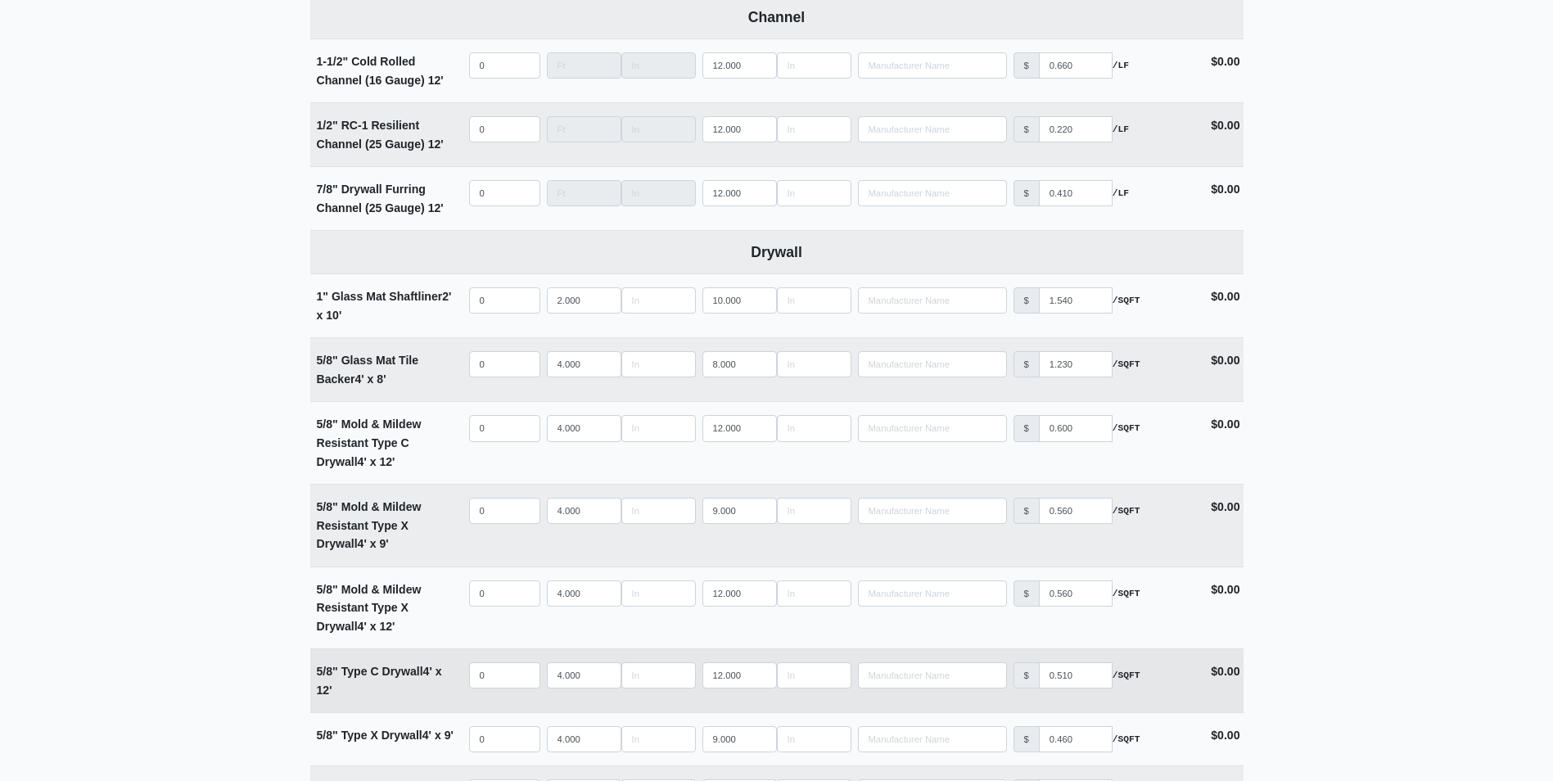
scroll to position [819, 0]
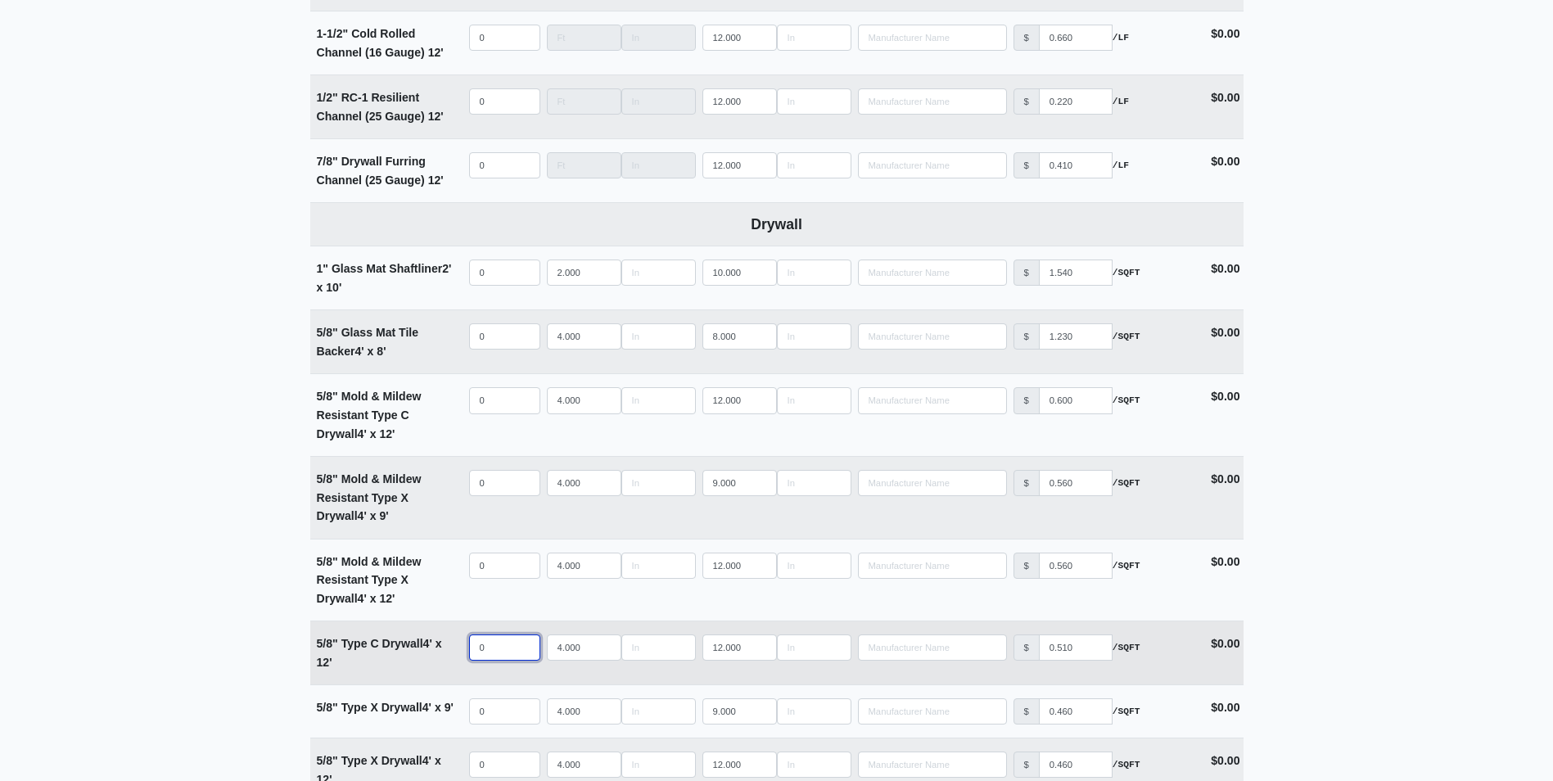
select select
click at [500, 647] on input "quantity" at bounding box center [504, 647] width 71 height 26
type input "2"
select select
type input "25"
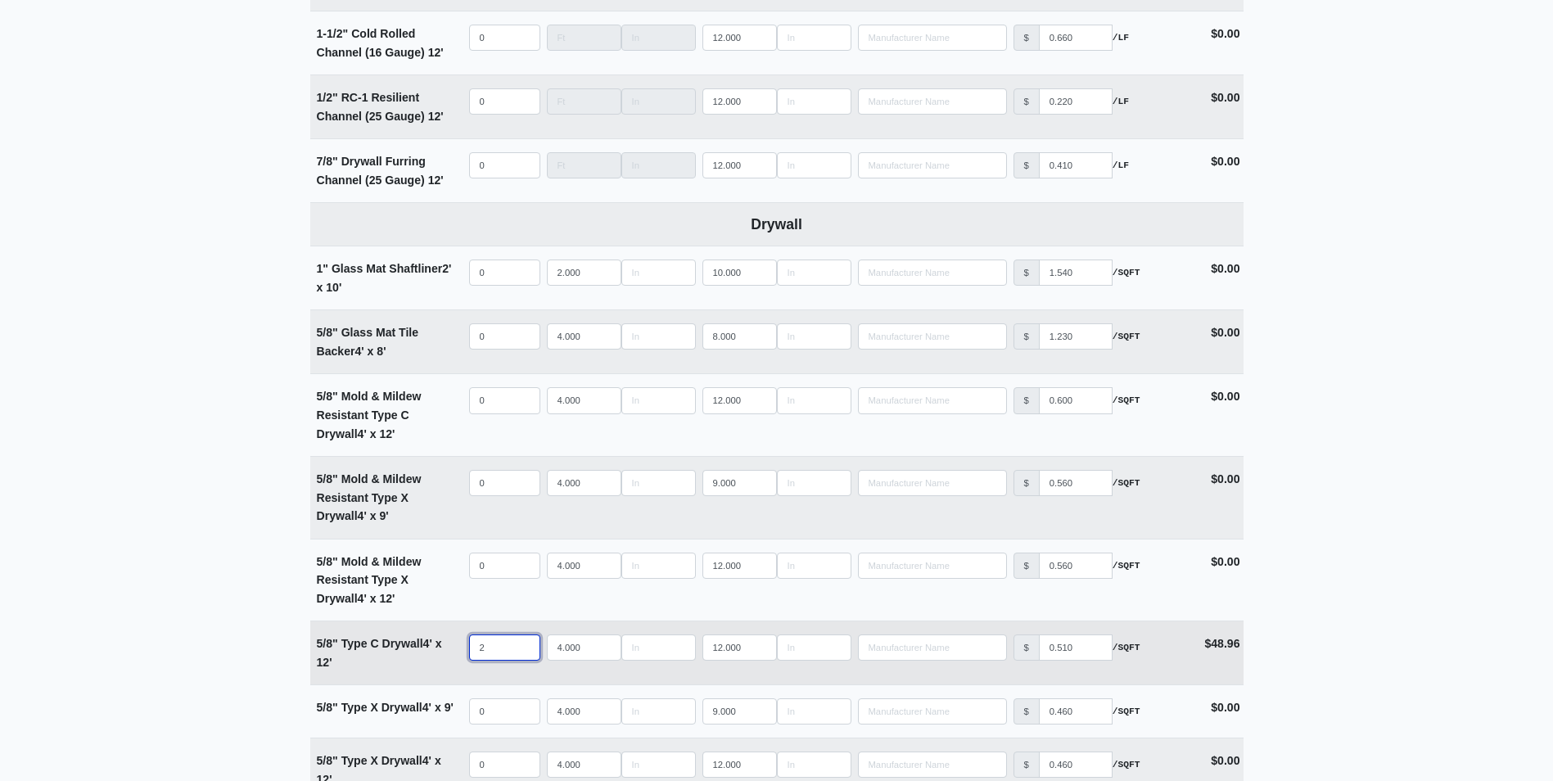
select select
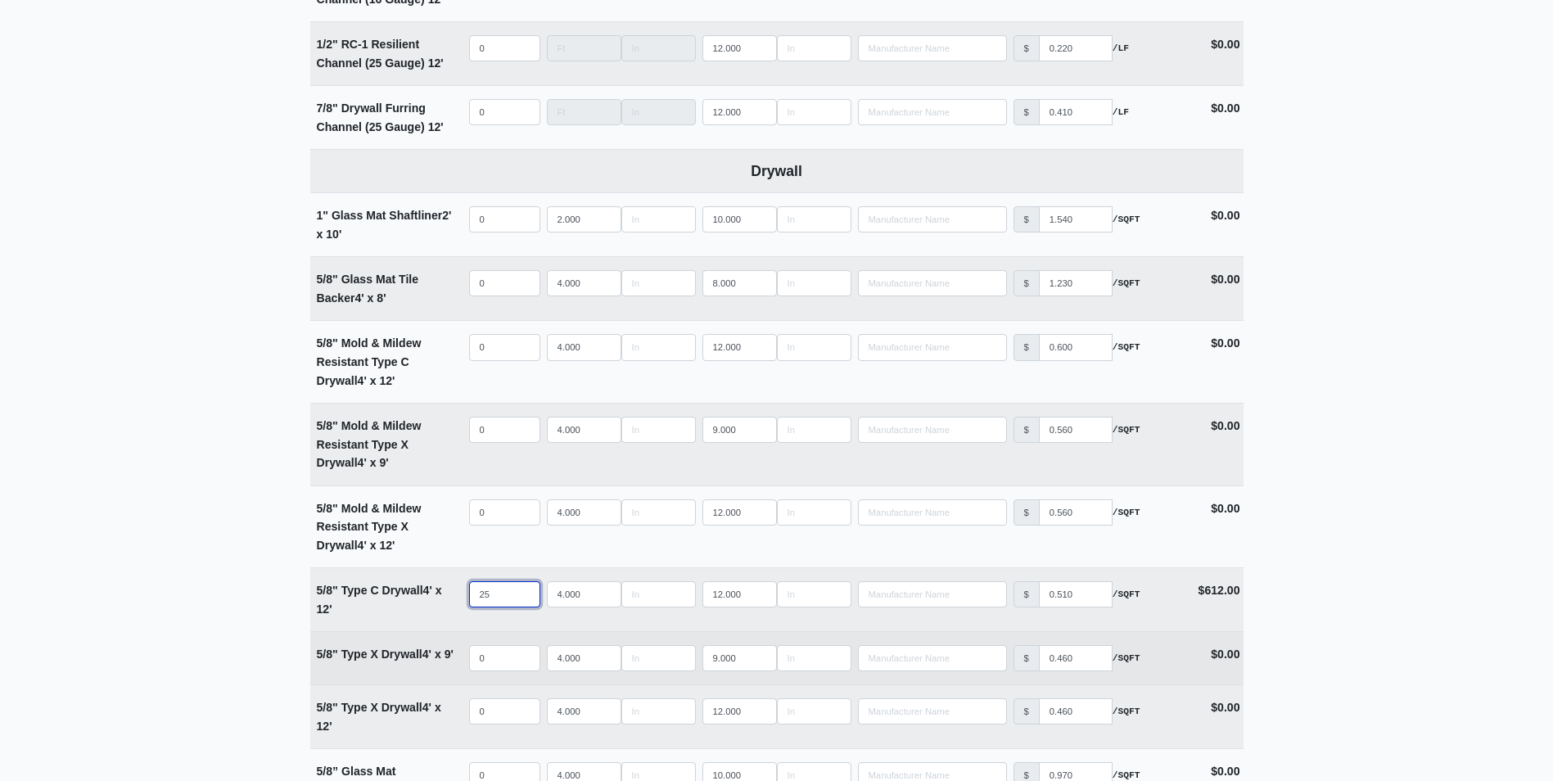
scroll to position [900, 0]
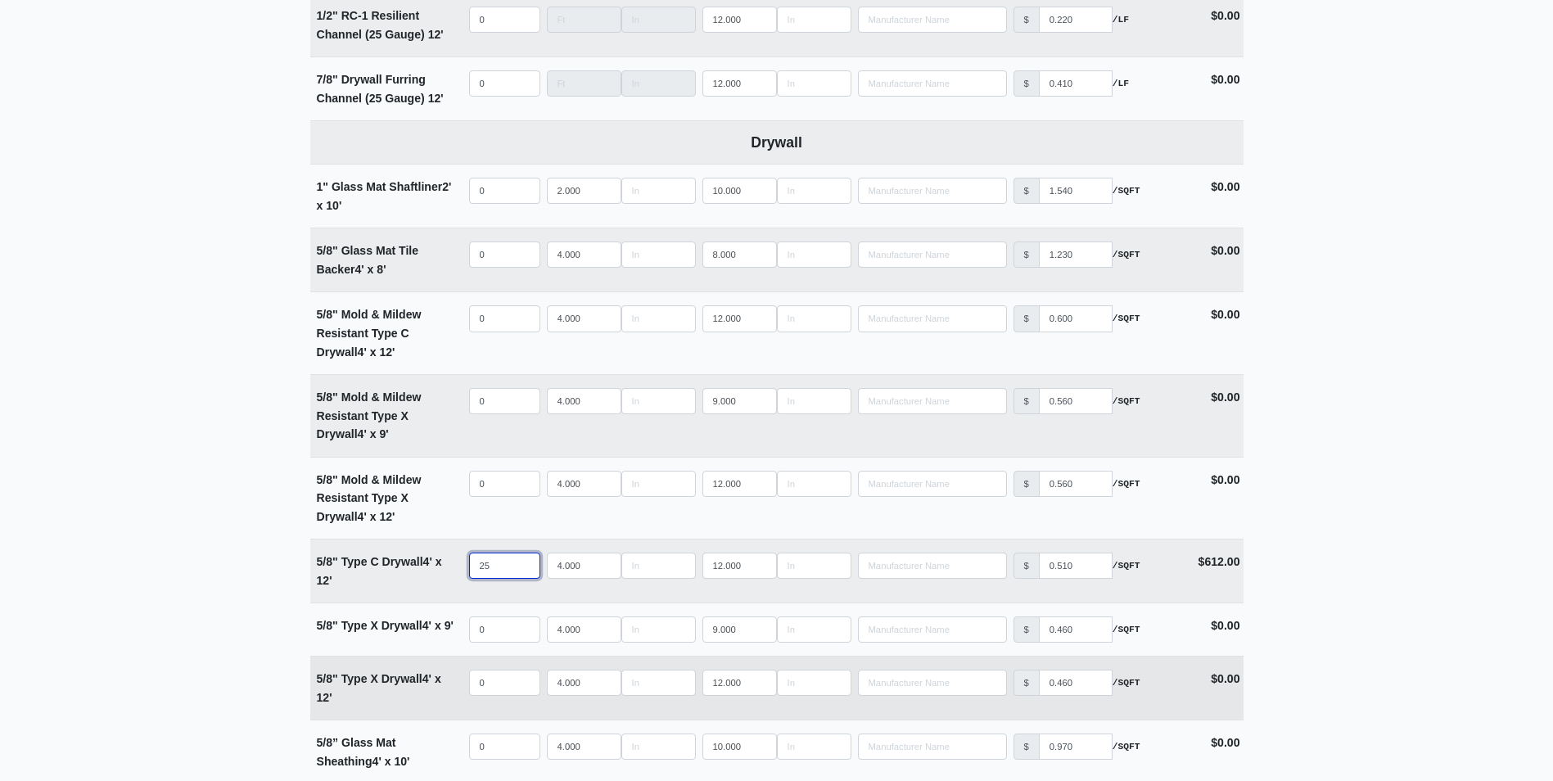
type input "25"
select select
click at [485, 695] on input "quantity" at bounding box center [504, 683] width 71 height 26
type input "1"
select select
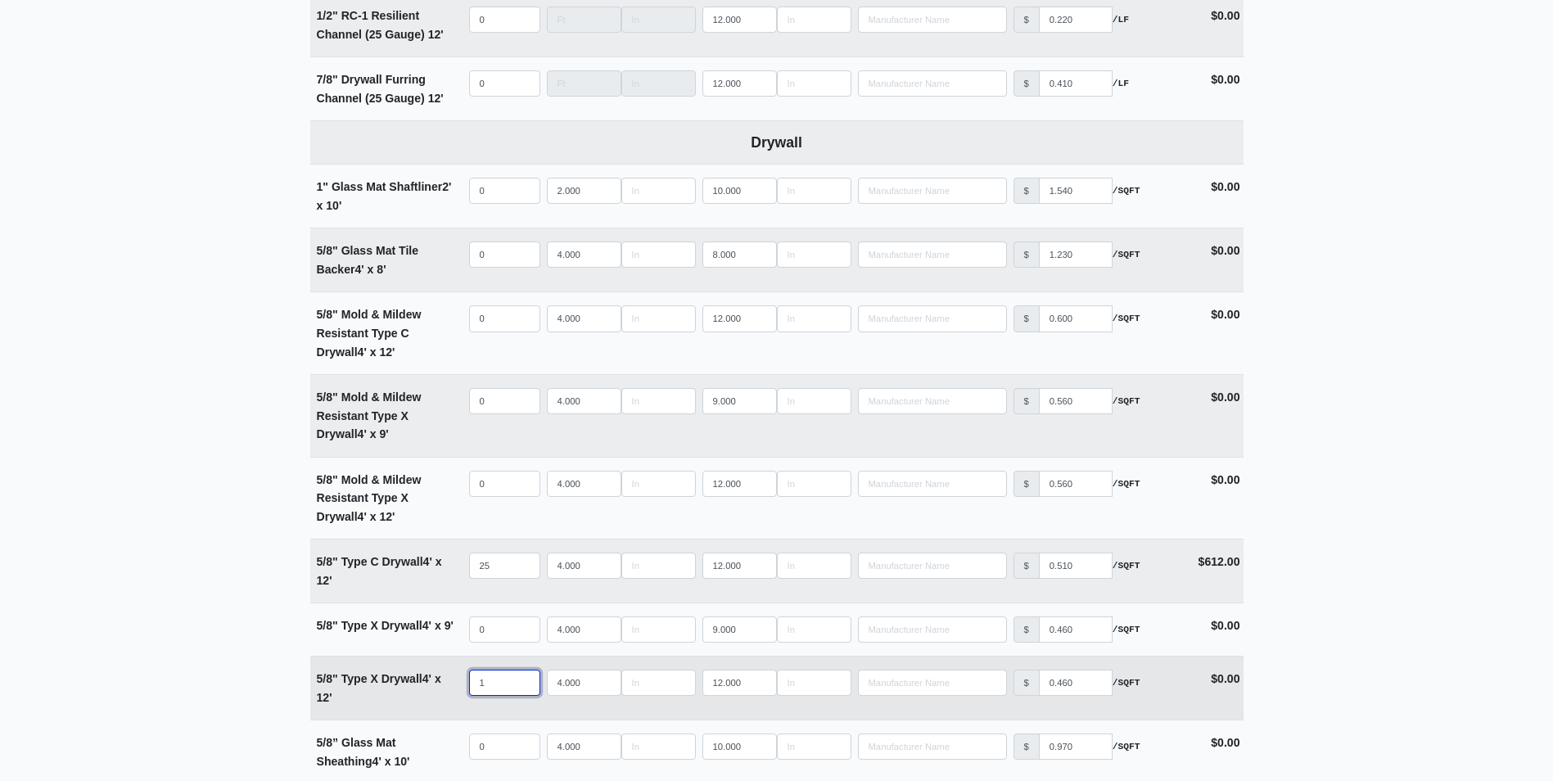
type input "11"
select select
type input "111"
select select
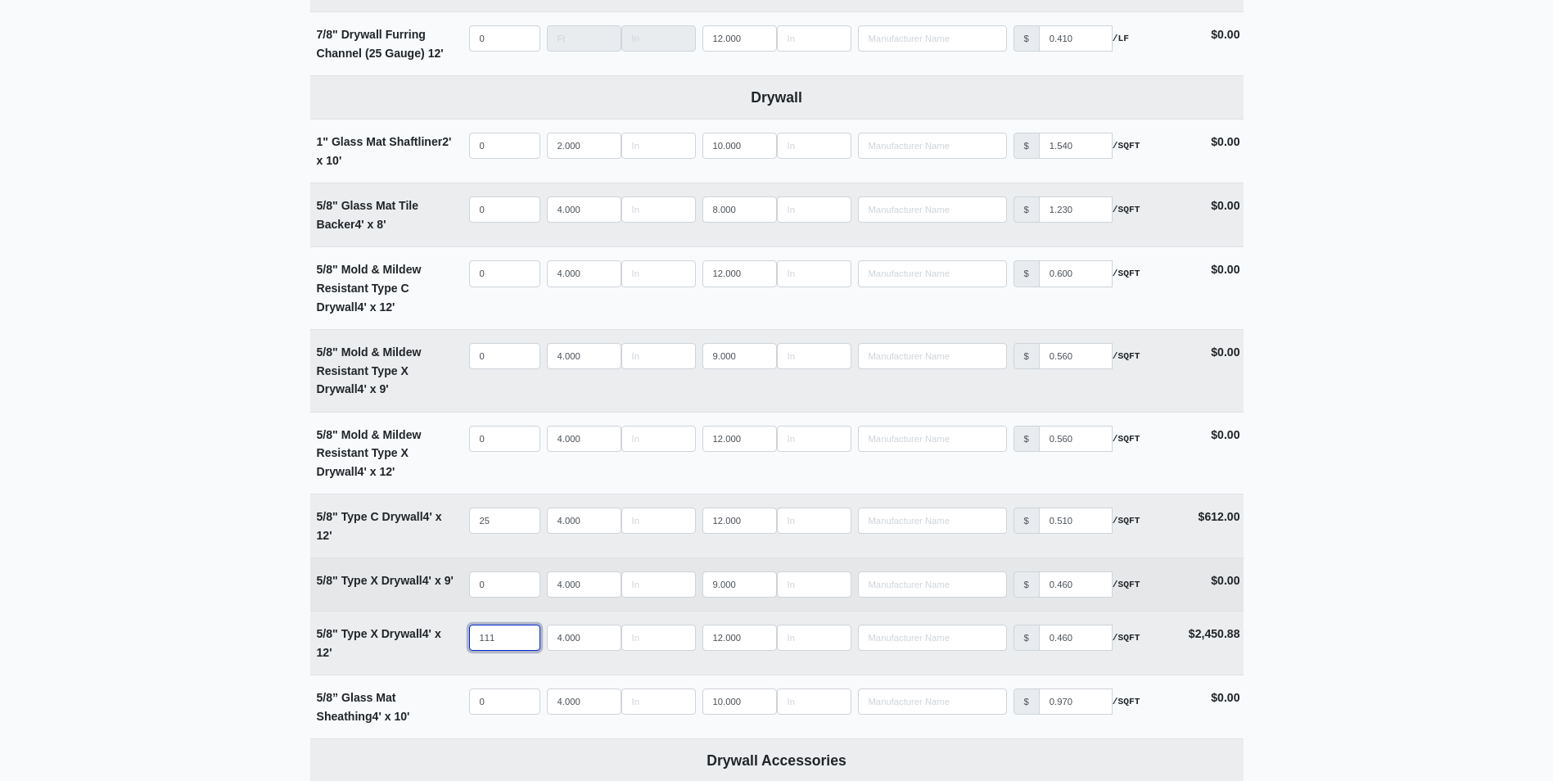
scroll to position [982, 0]
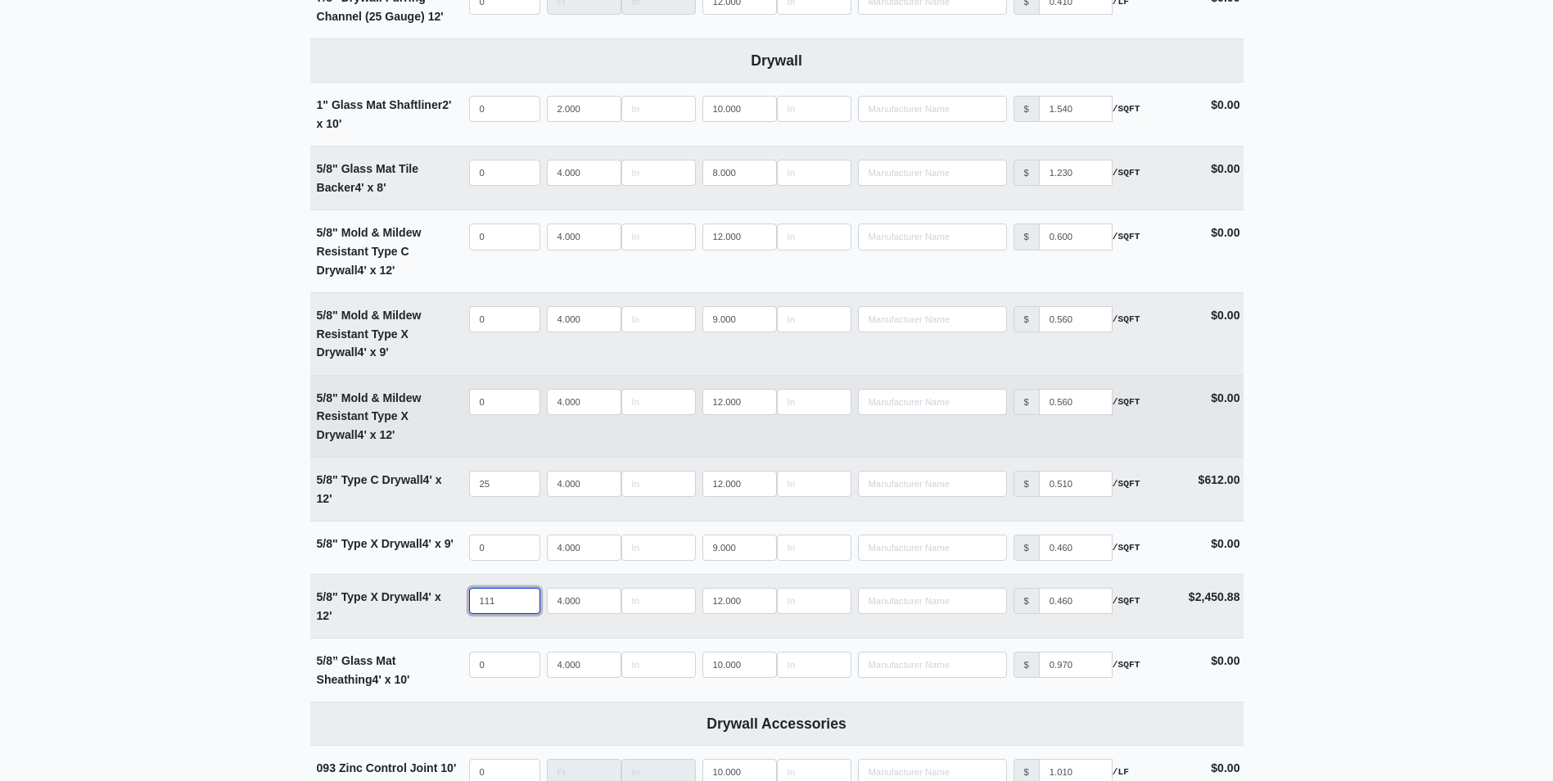
type input "111"
select select
click at [476, 407] on input "quantity" at bounding box center [504, 402] width 71 height 26
type input "6"
select select
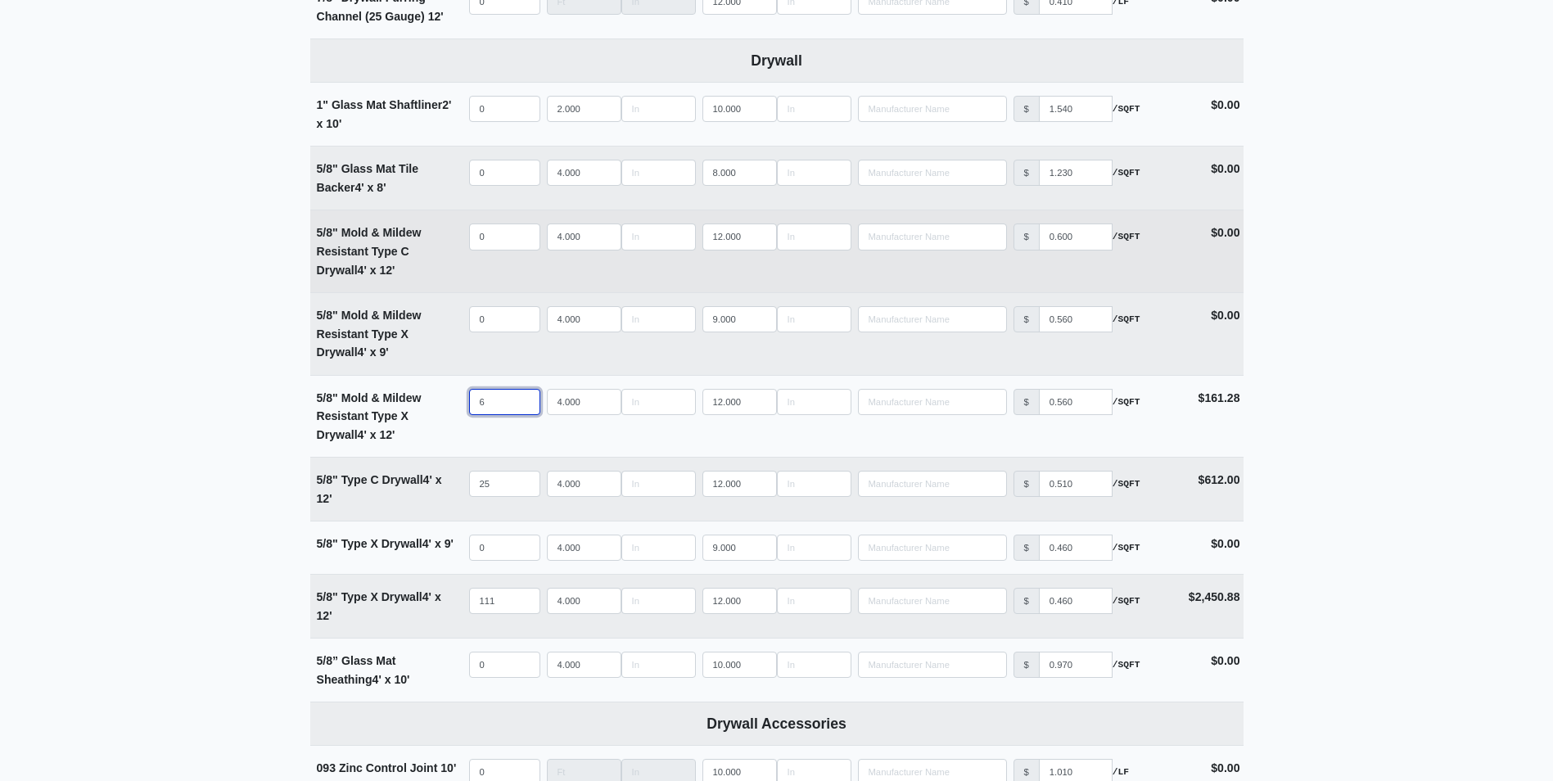
type input "6"
select select
click at [491, 241] on input "quantity" at bounding box center [504, 236] width 71 height 26
type input "1"
select select
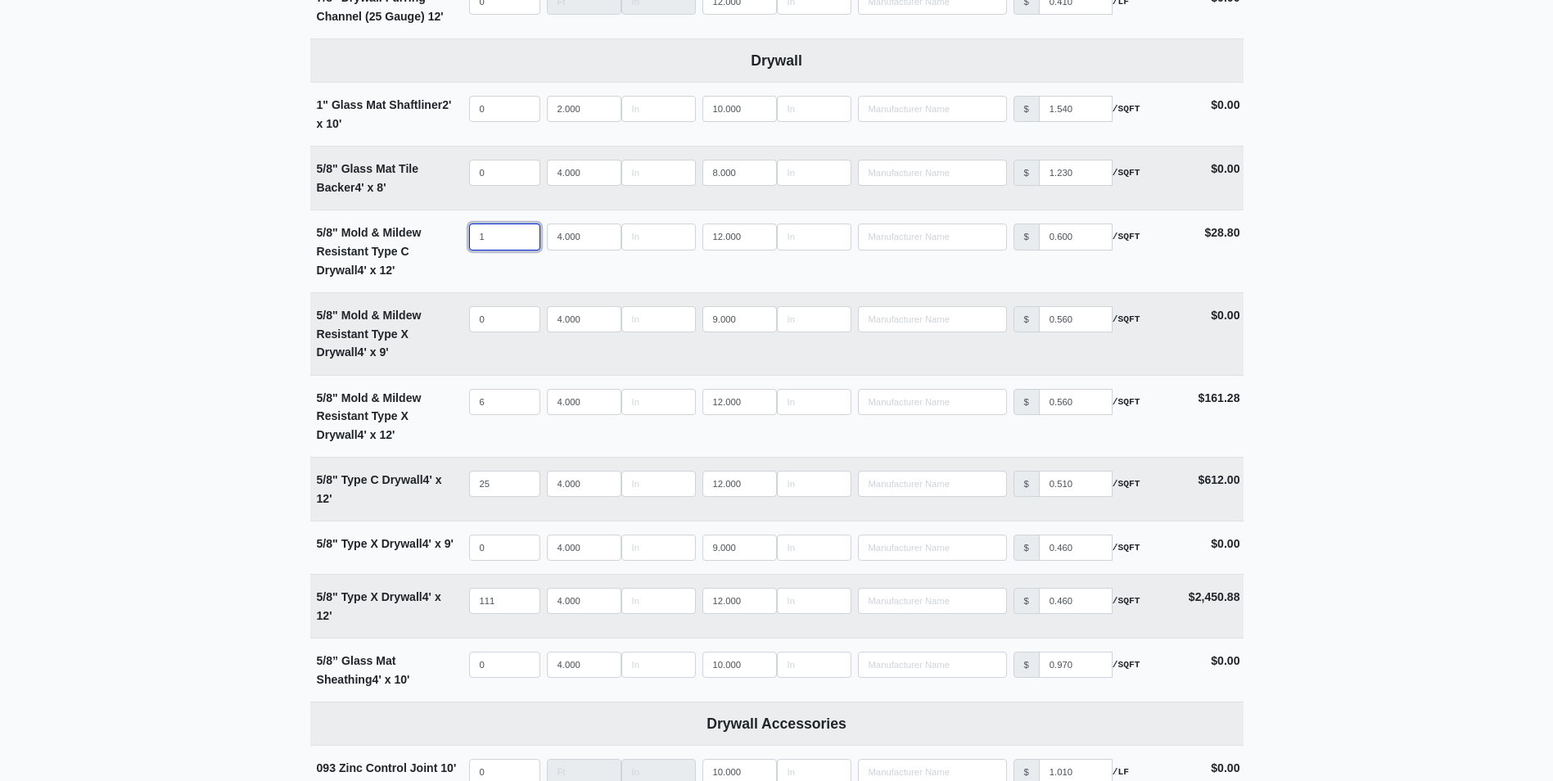
type input "1"
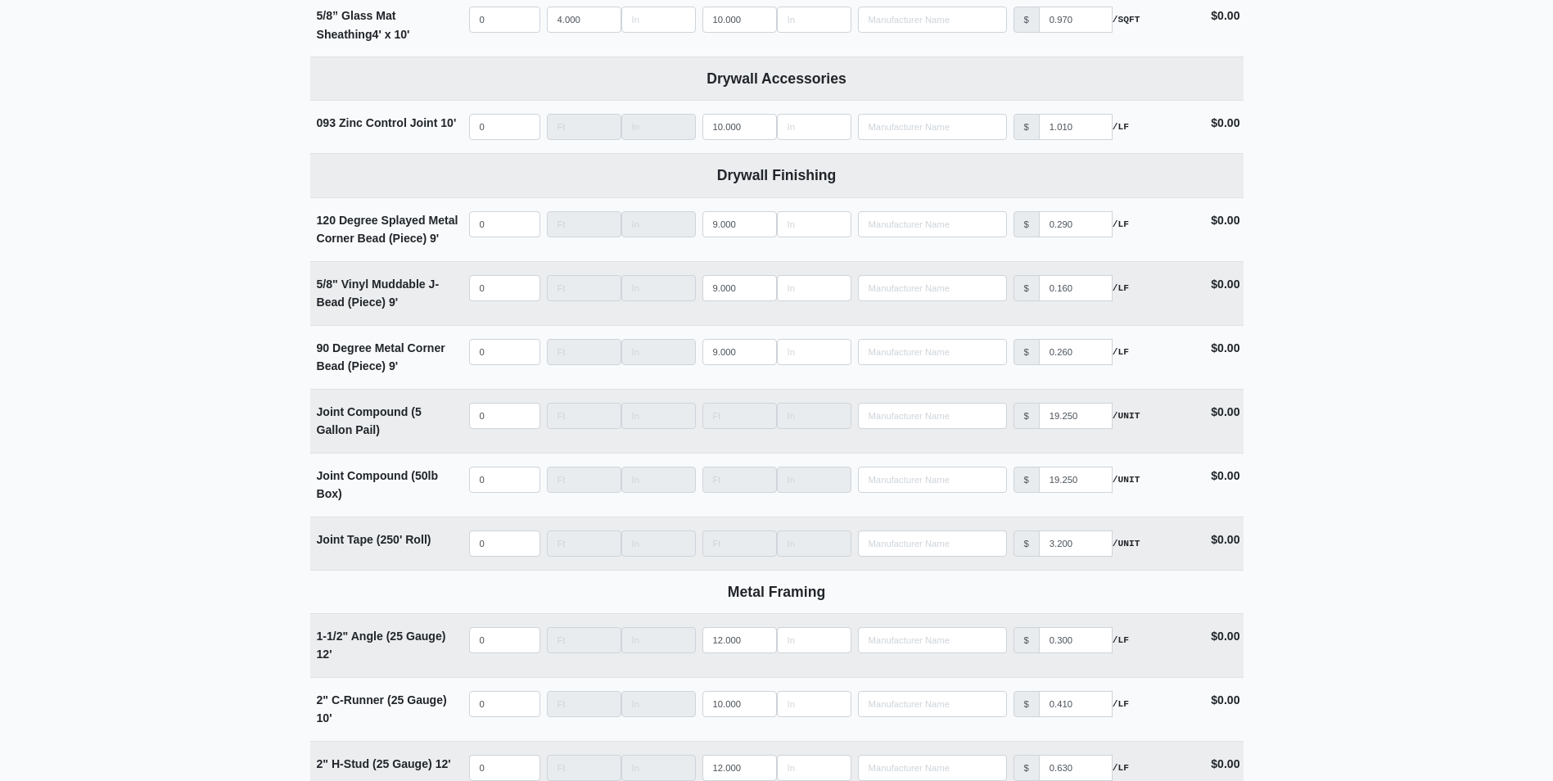
scroll to position [1637, 0]
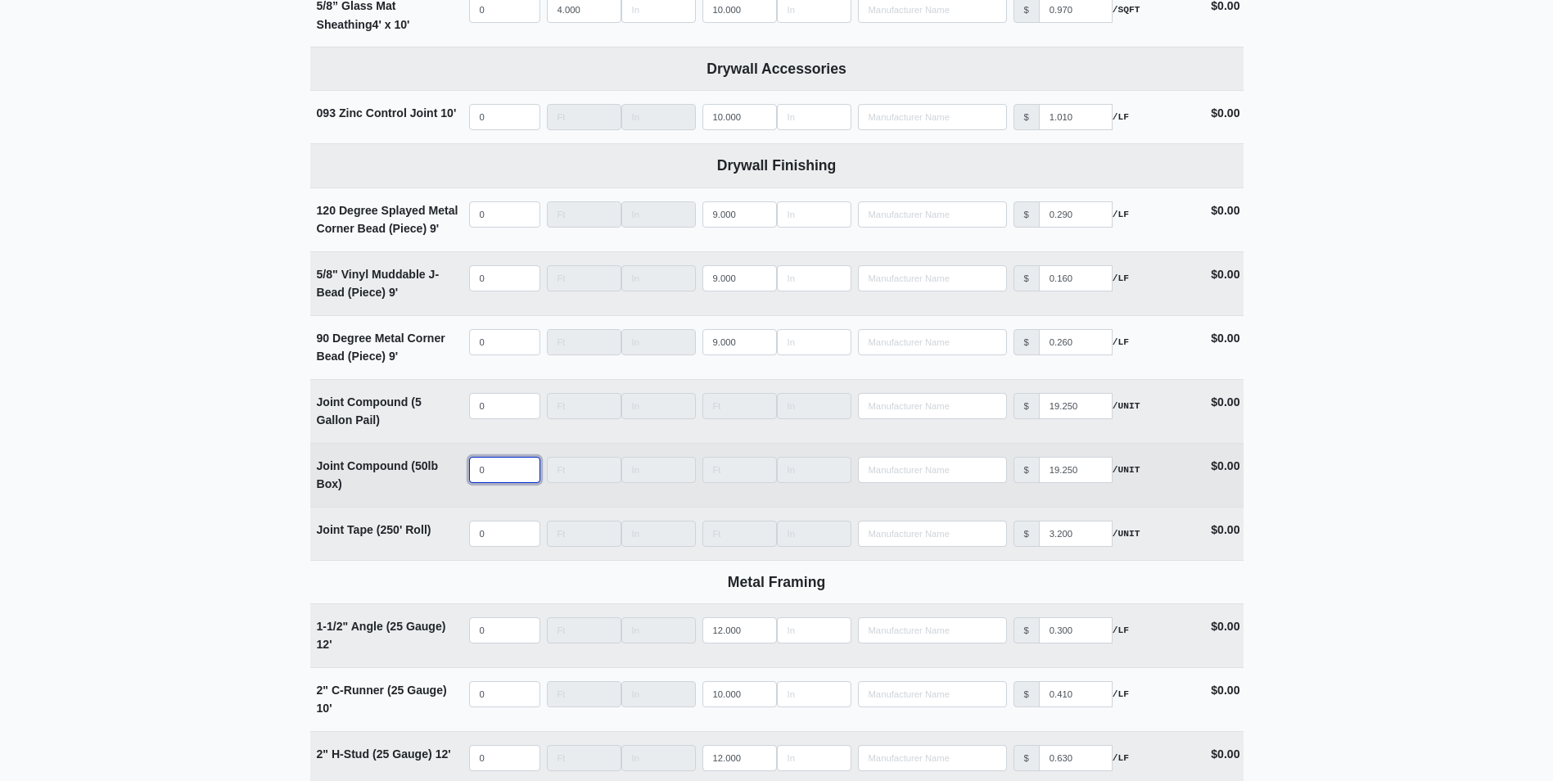
select select
click at [499, 466] on input "quantity" at bounding box center [504, 470] width 71 height 26
type input "2"
select select
type input "20"
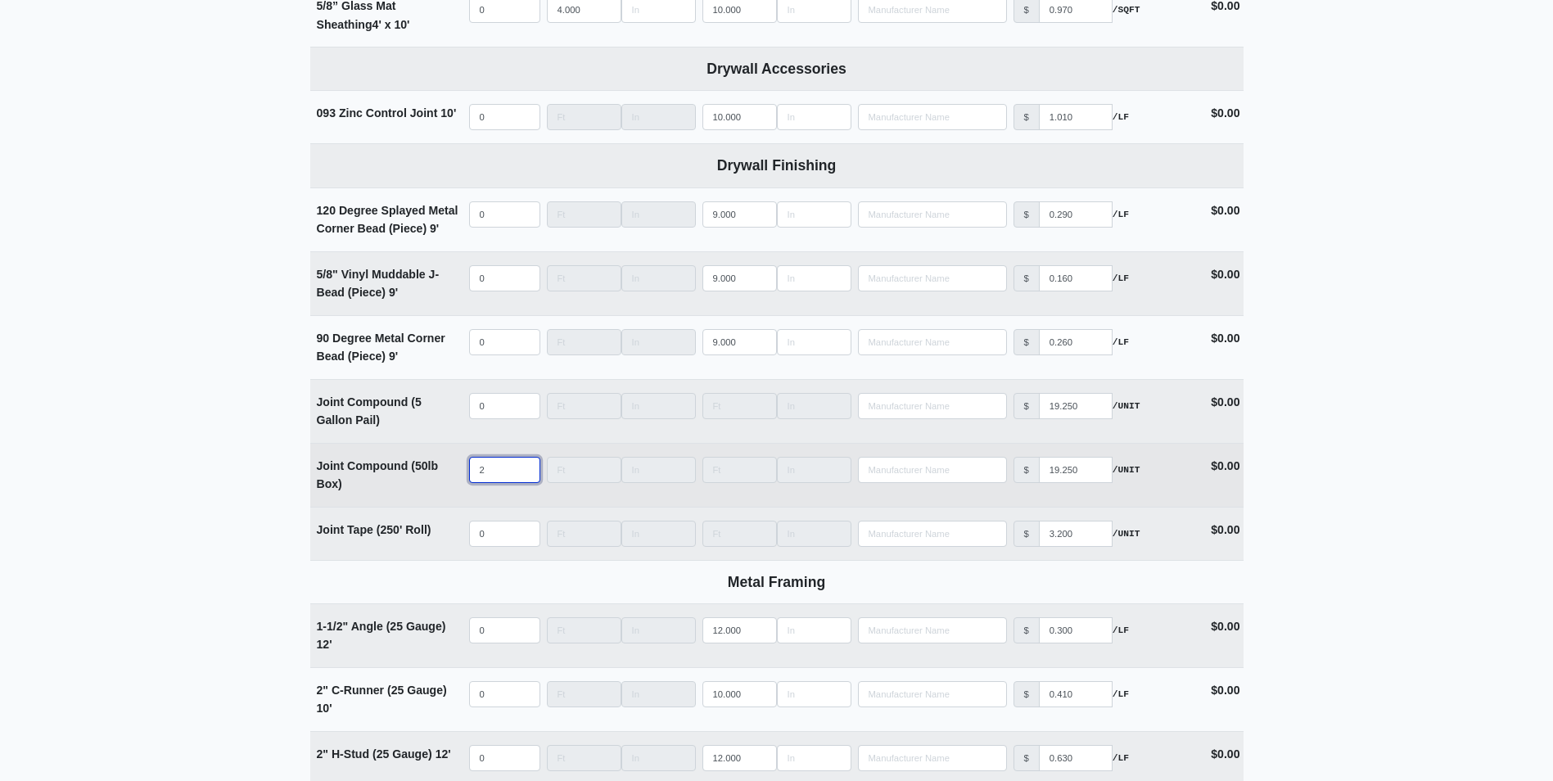
select select
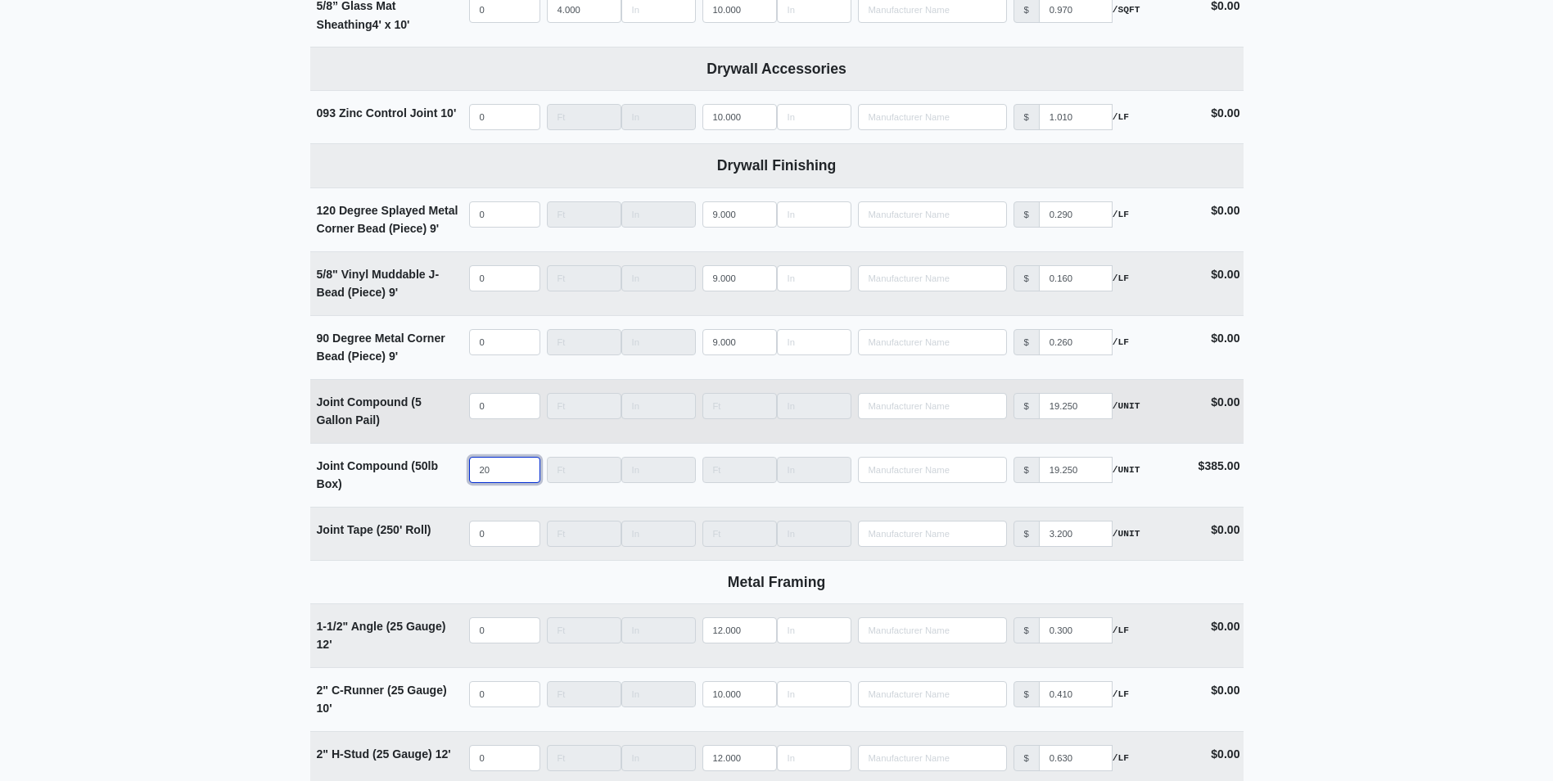
type input "20"
select select
click at [501, 414] on input "quantity" at bounding box center [504, 406] width 71 height 26
type input "3"
select select
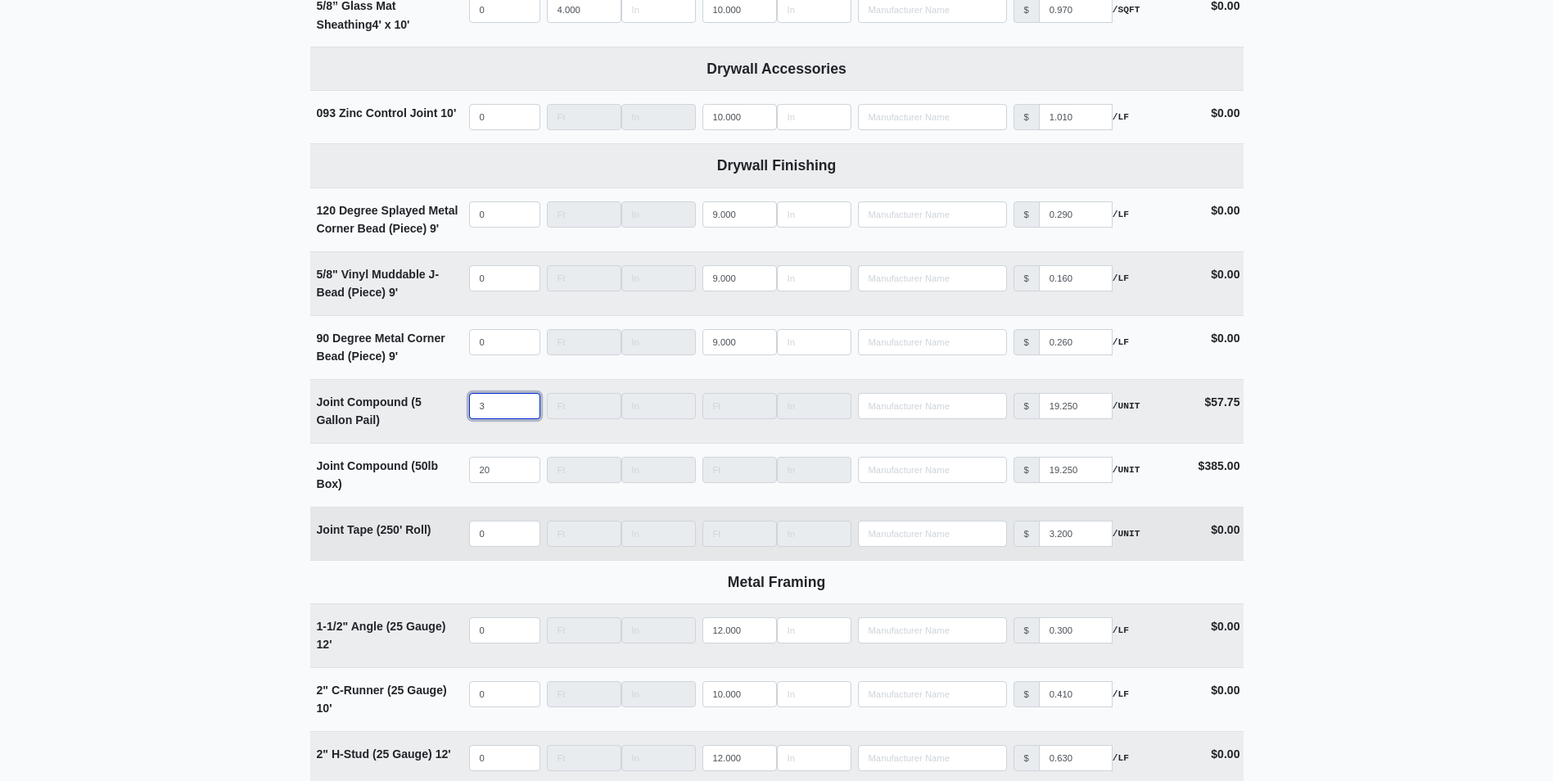
type input "3"
select select
click at [500, 539] on input "quantity" at bounding box center [504, 534] width 71 height 26
type input "1"
select select
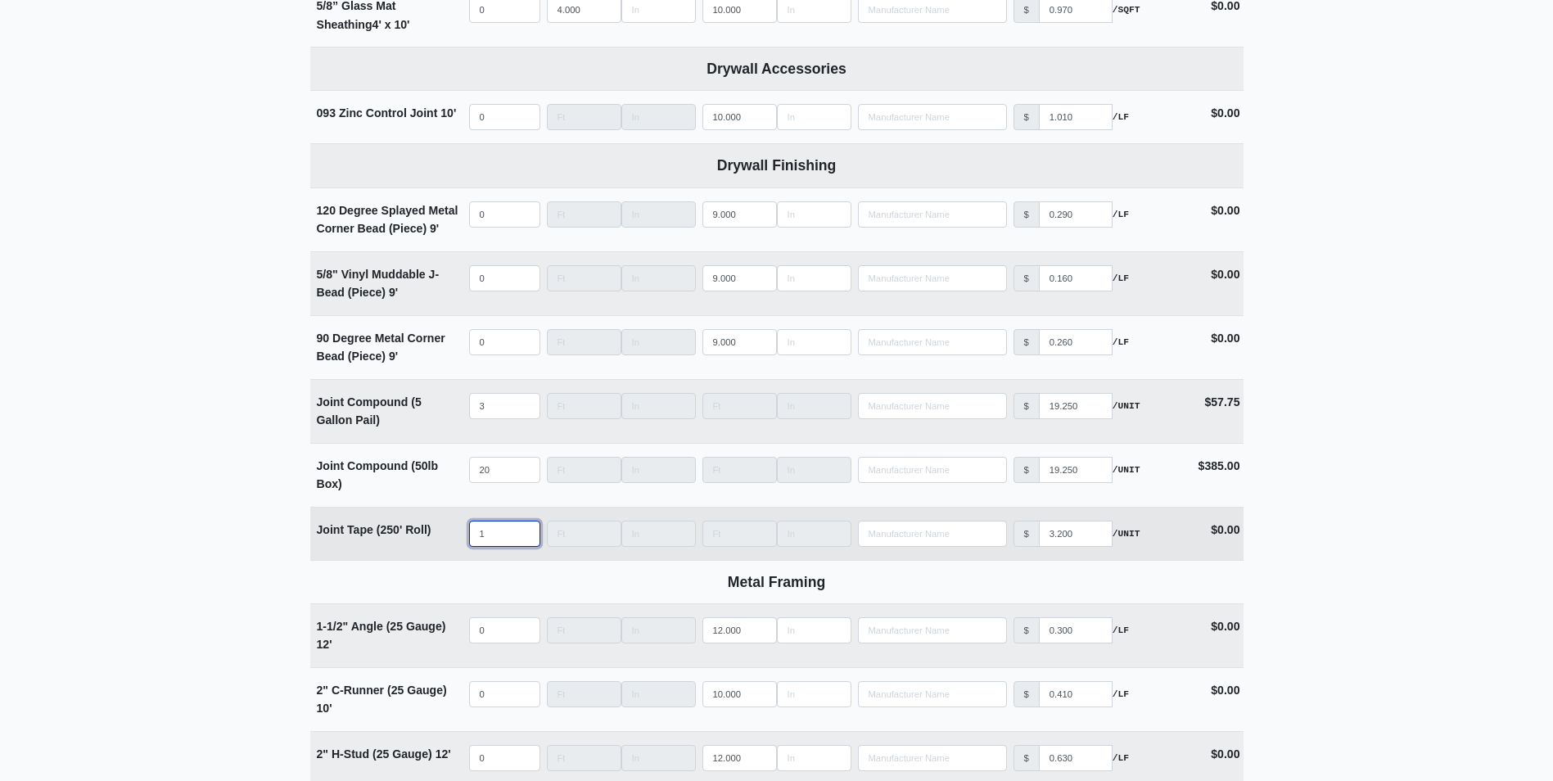
type input "10"
select select
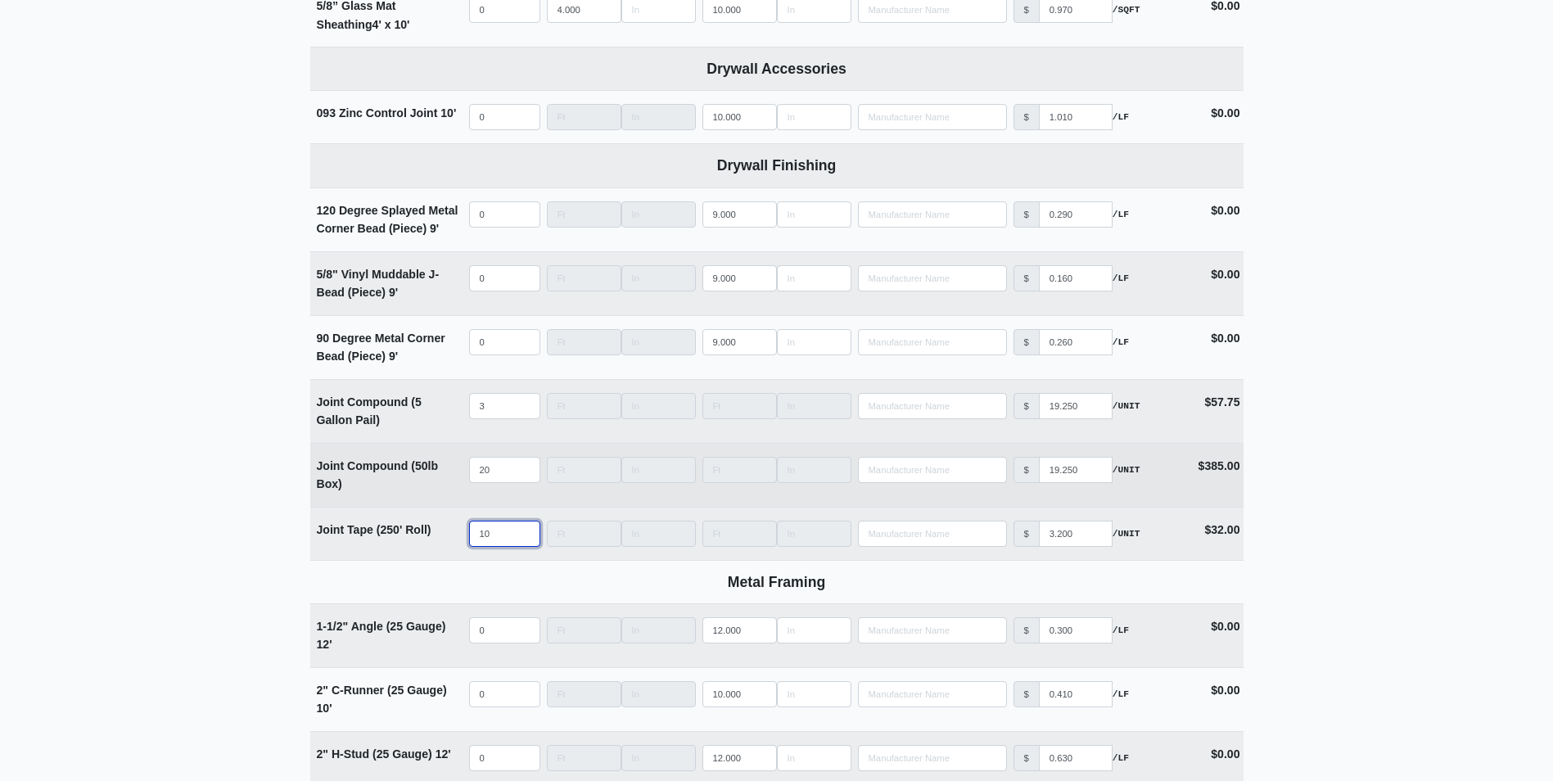
type input "10"
click at [472, 477] on input "20" at bounding box center [504, 470] width 71 height 26
type input "2"
select select
type input "25"
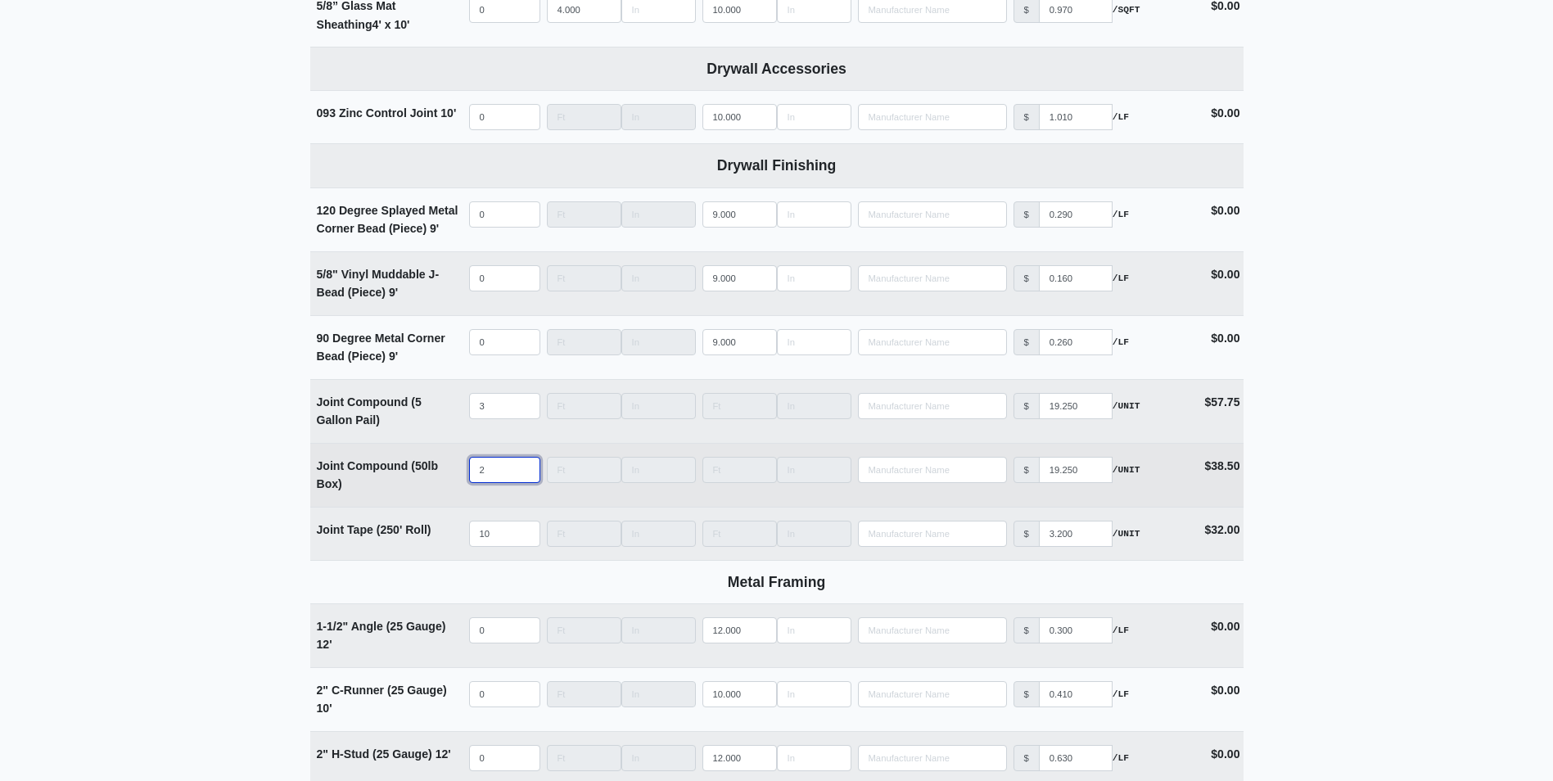
select select
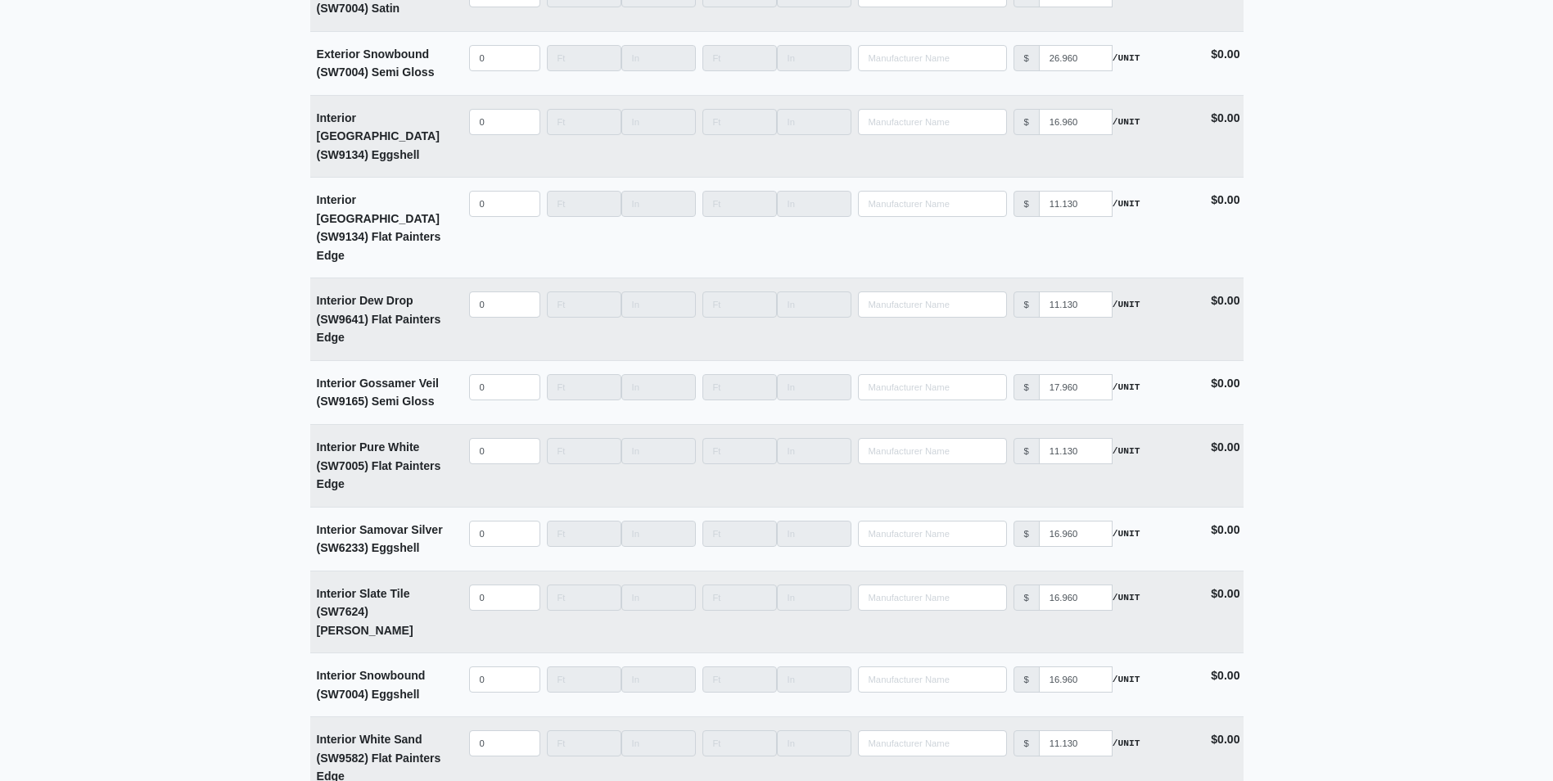
scroll to position [4092, 0]
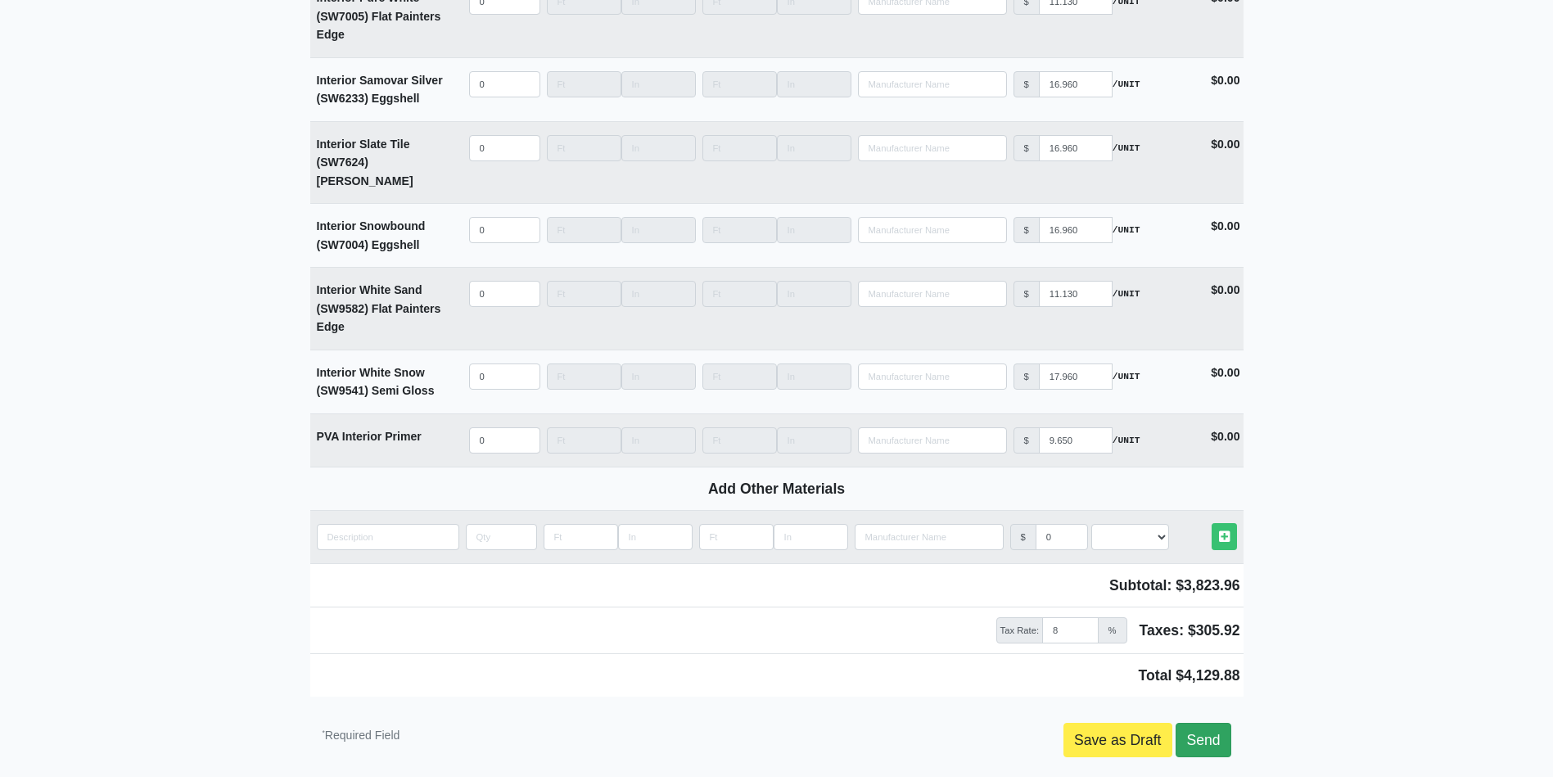
type input "25"
click at [1216, 723] on link "Send" at bounding box center [1202, 740] width 55 height 34
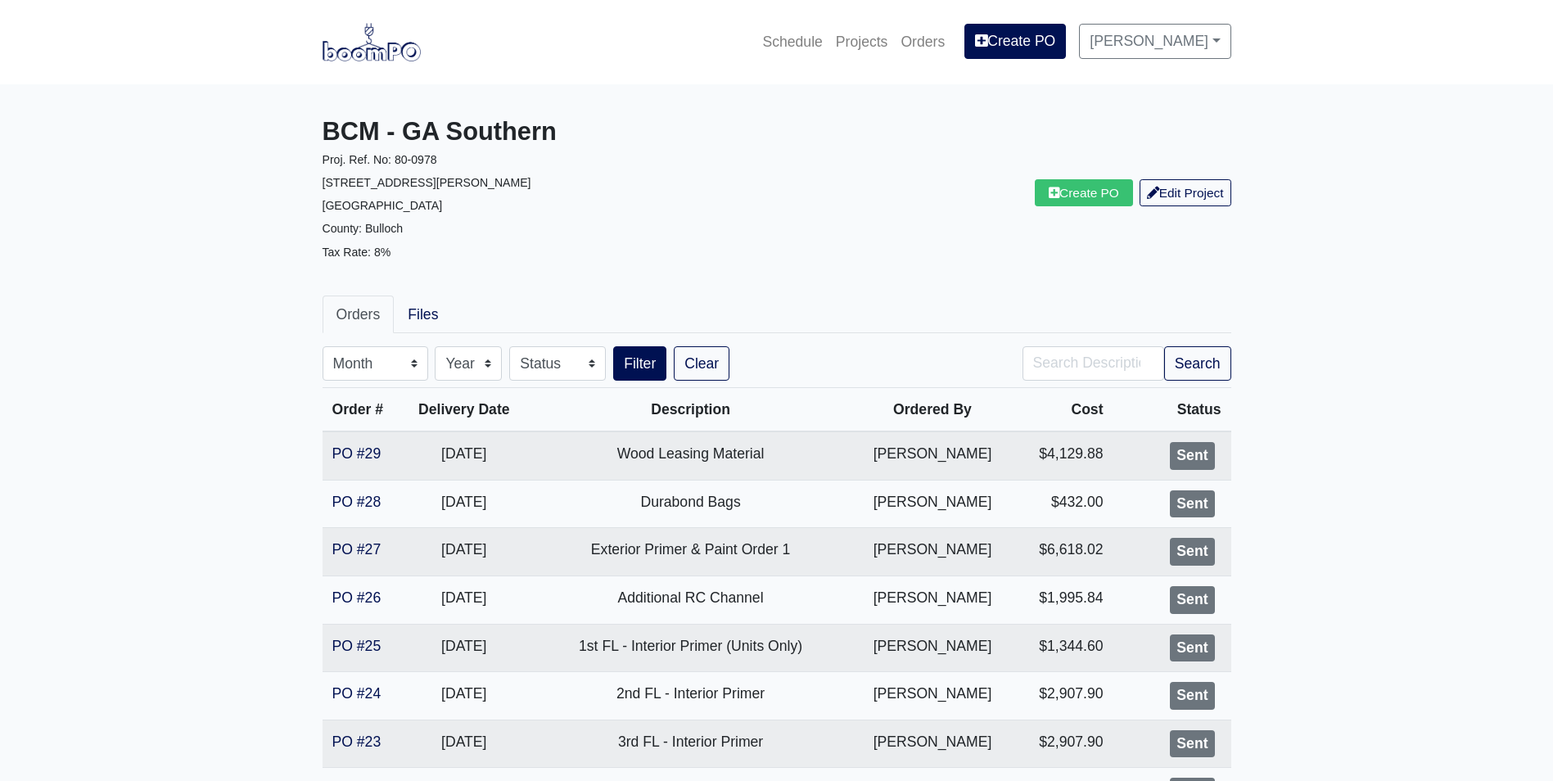
click at [365, 43] on img at bounding box center [372, 42] width 98 height 38
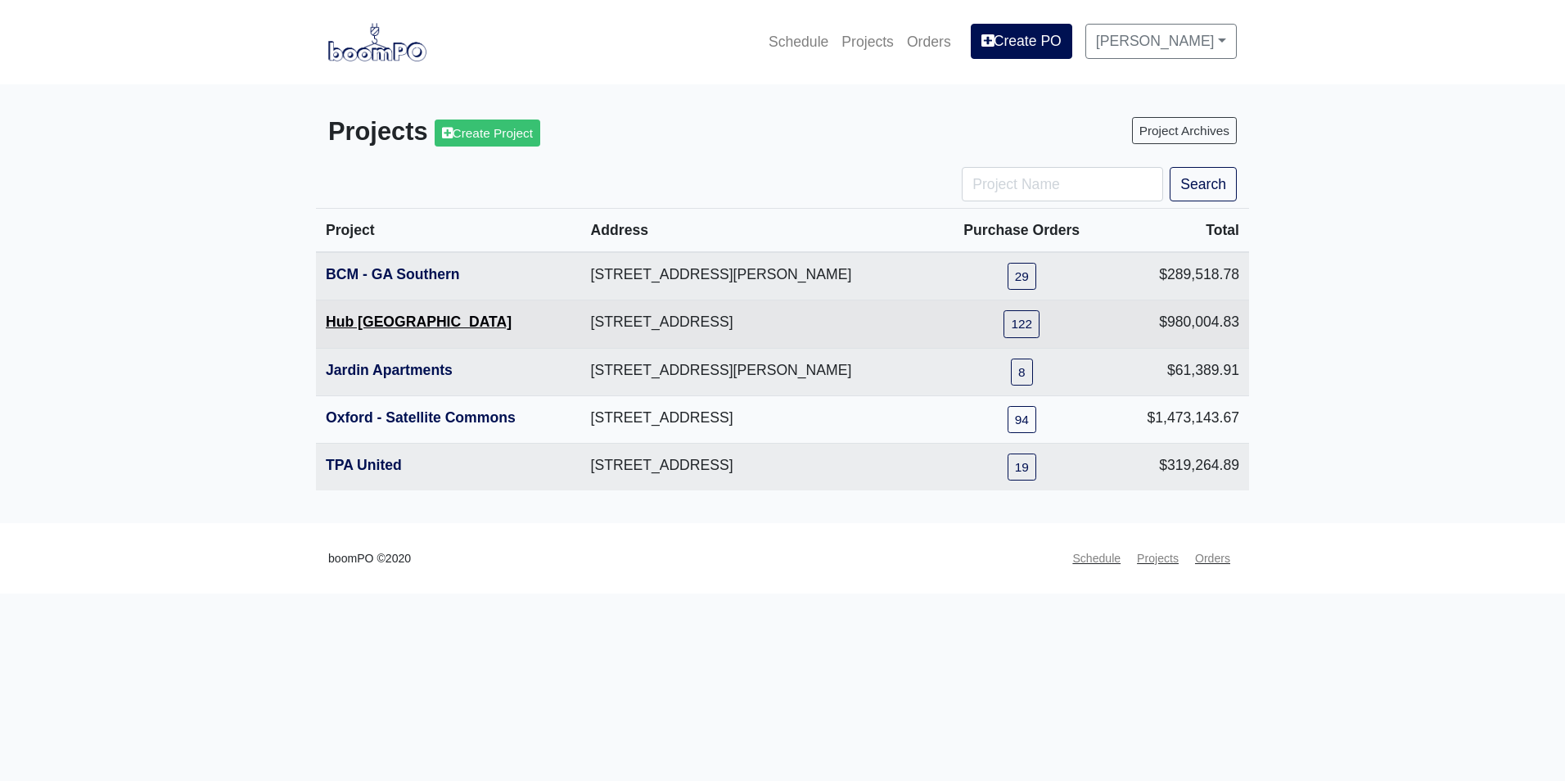
click at [374, 323] on link "Hub [GEOGRAPHIC_DATA]" at bounding box center [419, 322] width 186 height 16
